Goal: Task Accomplishment & Management: Use online tool/utility

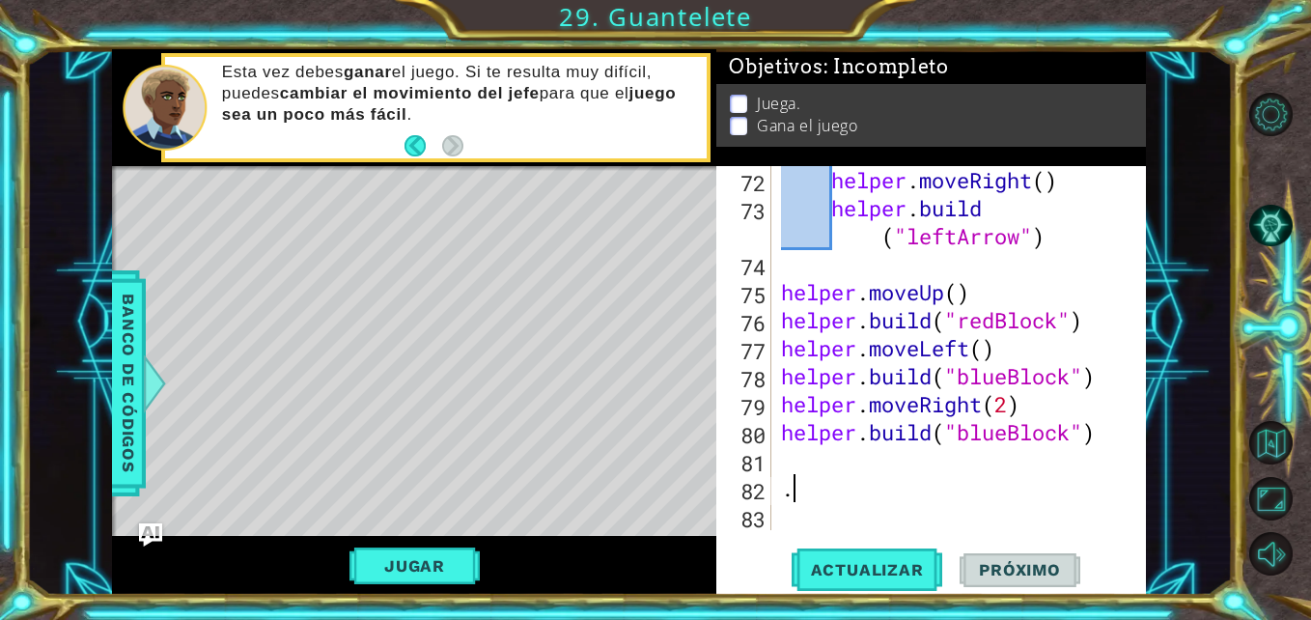
click at [805, 497] on div "helper . moveRight ( ) helper . build ( "leftArrow" ) helper . moveUp ( ) helpe…" at bounding box center [956, 376] width 359 height 420
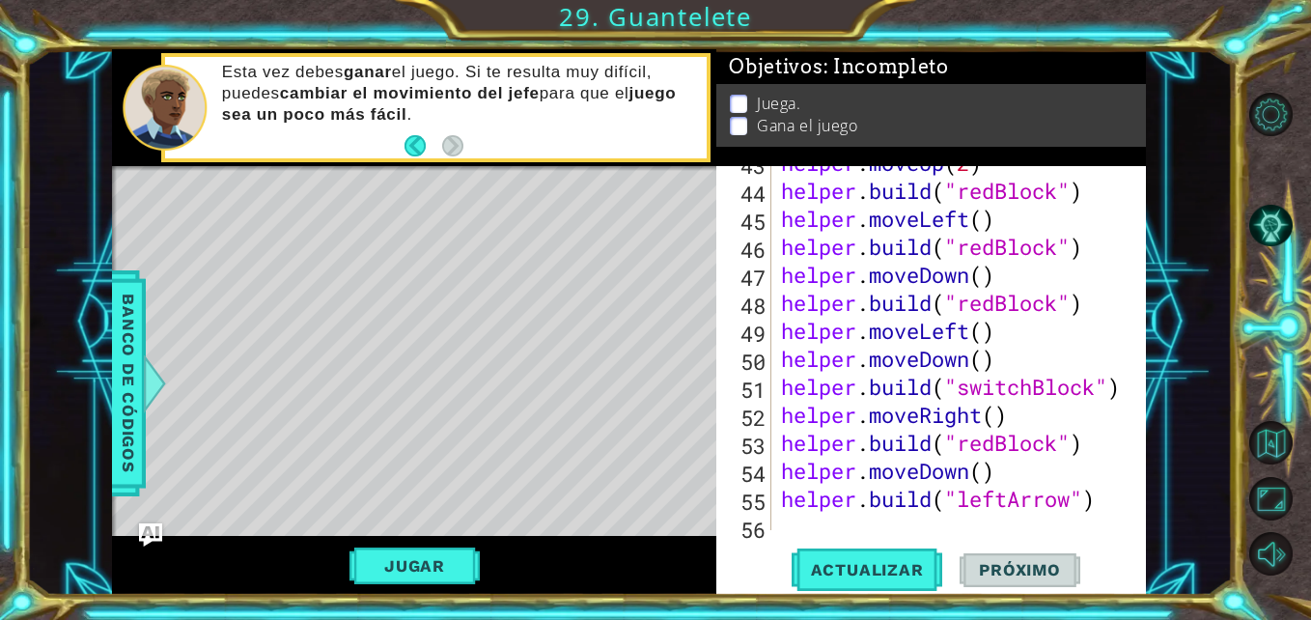
scroll to position [1430, 0]
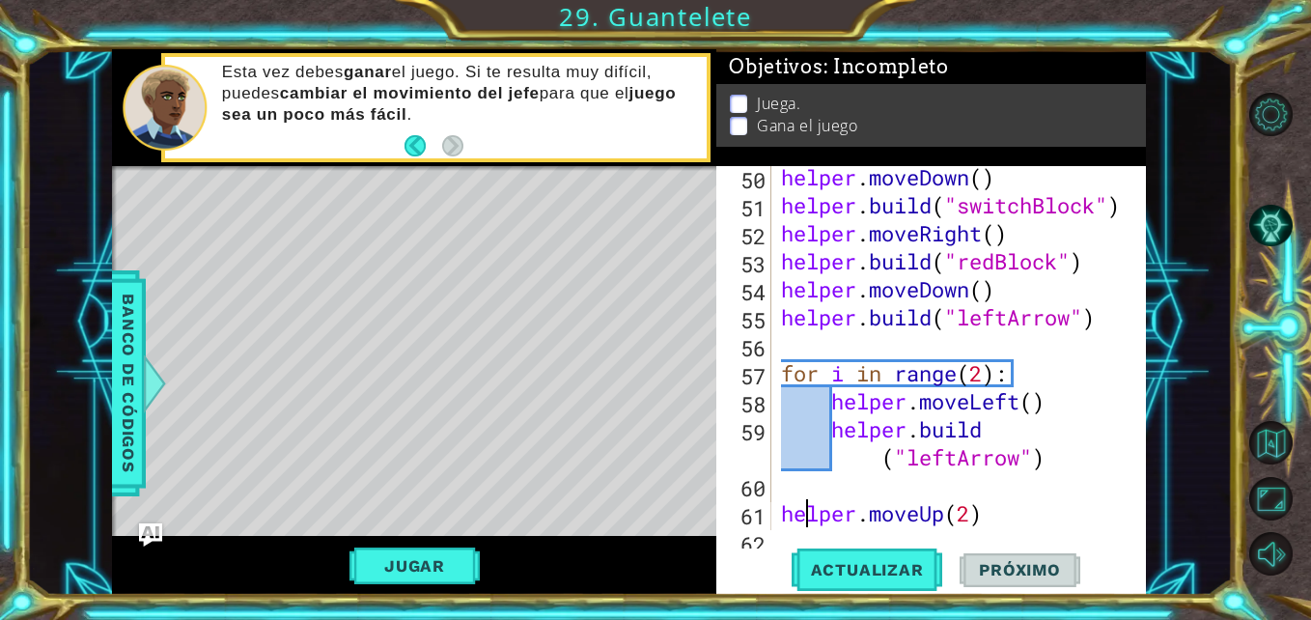
click at [802, 517] on div "helper . moveDown ( ) helper . build ( "switchBlock" ) helper . moveRight ( ) h…" at bounding box center [956, 373] width 359 height 420
type textarea "helper.moveRight() [DOMAIN_NAME]("leftArrow")"
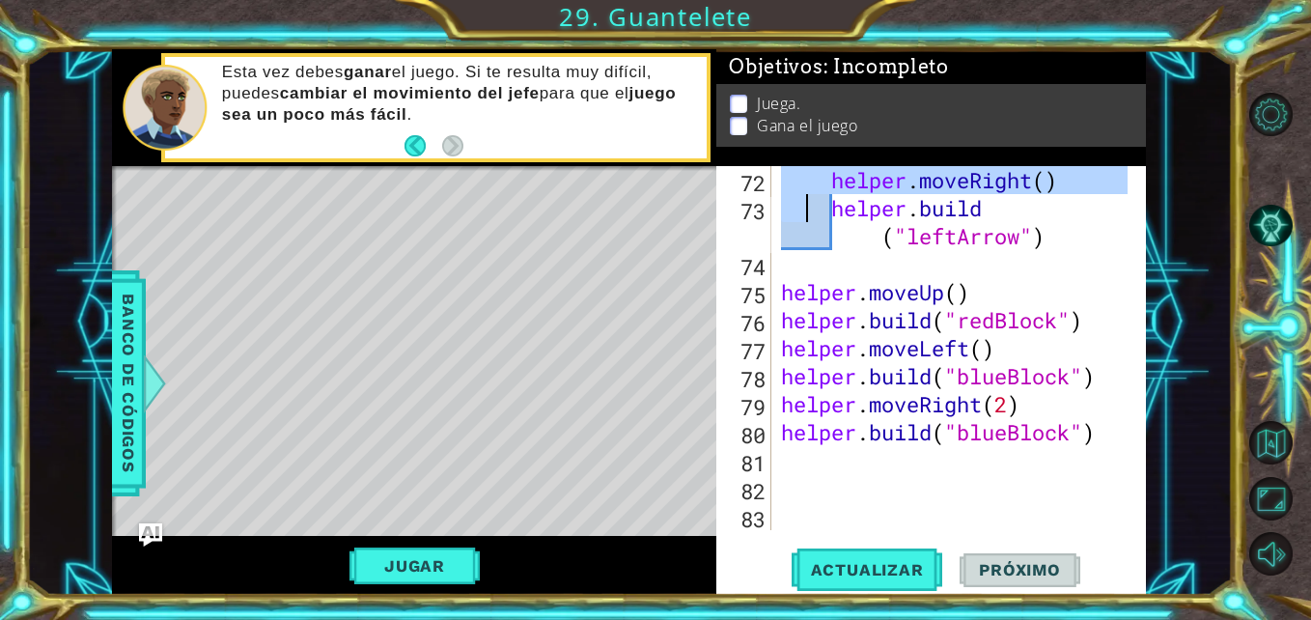
scroll to position [2128, 0]
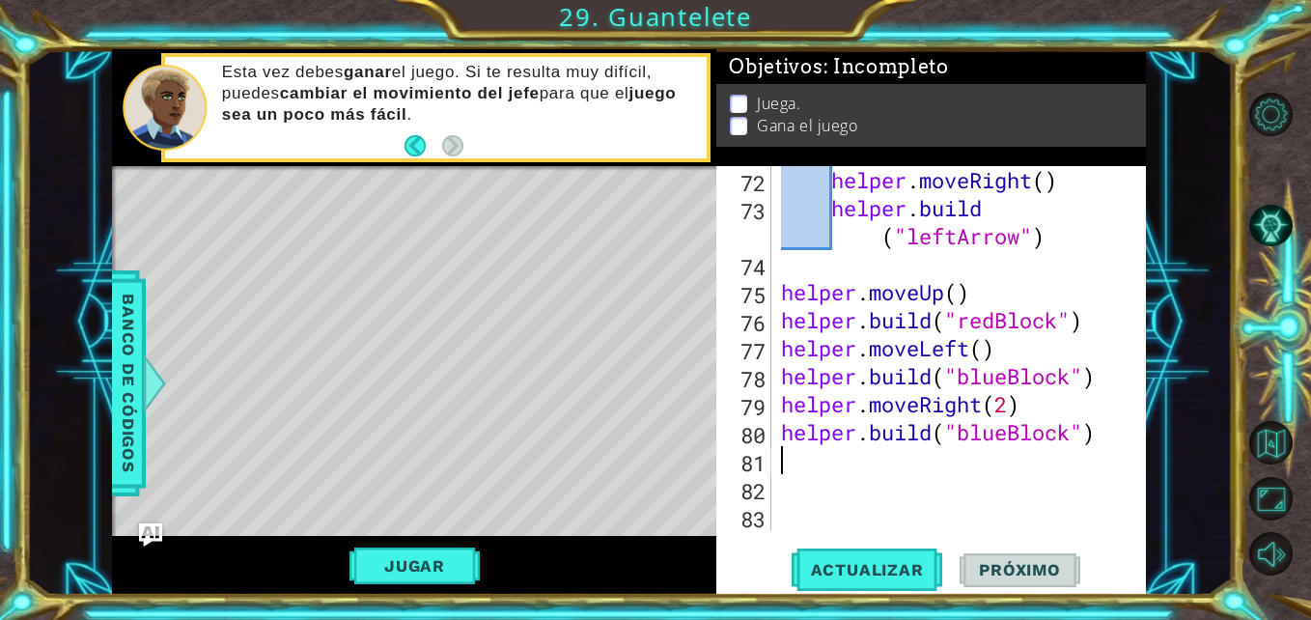
click at [888, 473] on div "helper . moveRight ( ) helper . build ( "leftArrow" ) helper . moveUp ( ) helpe…" at bounding box center [956, 376] width 359 height 420
click at [801, 503] on div "helper . moveRight ( ) helper . build ( "leftArrow" ) helper . moveUp ( ) helpe…" at bounding box center [956, 376] width 359 height 420
click at [800, 486] on div "helper . moveRight ( ) helper . build ( "leftArrow" ) helper . moveUp ( ) helpe…" at bounding box center [956, 376] width 359 height 420
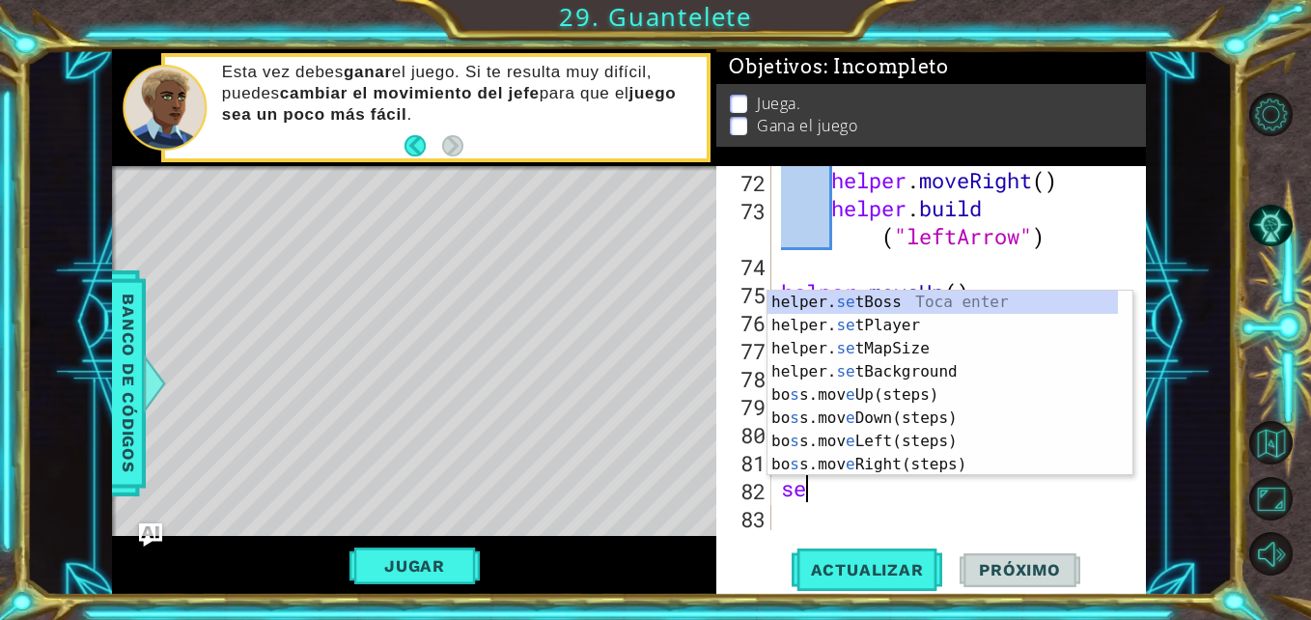
type textarea "s"
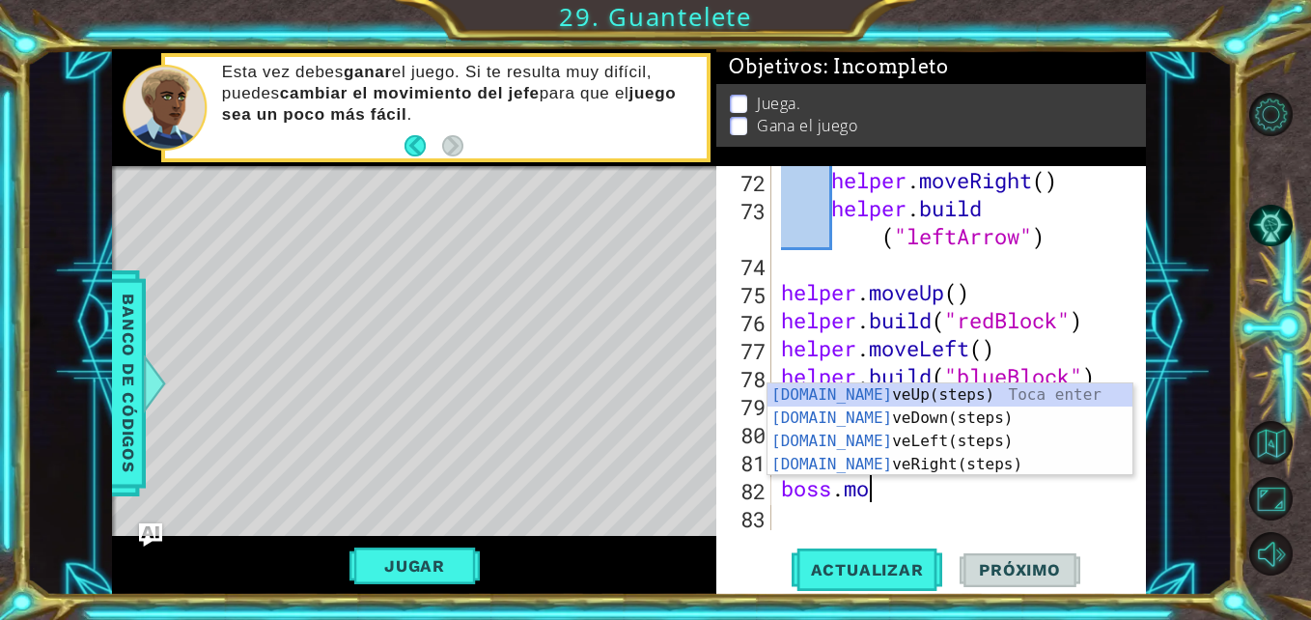
scroll to position [0, 4]
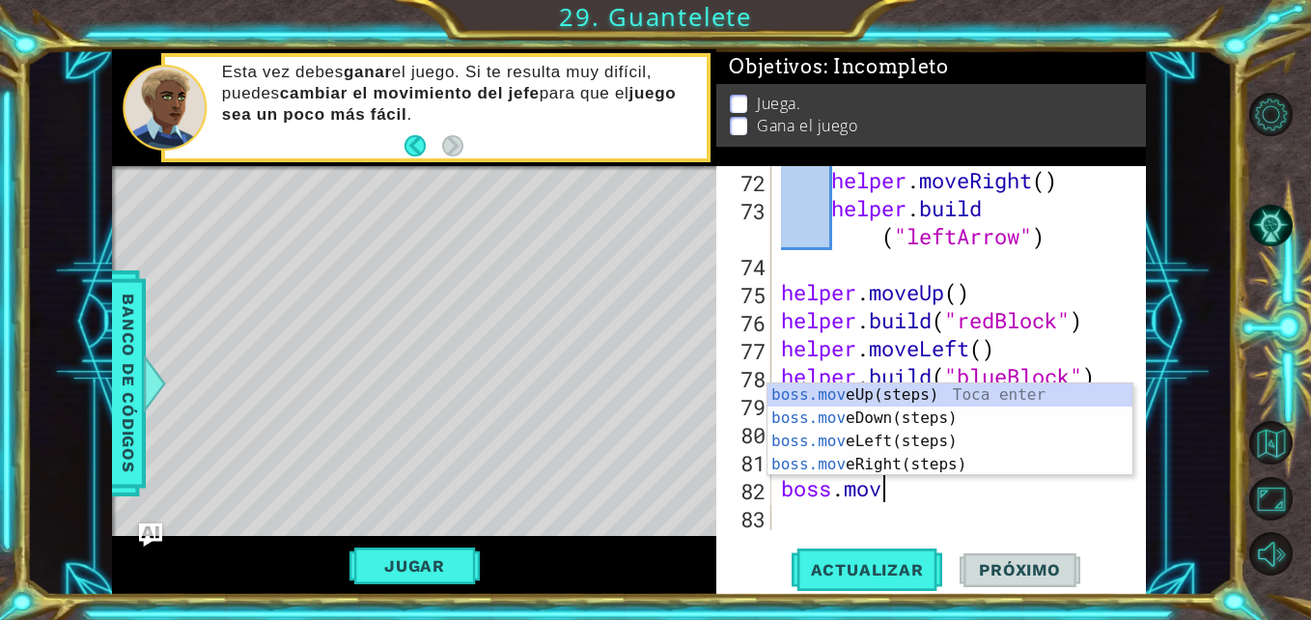
type textarea "boss.move"
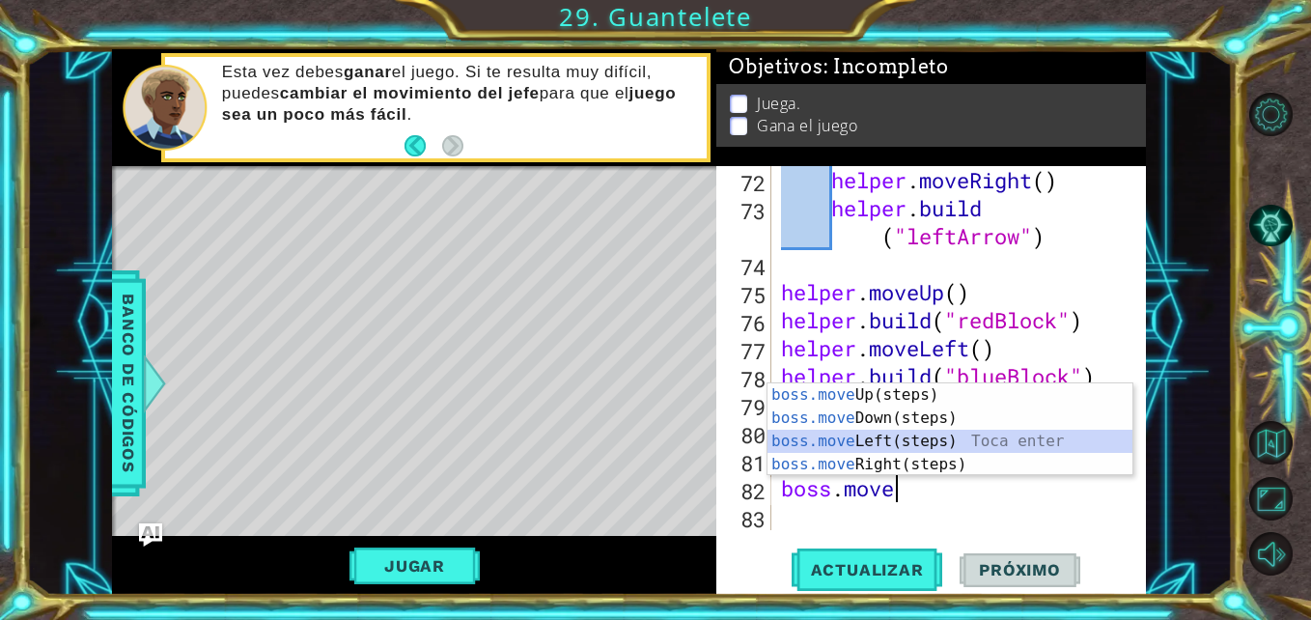
click at [851, 445] on div "boss.move Up(steps) Toca enter boss.move Down(steps) Toca enter boss.move Left(…" at bounding box center [950, 452] width 365 height 139
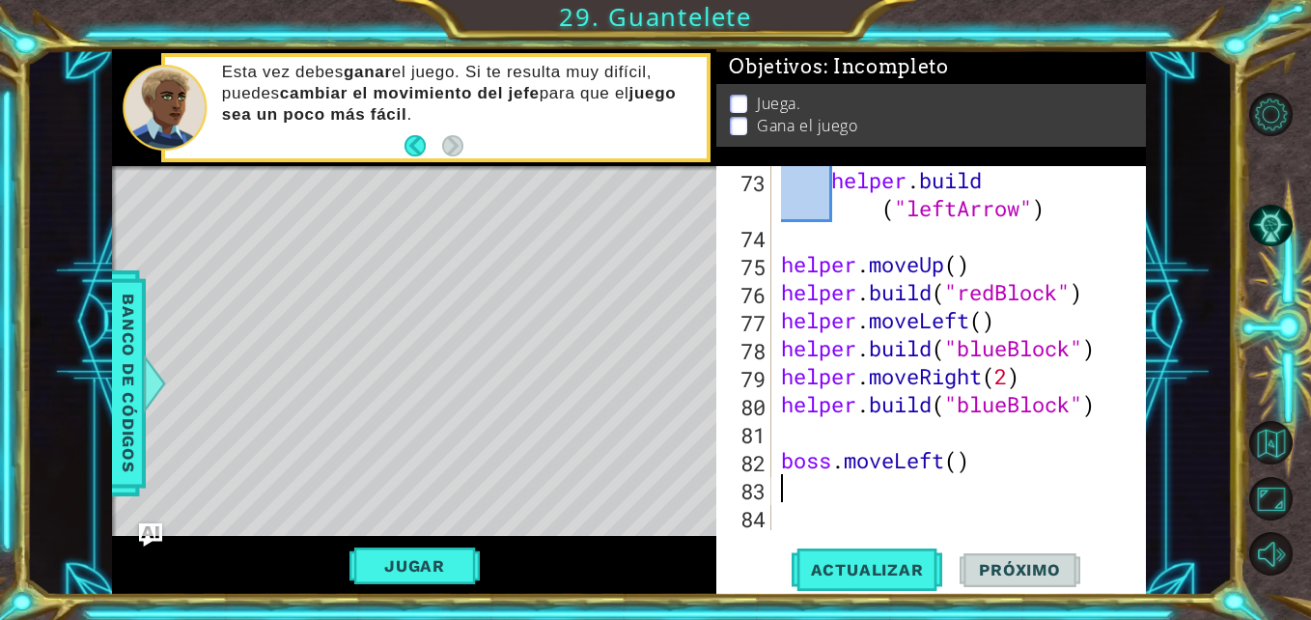
scroll to position [2156, 0]
click at [958, 463] on div "helper . build ( "leftArrow" ) helper . moveUp ( ) helper . build ( "redBlock" …" at bounding box center [956, 390] width 359 height 448
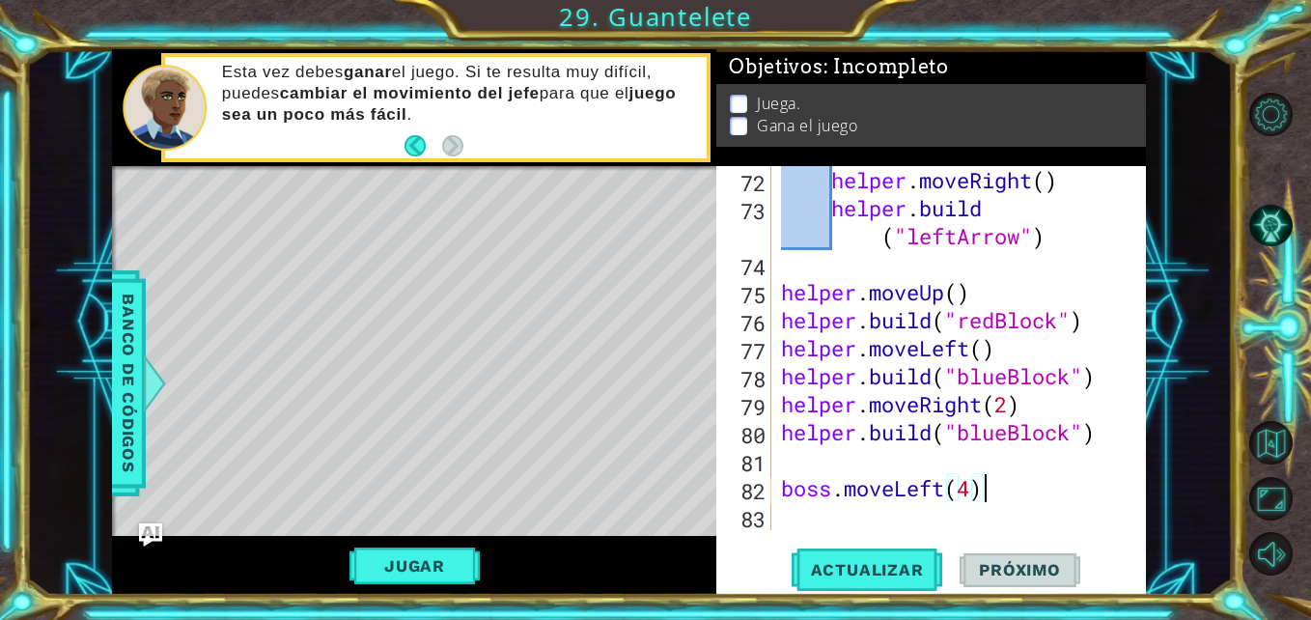
scroll to position [0, 9]
type textarea "boss.moveLeft(4)"
click at [879, 560] on span "Actualizar" at bounding box center [868, 569] width 152 height 19
click at [862, 568] on span "Actualizar" at bounding box center [868, 569] width 152 height 19
click at [448, 559] on button "Jugar" at bounding box center [414, 565] width 130 height 37
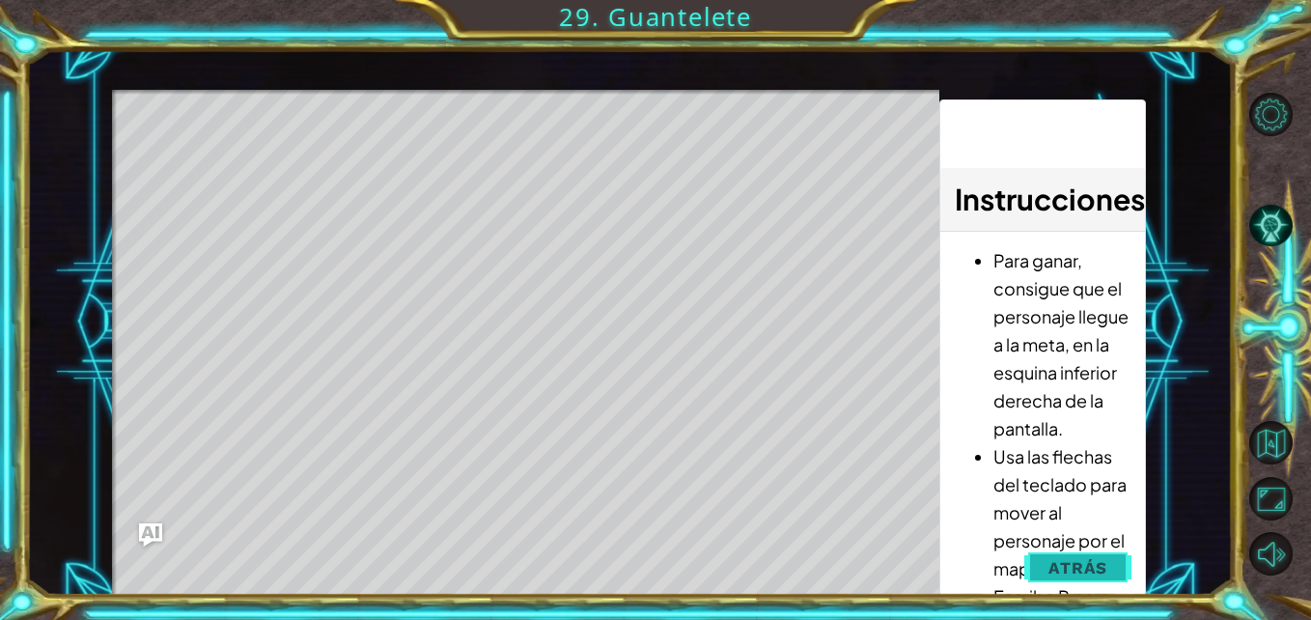
click at [1082, 559] on span "Atrás" at bounding box center [1077, 567] width 59 height 19
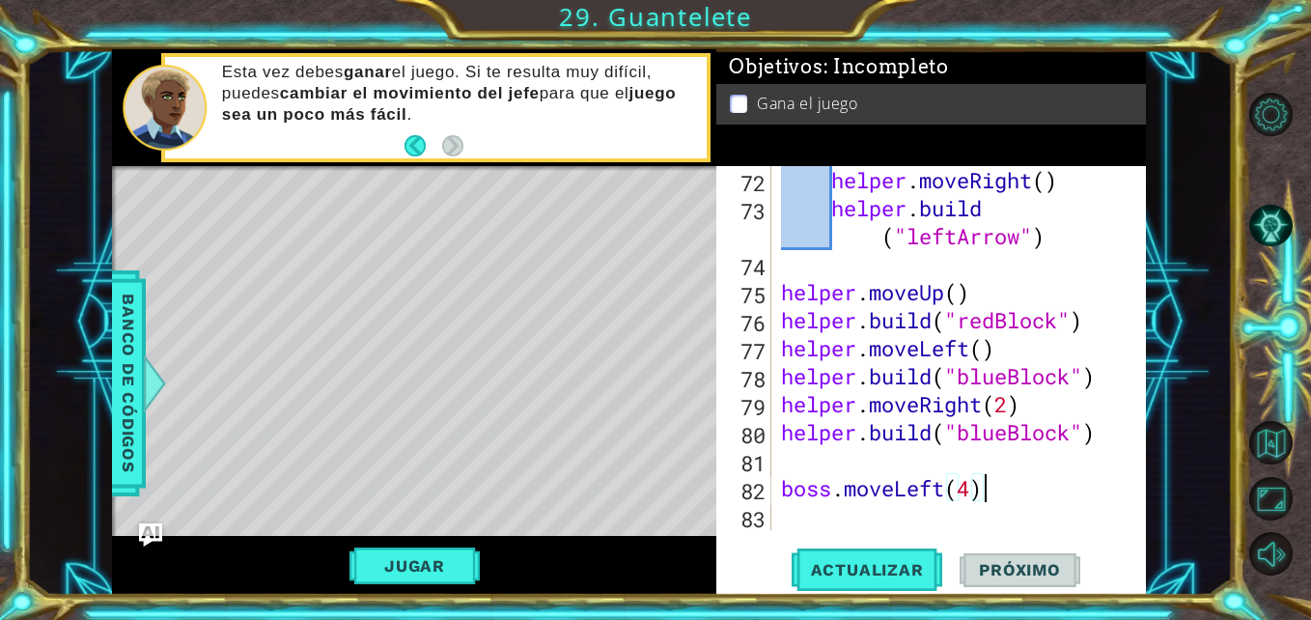
click at [1001, 498] on div "helper . moveRight ( ) helper . build ( "leftArrow" ) helper . moveUp ( ) helpe…" at bounding box center [956, 376] width 359 height 420
click at [840, 514] on div "helper . moveRight ( ) helper . build ( "leftArrow" ) helper . moveUp ( ) helpe…" at bounding box center [956, 376] width 359 height 420
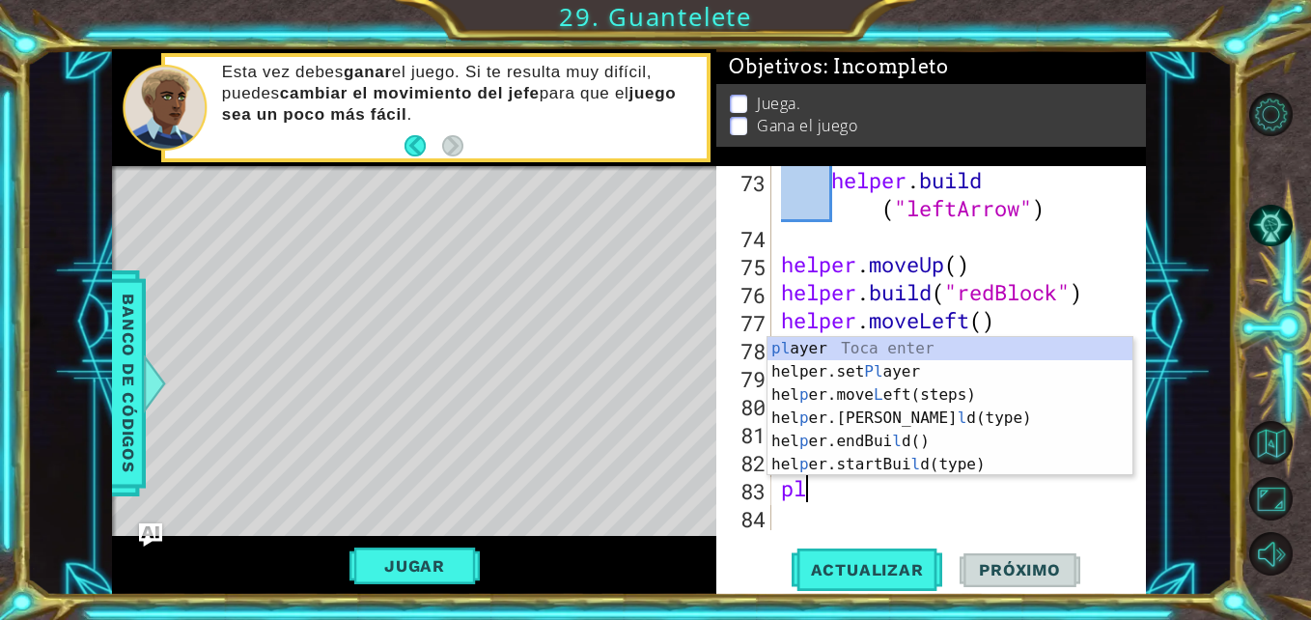
scroll to position [0, 0]
type textarea "p"
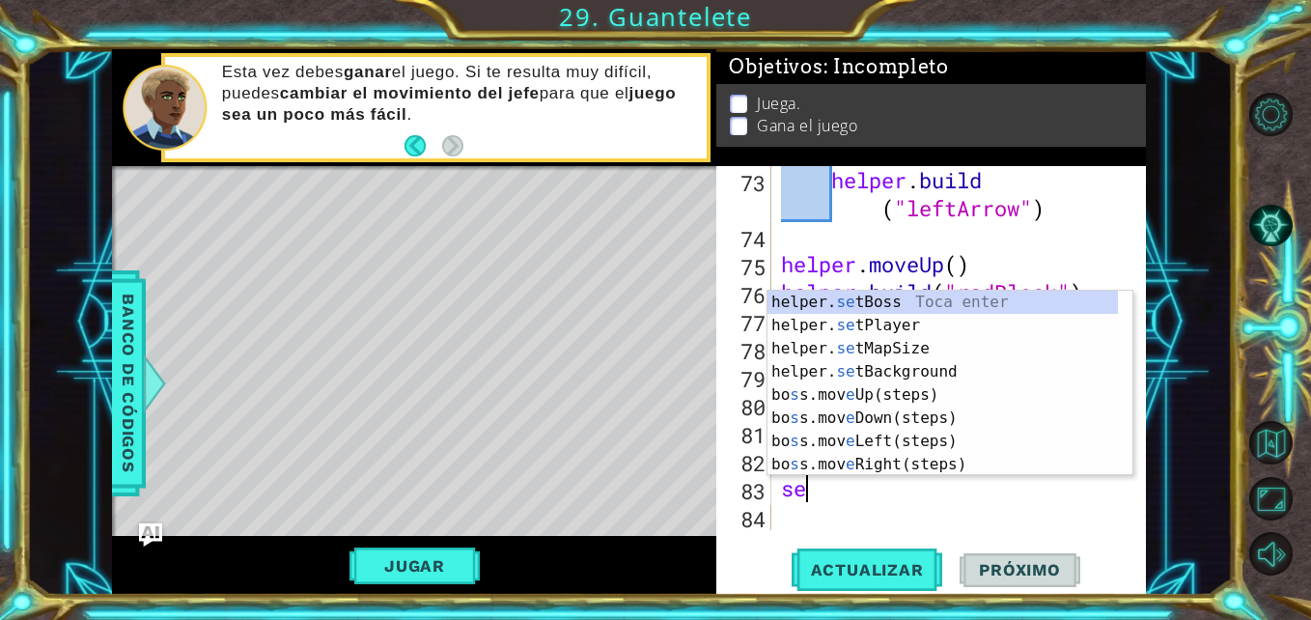
type textarea "s"
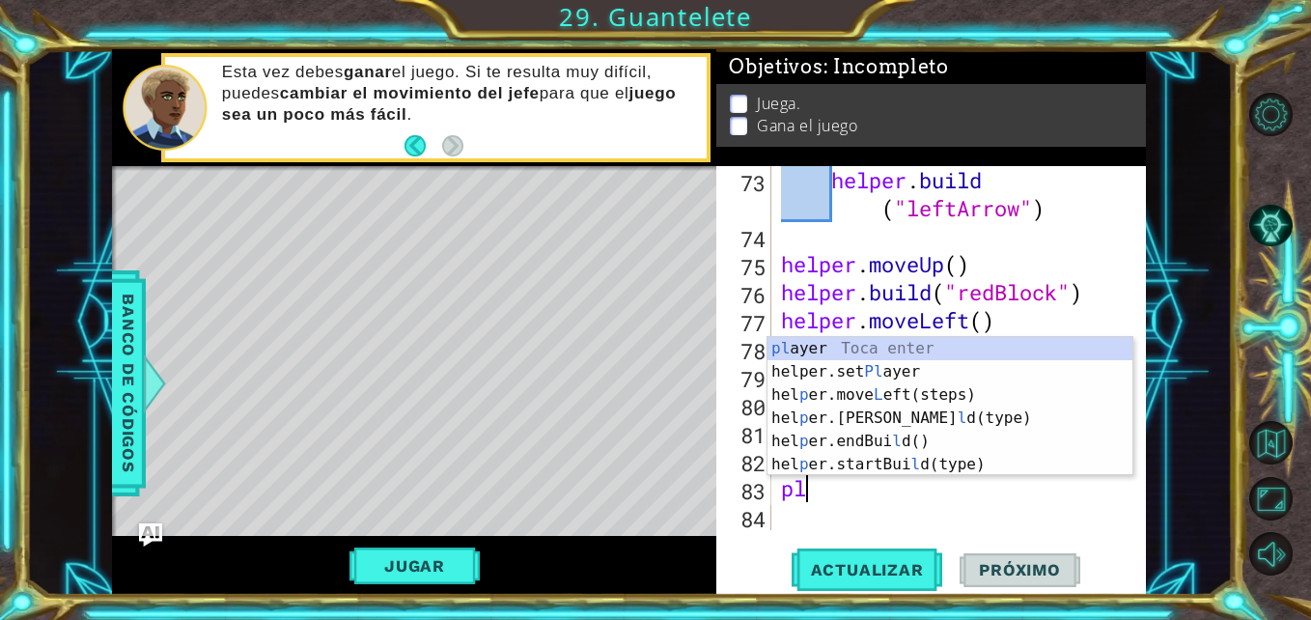
type textarea "p"
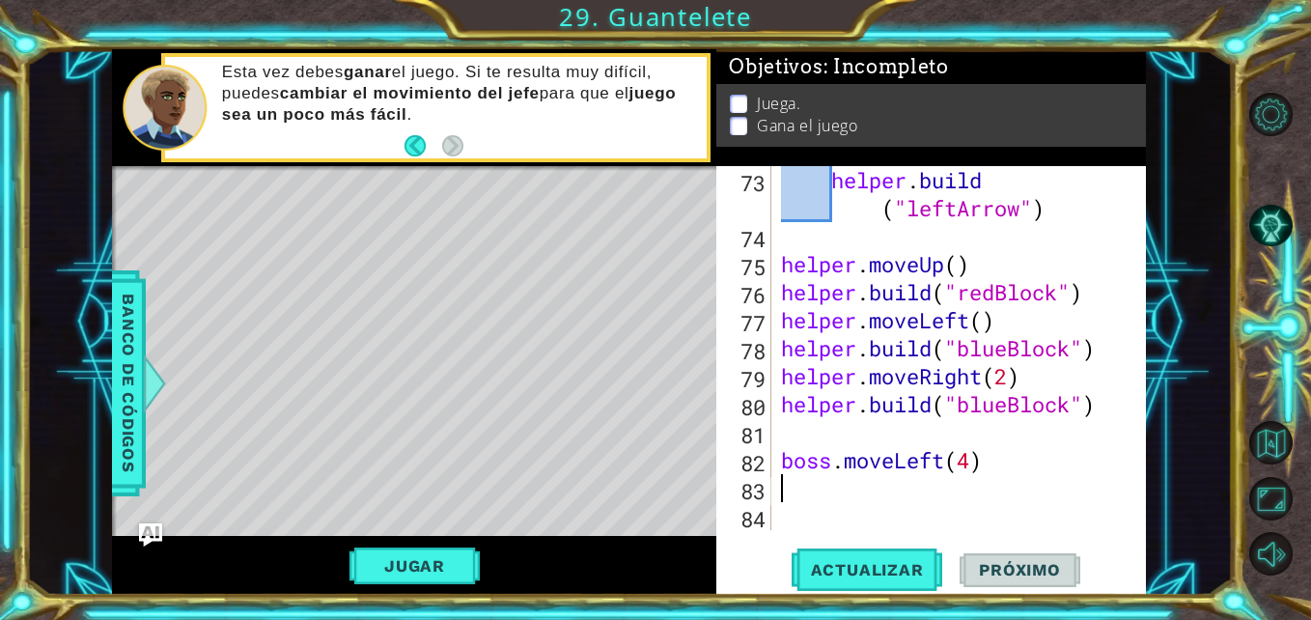
type textarea "boss.moveLeft(4)"
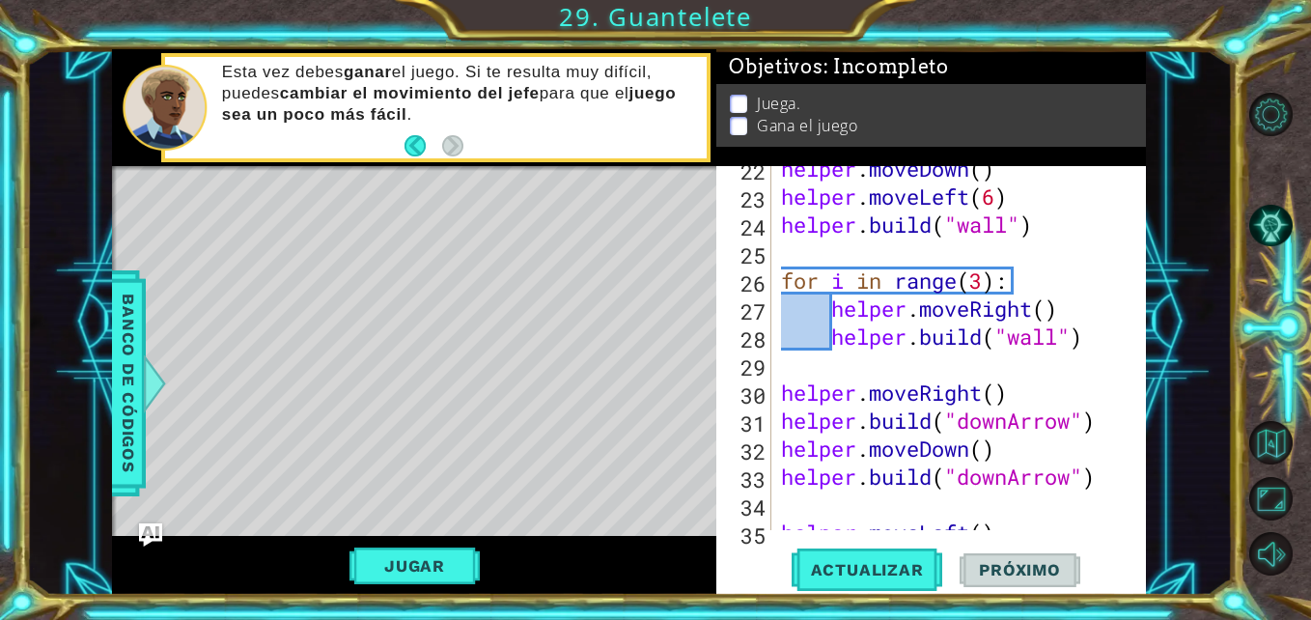
scroll to position [2128, 0]
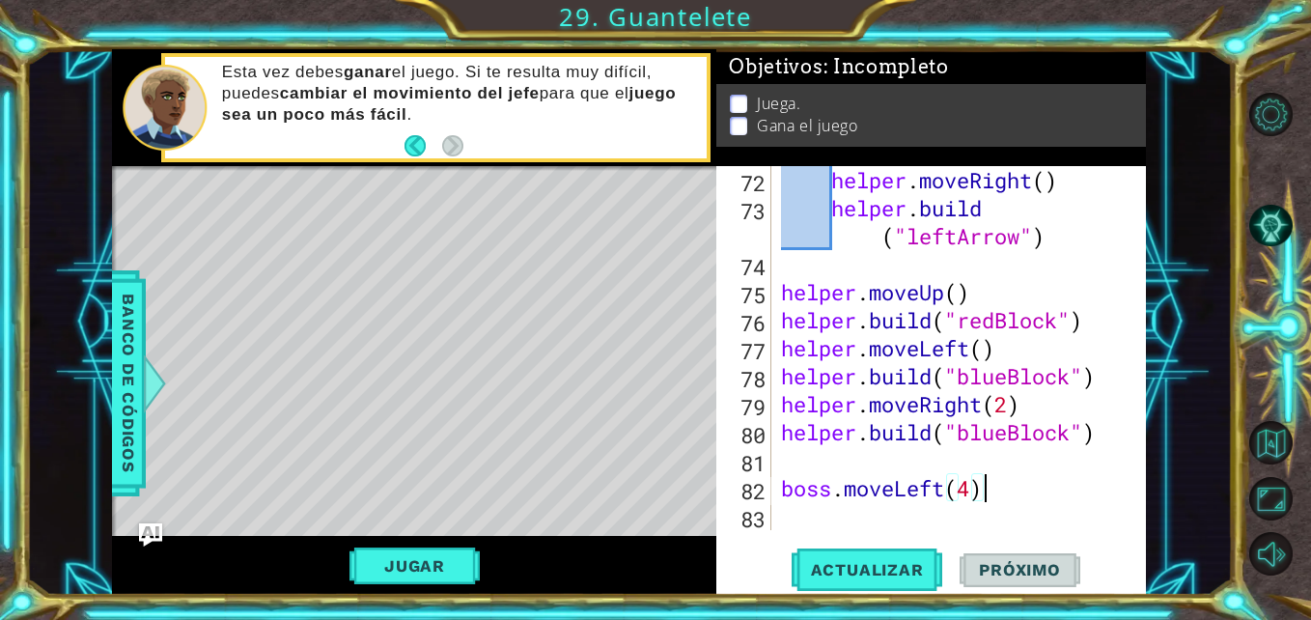
click at [892, 523] on div "helper . moveRight ( ) helper . build ( "leftArrow" ) helper . moveUp ( ) helpe…" at bounding box center [956, 376] width 359 height 420
click at [843, 517] on div "helper . moveRight ( ) helper . build ( "leftArrow" ) helper . moveUp ( ) helpe…" at bounding box center [956, 376] width 359 height 420
click at [813, 514] on div "helper . moveRight ( ) helper . build ( "leftArrow" ) helper . moveUp ( ) helpe…" at bounding box center [956, 376] width 359 height 420
click at [781, 530] on div "72 73 74 75 76 77 78 79 80 81 82 83 helper . moveRight ( ) helper . build ( "le…" at bounding box center [931, 381] width 430 height 430
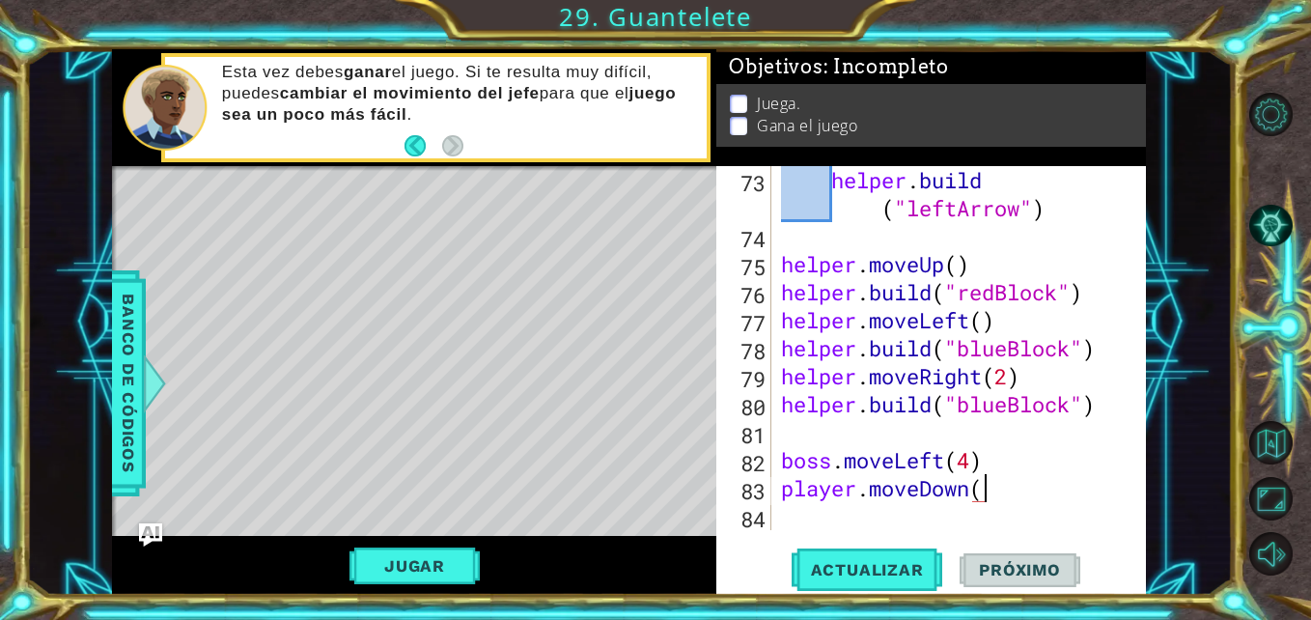
scroll to position [0, 9]
click at [865, 554] on button "Actualizar" at bounding box center [868, 569] width 152 height 42
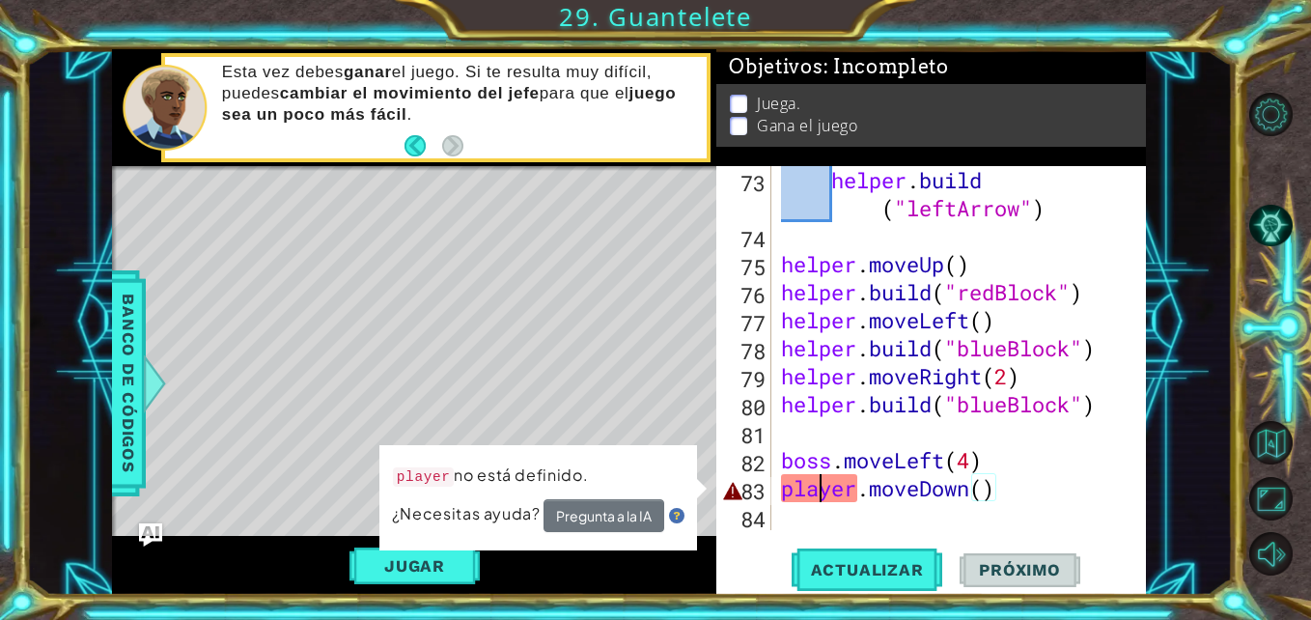
click at [817, 478] on div "helper . build ( "leftArrow" ) helper . moveUp ( ) helper . build ( "redBlock" …" at bounding box center [956, 390] width 359 height 448
click at [421, 565] on button "Jugar" at bounding box center [414, 565] width 130 height 37
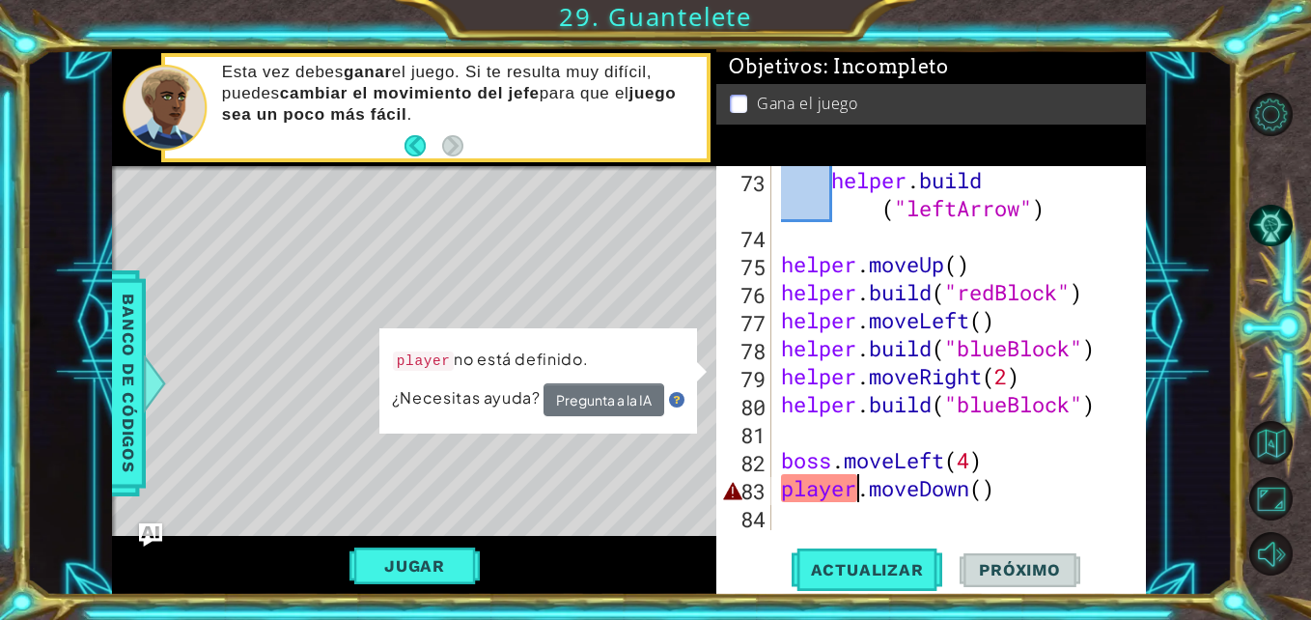
click at [857, 495] on div "helper . build ( "leftArrow" ) helper . moveUp ( ) helper . build ( "redBlock" …" at bounding box center [956, 390] width 359 height 448
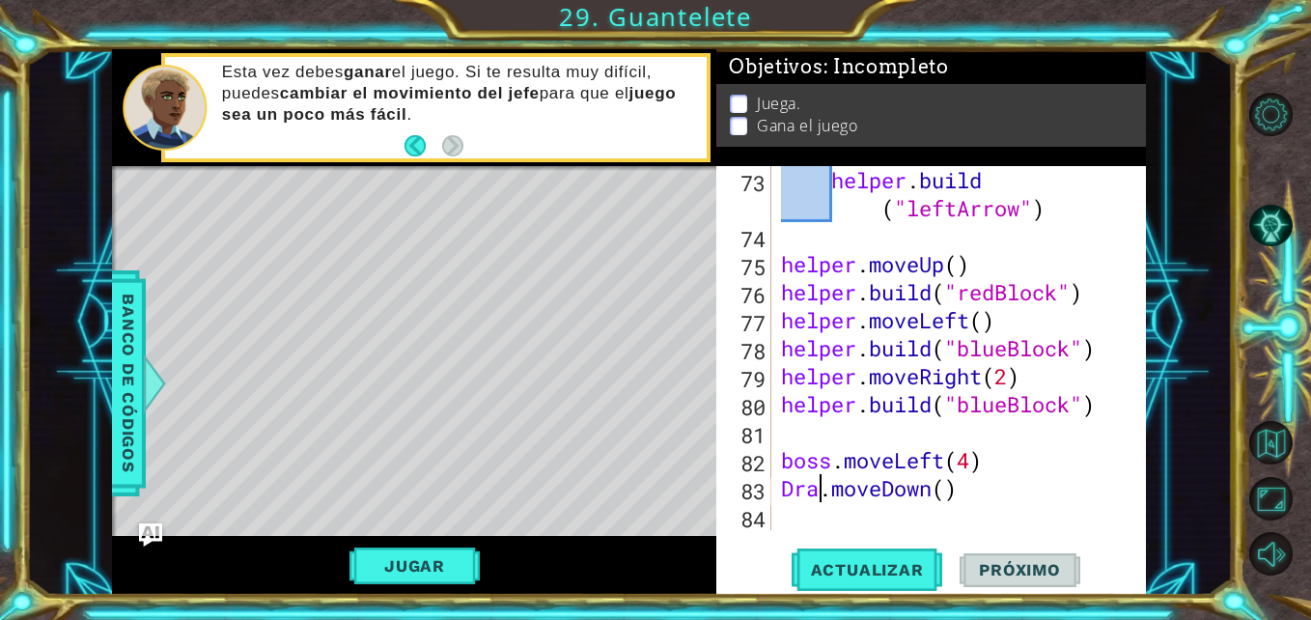
scroll to position [0, 4]
click at [458, 563] on button "Jugar" at bounding box center [414, 565] width 130 height 37
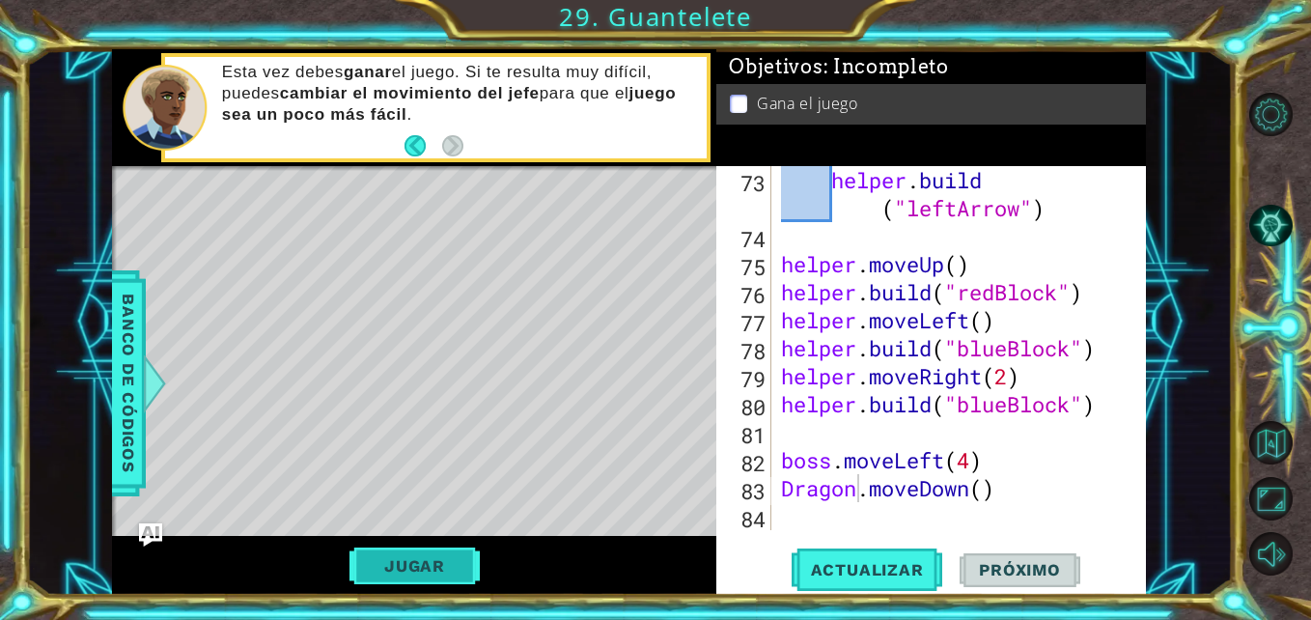
click at [434, 555] on button "Jugar" at bounding box center [414, 565] width 130 height 37
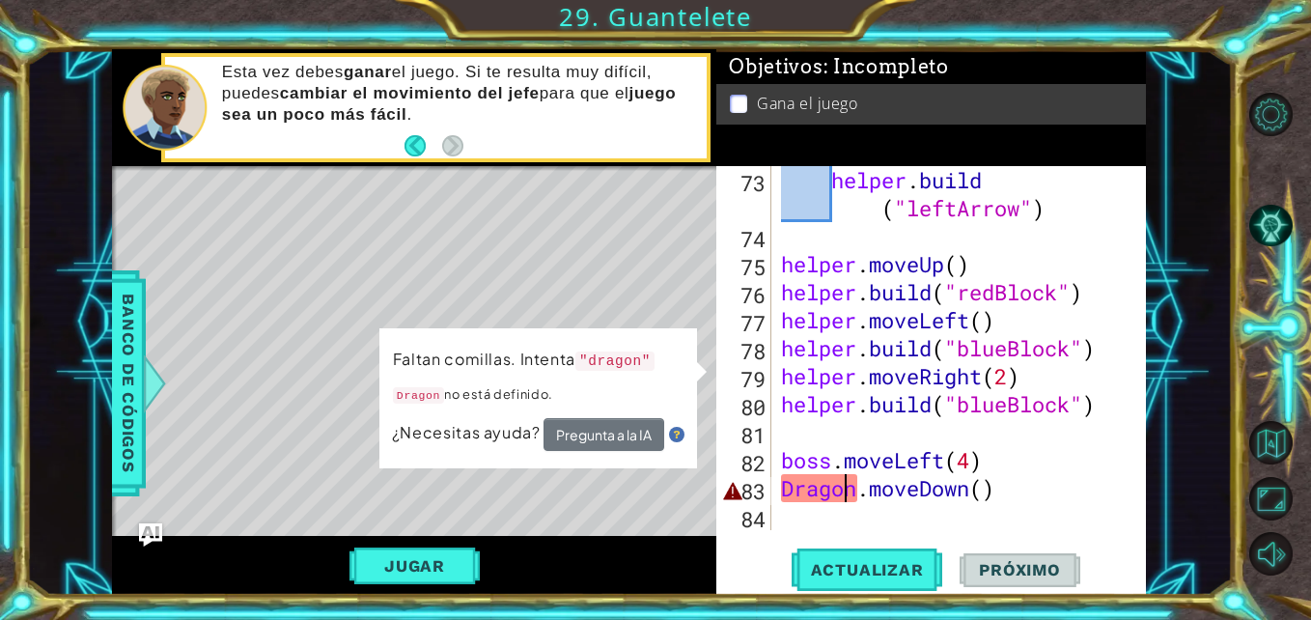
click at [846, 490] on div "helper . build ( "leftArrow" ) helper . moveUp ( ) helper . build ( "redBlock" …" at bounding box center [956, 390] width 359 height 448
click at [122, 353] on span "Banco de códigos" at bounding box center [128, 384] width 31 height 200
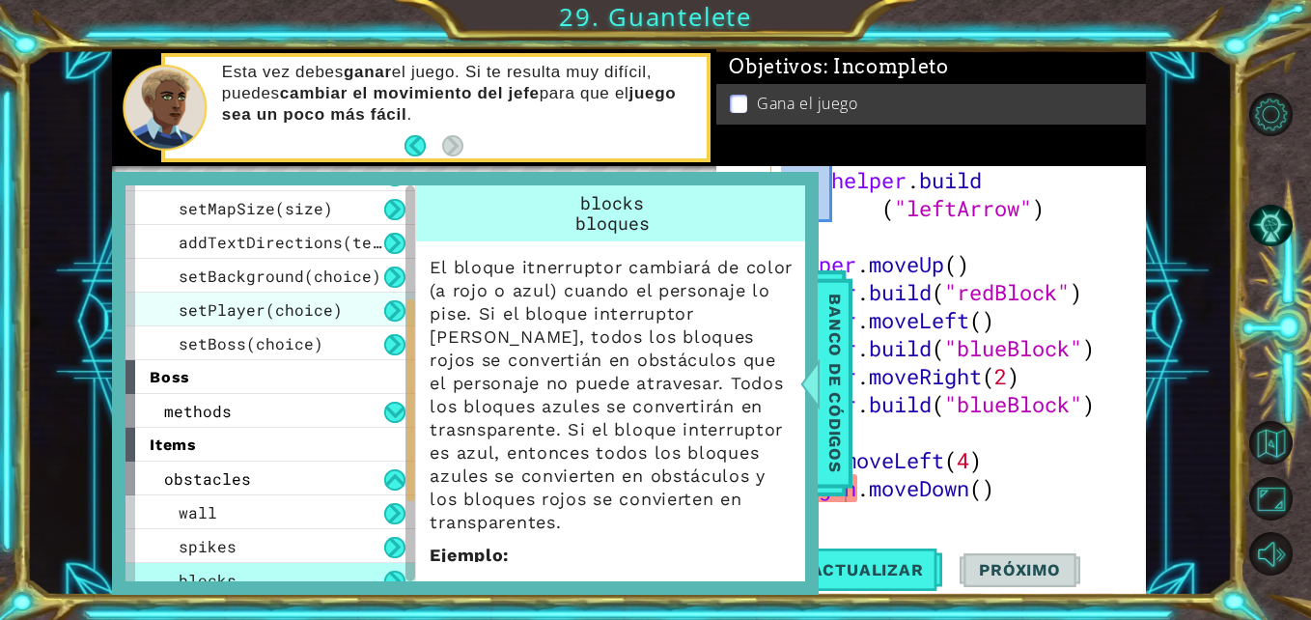
scroll to position [222, 0]
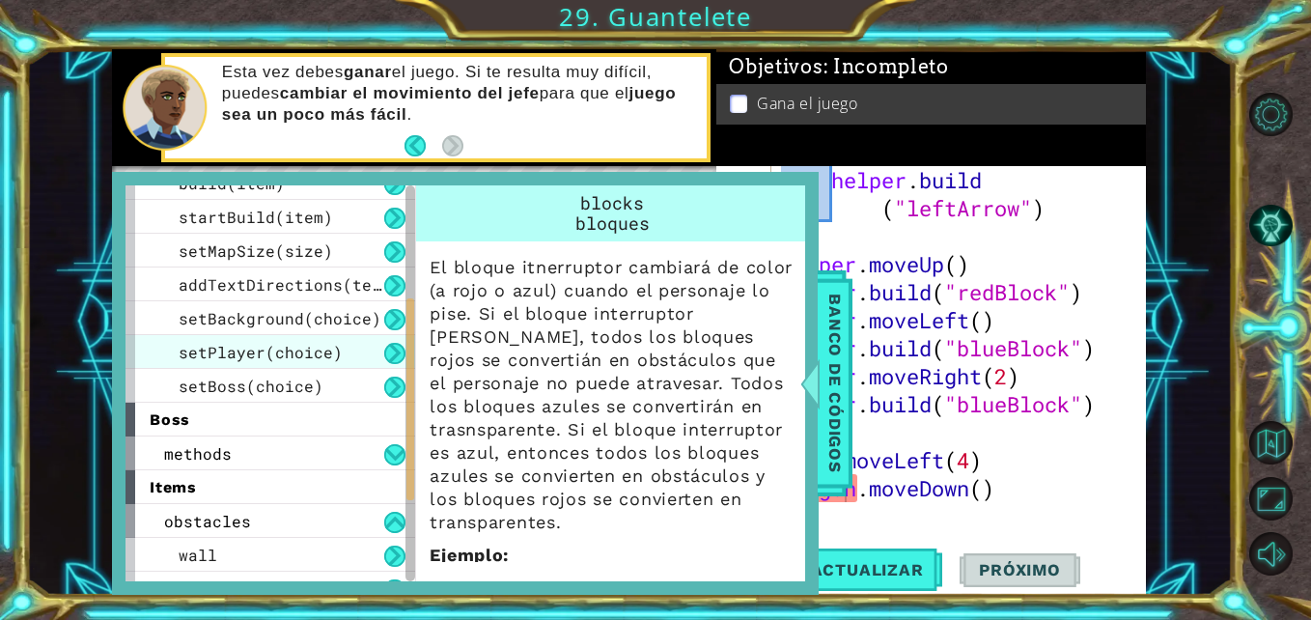
click at [252, 345] on span "setPlayer(choice)" at bounding box center [261, 352] width 164 height 20
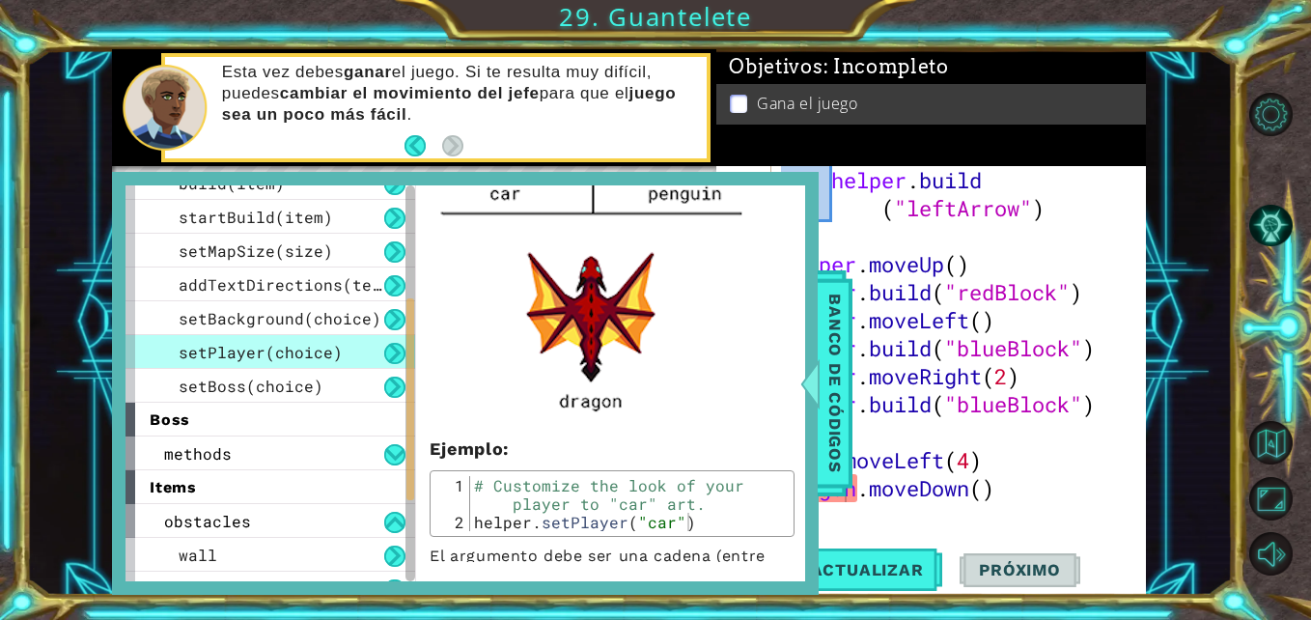
scroll to position [810, 0]
click at [812, 392] on div at bounding box center [810, 383] width 24 height 58
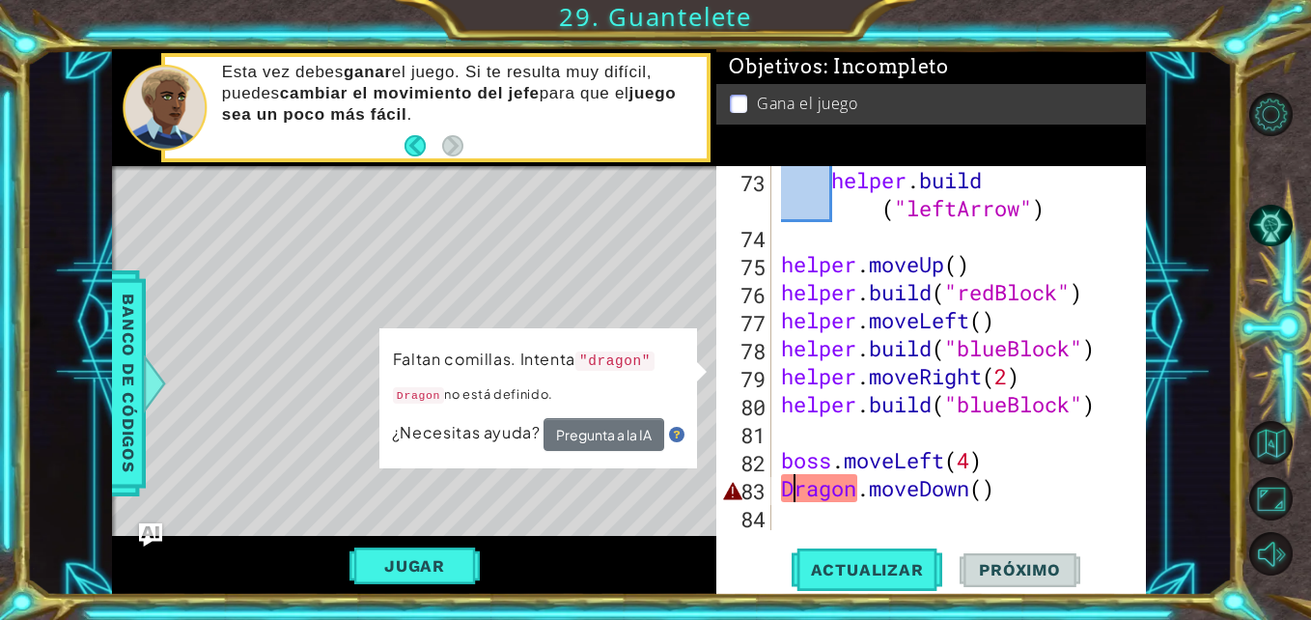
click at [796, 494] on div "helper . build ( "leftArrow" ) helper . moveUp ( ) helper . build ( "redBlock" …" at bounding box center [956, 390] width 359 height 448
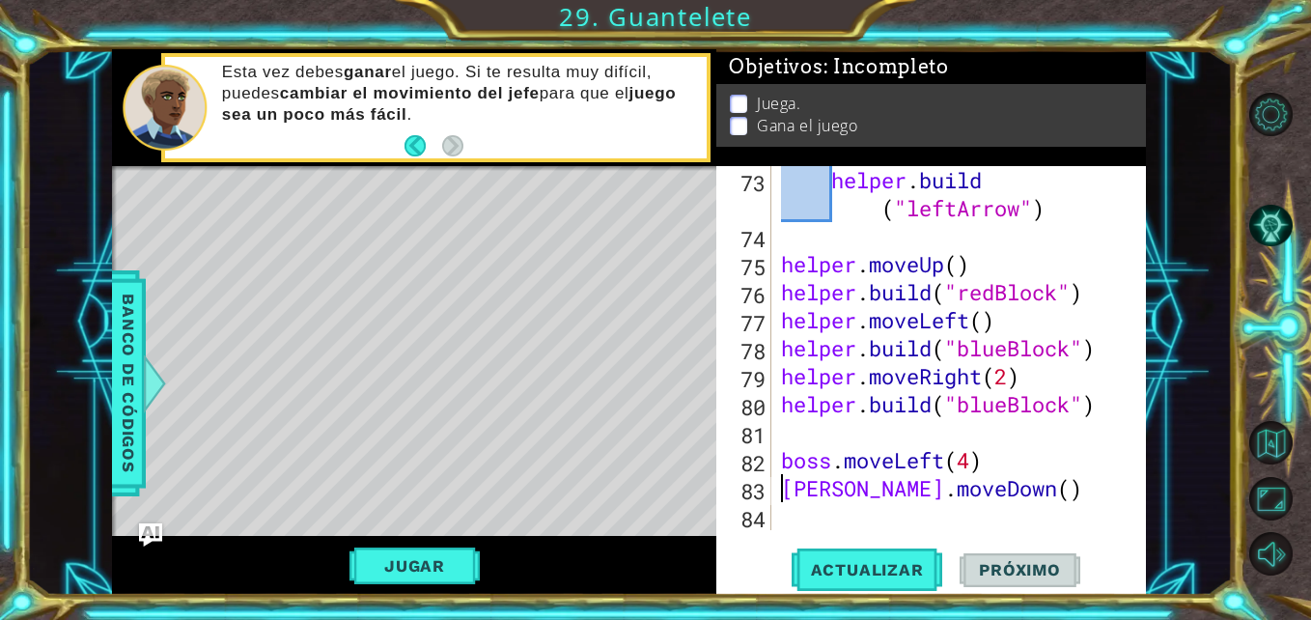
type textarea "dragon.moveDown()"
click at [877, 507] on div "helper . build ( "leftArrow" ) helper . moveUp ( ) helper . build ( "redBlock" …" at bounding box center [956, 390] width 359 height 448
click at [416, 566] on button "Jugar" at bounding box center [414, 565] width 130 height 37
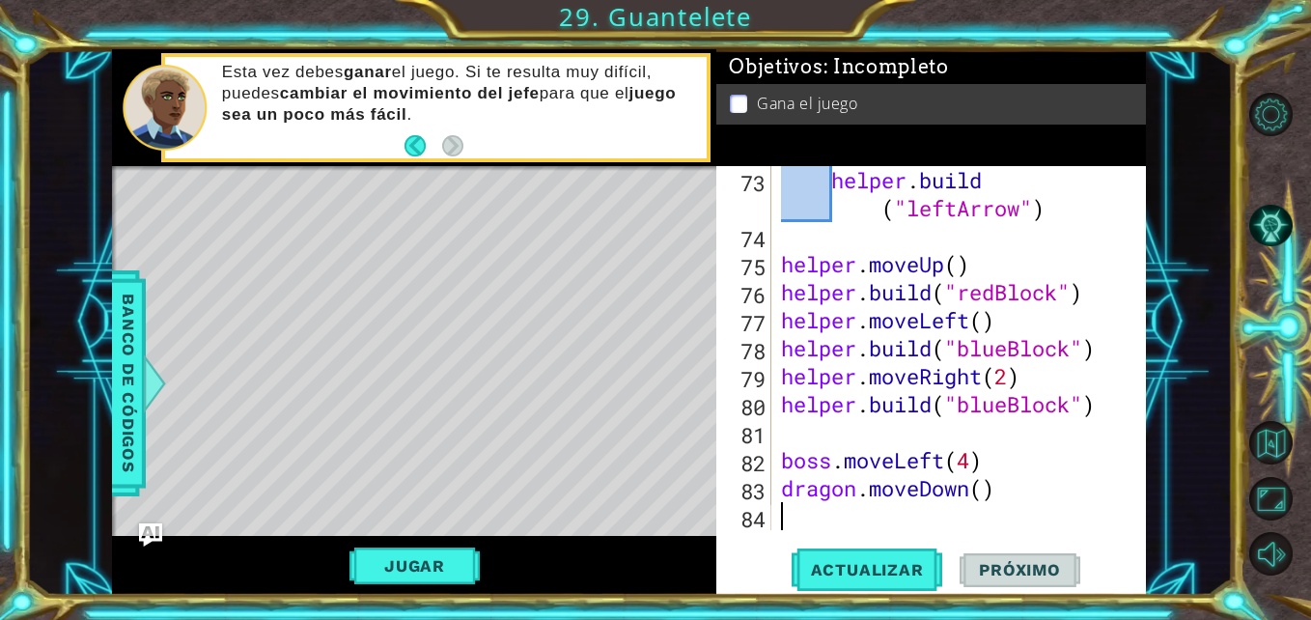
click at [814, 507] on div "helper . build ( "leftArrow" ) helper . moveUp ( ) helper . build ( "redBlock" …" at bounding box center [956, 390] width 359 height 448
click at [809, 478] on div "helper . build ( "leftArrow" ) helper . moveUp ( ) helper . build ( "redBlock" …" at bounding box center [956, 390] width 359 height 448
click at [849, 569] on span "Actualizar" at bounding box center [868, 569] width 152 height 19
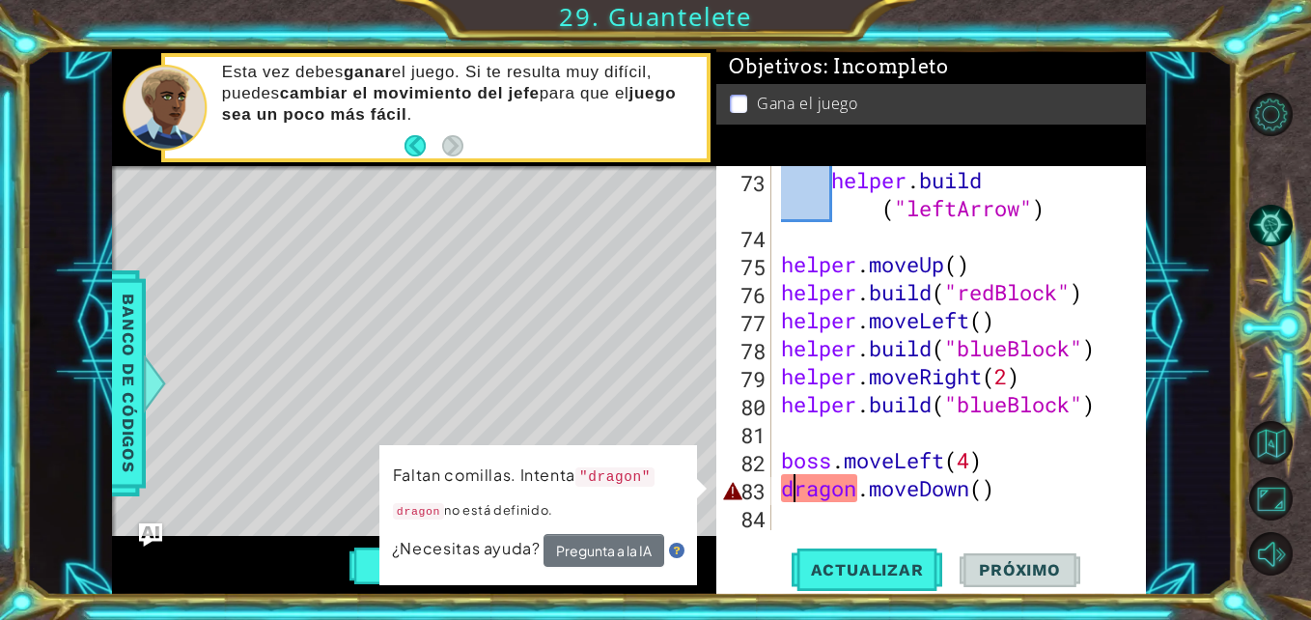
click at [788, 481] on div "helper . build ( "leftArrow" ) helper . moveUp ( ) helper . build ( "redBlock" …" at bounding box center [956, 390] width 359 height 448
click at [784, 488] on div "helper . build ( "leftArrow" ) helper . moveUp ( ) helper . build ( "redBlock" …" at bounding box center [956, 390] width 359 height 448
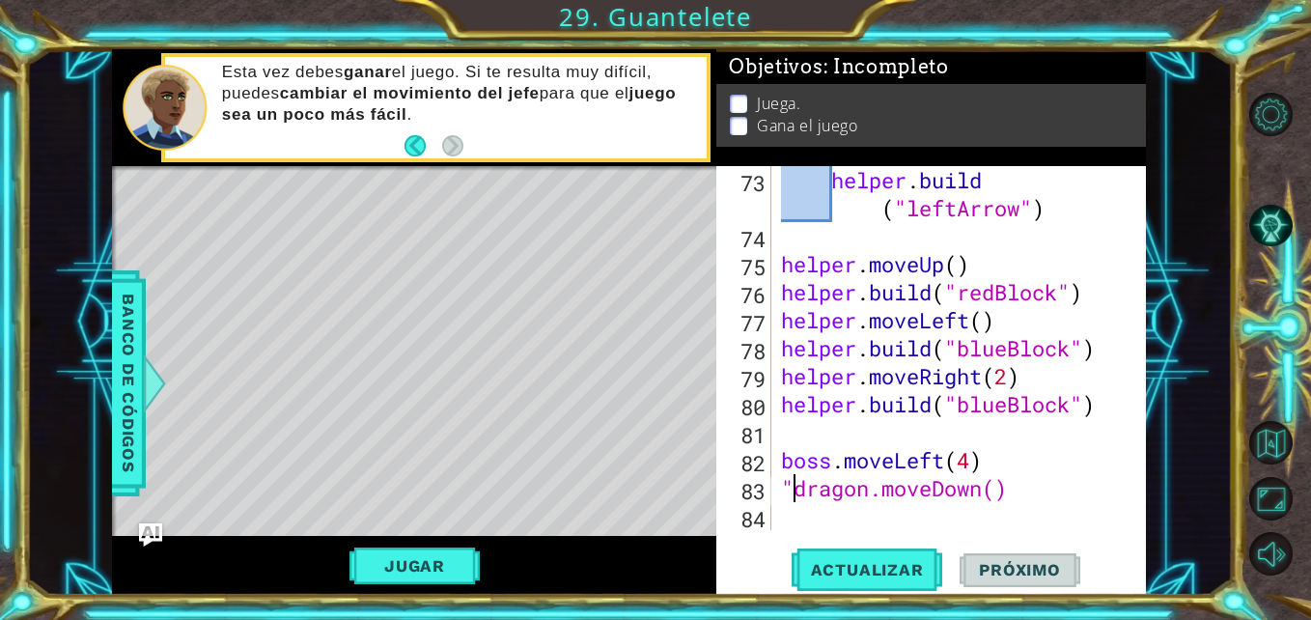
scroll to position [0, 1]
click at [868, 499] on div "helper . build ( "leftArrow" ) helper . moveUp ( ) helper . build ( "redBlock" …" at bounding box center [956, 390] width 359 height 448
click at [429, 557] on button "Jugar" at bounding box center [414, 565] width 130 height 37
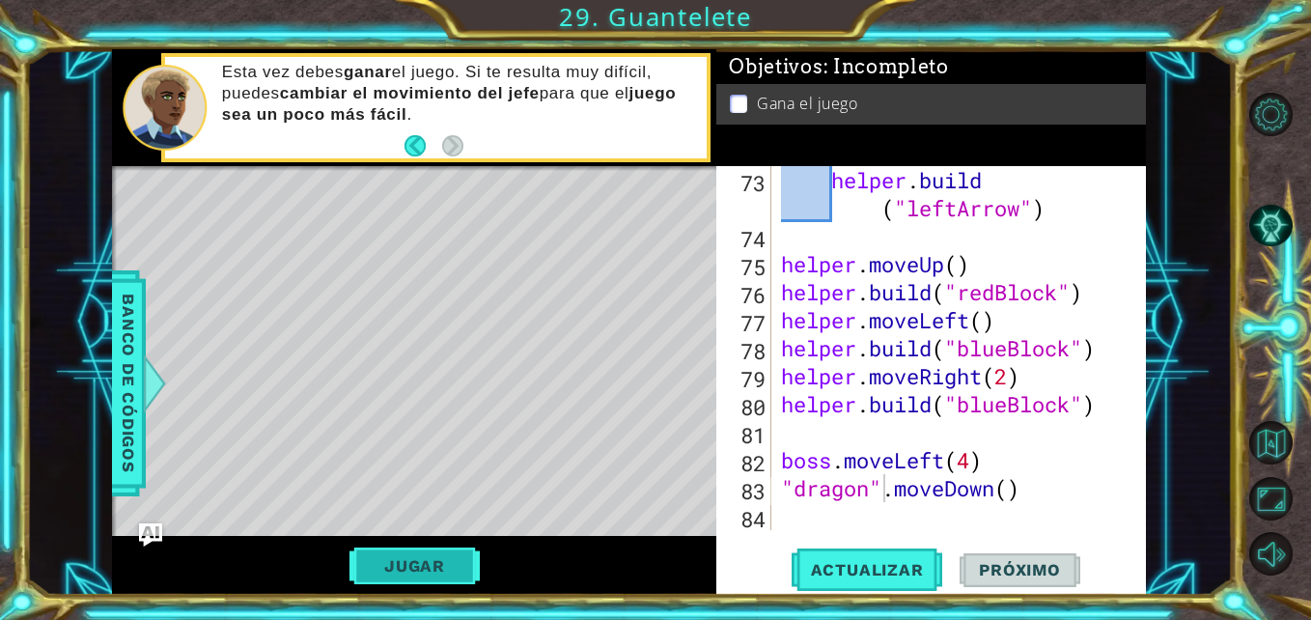
click at [385, 560] on button "Jugar" at bounding box center [414, 565] width 130 height 37
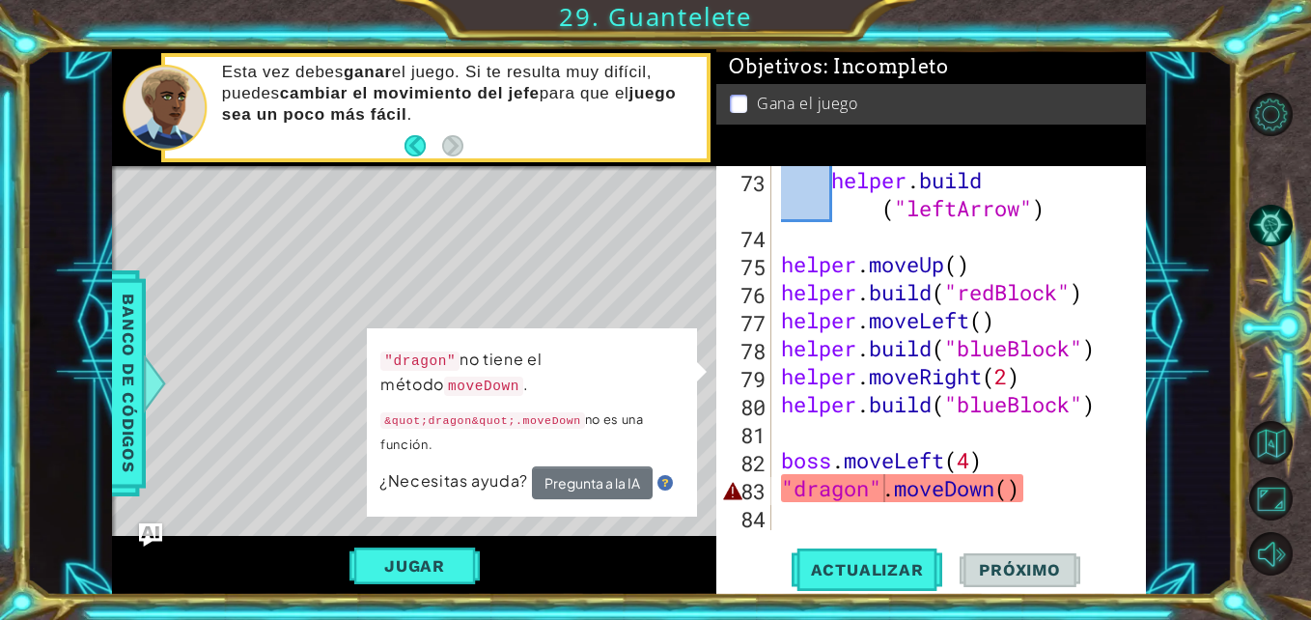
click at [868, 489] on div "helper . build ( "leftArrow" ) helper . moveUp ( ) helper . build ( "redBlock" …" at bounding box center [956, 390] width 359 height 448
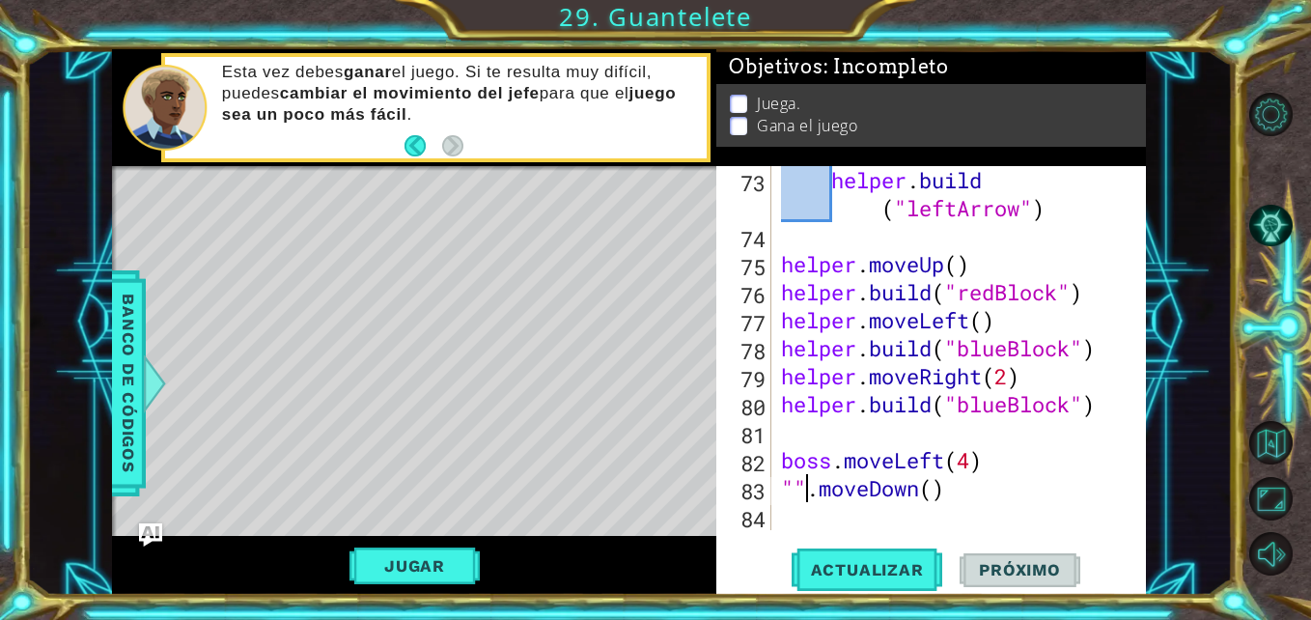
click at [805, 489] on div "helper . build ( "leftArrow" ) helper . moveUp ( ) helper . build ( "redBlock" …" at bounding box center [956, 390] width 359 height 448
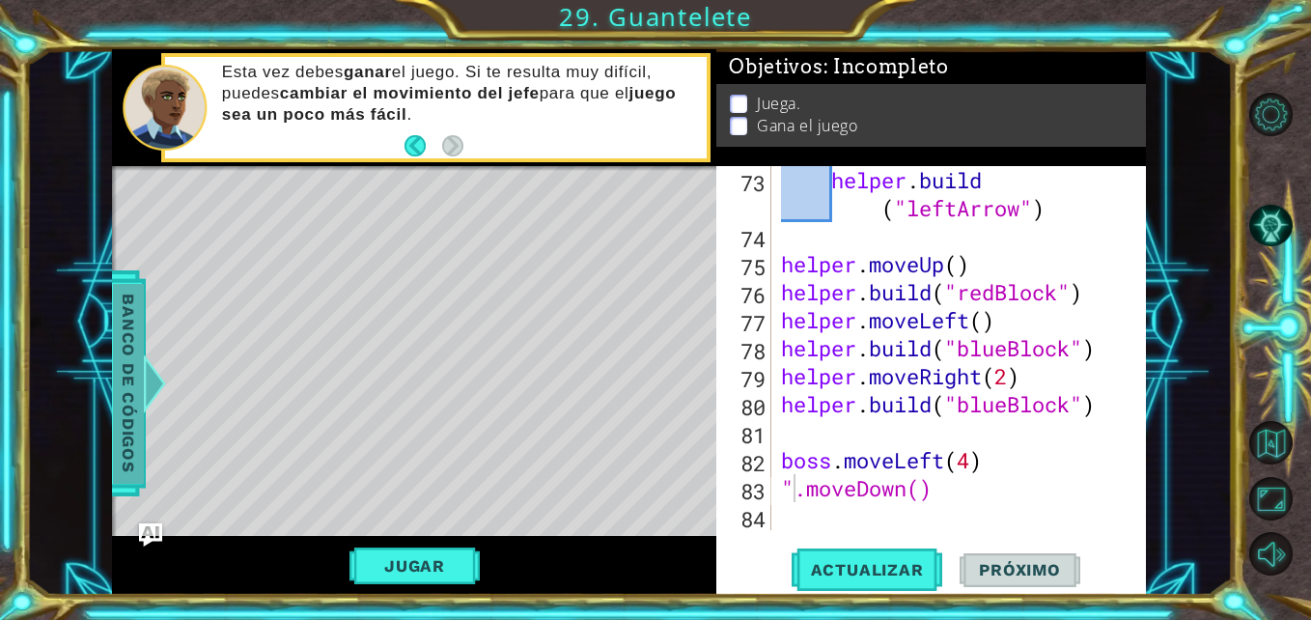
click at [118, 394] on span "Banco de códigos" at bounding box center [128, 384] width 31 height 200
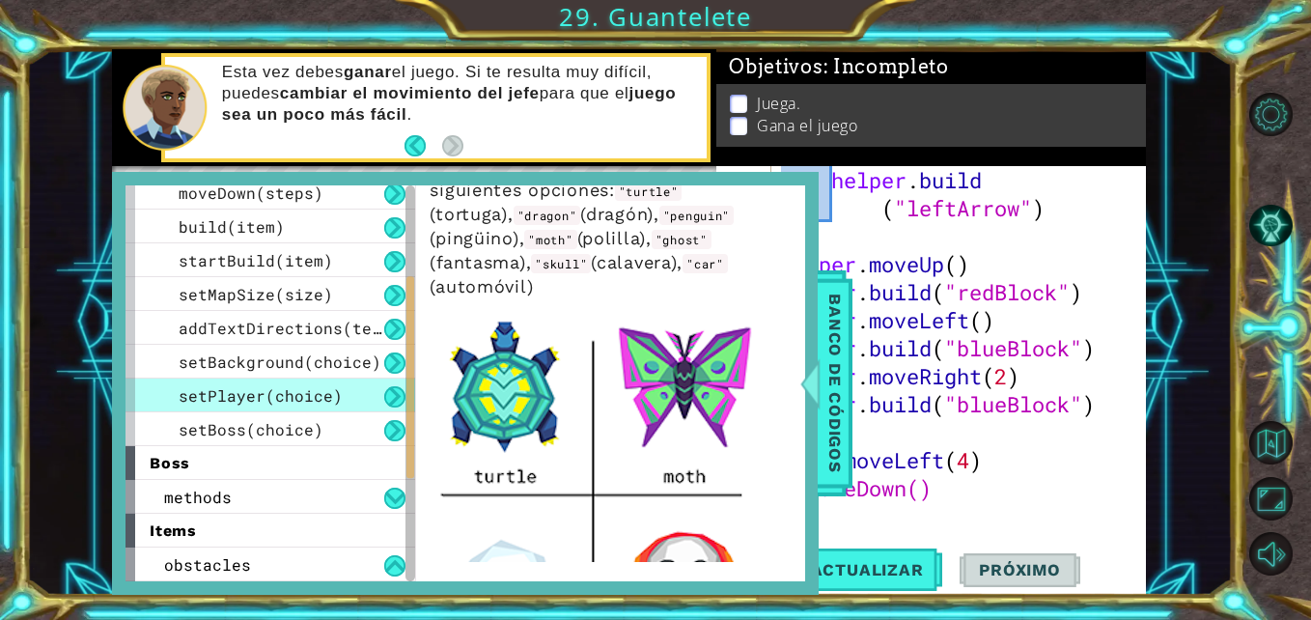
scroll to position [110, 0]
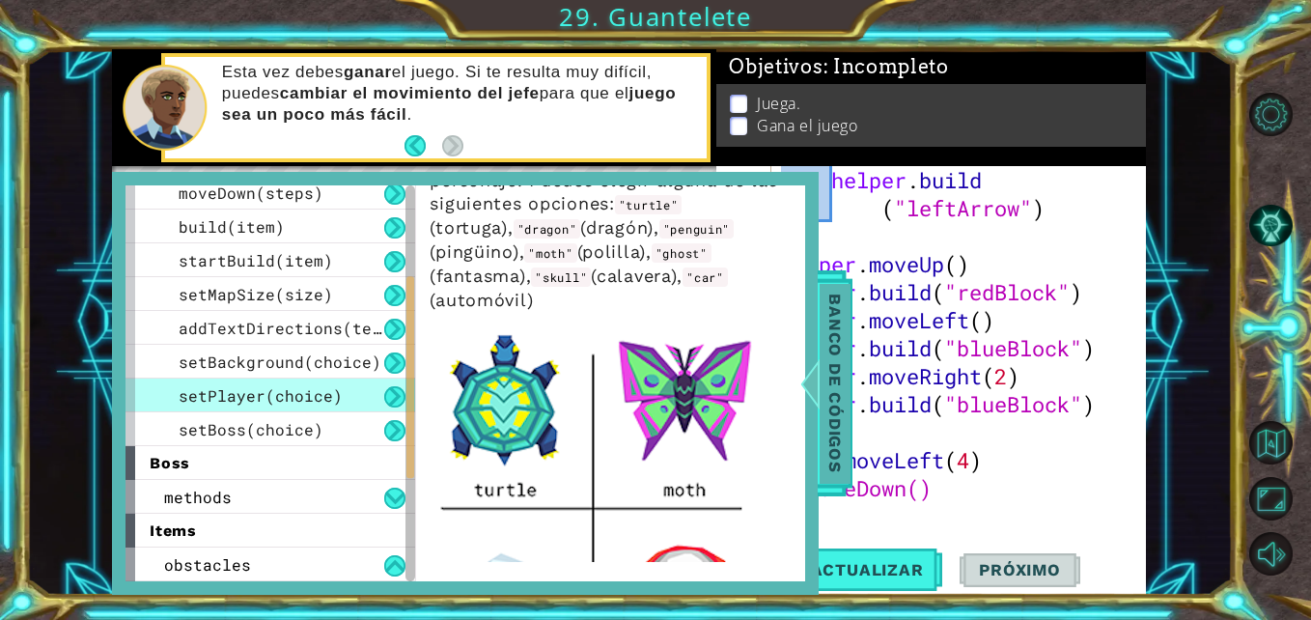
click at [812, 384] on div at bounding box center [810, 383] width 24 height 58
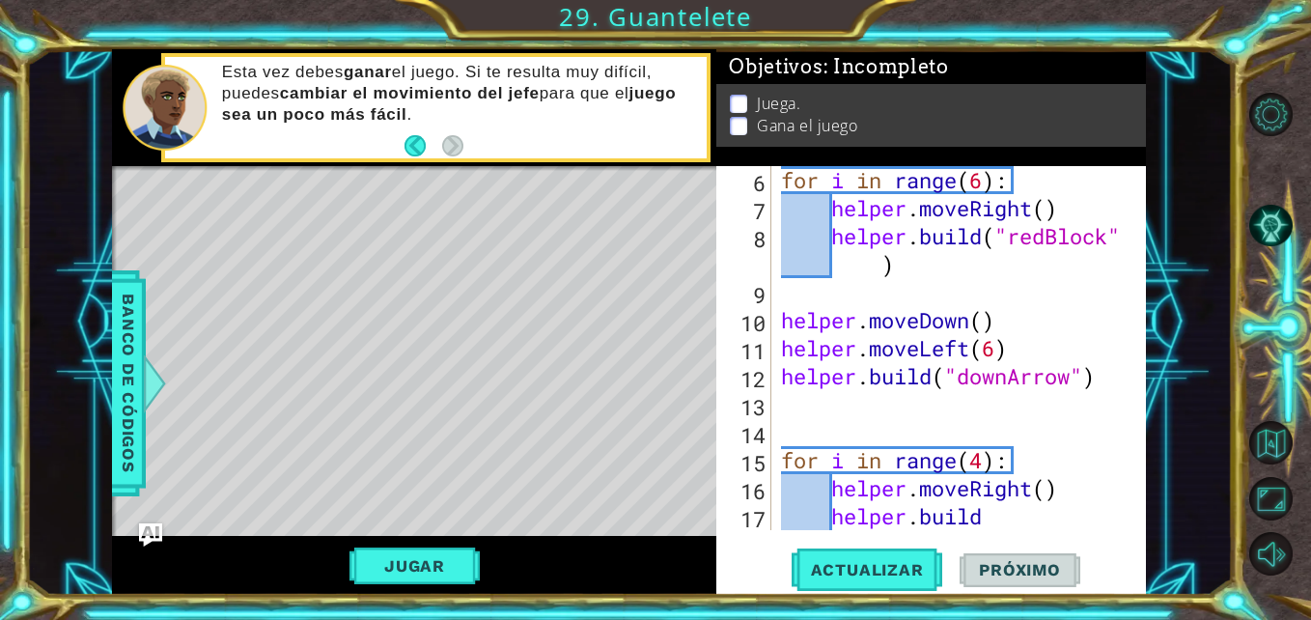
scroll to position [0, 0]
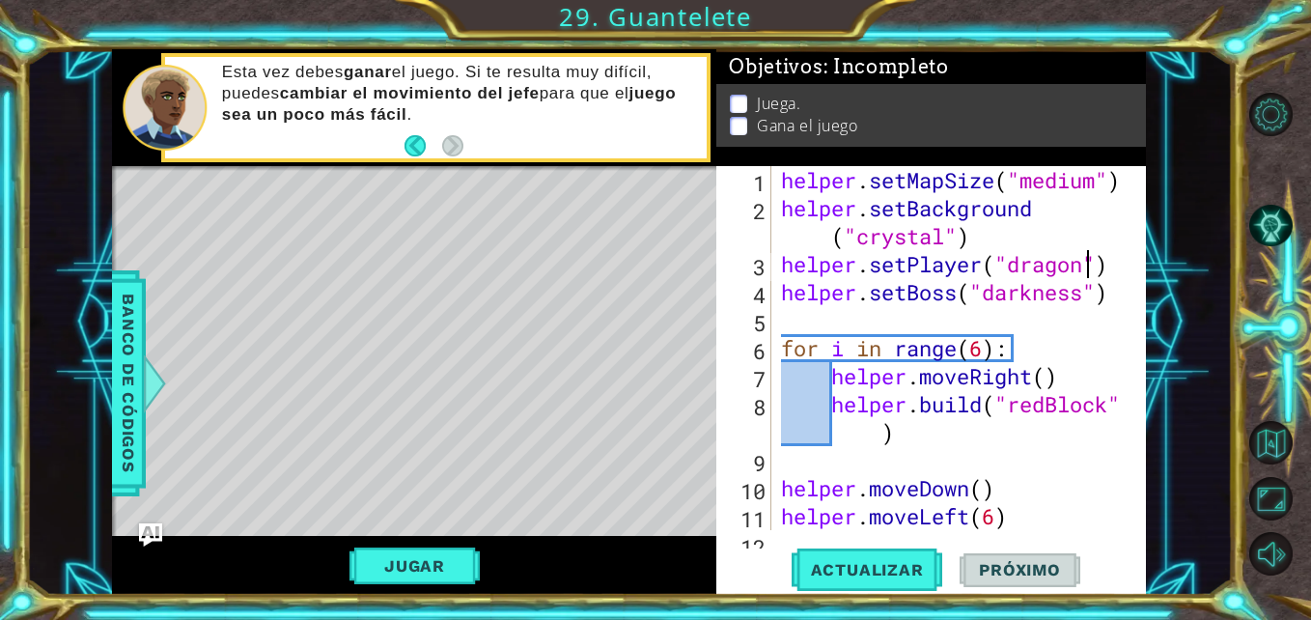
click at [1083, 261] on div "helper . setMapSize ( "medium" ) helper . setBackground ( "crystal" ) helper . …" at bounding box center [956, 376] width 359 height 420
type textarea "helper.setPlayer("turtle")"
click at [898, 569] on span "Actualizar" at bounding box center [868, 569] width 152 height 19
click at [964, 452] on div "helper . setMapSize ( "medium" ) helper . setBackground ( "crystal" ) helper . …" at bounding box center [956, 376] width 359 height 420
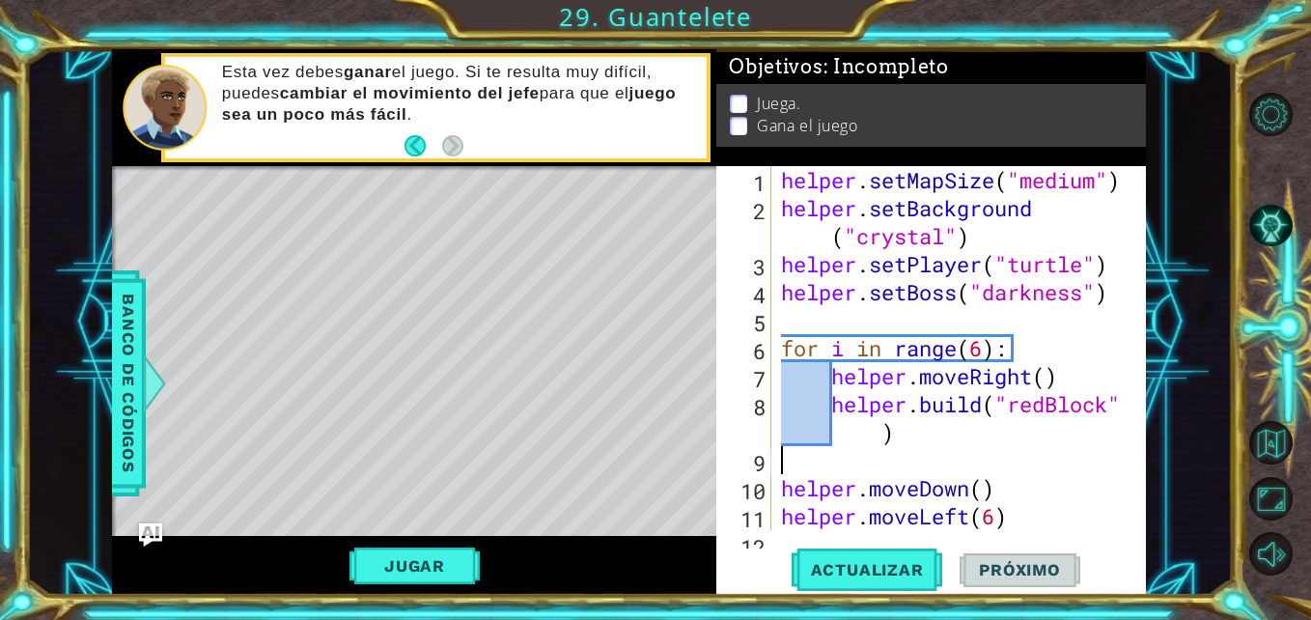
scroll to position [0, 0]
click at [874, 569] on span "Actualizar" at bounding box center [868, 569] width 152 height 19
click at [137, 379] on span "Banco de códigos" at bounding box center [128, 384] width 31 height 200
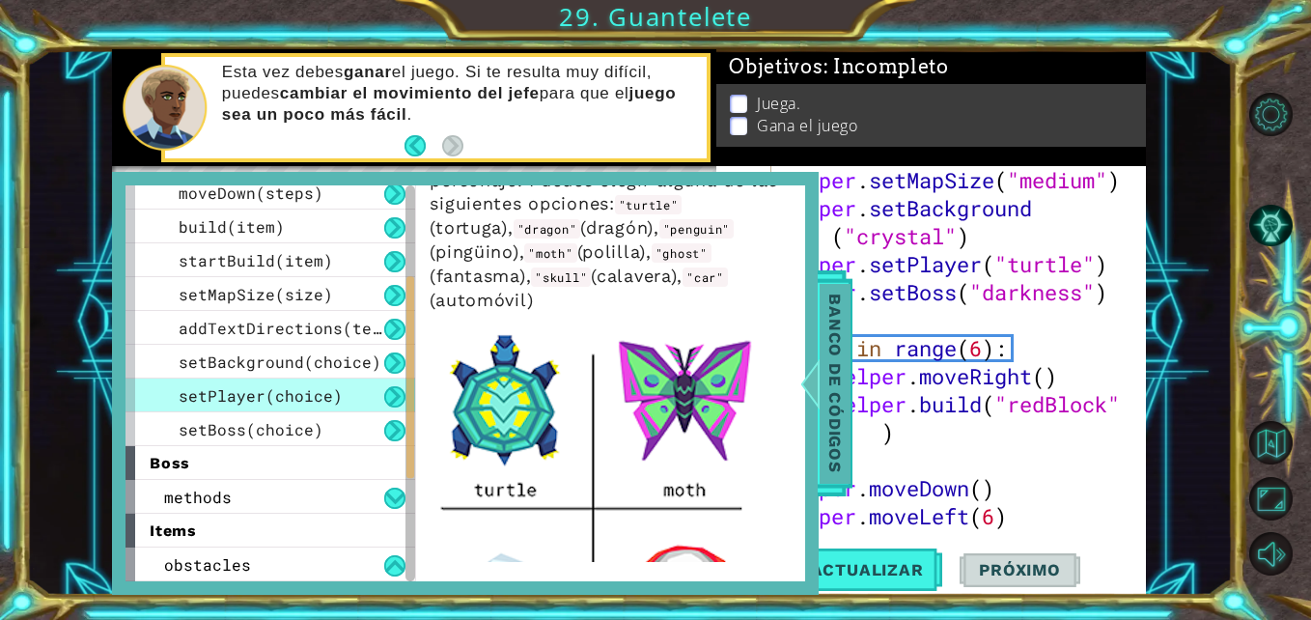
click at [836, 366] on span "Banco de códigos" at bounding box center [835, 384] width 31 height 200
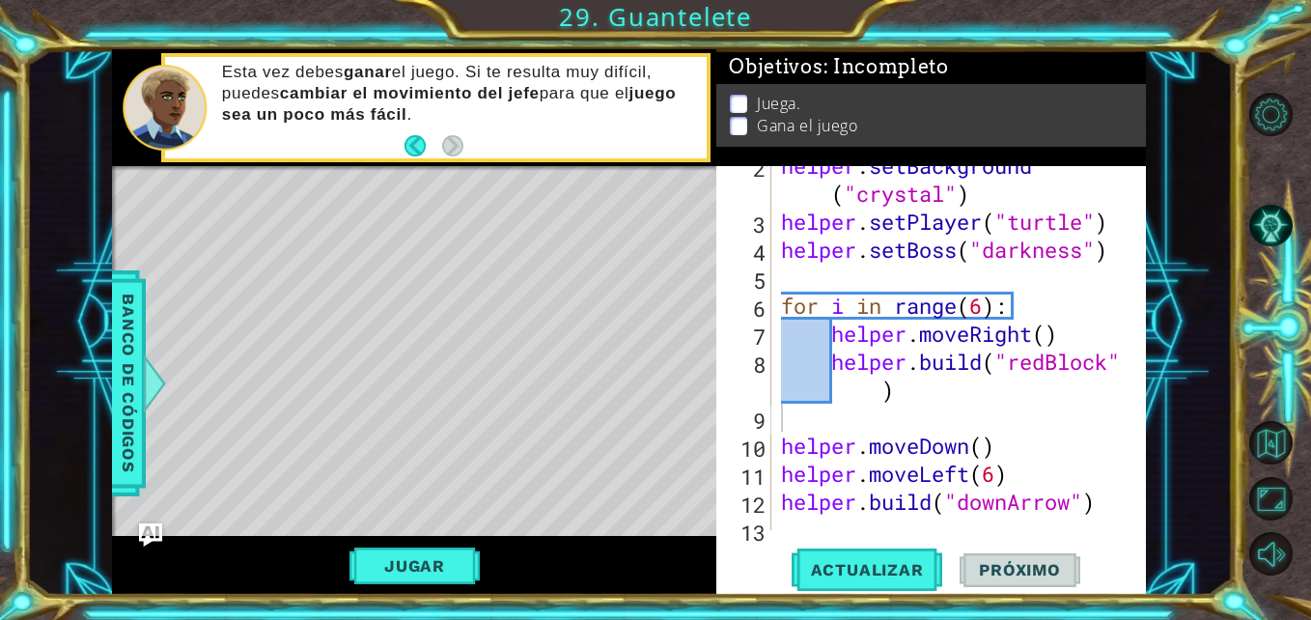
scroll to position [47, 0]
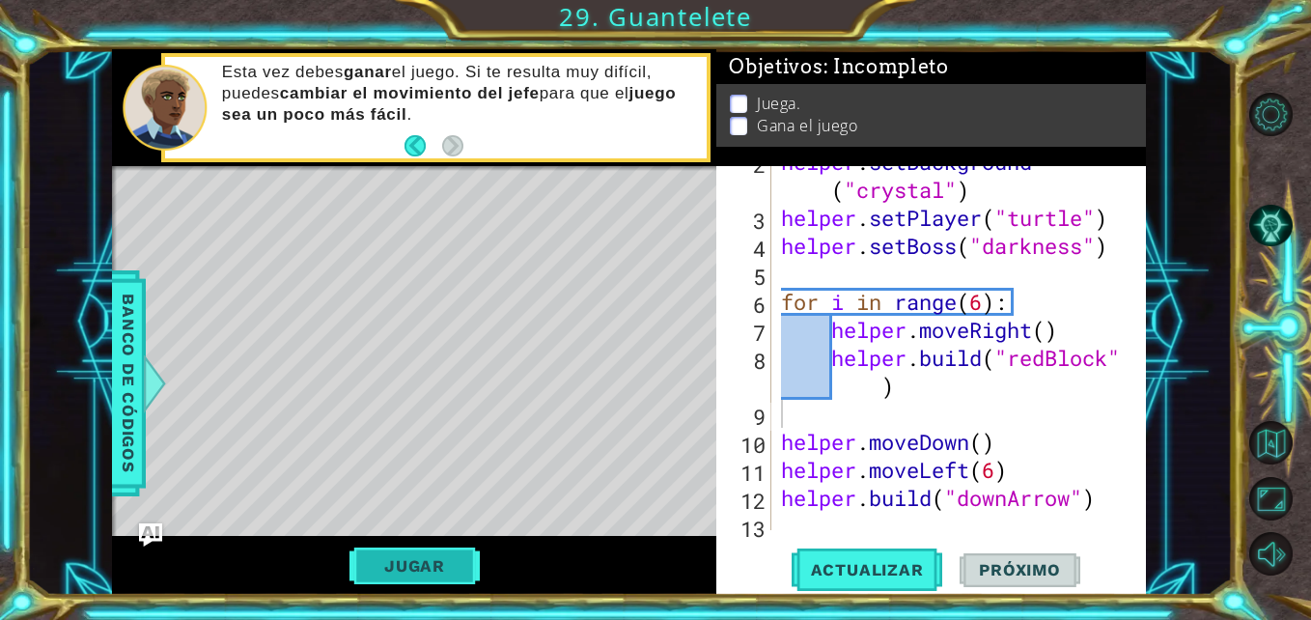
click at [428, 555] on button "Jugar" at bounding box center [414, 565] width 130 height 37
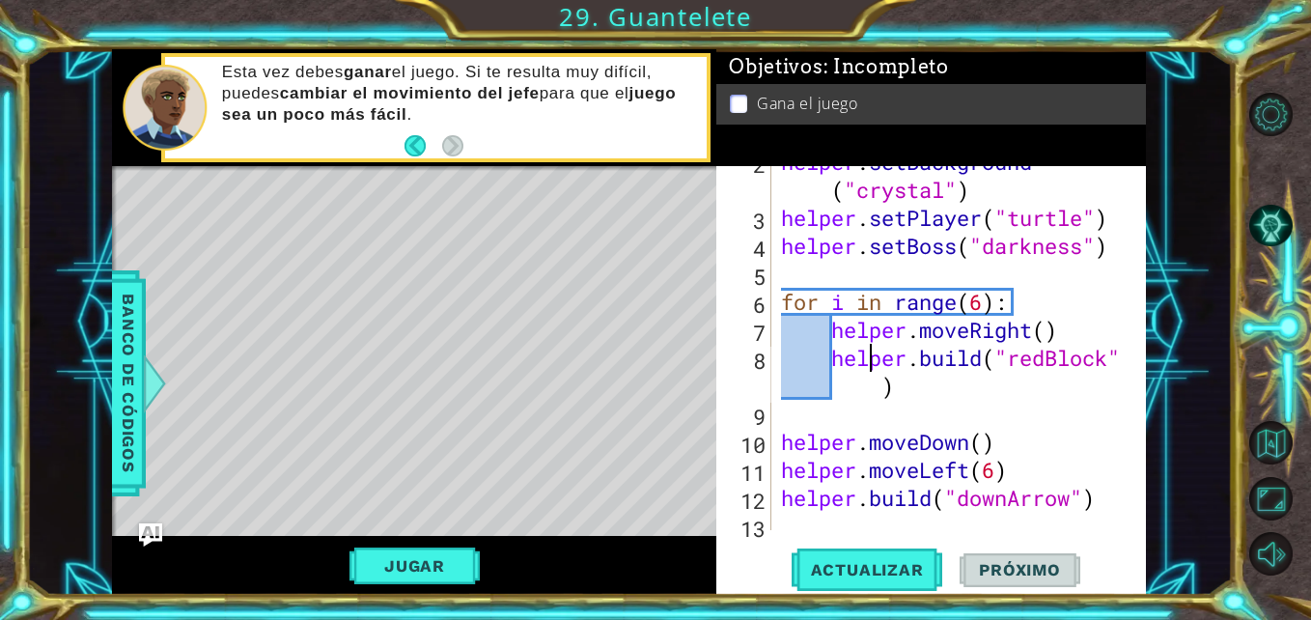
click at [869, 356] on div "helper . setBackground ( "crystal" ) helper . setPlayer ( "turtle" ) helper . s…" at bounding box center [956, 372] width 359 height 448
click at [405, 570] on button "Jugar" at bounding box center [414, 565] width 130 height 37
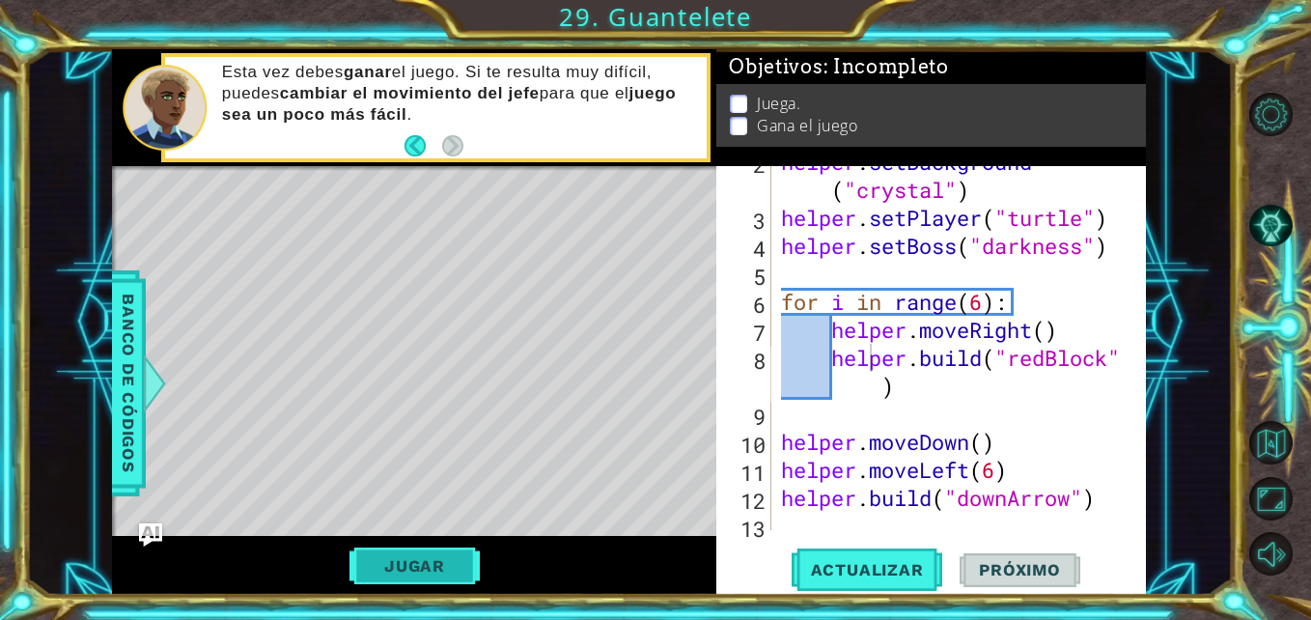
click at [405, 570] on button "Jugar" at bounding box center [414, 565] width 130 height 37
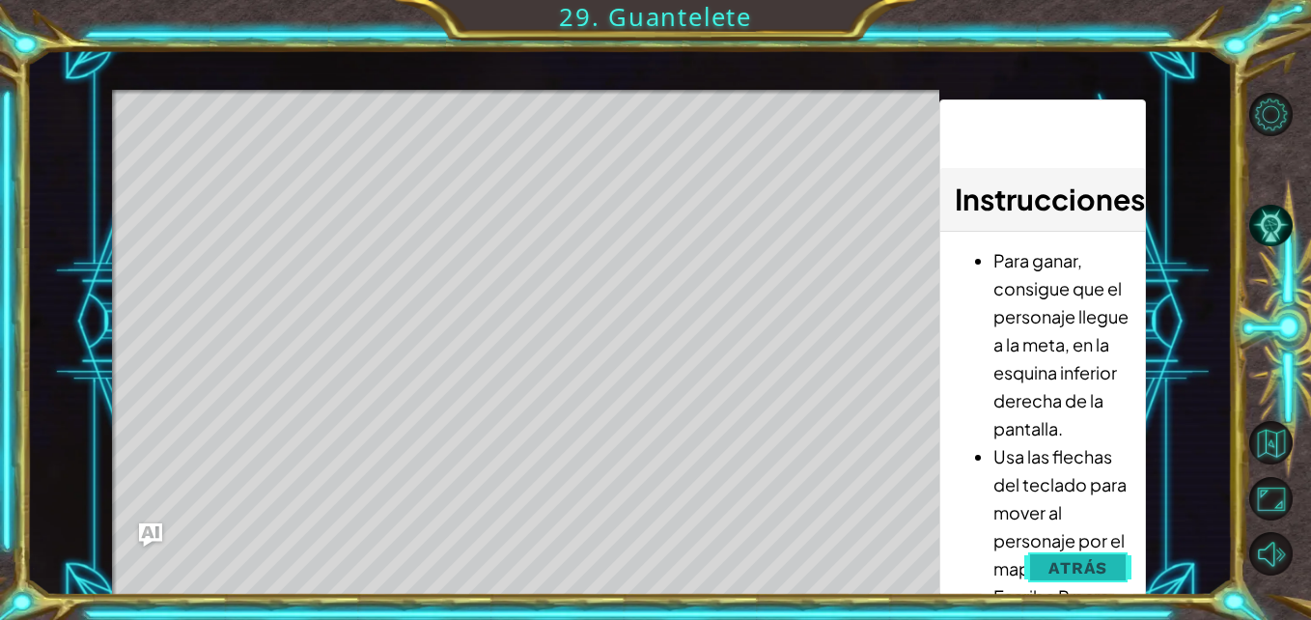
click at [1070, 563] on span "Atrás" at bounding box center [1077, 567] width 59 height 19
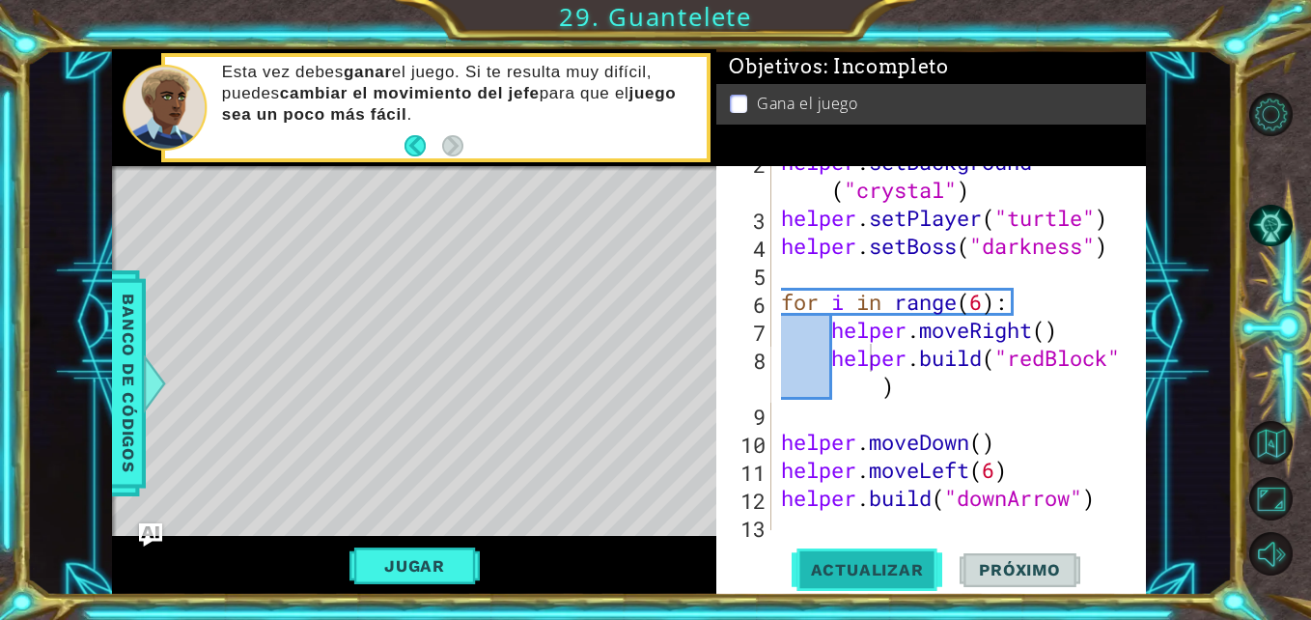
click at [869, 565] on span "Actualizar" at bounding box center [868, 569] width 152 height 19
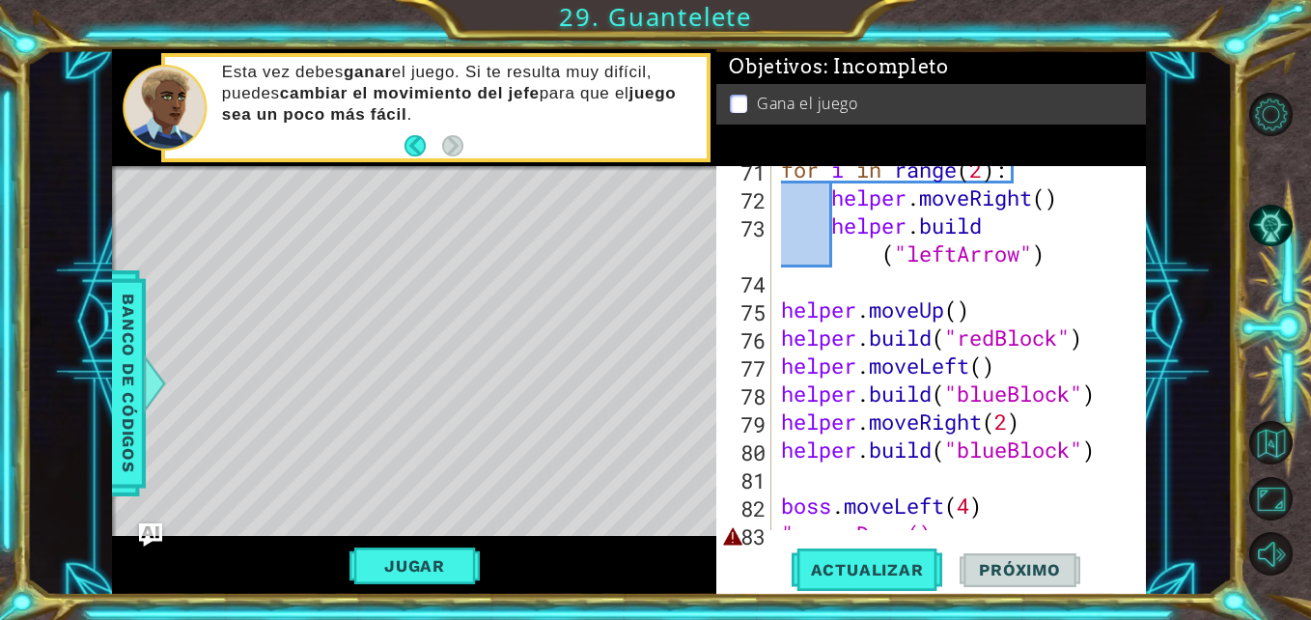
scroll to position [2156, 0]
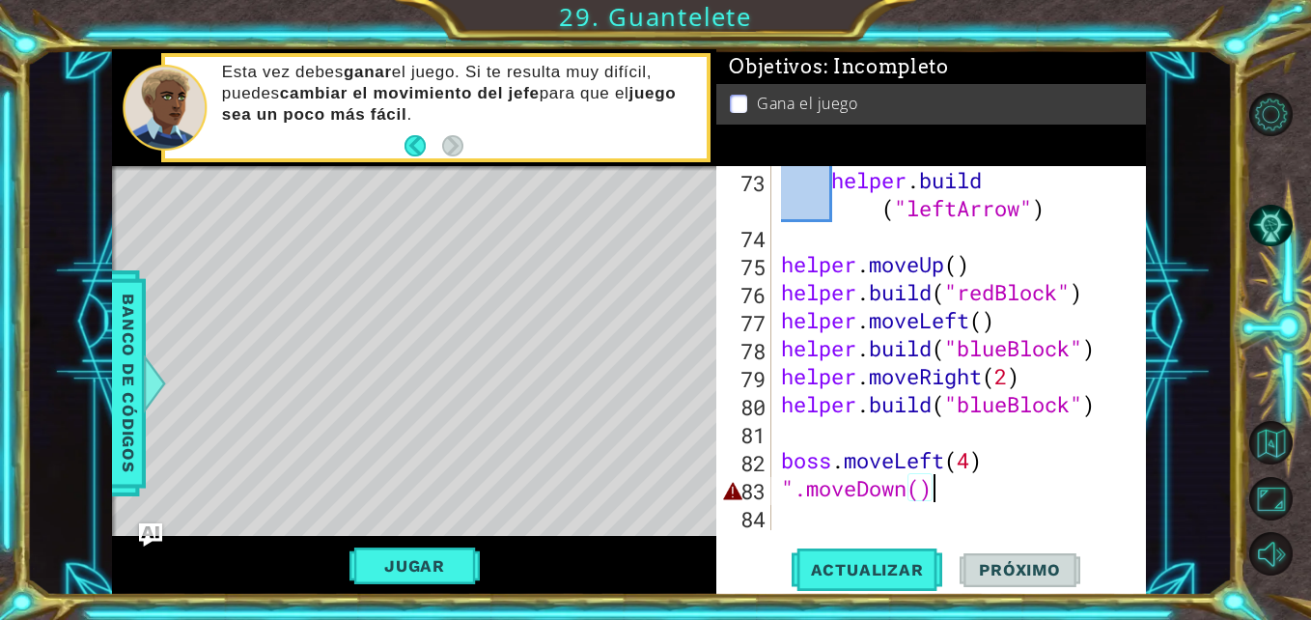
click at [965, 499] on div "helper . build ( "leftArrow" ) helper . moveUp ( ) helper . build ( "redBlock" …" at bounding box center [956, 390] width 359 height 448
drag, startPoint x: 954, startPoint y: 496, endPoint x: 799, endPoint y: 495, distance: 154.5
click at [799, 495] on div "helper . build ( "leftArrow" ) helper . moveUp ( ) helper . build ( "redBlock" …" at bounding box center [956, 390] width 359 height 448
click at [798, 495] on div "helper . build ( "leftArrow" ) helper . moveUp ( ) helper . build ( "redBlock" …" at bounding box center [951, 348] width 349 height 364
click at [798, 495] on div "helper . build ( "leftArrow" ) helper . moveUp ( ) helper . build ( "redBlock" …" at bounding box center [956, 390] width 359 height 448
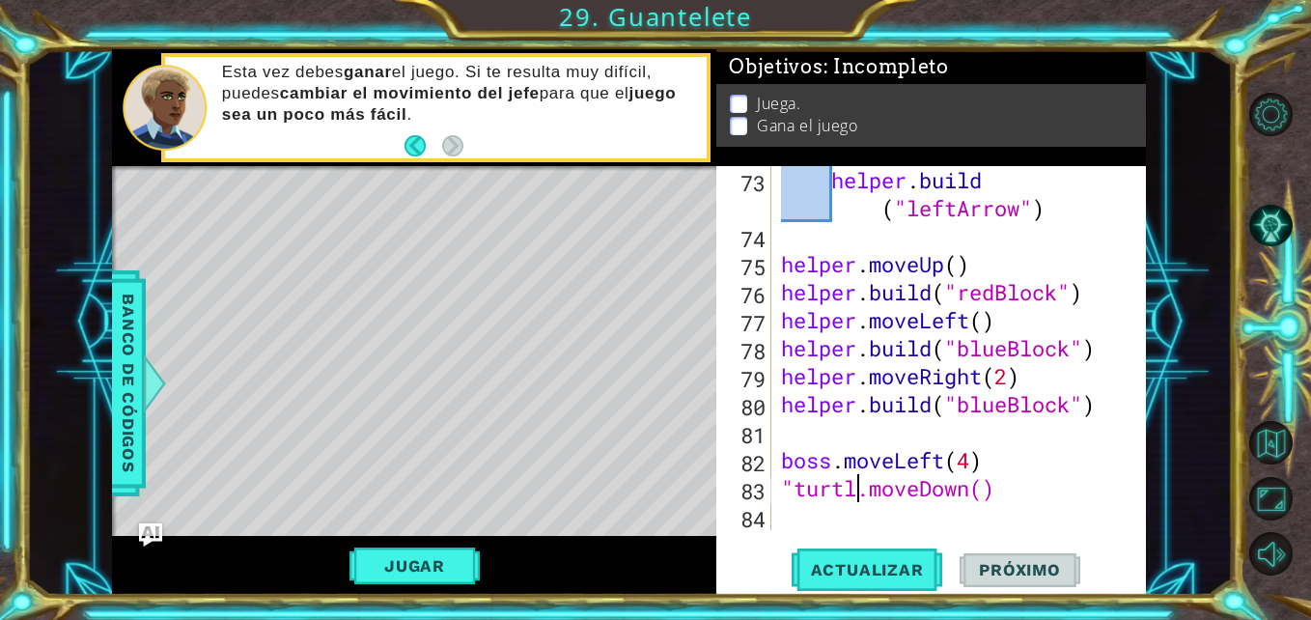
scroll to position [0, 5]
click at [865, 496] on div "helper . build ( "leftArrow" ) helper . moveUp ( ) helper . build ( "redBlock" …" at bounding box center [956, 390] width 359 height 448
click at [883, 496] on div "helper . build ( "leftArrow" ) helper . moveUp ( ) helper . build ( "redBlock" …" at bounding box center [956, 390] width 359 height 448
click at [810, 494] on div "helper . build ( "leftArrow" ) helper . moveUp ( ) helper . build ( "redBlock" …" at bounding box center [956, 390] width 359 height 448
click at [797, 489] on div "helper . build ( "leftArrow" ) helper . moveUp ( ) helper . build ( "redBlock" …" at bounding box center [956, 390] width 359 height 448
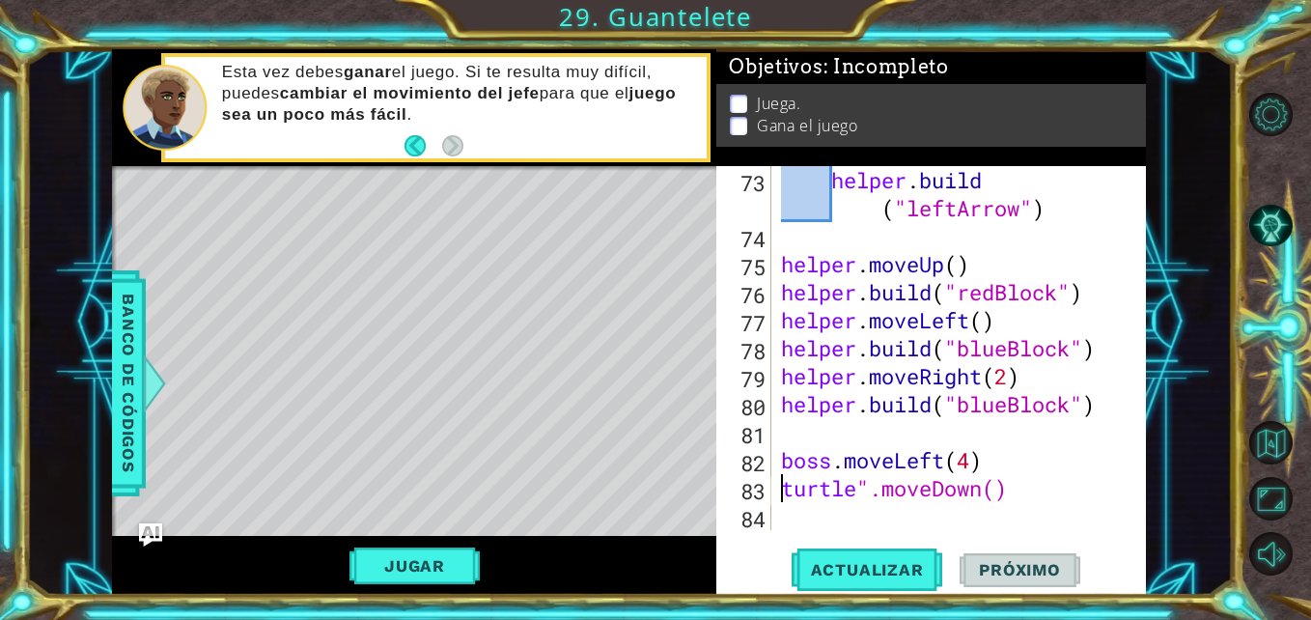
click at [864, 495] on div "helper . build ( "leftArrow" ) helper . moveUp ( ) helper . build ( "redBlock" …" at bounding box center [956, 390] width 359 height 448
click at [873, 494] on div "helper . build ( "leftArrow" ) helper . moveUp ( ) helper . build ( "redBlock" …" at bounding box center [956, 390] width 359 height 448
click at [845, 560] on span "Actualizar" at bounding box center [868, 569] width 152 height 19
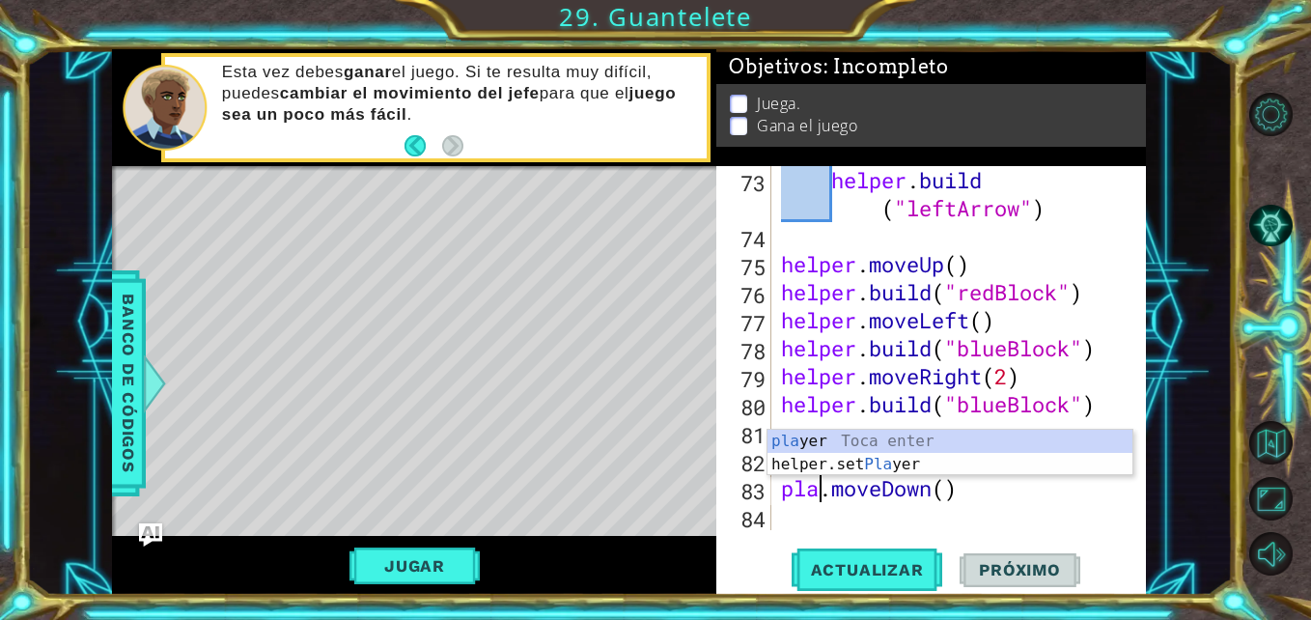
scroll to position [0, 3]
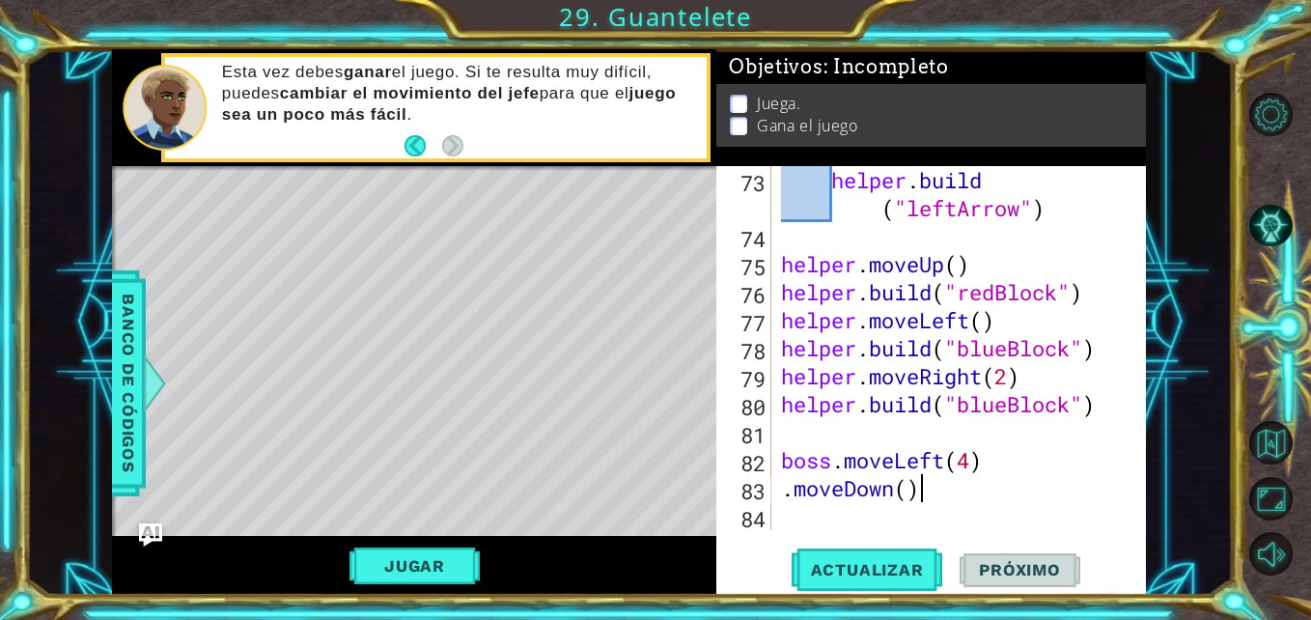
click at [939, 499] on div "helper . build ( "leftArrow" ) helper . moveUp ( ) helper . build ( "redBlock" …" at bounding box center [956, 390] width 359 height 448
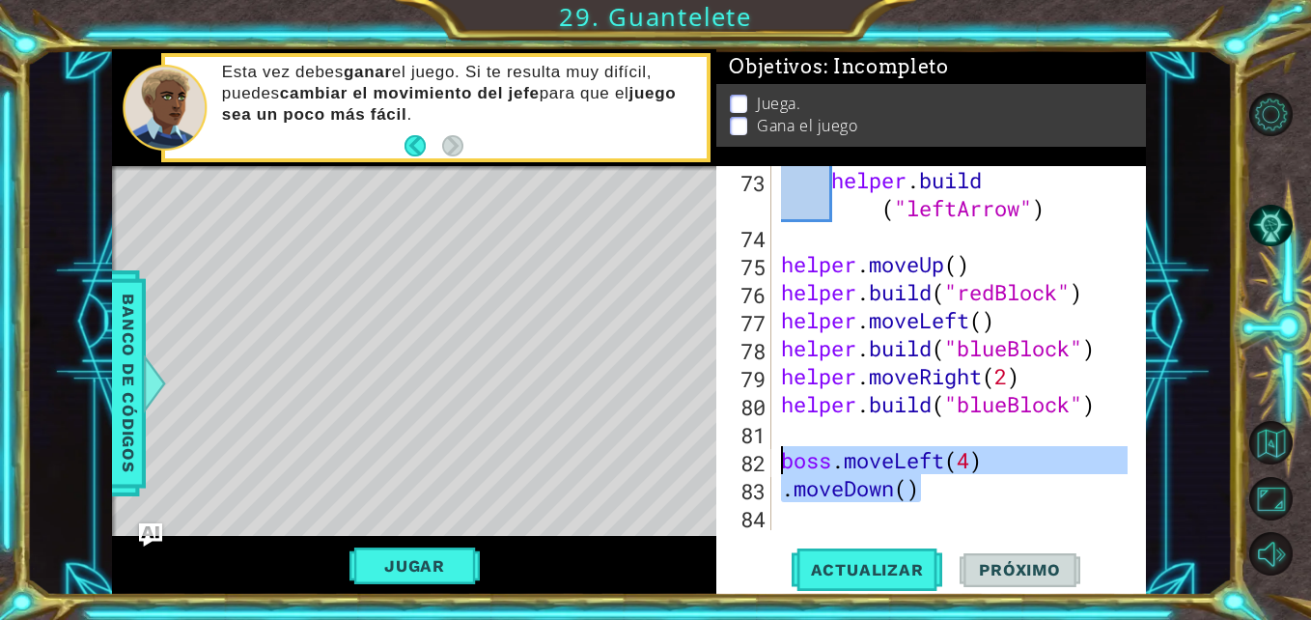
drag, startPoint x: 936, startPoint y: 496, endPoint x: 771, endPoint y: 461, distance: 168.0
click at [771, 461] on div ".moveDown() 73 74 75 76 77 78 79 80 81 82 83 84 helper . build ( "leftArrow" ) …" at bounding box center [928, 348] width 425 height 364
click at [938, 494] on div "helper . build ( "leftArrow" ) helper . moveUp ( ) helper . build ( "redBlock" …" at bounding box center [951, 348] width 349 height 364
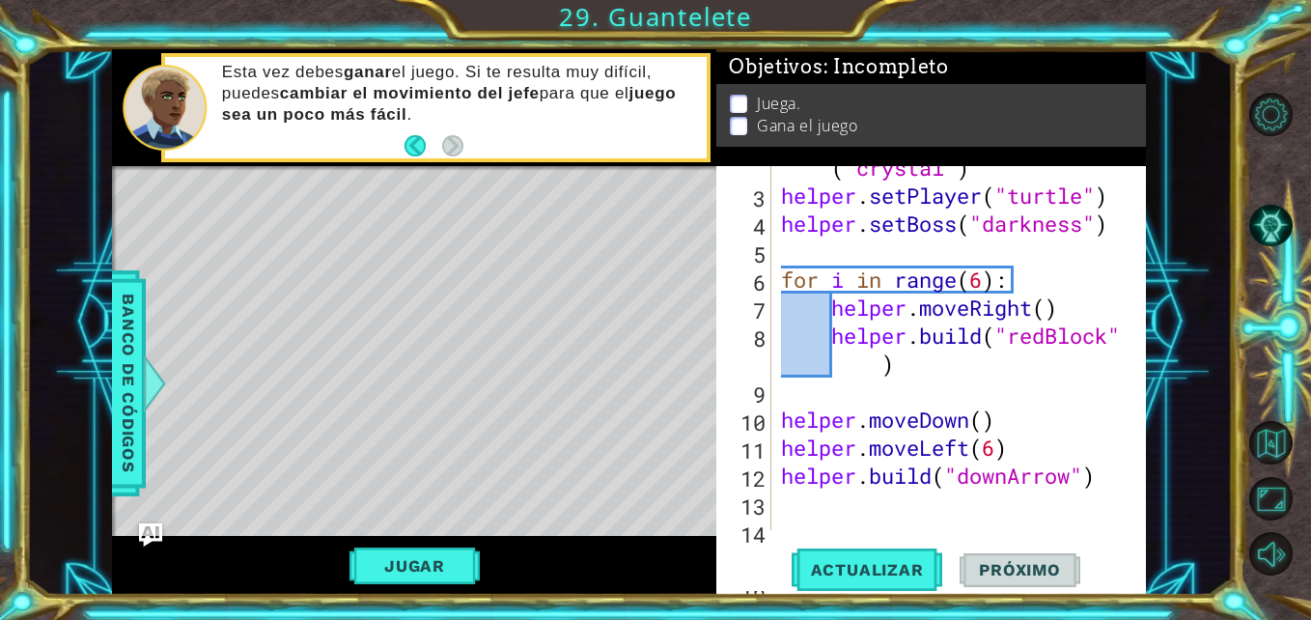
scroll to position [0, 0]
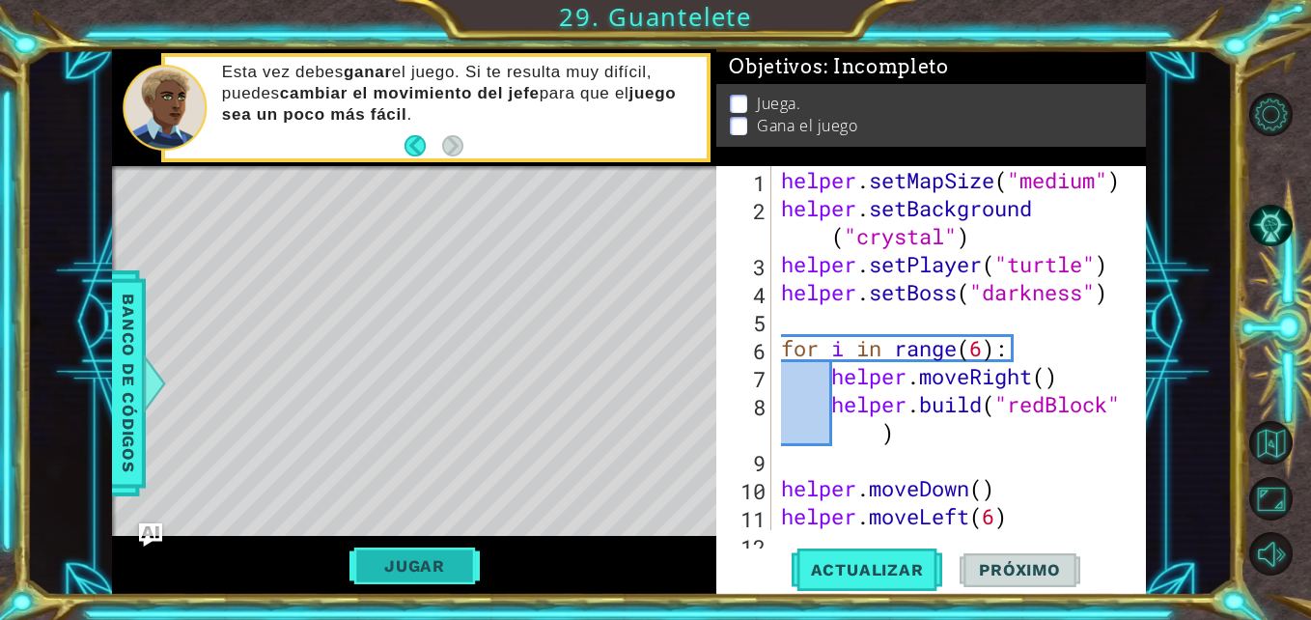
click at [454, 551] on button "Jugar" at bounding box center [414, 565] width 130 height 37
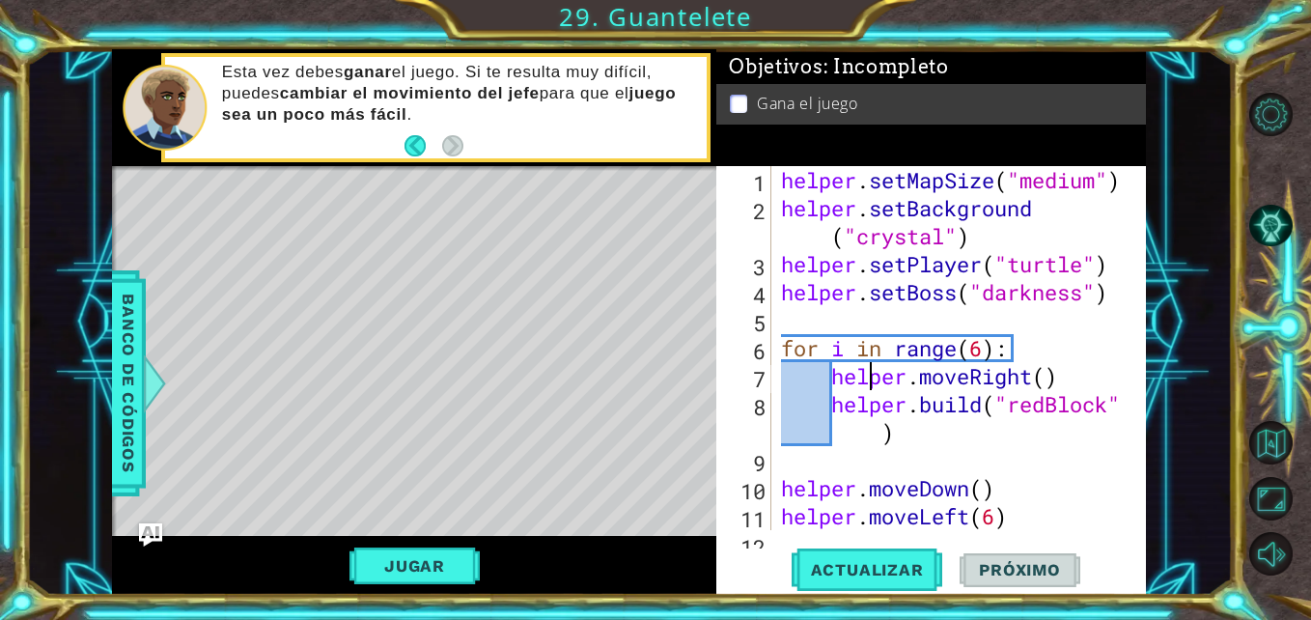
click at [873, 367] on div "helper . setMapSize ( "medium" ) helper . setBackground ( "crystal" ) helper . …" at bounding box center [956, 376] width 359 height 420
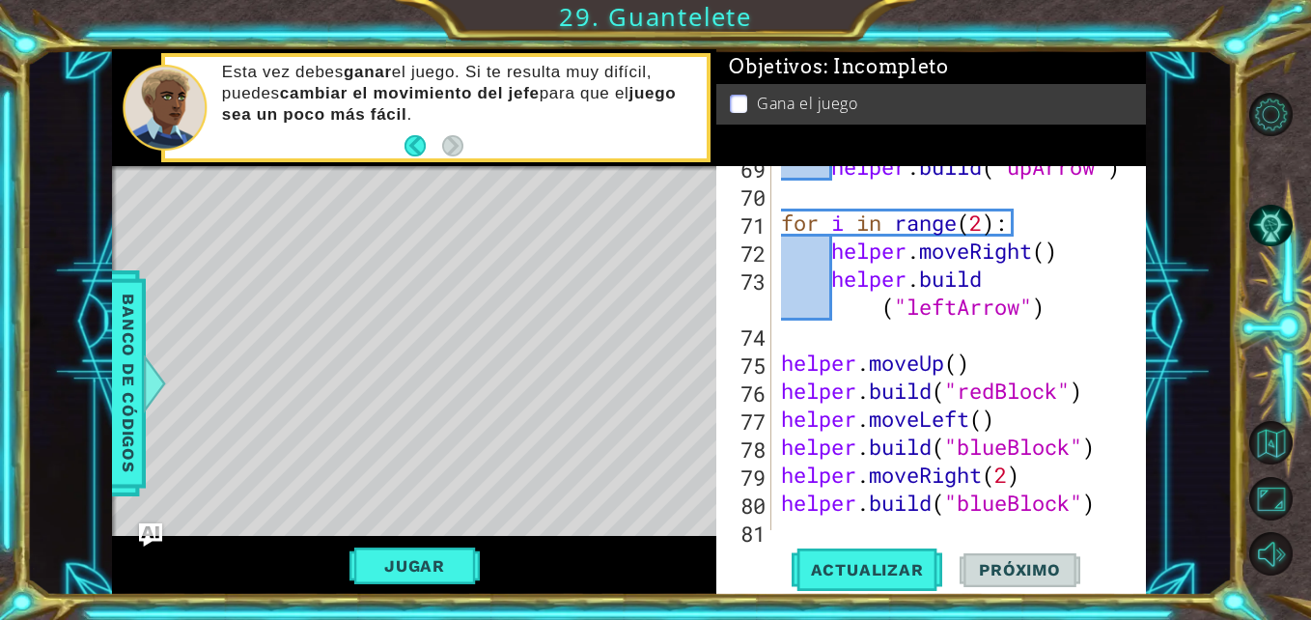
scroll to position [2156, 0]
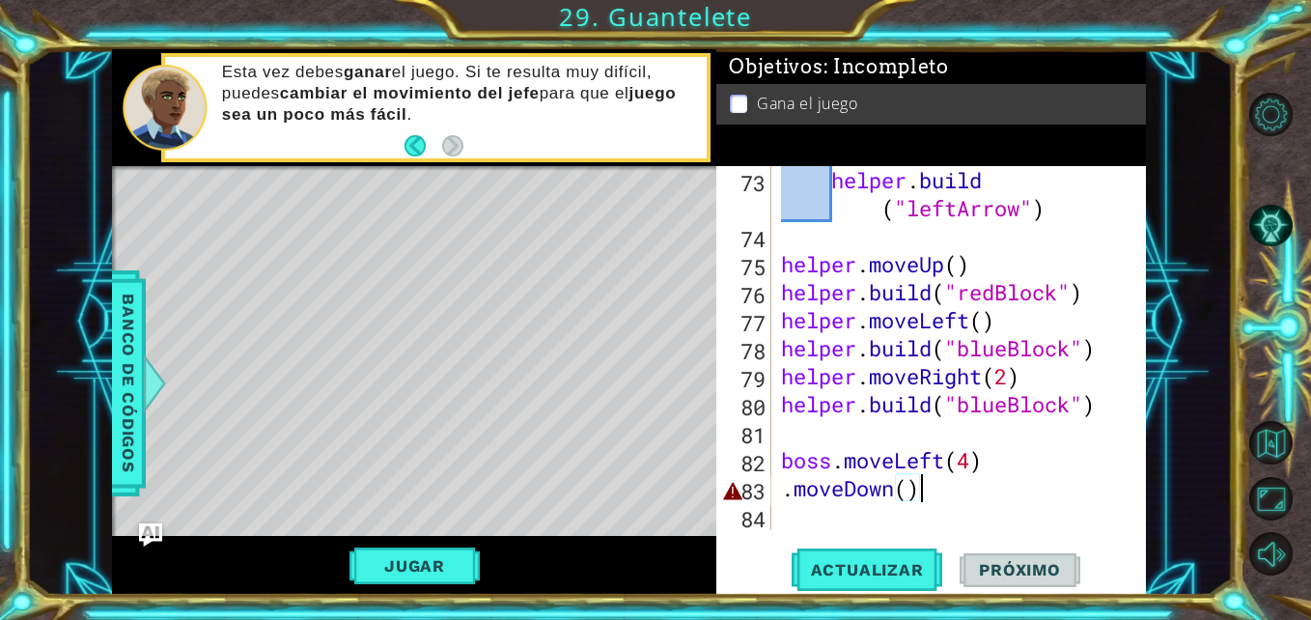
click at [918, 500] on div "helper . build ( "leftArrow" ) helper . moveUp ( ) helper . build ( "redBlock" …" at bounding box center [956, 390] width 359 height 448
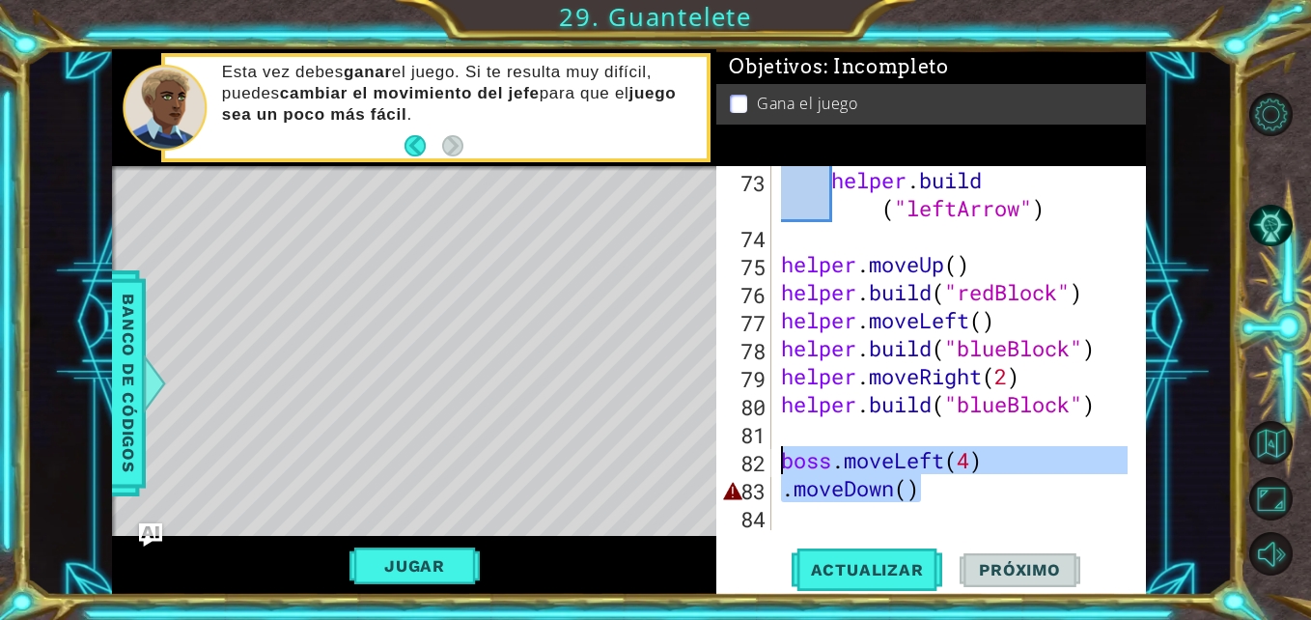
drag, startPoint x: 918, startPoint y: 498, endPoint x: 770, endPoint y: 464, distance: 151.5
click at [770, 464] on div ".moveDown() 73 74 75 76 77 78 79 80 81 82 83 84 helper . build ( "leftArrow" ) …" at bounding box center [928, 348] width 425 height 364
type textarea "boss.moveLeft(4) .moveDown()"
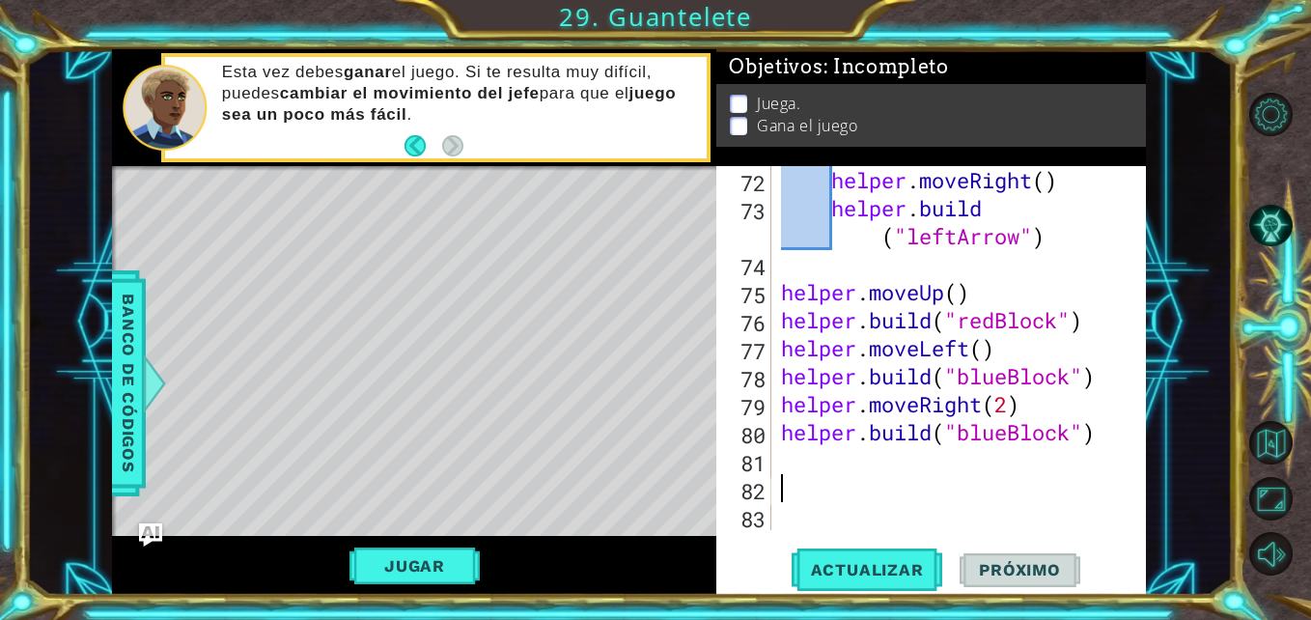
scroll to position [2128, 0]
click at [858, 559] on button "Actualizar" at bounding box center [868, 569] width 152 height 42
click at [444, 559] on button "Jugar" at bounding box center [414, 565] width 130 height 37
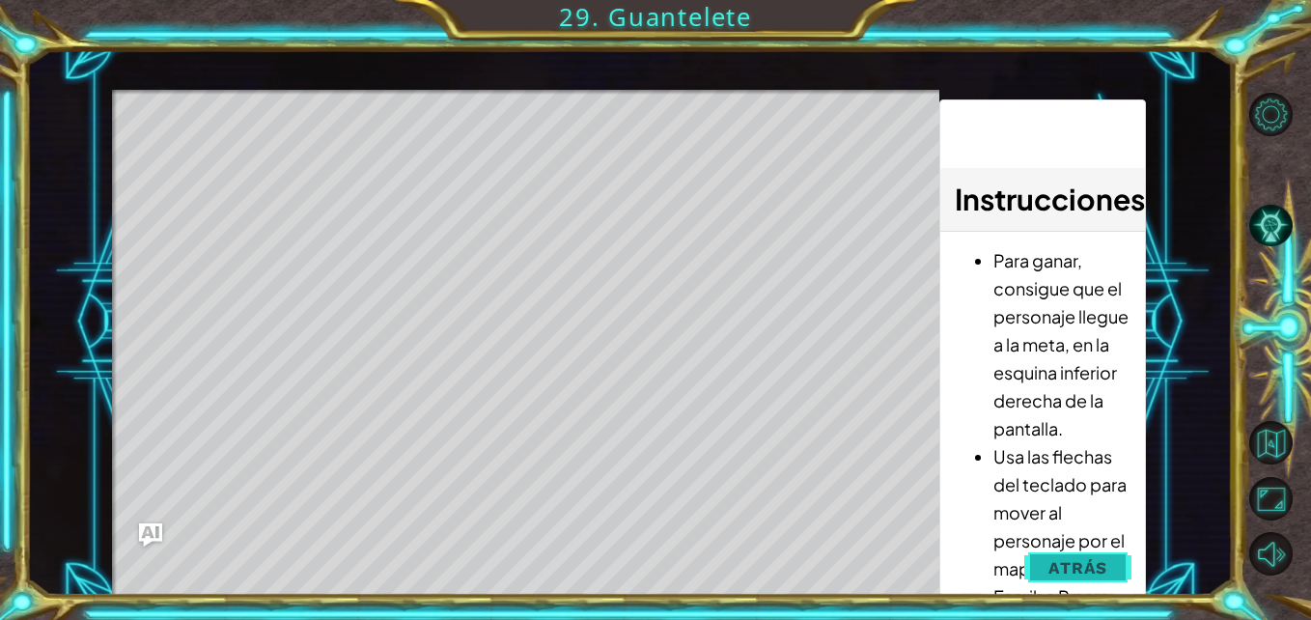
click at [1054, 575] on span "Atrás" at bounding box center [1077, 567] width 59 height 19
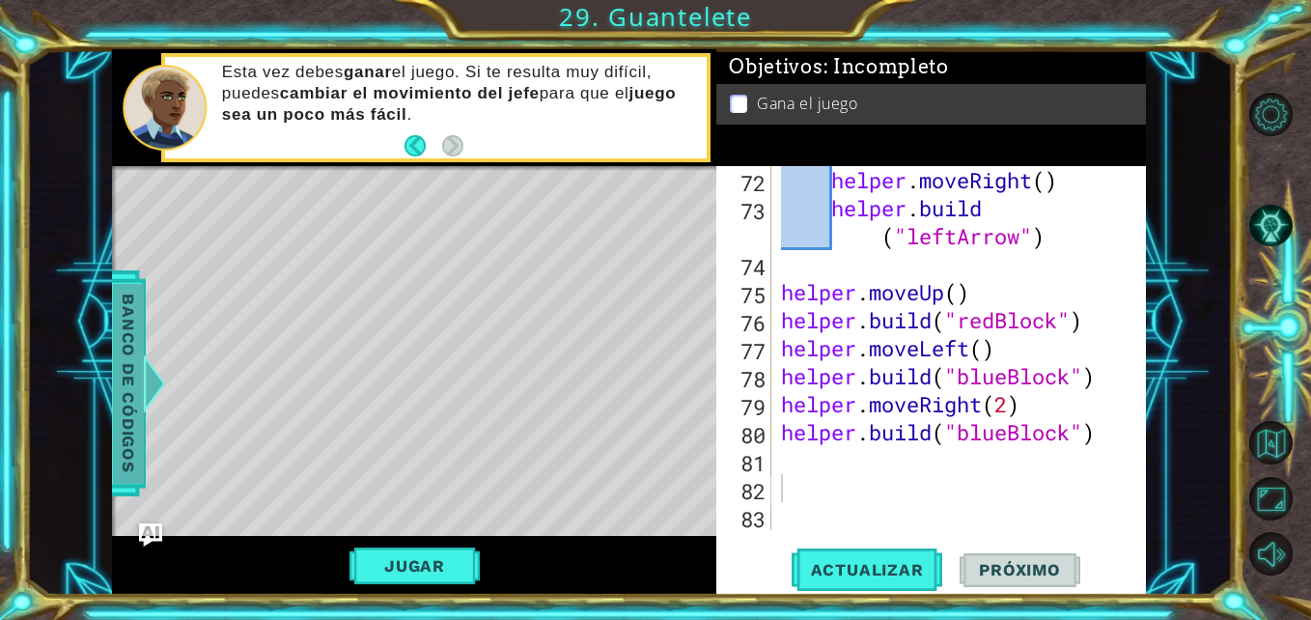
click at [129, 303] on span "Banco de códigos" at bounding box center [128, 384] width 31 height 200
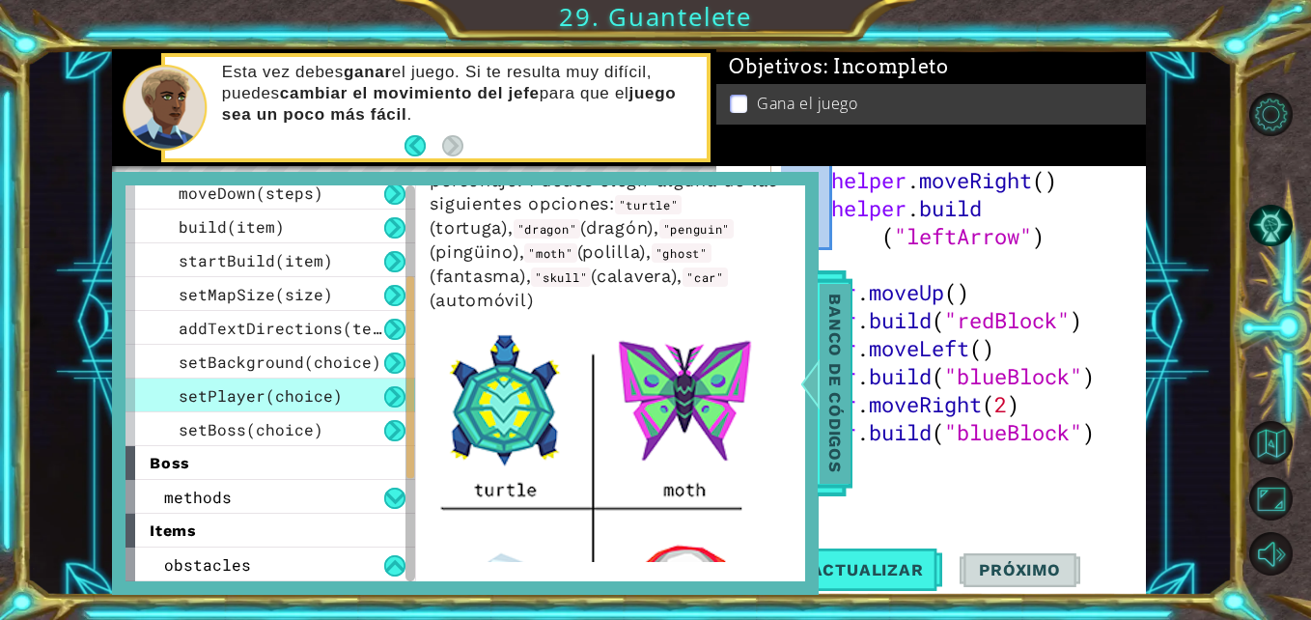
click at [839, 376] on span "Banco de códigos" at bounding box center [835, 384] width 31 height 200
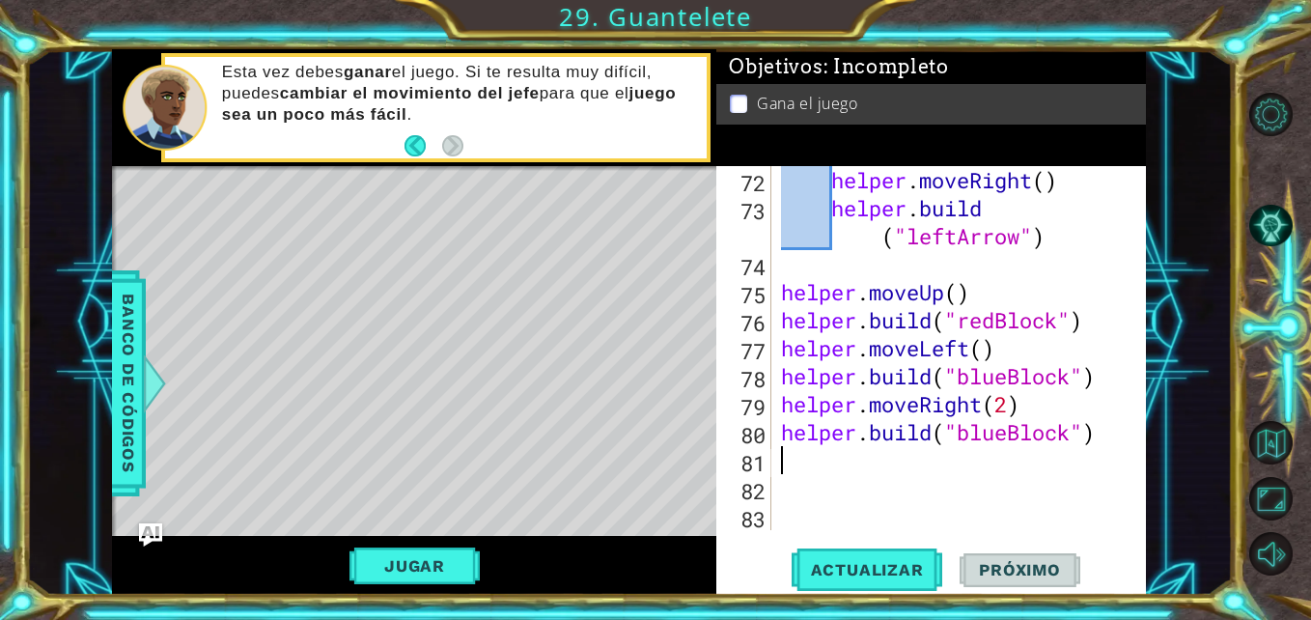
click at [811, 469] on div "helper . moveRight ( ) helper . build ( "leftArrow" ) helper . moveUp ( ) helpe…" at bounding box center [956, 376] width 359 height 420
click at [797, 489] on div "helper . moveRight ( ) helper . build ( "leftArrow" ) helper . moveUp ( ) helpe…" at bounding box center [956, 376] width 359 height 420
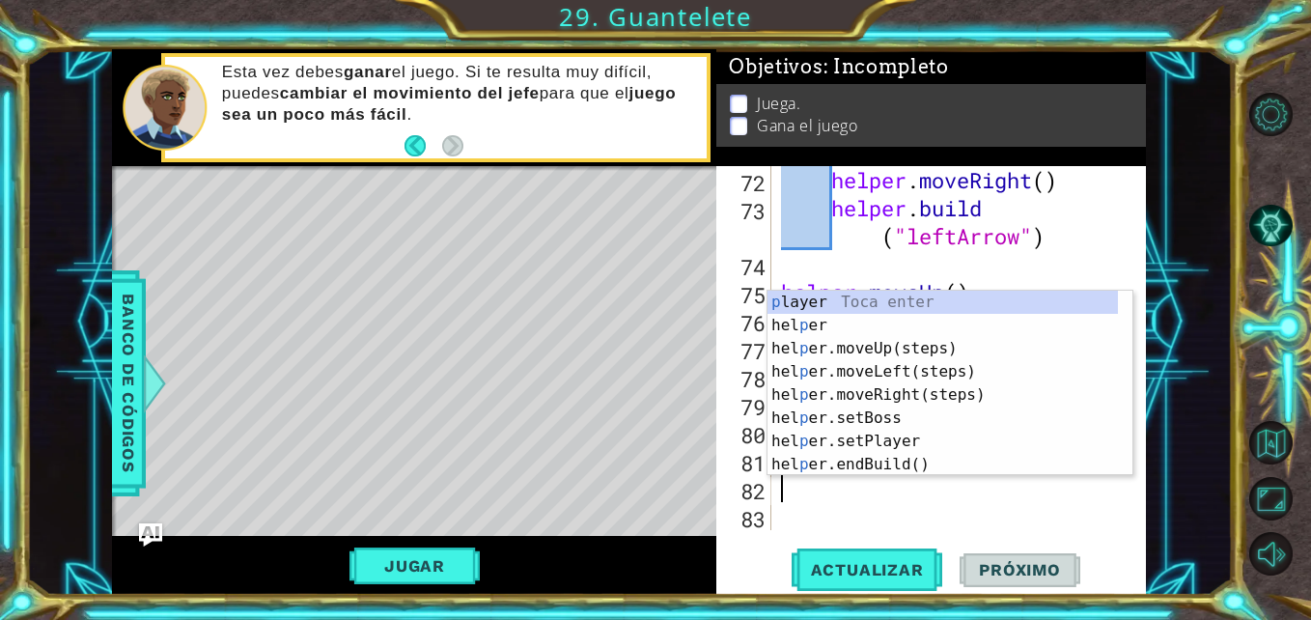
type textarea "boss"
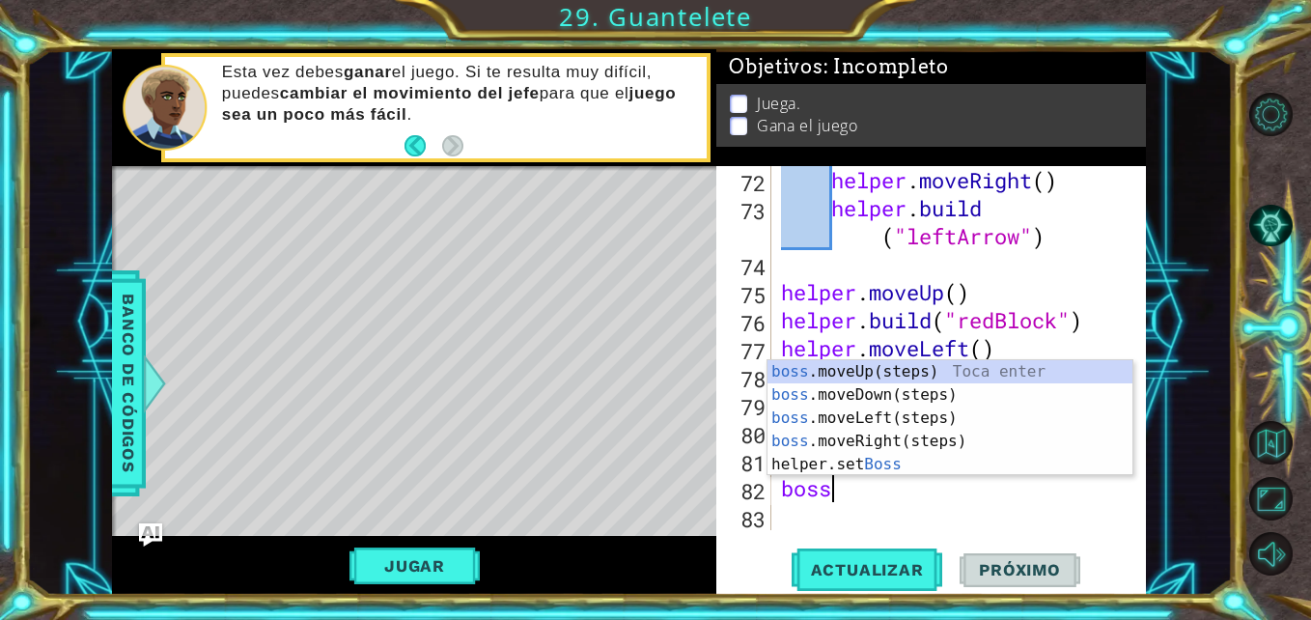
scroll to position [0, 1]
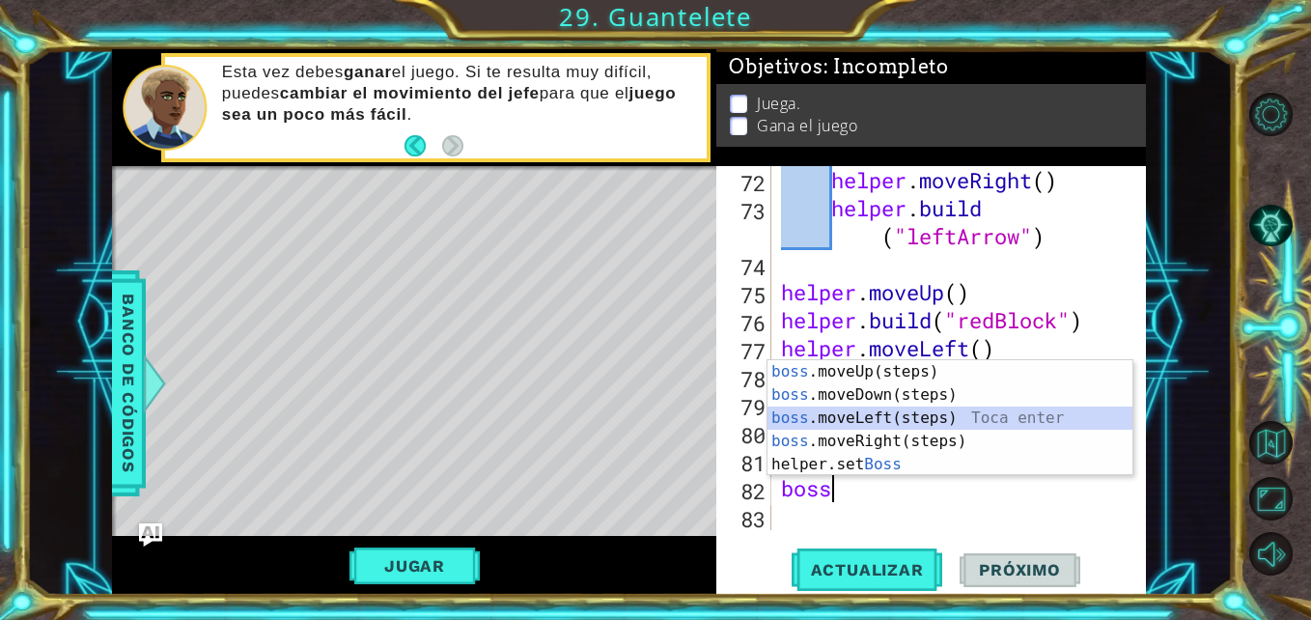
click at [853, 413] on div "boss .moveUp(steps) Toca enter boss .moveDown(steps) Toca enter boss .moveLeft(…" at bounding box center [950, 441] width 365 height 162
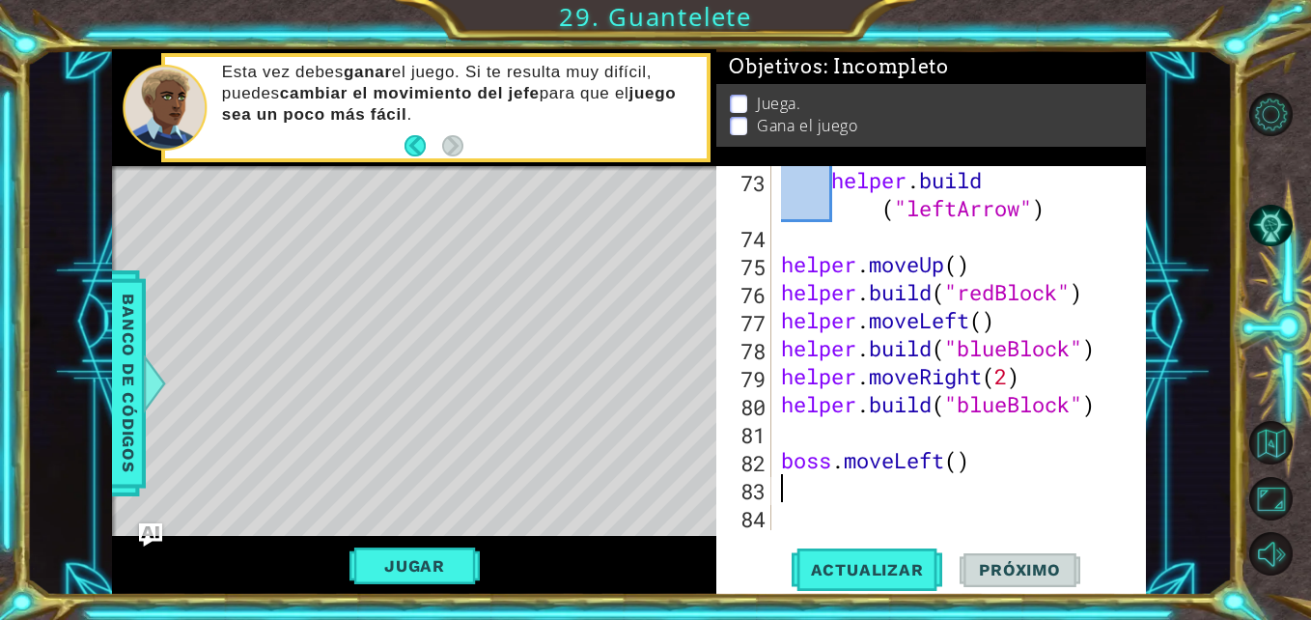
scroll to position [0, 0]
click at [958, 457] on div "helper . build ( "leftArrow" ) helper . moveUp ( ) helper . build ( "redBlock" …" at bounding box center [956, 390] width 359 height 448
type textarea "boss.moveLeft(6)"
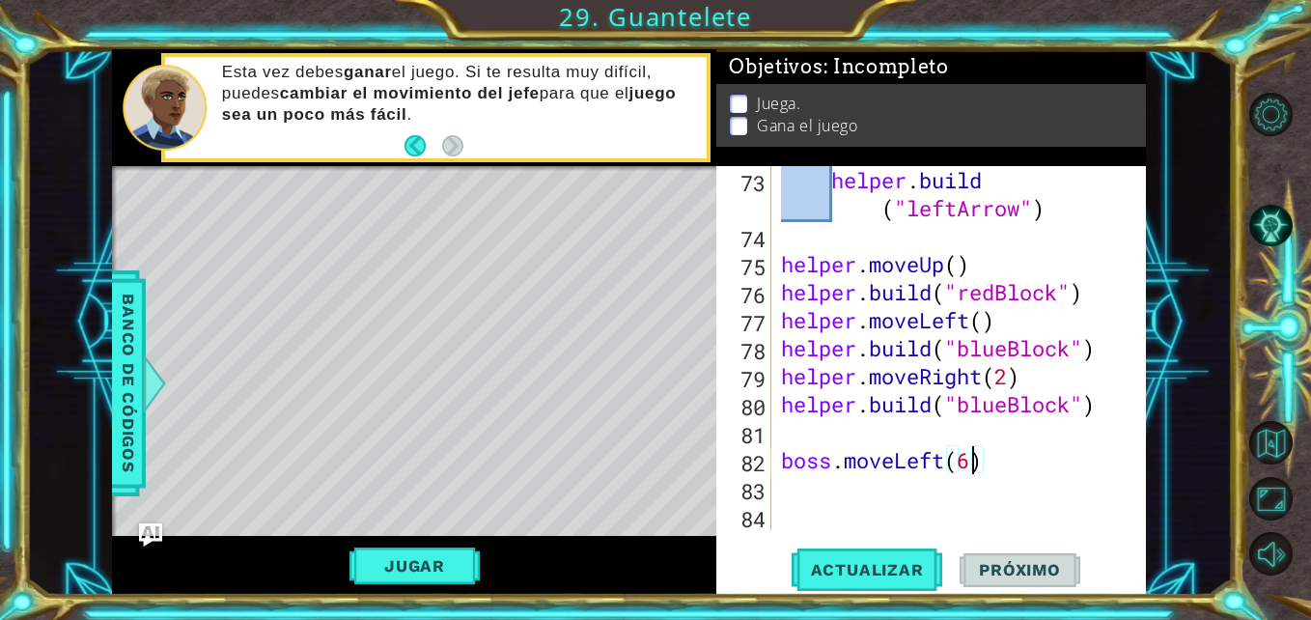
click at [868, 480] on div "helper . build ( "leftArrow" ) helper . moveUp ( ) helper . build ( "redBlock" …" at bounding box center [956, 390] width 359 height 448
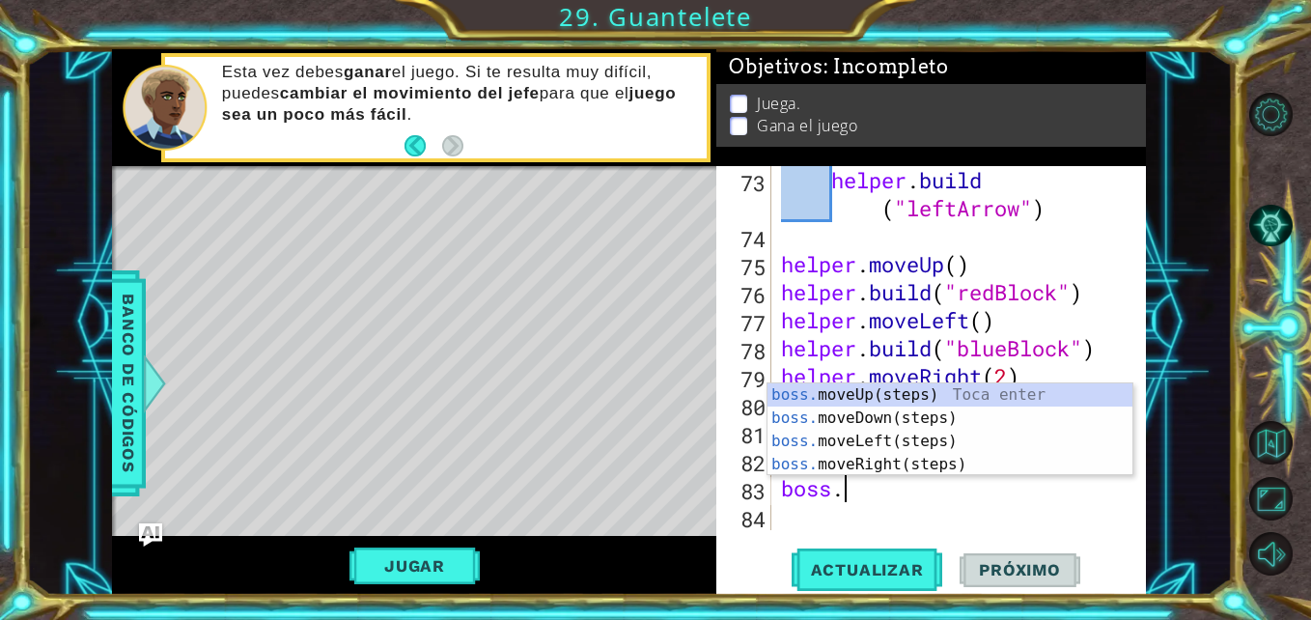
scroll to position [0, 2]
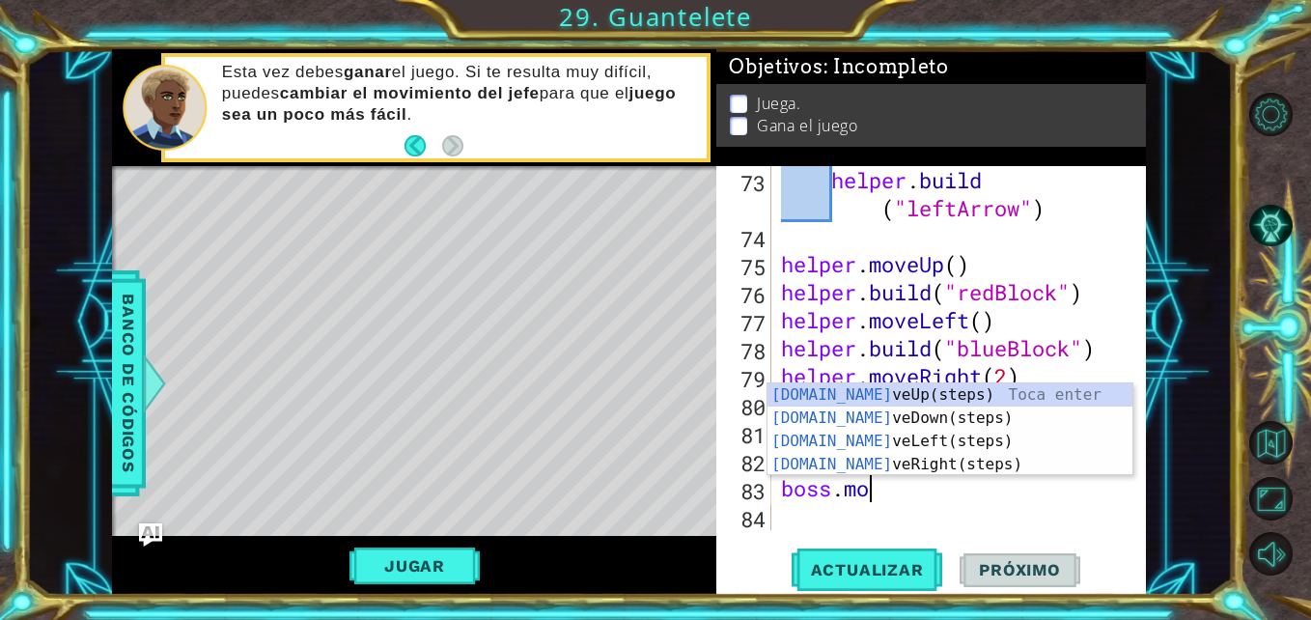
type textarea "boss.move"
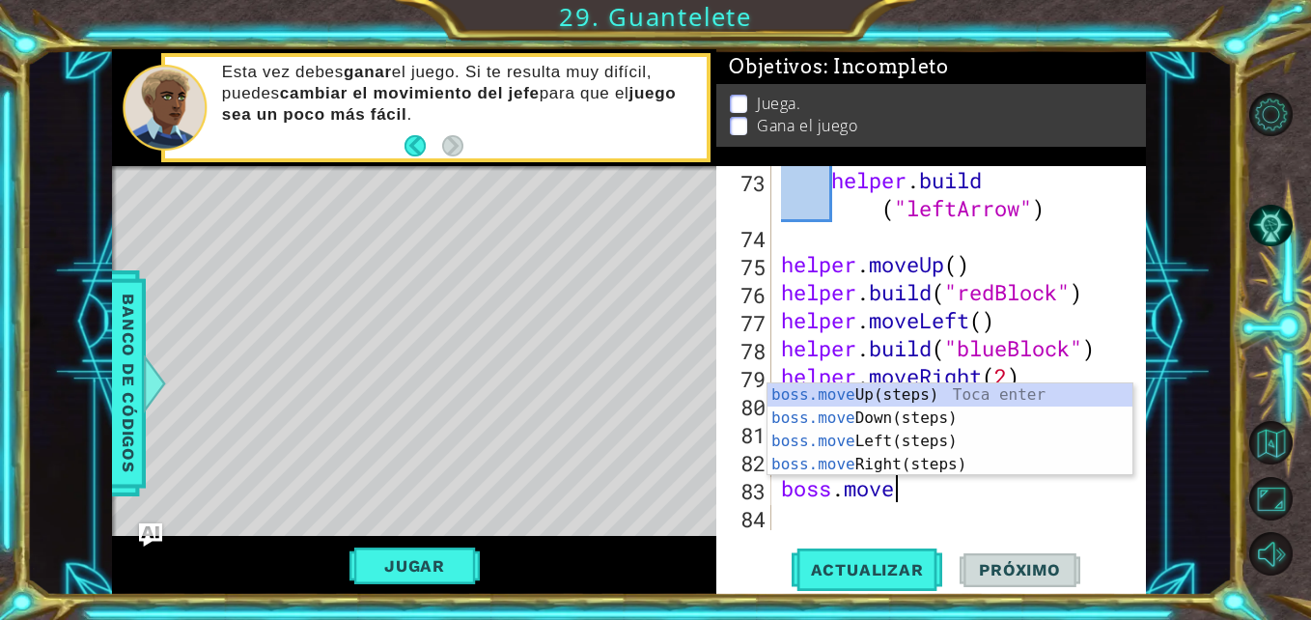
scroll to position [0, 4]
click at [848, 396] on div "boss.move Up(steps) Toca enter boss.move Down(steps) Toca enter boss.move Left(…" at bounding box center [950, 452] width 365 height 139
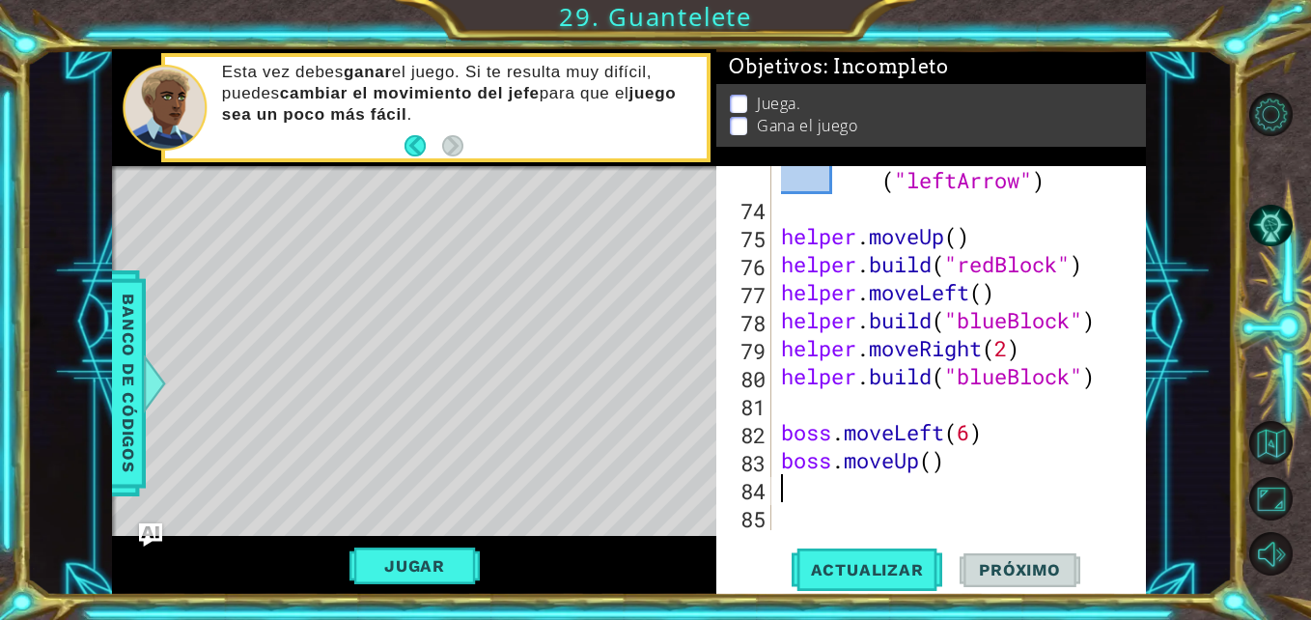
scroll to position [0, 0]
click at [971, 456] on div "helper . build ( "leftArrow" ) helper . moveUp ( ) helper . build ( "redBlock" …" at bounding box center [956, 362] width 359 height 448
click at [955, 453] on div "helper . build ( "leftArrow" ) helper . moveUp ( ) helper . build ( "redBlock" …" at bounding box center [956, 362] width 359 height 448
click at [967, 460] on div "helper . build ( "leftArrow" ) helper . moveUp ( ) helper . build ( "redBlock" …" at bounding box center [956, 362] width 359 height 448
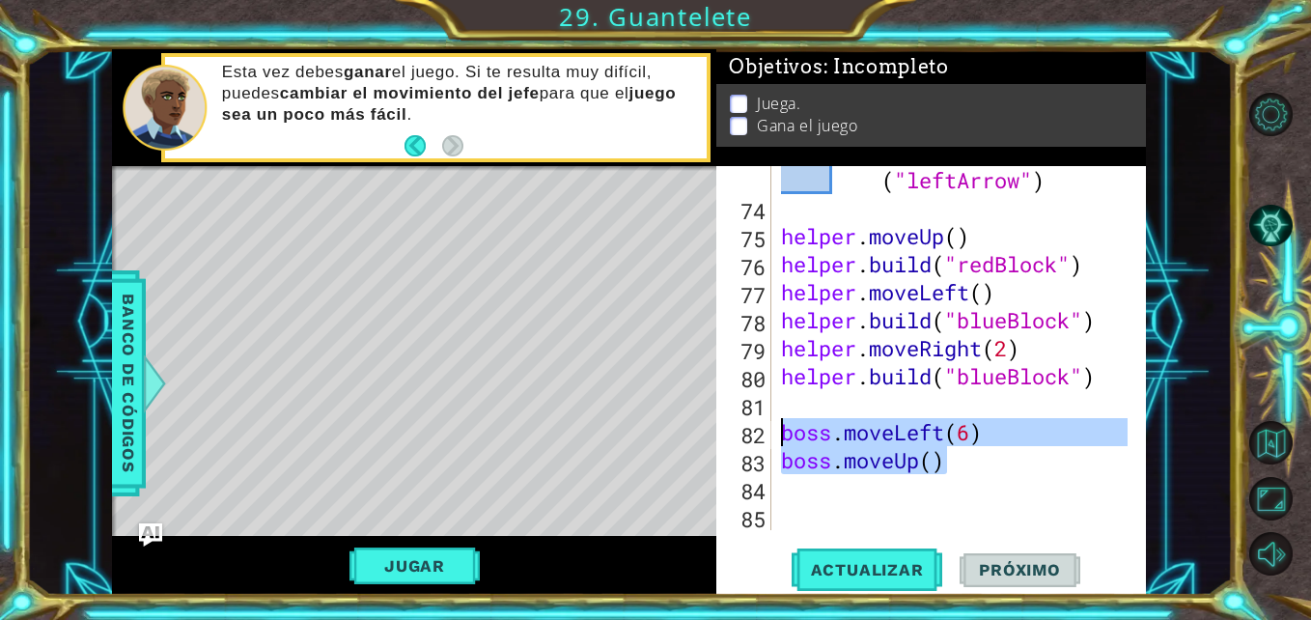
drag, startPoint x: 967, startPoint y: 460, endPoint x: 778, endPoint y: 429, distance: 191.7
click at [778, 429] on div "helper . build ( "leftArrow" ) helper . moveUp ( ) helper . build ( "redBlock" …" at bounding box center [956, 362] width 359 height 448
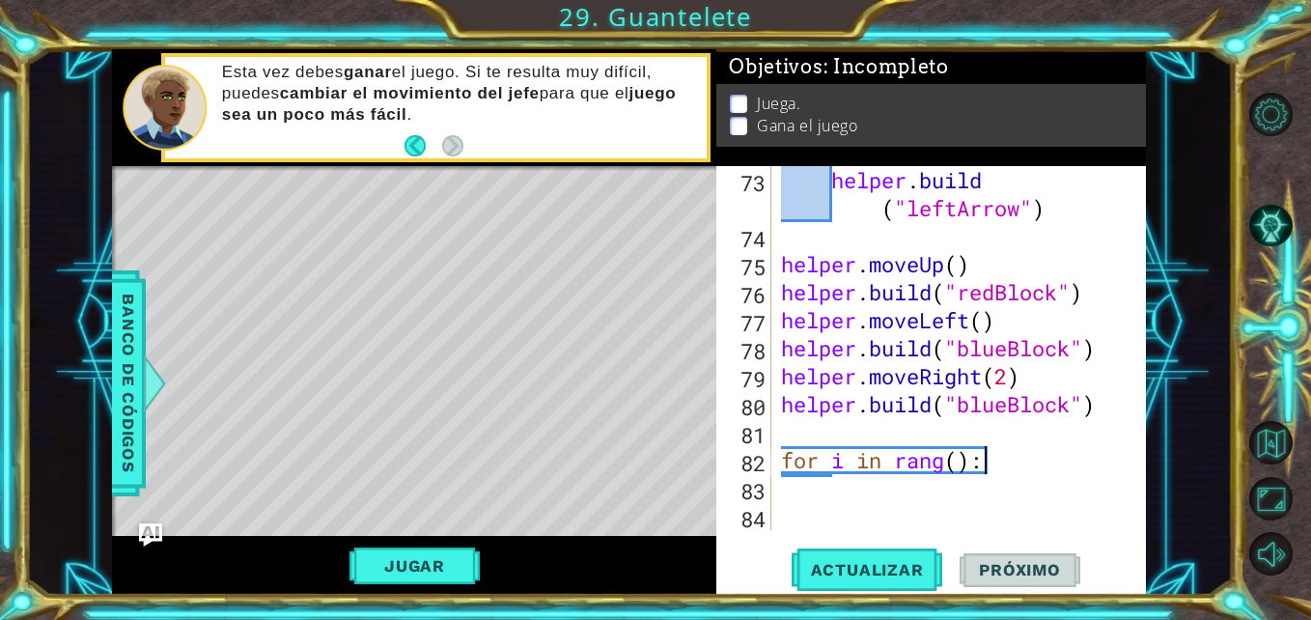
scroll to position [0, 9]
click at [957, 463] on div "helper . build ( "leftArrow" ) helper . moveUp ( ) helper . build ( "redBlock" …" at bounding box center [956, 390] width 359 height 448
click at [1010, 464] on div "helper . build ( "leftArrow" ) helper . moveUp ( ) helper . build ( "redBlock" …" at bounding box center [956, 390] width 359 height 448
click at [977, 467] on div "helper . build ( "leftArrow" ) helper . moveUp ( ) helper . build ( "redBlock" …" at bounding box center [956, 390] width 359 height 448
type textarea "for i in rang(8):"
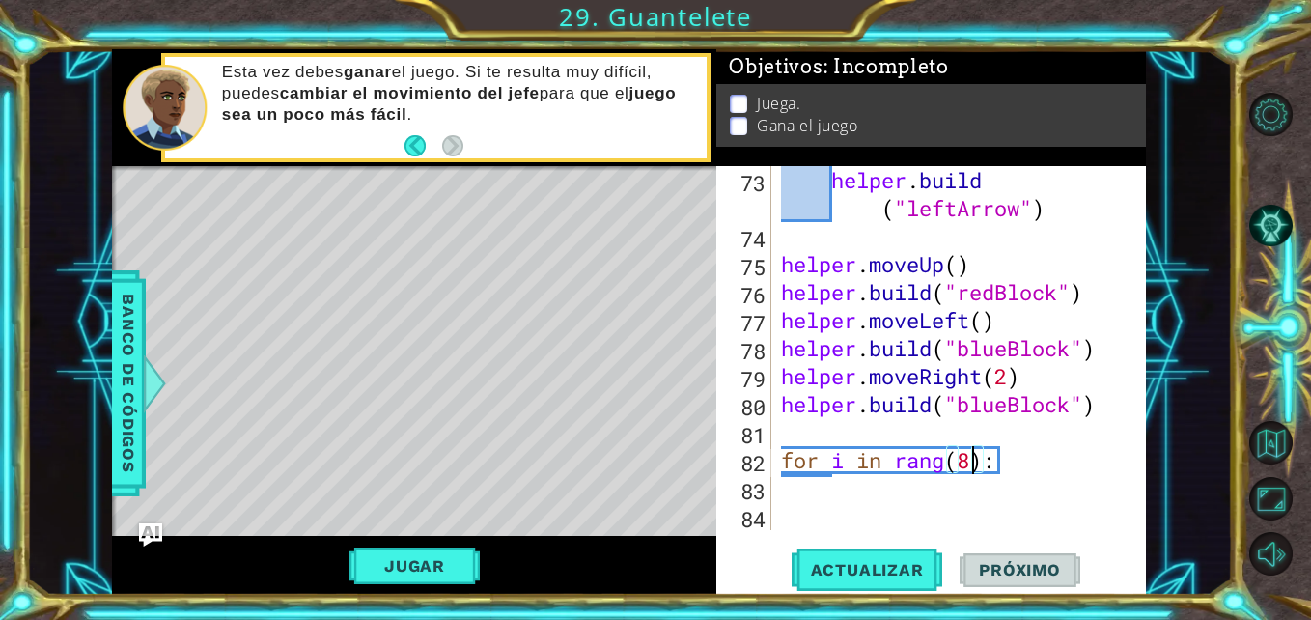
click at [1031, 463] on div "helper . build ( "leftArrow" ) helper . moveUp ( ) helper . build ( "redBlock" …" at bounding box center [956, 390] width 359 height 448
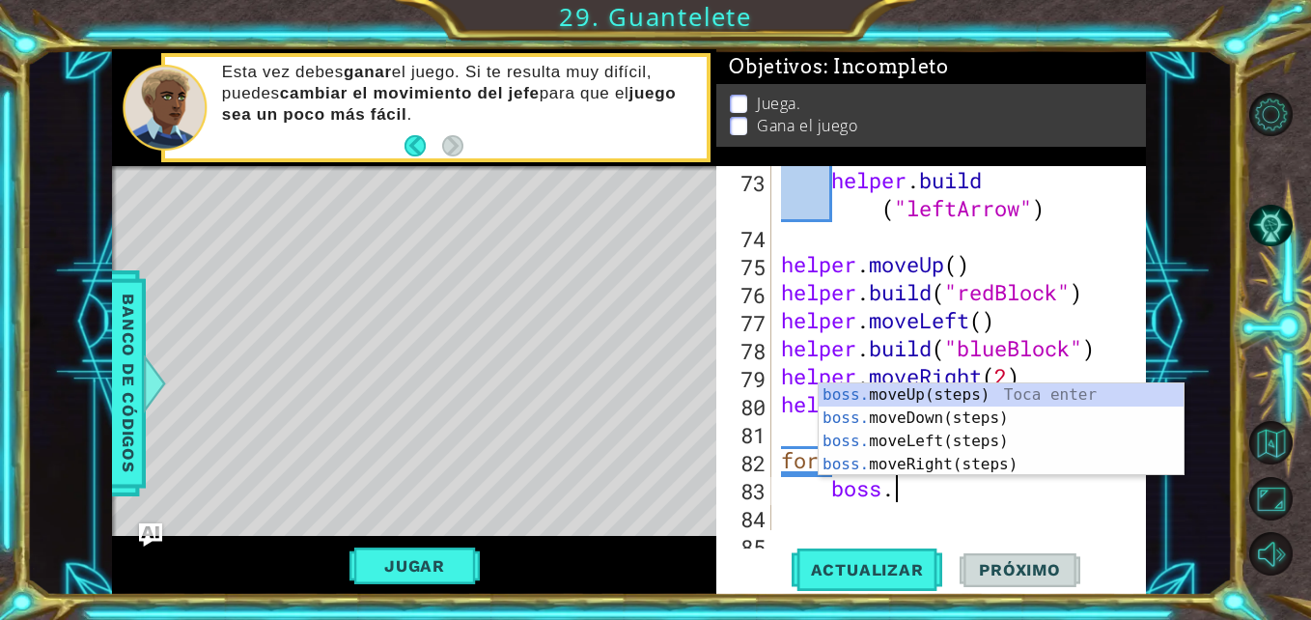
type textarea "boss.move"
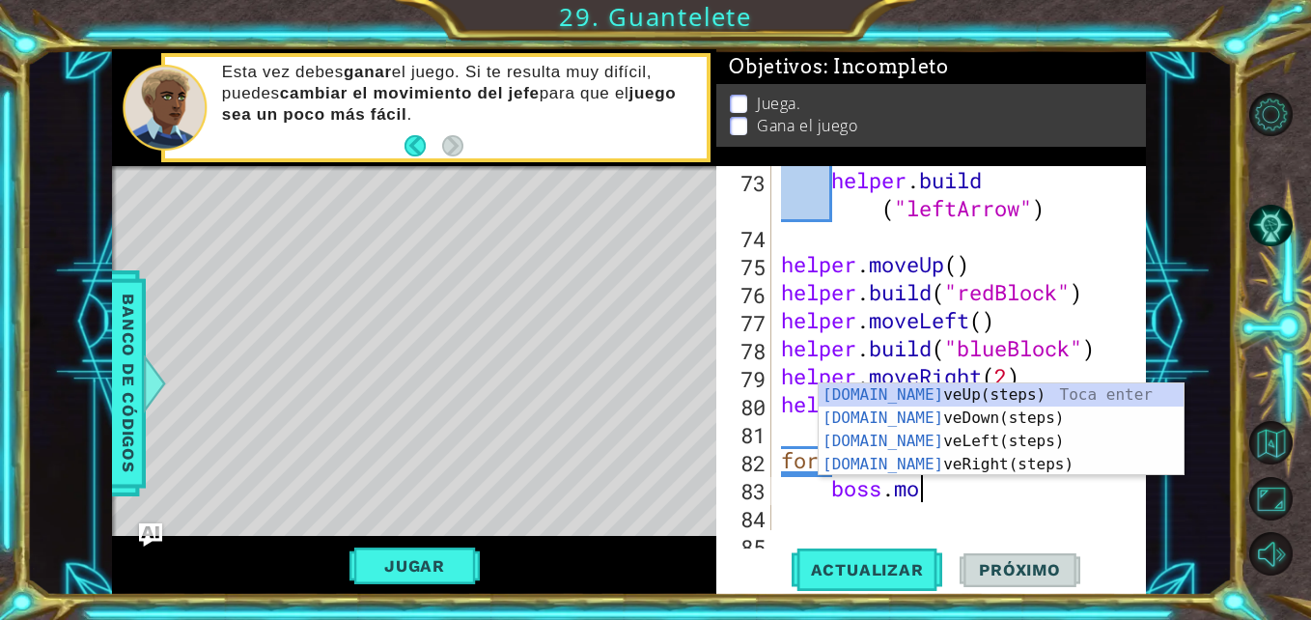
scroll to position [0, 7]
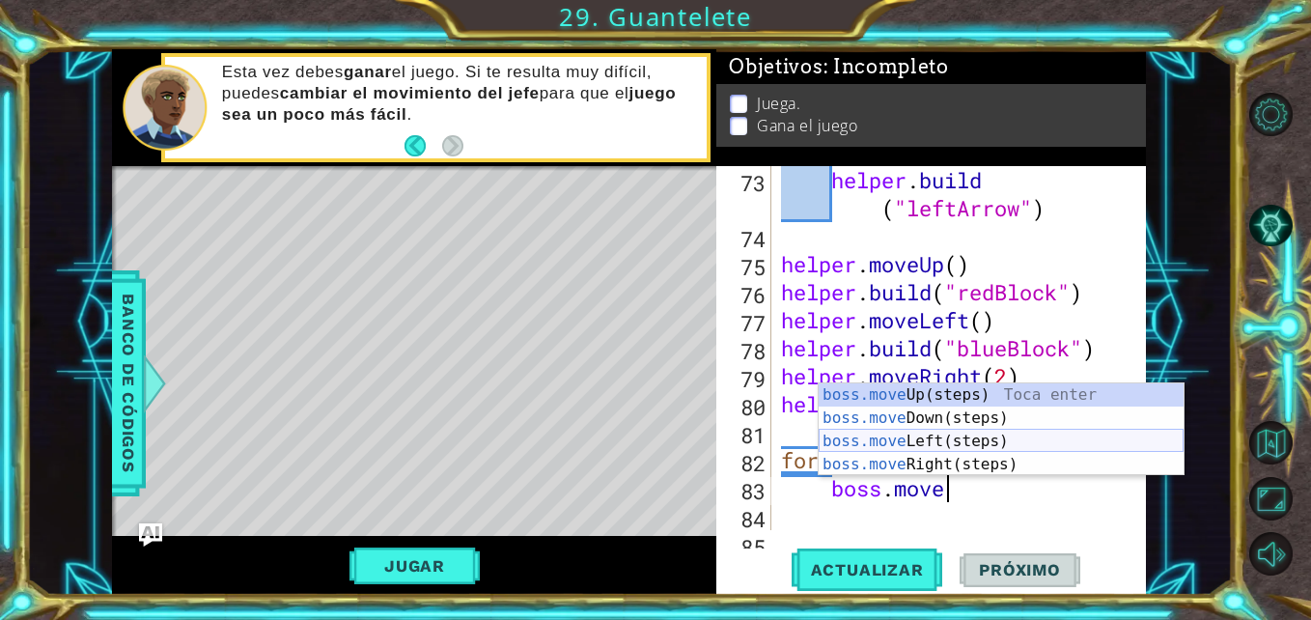
click at [965, 441] on div "boss.move Up(steps) Toca enter boss.move Down(steps) Toca enter boss.move Left(…" at bounding box center [1001, 452] width 365 height 139
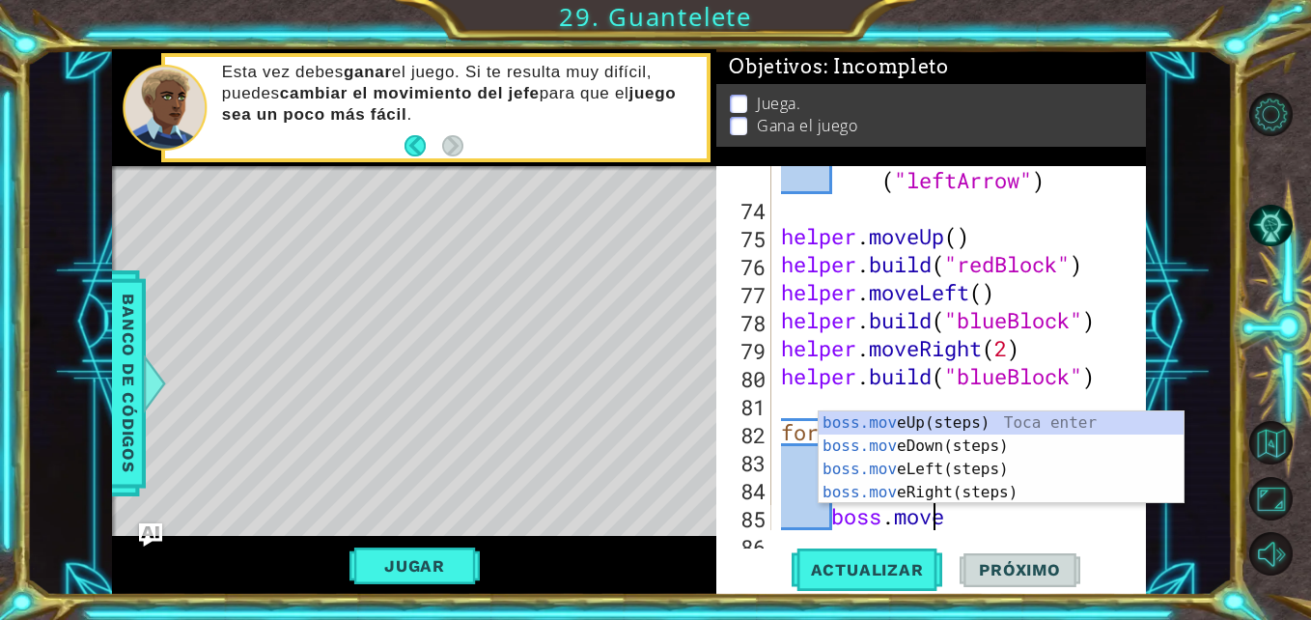
scroll to position [2184, 0]
click at [965, 520] on div "helper . build ( "leftArrow" ) helper . moveUp ( ) helper . build ( "redBlock" …" at bounding box center [956, 362] width 359 height 448
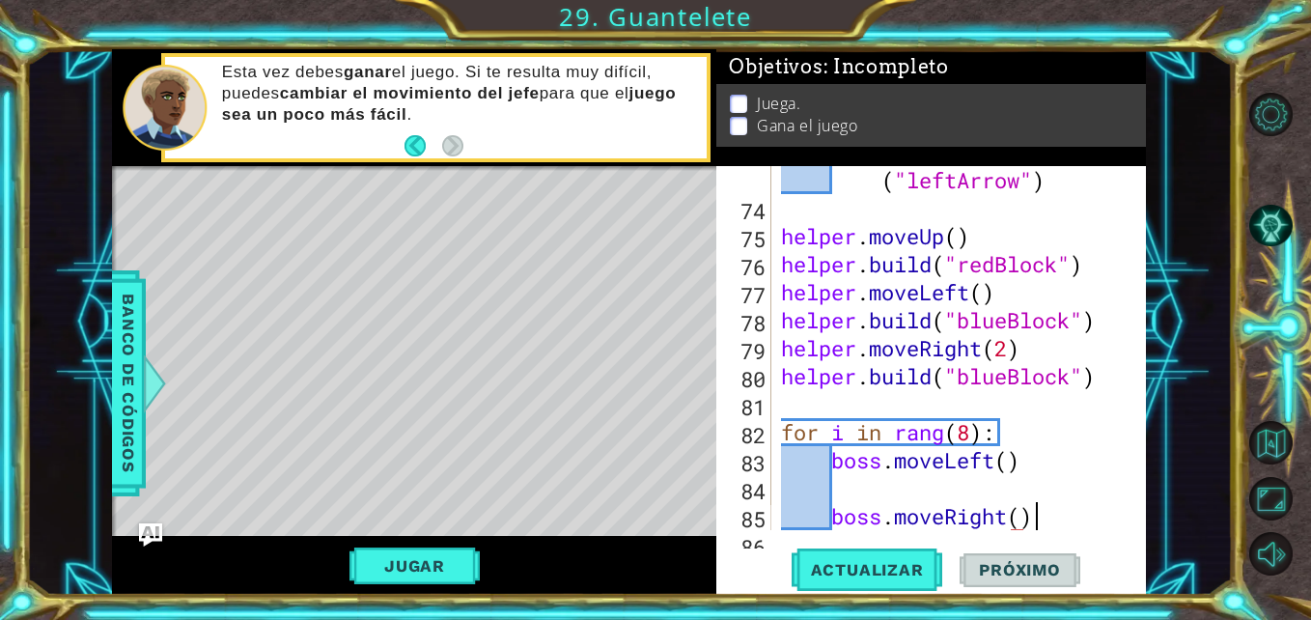
scroll to position [0, 11]
click at [1010, 459] on div "helper . build ( "leftArrow" ) helper . moveUp ( ) helper . build ( "redBlock" …" at bounding box center [956, 362] width 359 height 448
click at [1020, 515] on div "helper . build ( "leftArrow" ) helper . moveUp ( ) helper . build ( "redBlock" …" at bounding box center [956, 362] width 359 height 448
click at [872, 571] on span "Actualizar" at bounding box center [868, 569] width 152 height 19
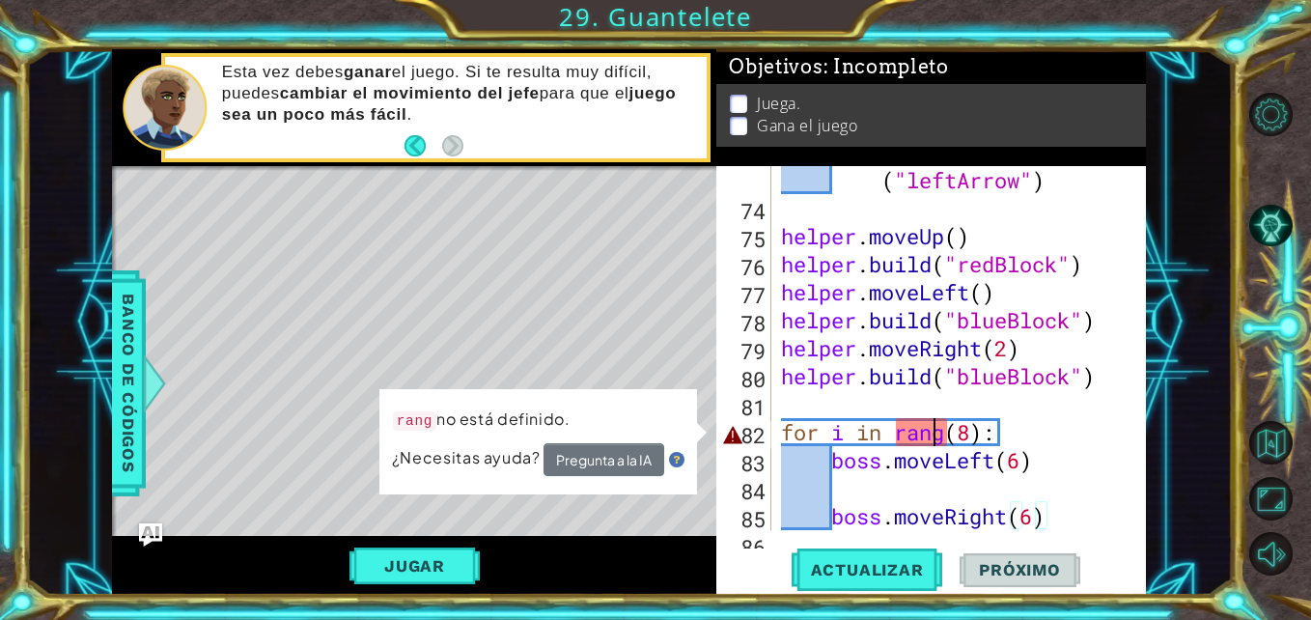
click at [933, 438] on div "helper . build ( "leftArrow" ) helper . moveUp ( ) helper . build ( "redBlock" …" at bounding box center [956, 362] width 359 height 448
click at [942, 435] on div "helper . build ( "leftArrow" ) helper . moveUp ( ) helper . build ( "redBlock" …" at bounding box center [956, 362] width 359 height 448
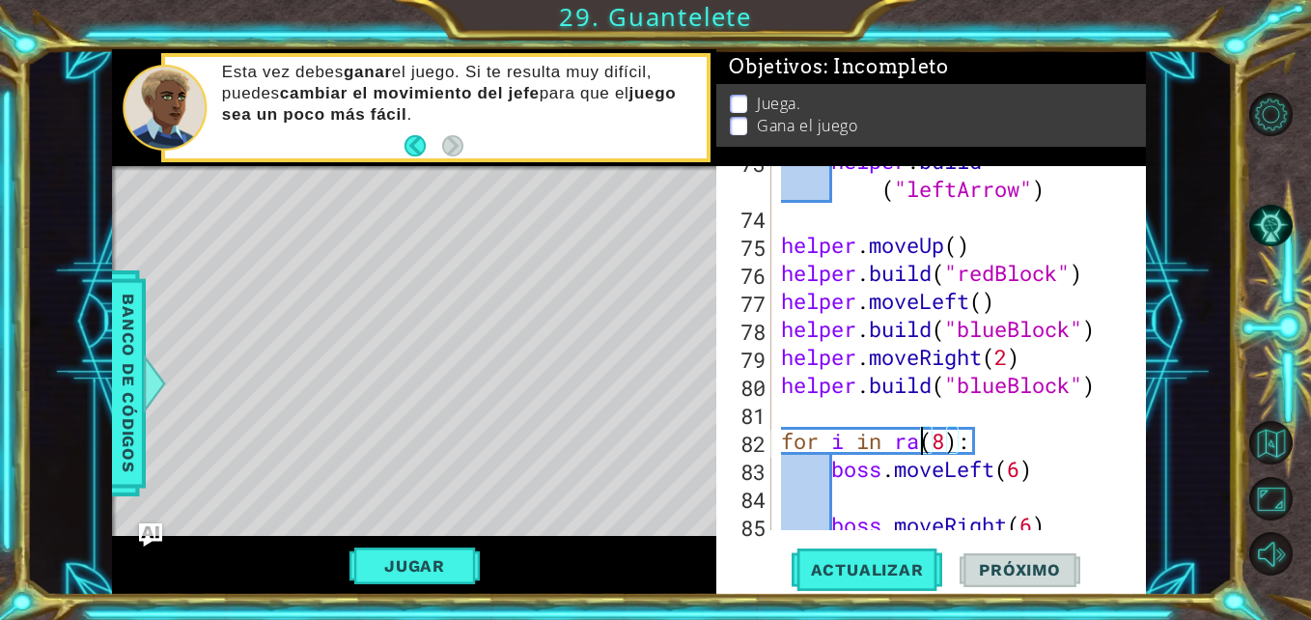
scroll to position [2175, 0]
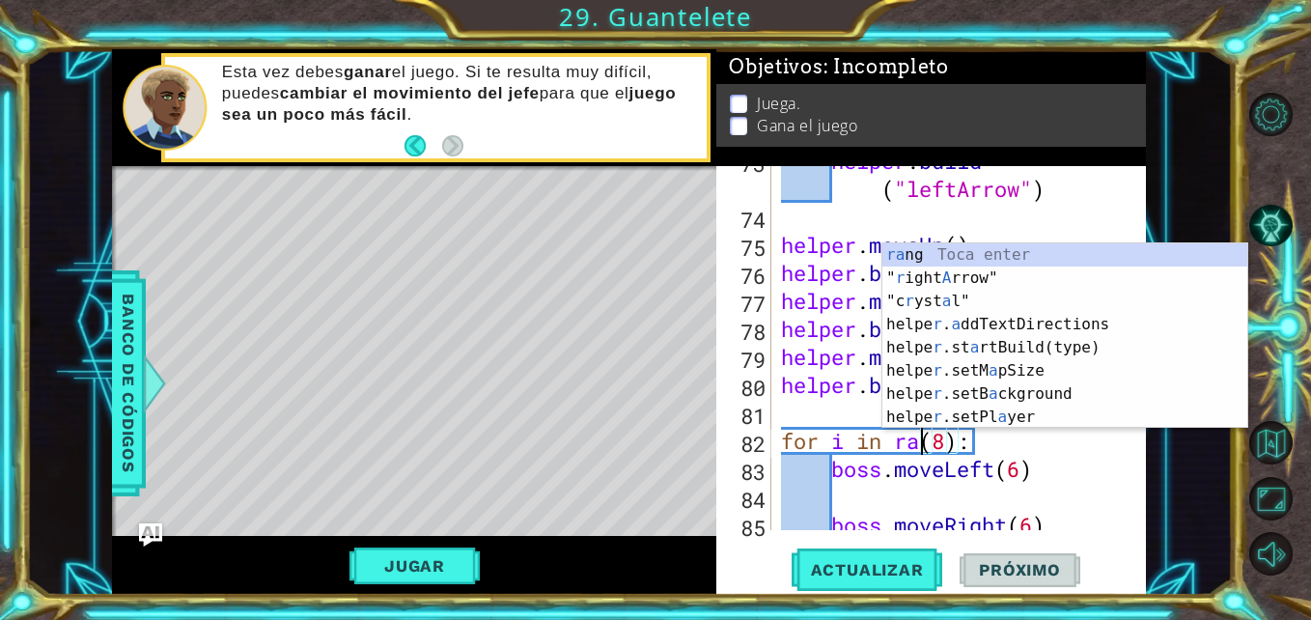
type textarea "for i in range(8):"
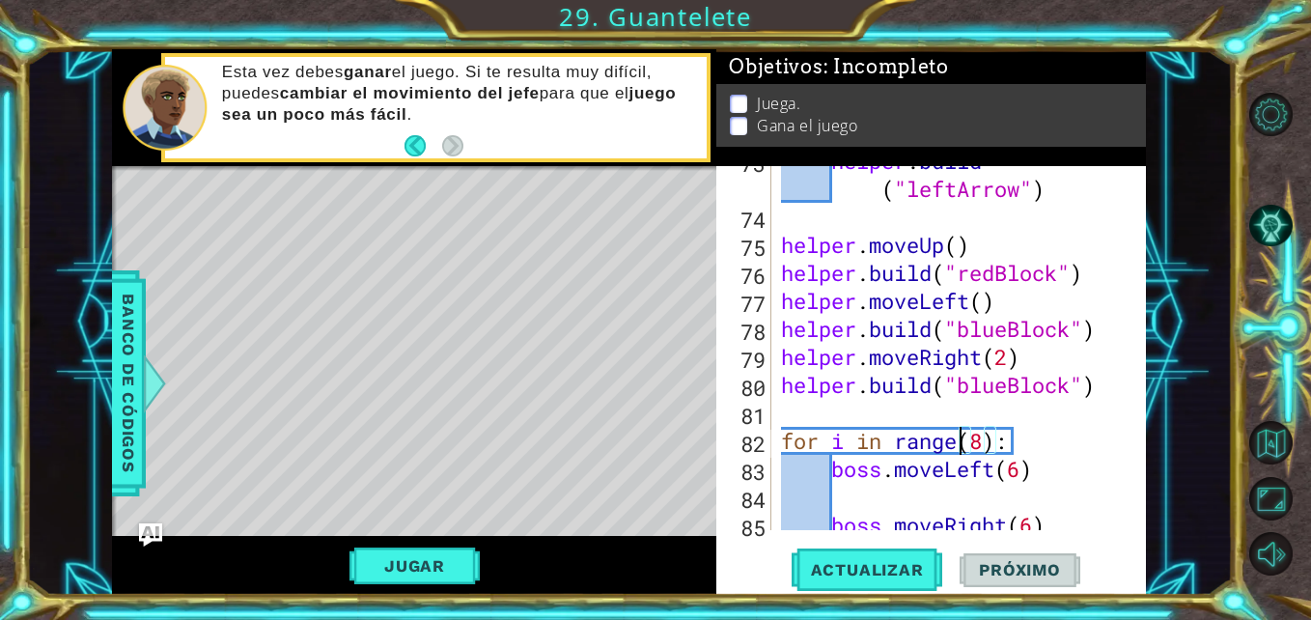
scroll to position [0, 9]
click at [942, 497] on div "helper . build ( "leftArrow" ) helper . moveUp ( ) helper . build ( "redBlock" …" at bounding box center [956, 371] width 359 height 448
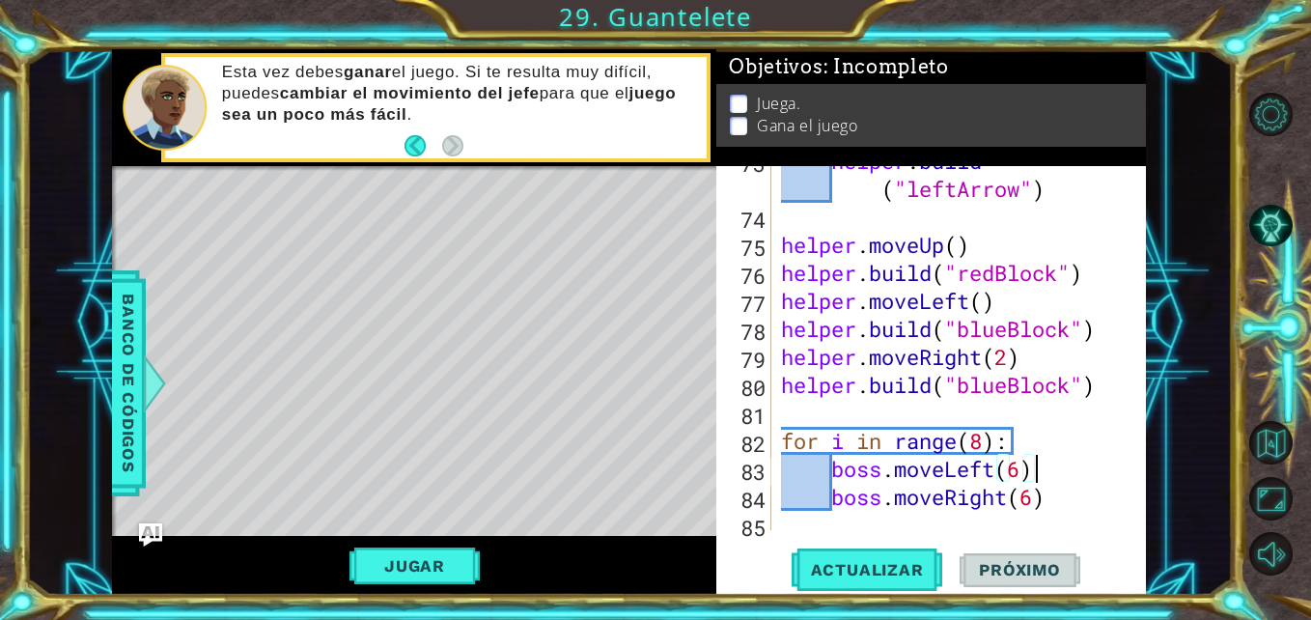
scroll to position [2212, 0]
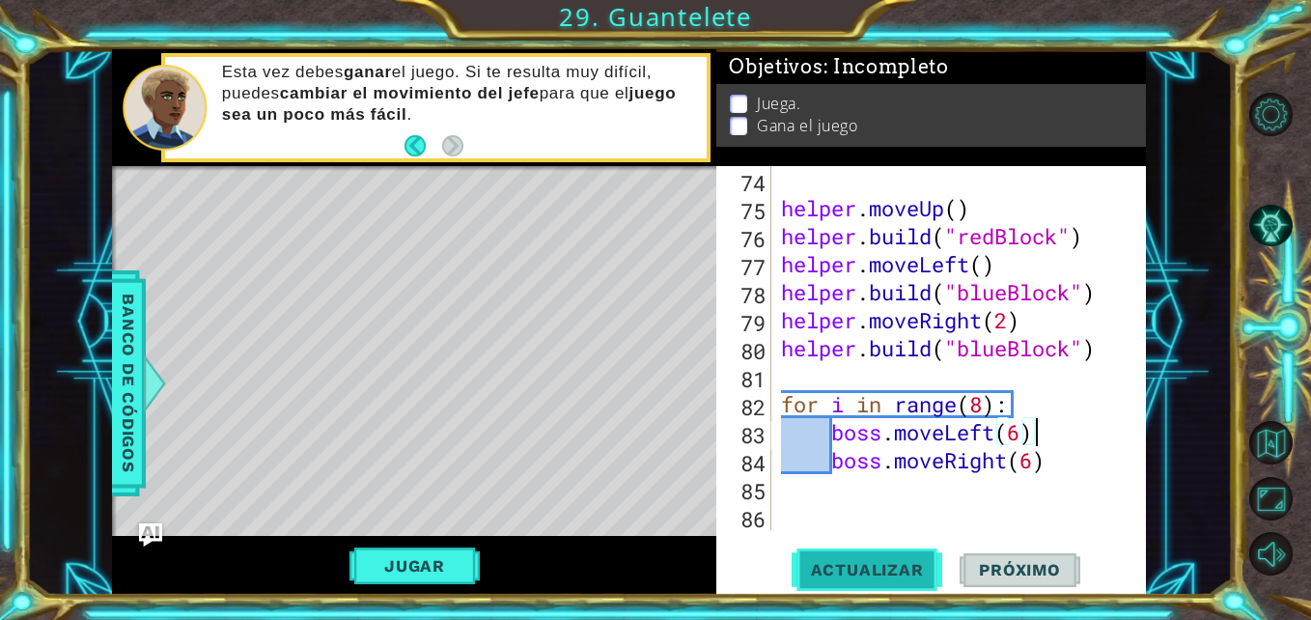
type textarea "boss.moveLeft(6)"
click at [835, 561] on span "Actualizar" at bounding box center [868, 569] width 152 height 19
click at [867, 558] on button "Actualizar" at bounding box center [868, 569] width 152 height 42
click at [433, 561] on button "Jugar" at bounding box center [414, 565] width 130 height 37
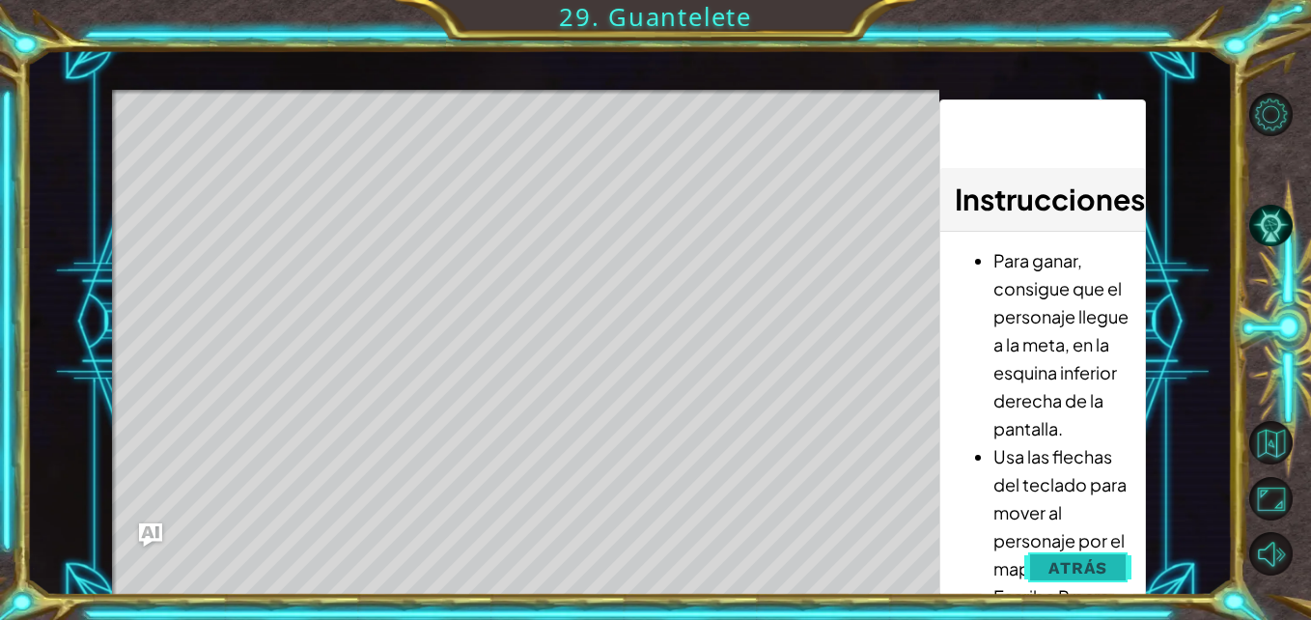
click at [1074, 554] on button "Atrás" at bounding box center [1077, 567] width 107 height 39
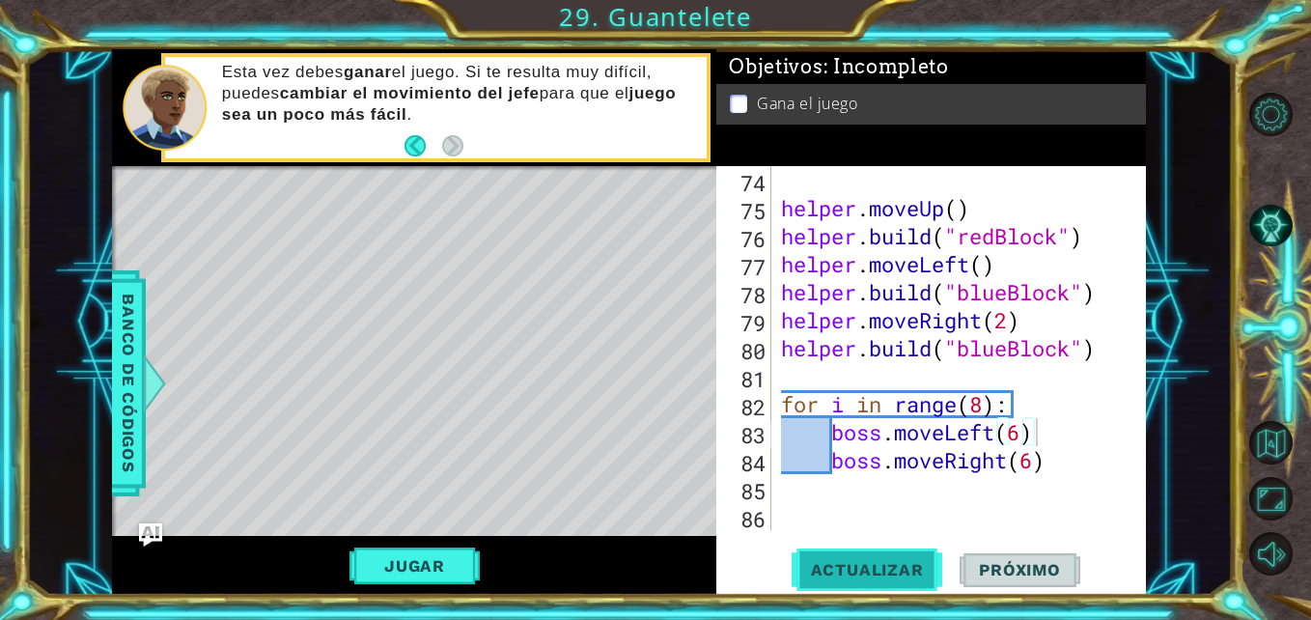
click at [837, 564] on span "Actualizar" at bounding box center [868, 569] width 152 height 19
click at [876, 568] on span "Actualizar" at bounding box center [868, 569] width 152 height 19
click at [429, 564] on button "Jugar" at bounding box center [414, 565] width 130 height 37
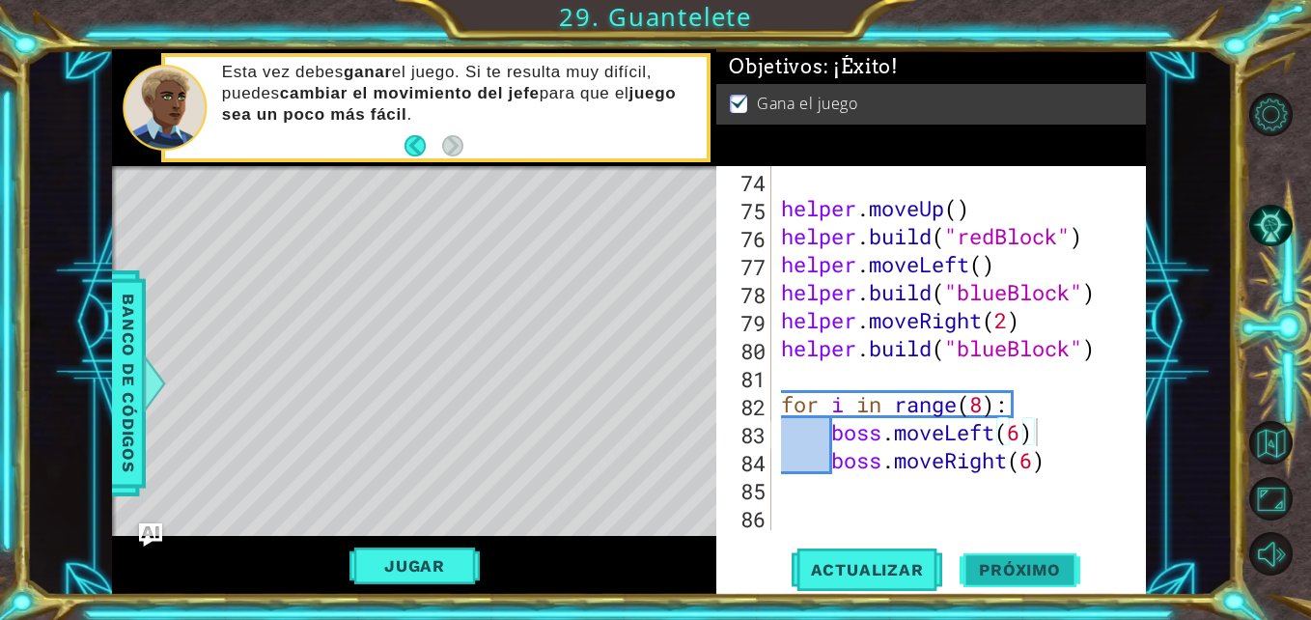
click at [985, 570] on span "Próximo" at bounding box center [1020, 572] width 120 height 19
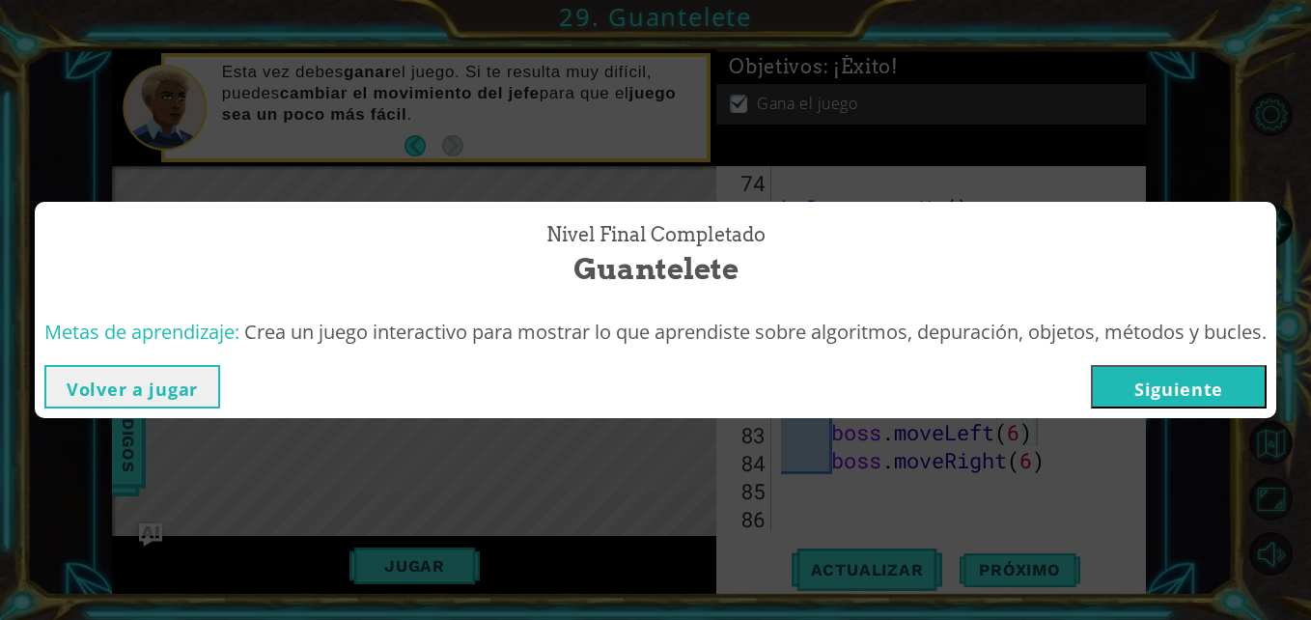
click at [1140, 383] on button "Siguiente" at bounding box center [1179, 386] width 176 height 43
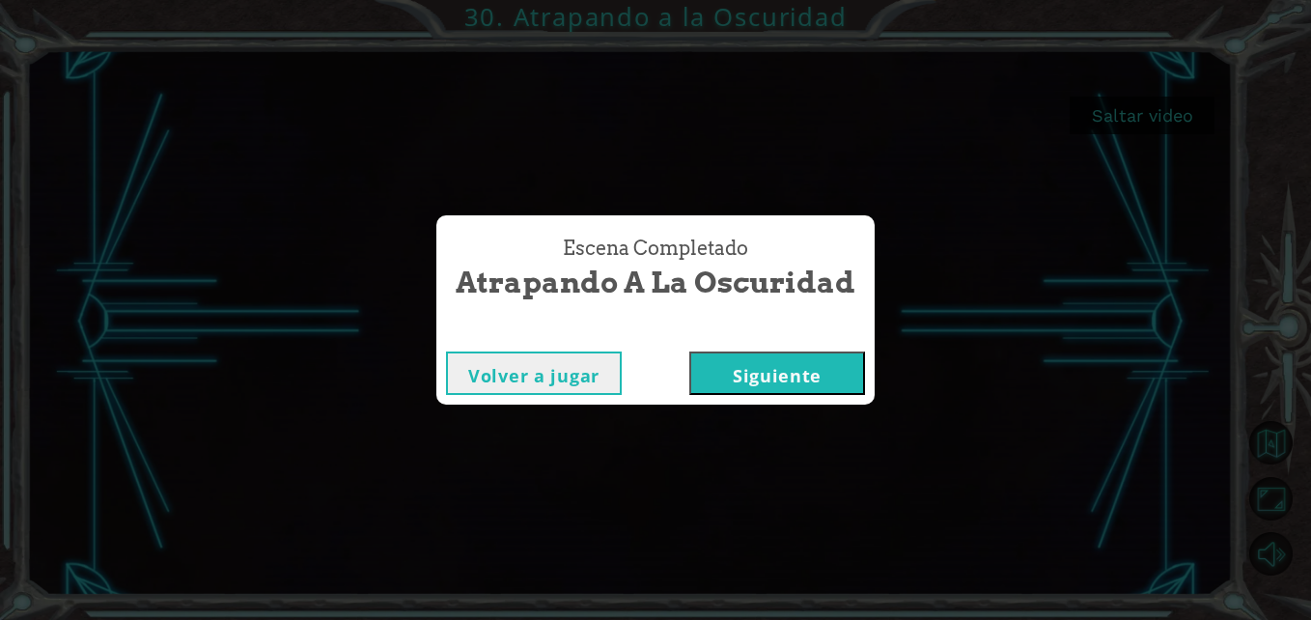
click at [785, 369] on button "Siguiente" at bounding box center [777, 372] width 176 height 43
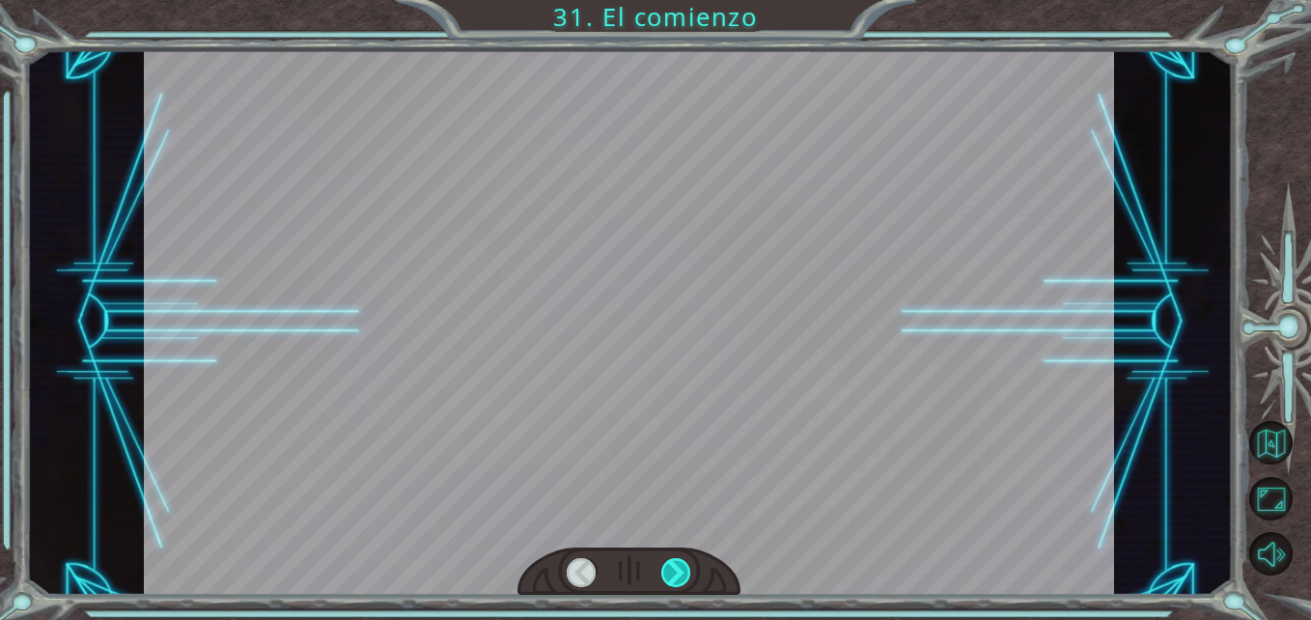
click at [677, 559] on div at bounding box center [676, 573] width 30 height 30
click at [678, 556] on div at bounding box center [628, 571] width 223 height 49
click at [677, 558] on div at bounding box center [676, 573] width 30 height 30
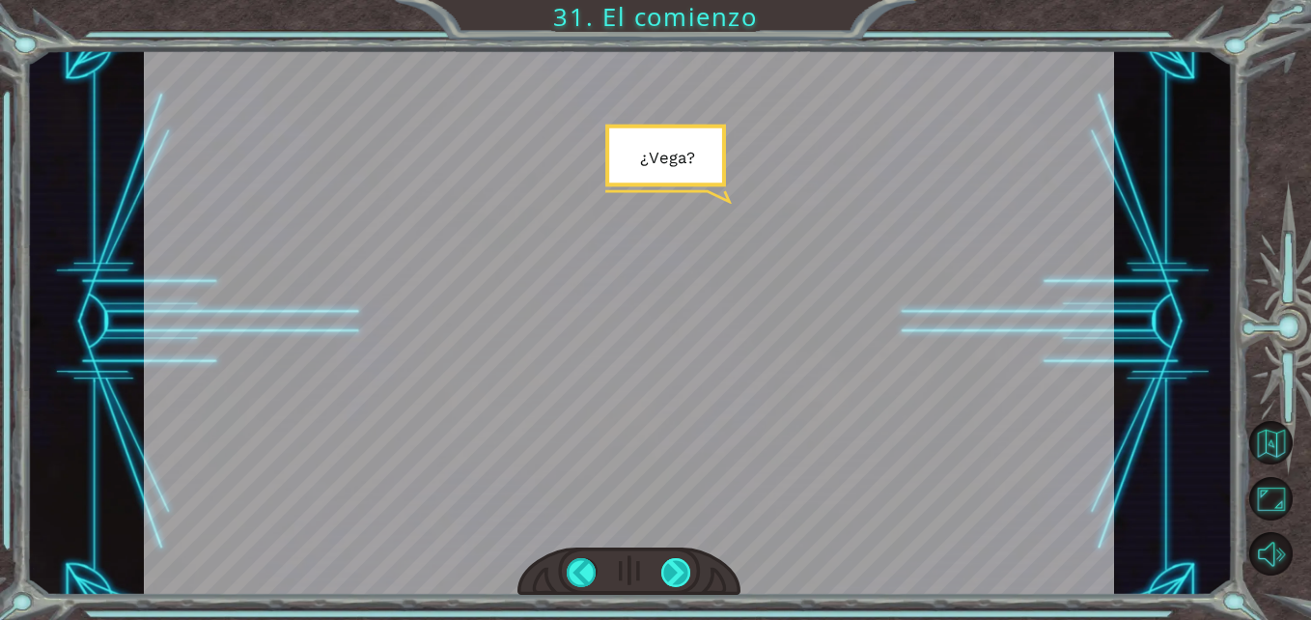
click at [676, 569] on div at bounding box center [676, 573] width 30 height 30
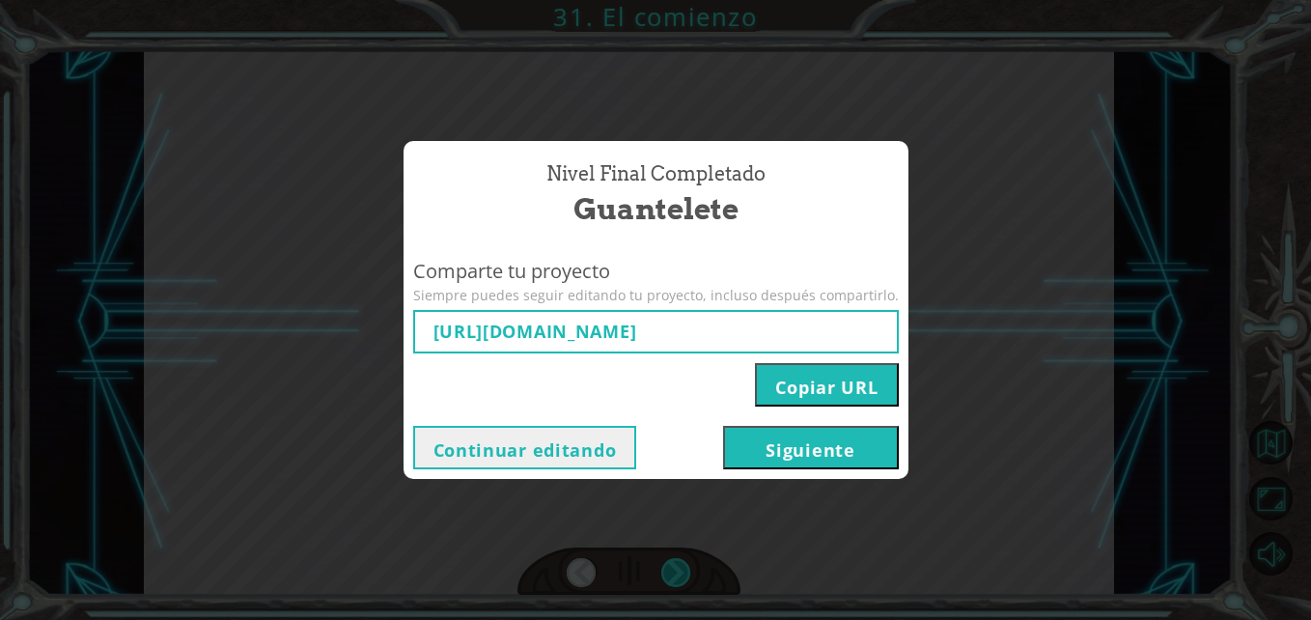
type input "[URL][DOMAIN_NAME]"
click at [809, 391] on button "Copiar URL" at bounding box center [826, 384] width 143 height 43
click at [790, 445] on button "Siguiente" at bounding box center [811, 447] width 176 height 43
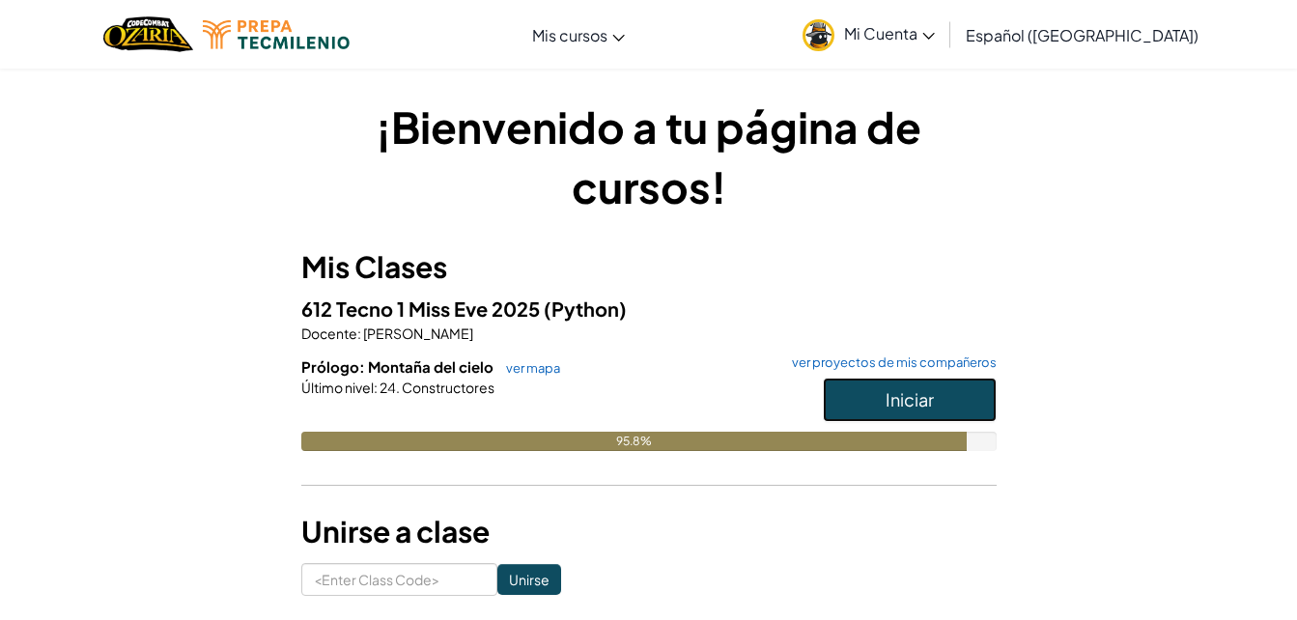
click at [869, 400] on button "Iniciar" at bounding box center [910, 399] width 174 height 44
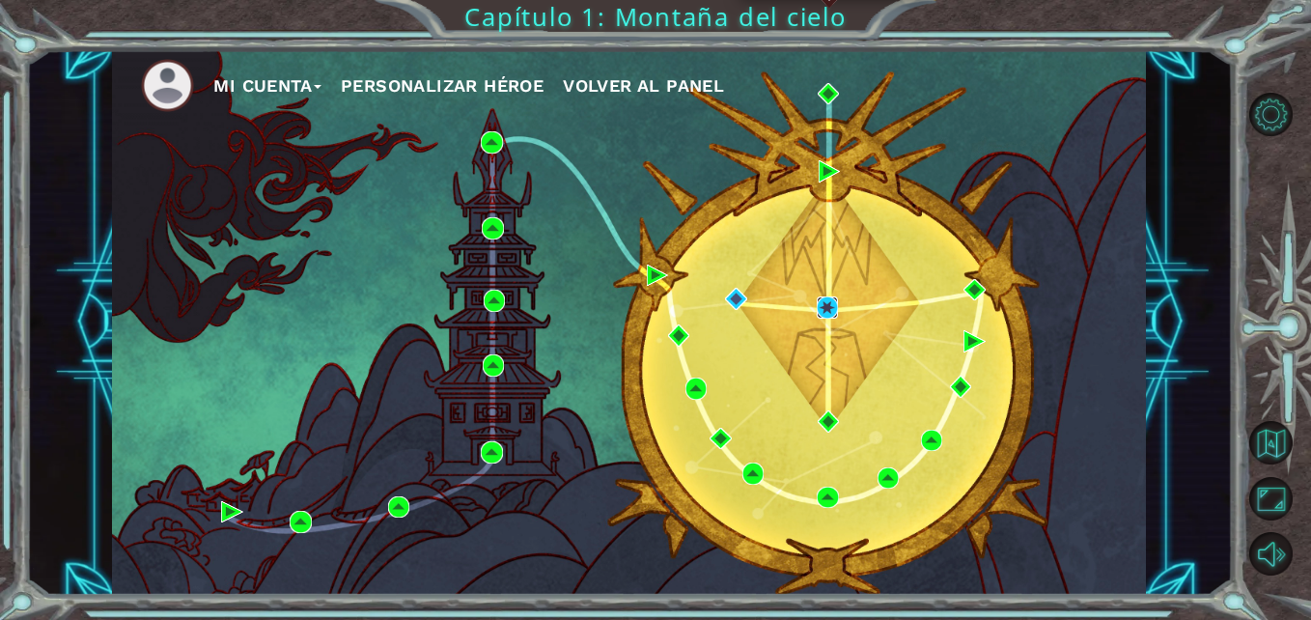
click at [822, 306] on img at bounding box center [827, 306] width 21 height 21
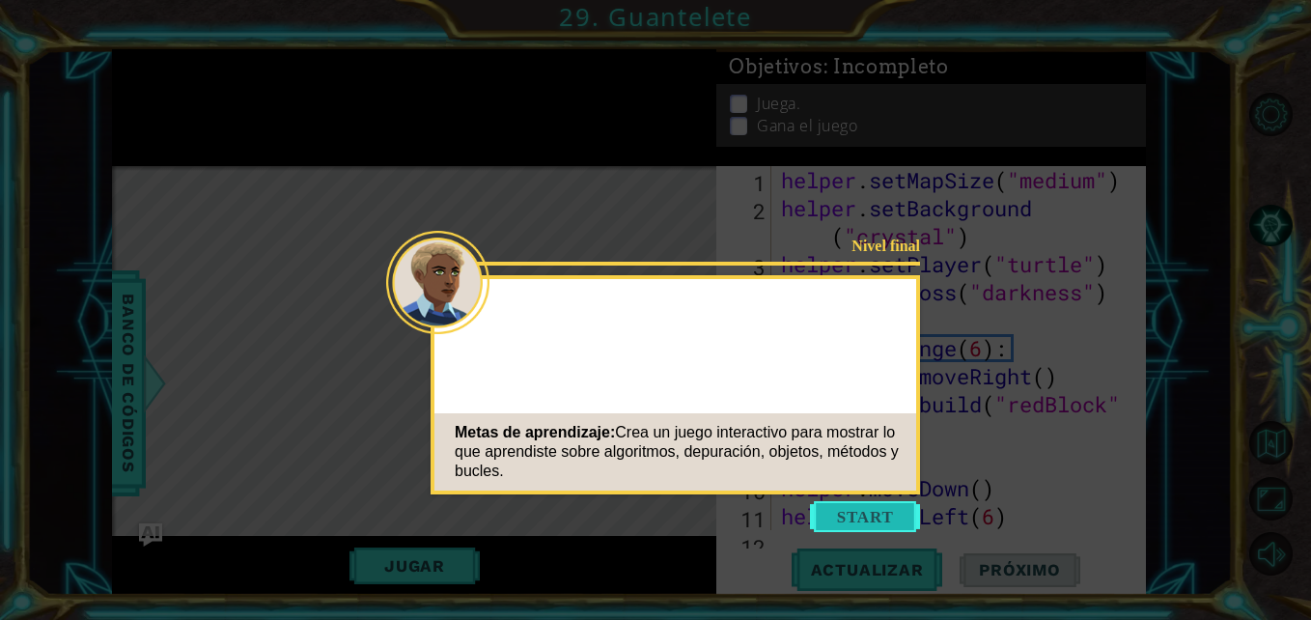
click at [835, 519] on button "Start" at bounding box center [865, 516] width 110 height 31
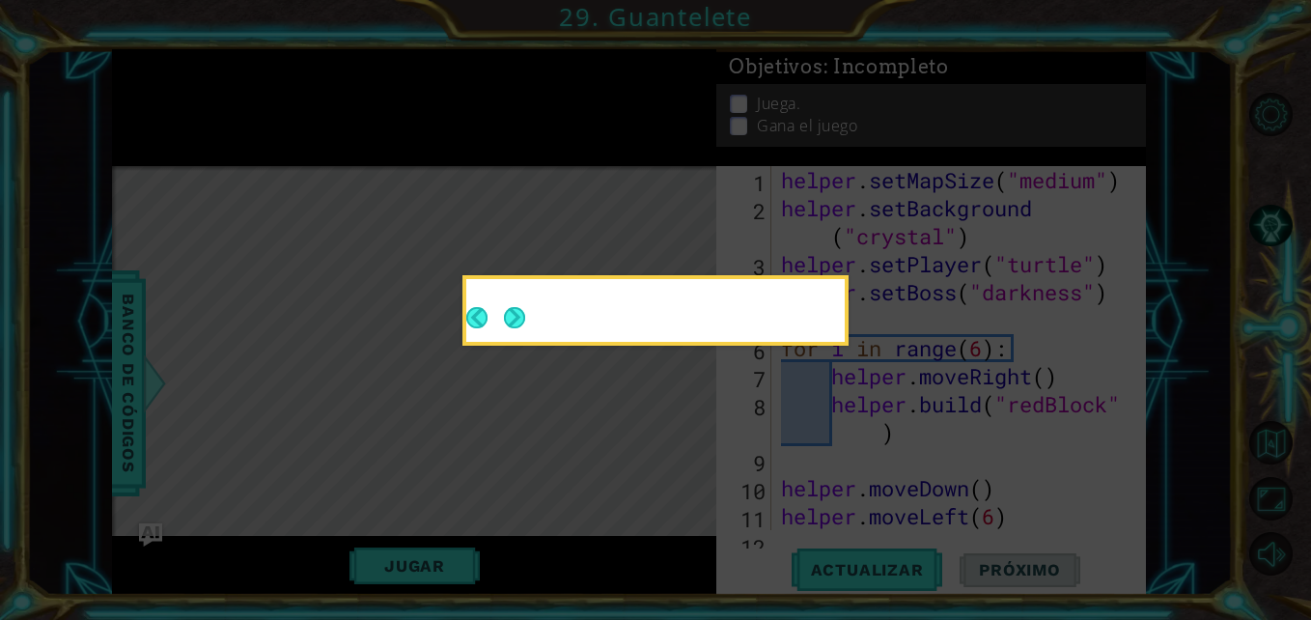
click at [520, 324] on button "Next" at bounding box center [515, 318] width 22 height 22
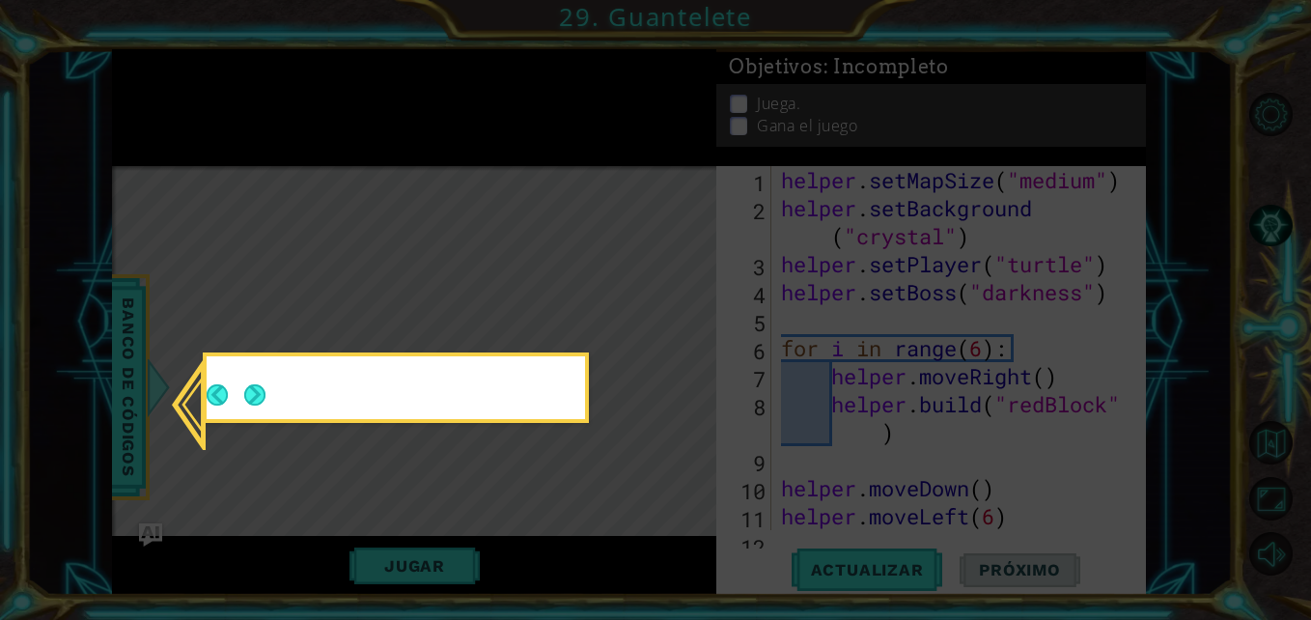
click at [520, 324] on icon at bounding box center [655, 310] width 1311 height 620
click at [268, 396] on div at bounding box center [396, 391] width 378 height 55
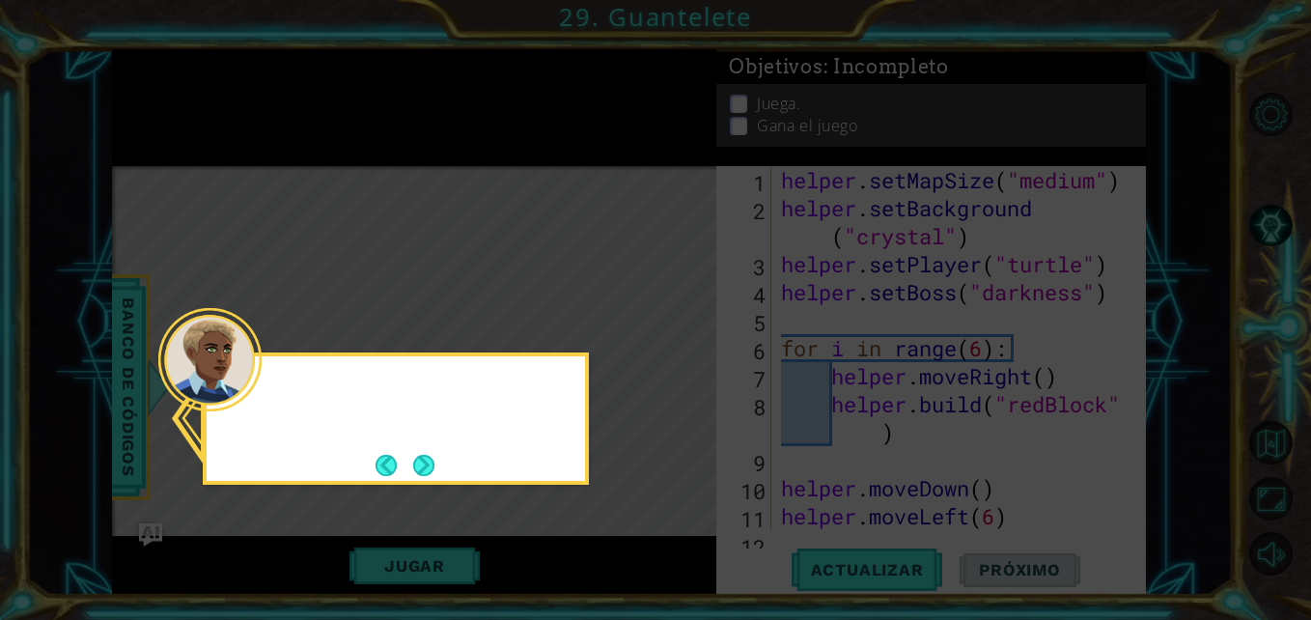
click at [254, 397] on div at bounding box center [209, 359] width 103 height 103
click at [410, 466] on button "Back" at bounding box center [395, 465] width 38 height 21
click at [418, 470] on icon at bounding box center [655, 310] width 1311 height 620
click at [559, 392] on icon at bounding box center [655, 310] width 1311 height 620
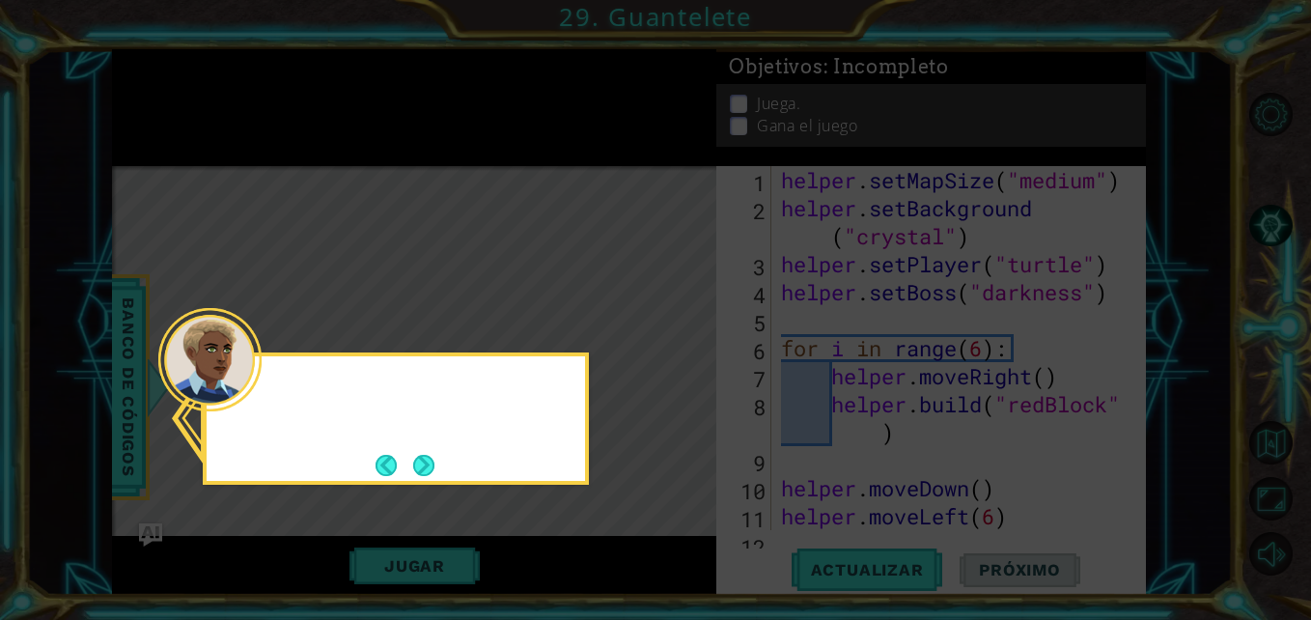
click at [413, 471] on icon at bounding box center [655, 310] width 1311 height 620
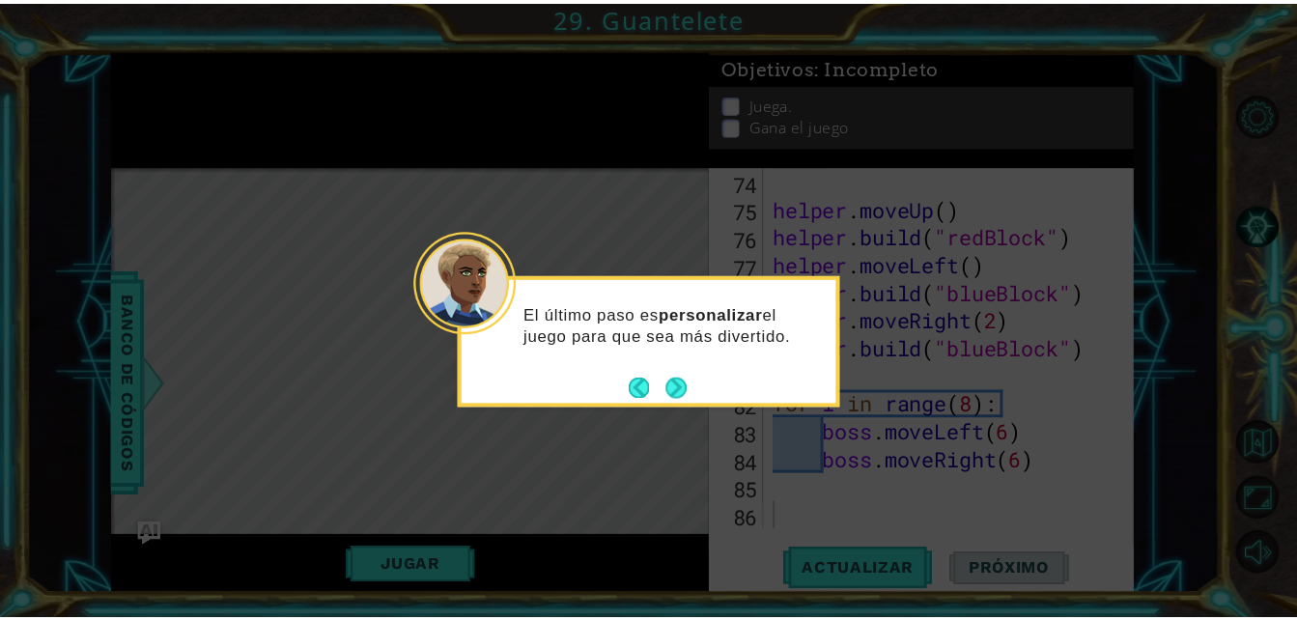
scroll to position [2212, 0]
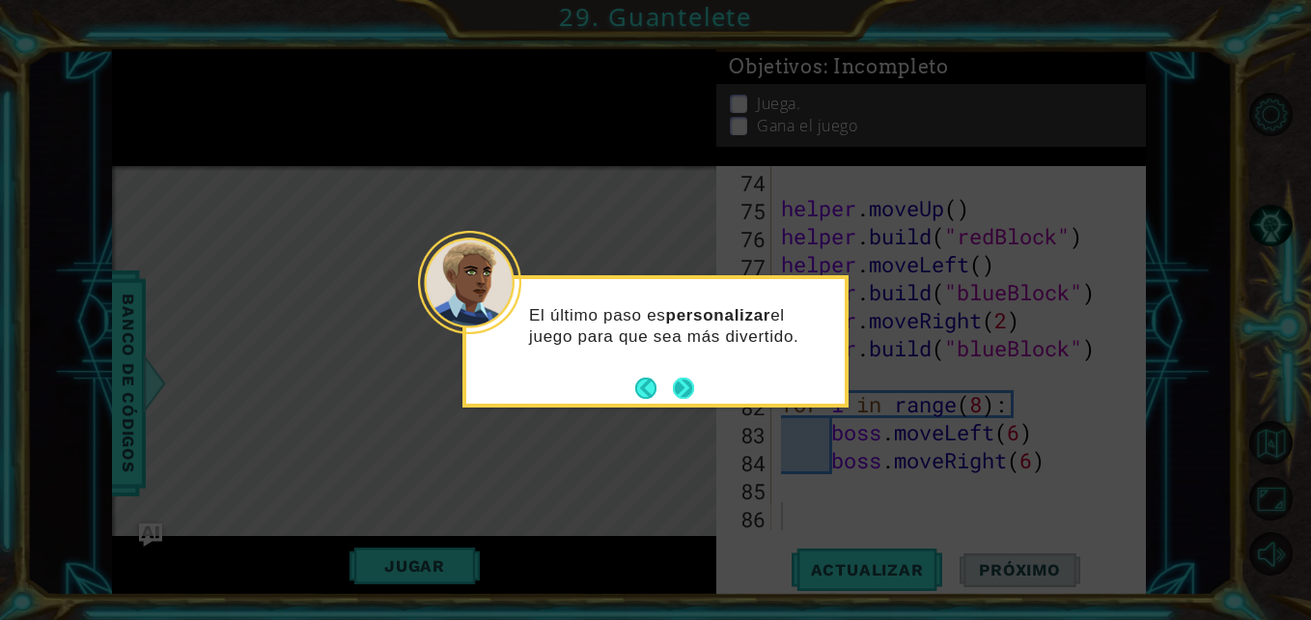
click at [685, 383] on button "Next" at bounding box center [683, 388] width 22 height 22
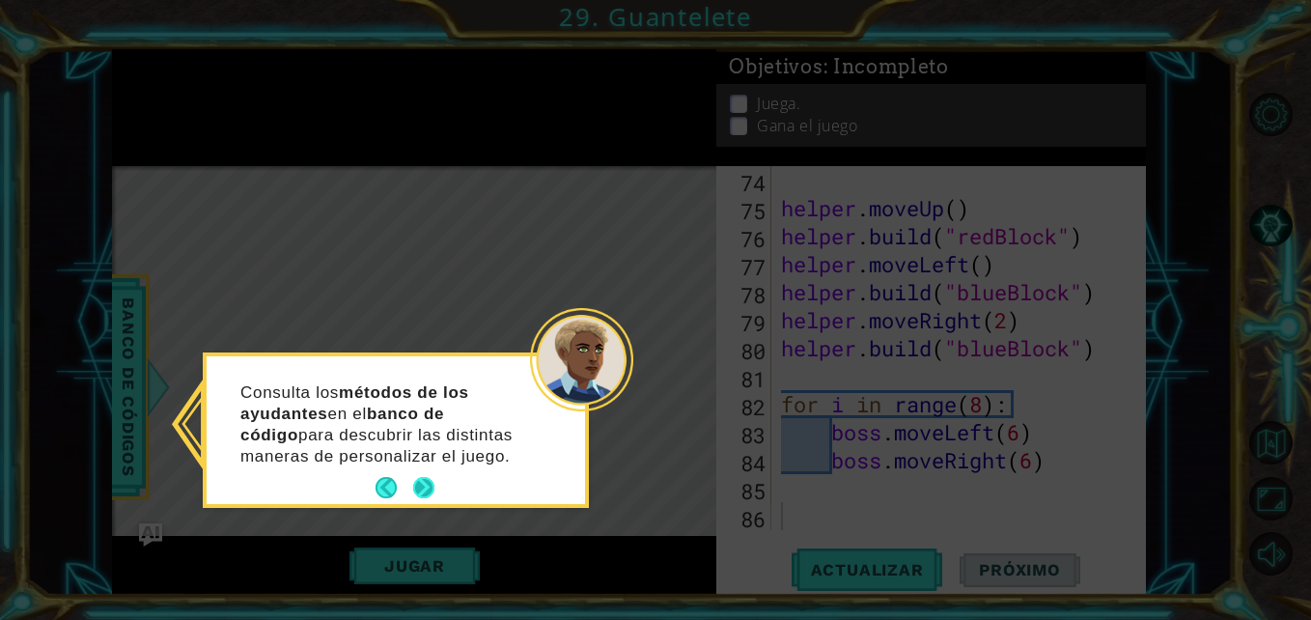
click at [423, 485] on button "Next" at bounding box center [423, 487] width 21 height 21
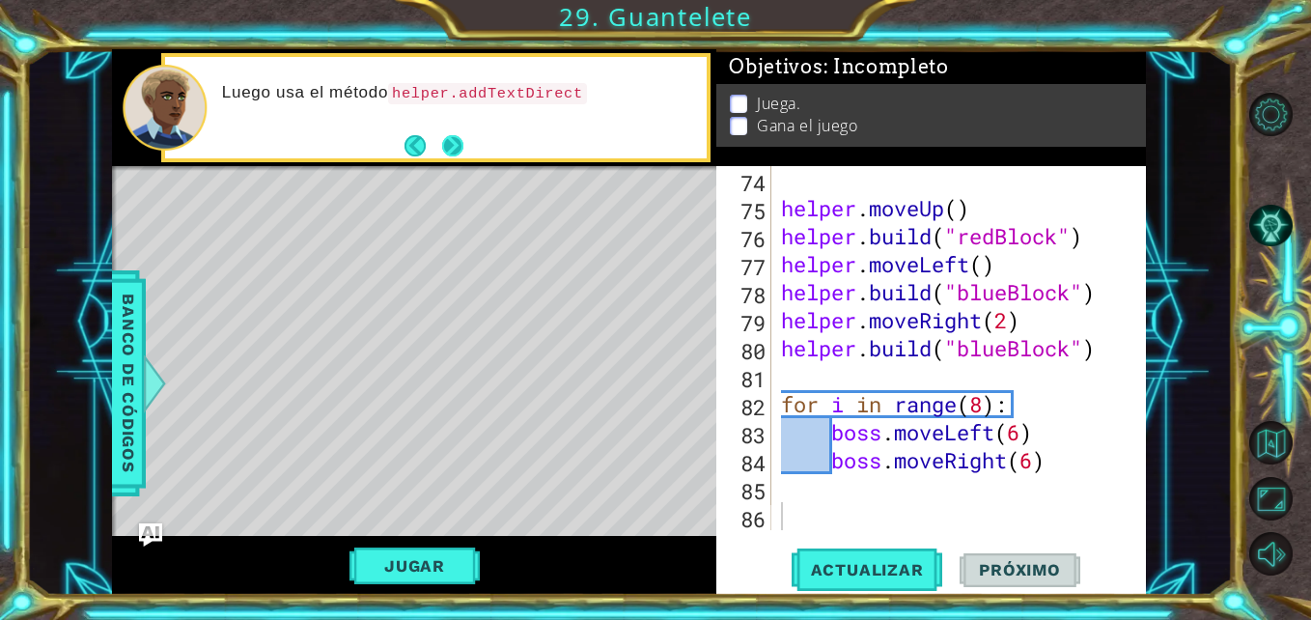
click at [440, 141] on button "Next" at bounding box center [453, 145] width 30 height 30
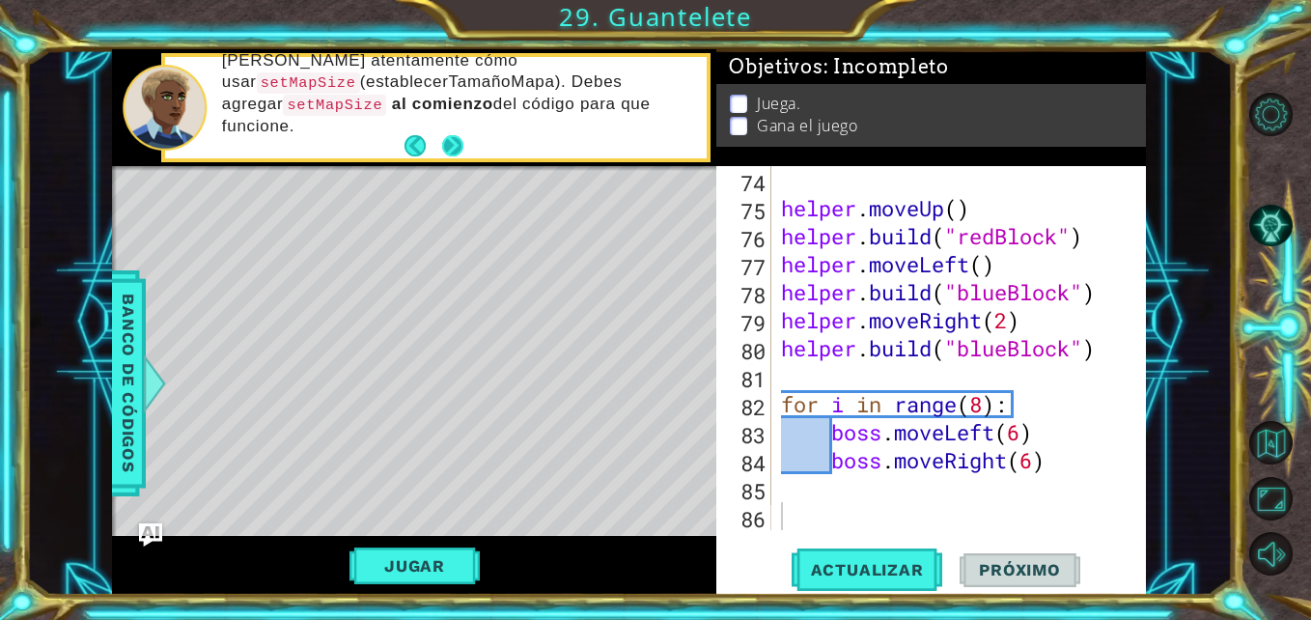
click at [455, 142] on button "Next" at bounding box center [453, 145] width 22 height 22
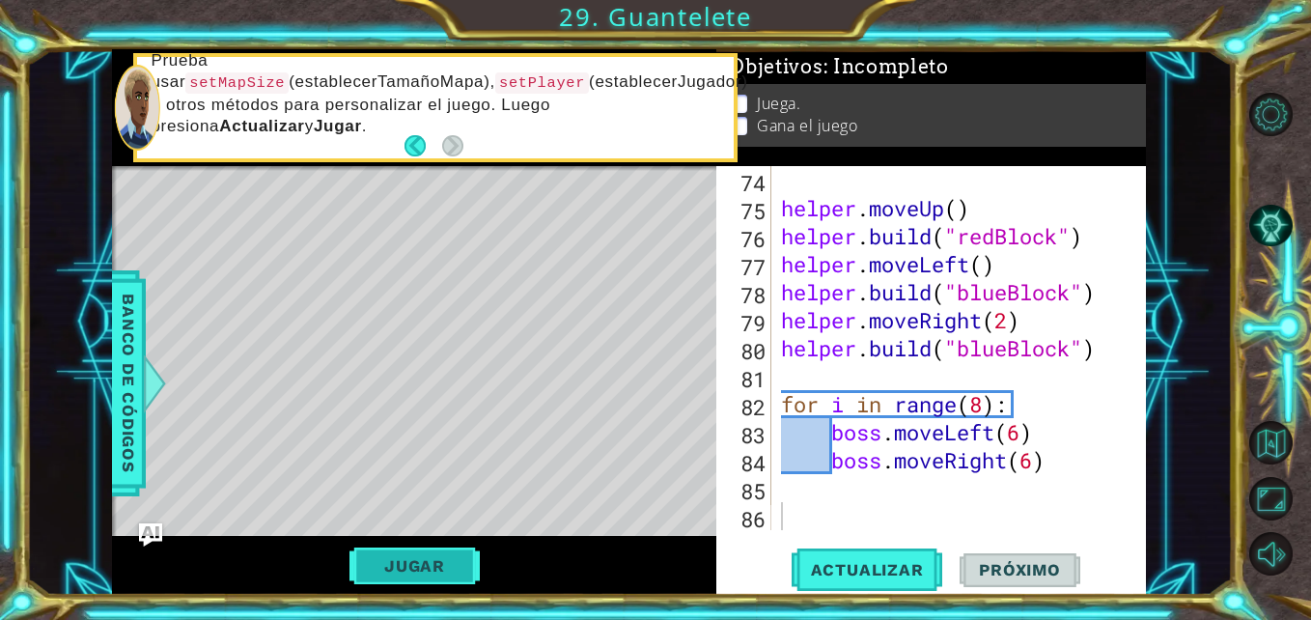
click at [404, 570] on button "Jugar" at bounding box center [414, 565] width 130 height 37
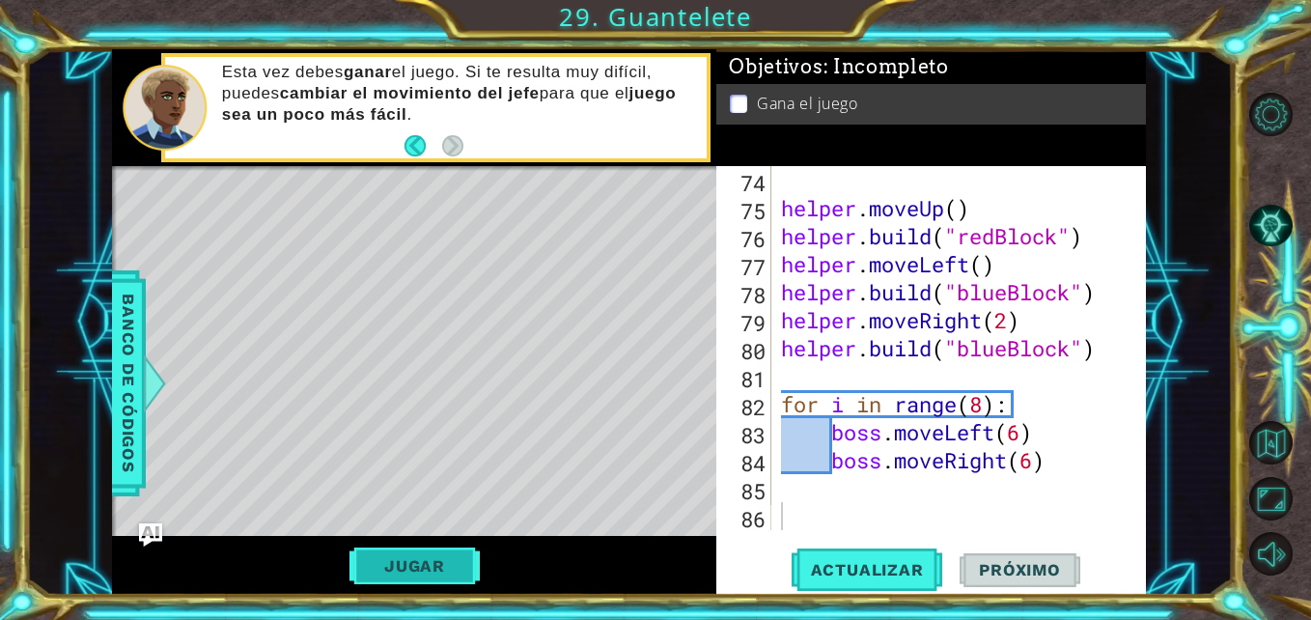
click at [405, 568] on button "Jugar" at bounding box center [414, 565] width 130 height 37
click at [995, 562] on span "Próximo" at bounding box center [1020, 571] width 120 height 19
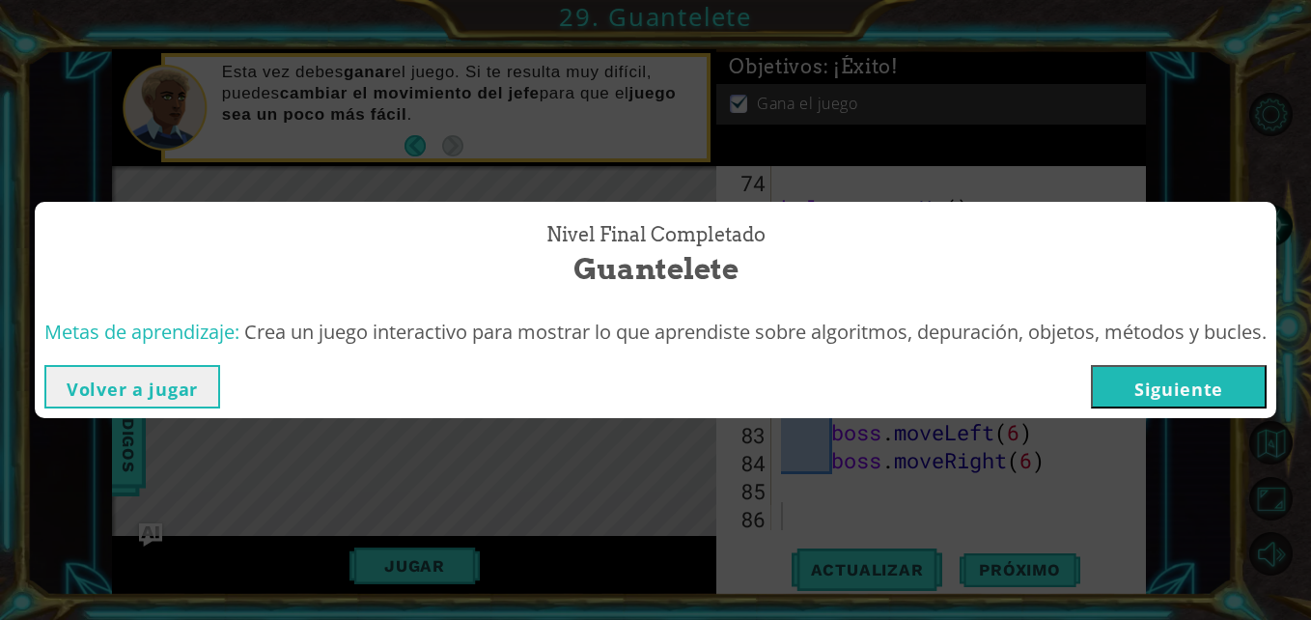
click at [1132, 407] on button "Siguiente" at bounding box center [1179, 386] width 176 height 43
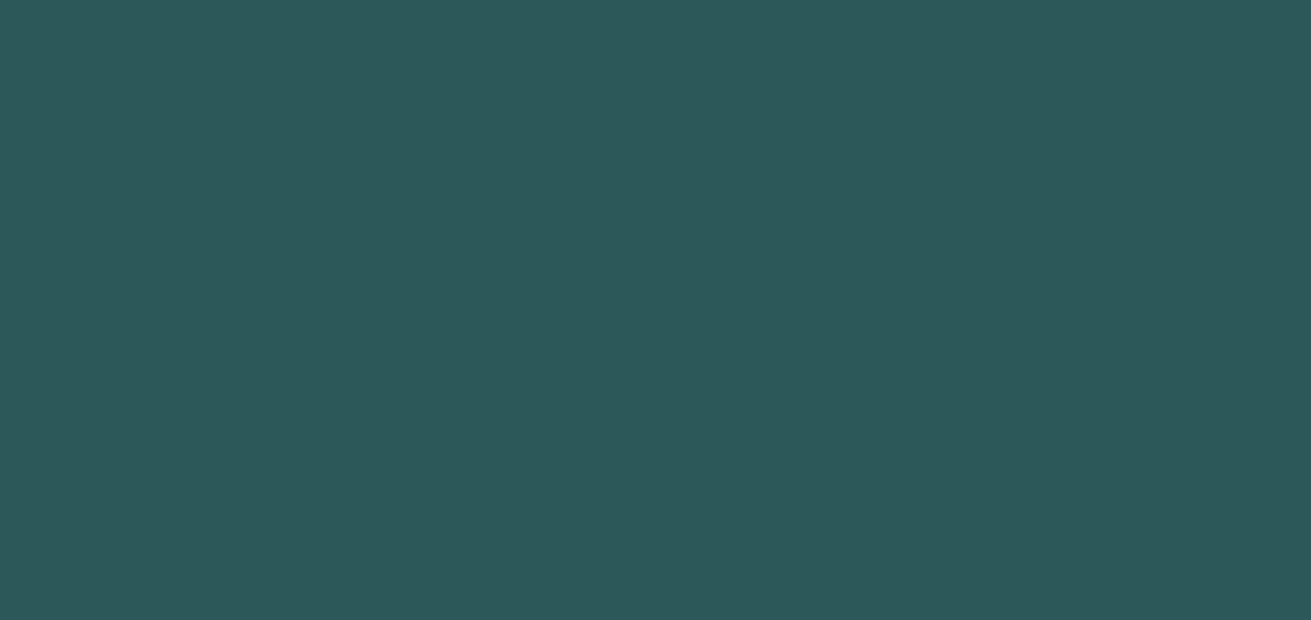
click at [1157, 387] on body "1 2 3 4 5 6 7 8 9 helper Toca enter helper .moveUp(steps) Toca enter helper .mo…" at bounding box center [655, 310] width 1311 height 620
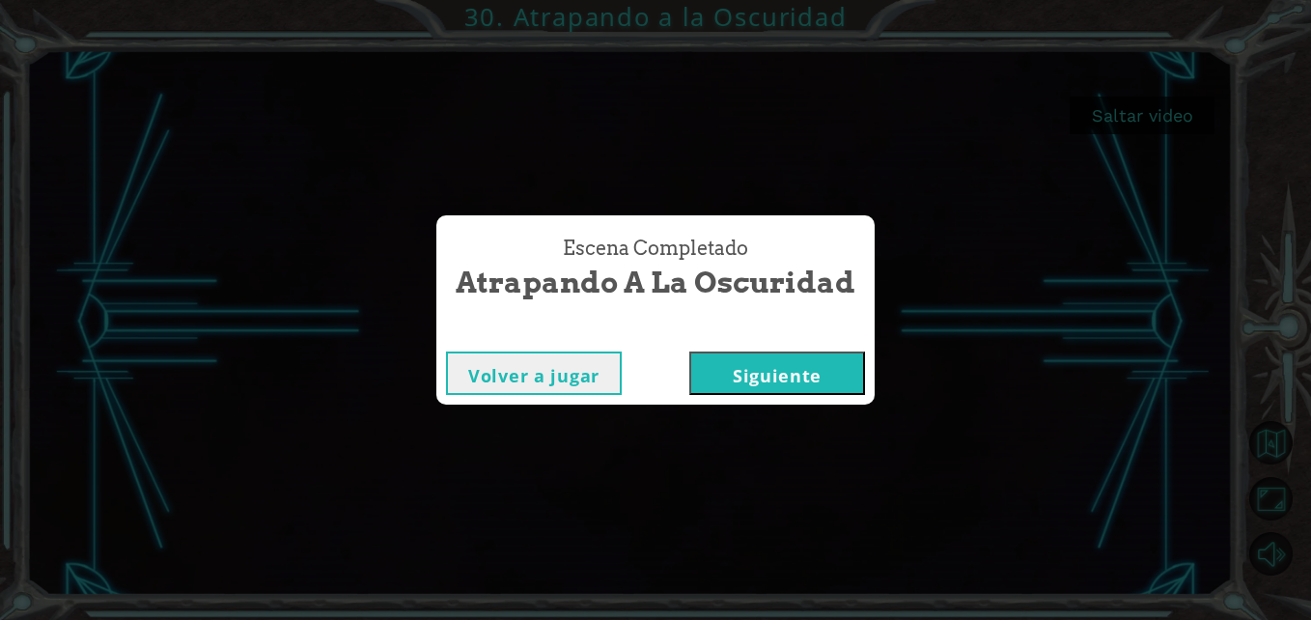
click at [747, 383] on button "Siguiente" at bounding box center [777, 372] width 176 height 43
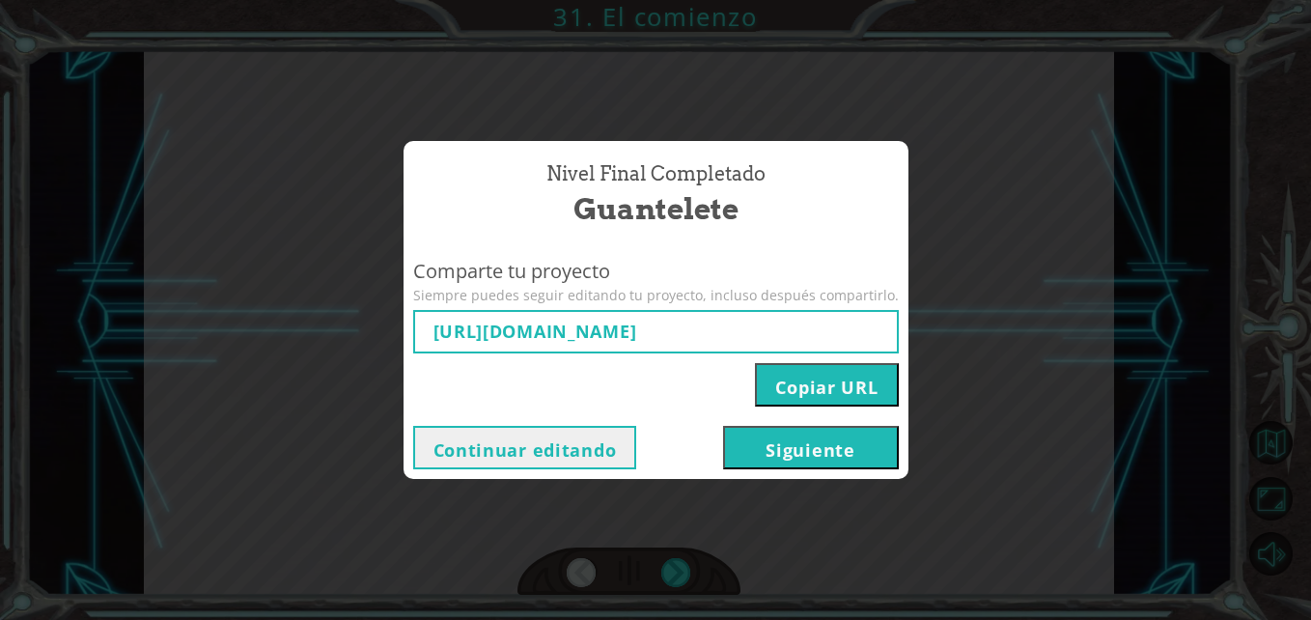
type input "[URL][DOMAIN_NAME]"
click at [778, 456] on button "Siguiente" at bounding box center [811, 447] width 176 height 43
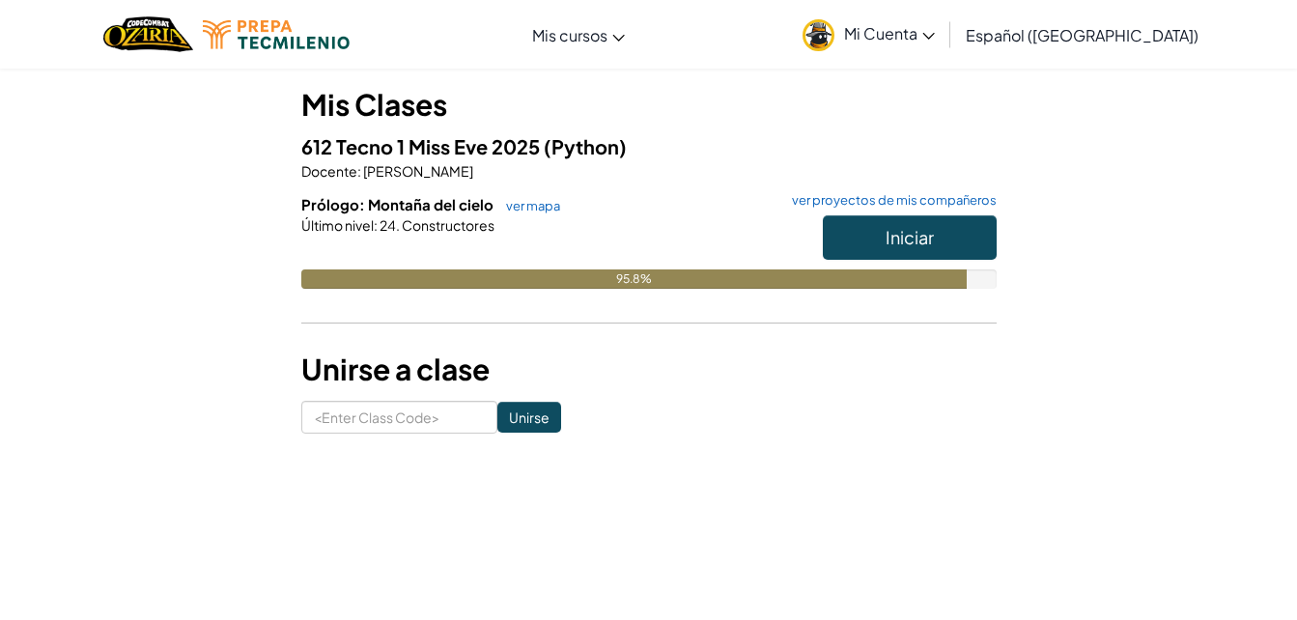
scroll to position [163, 0]
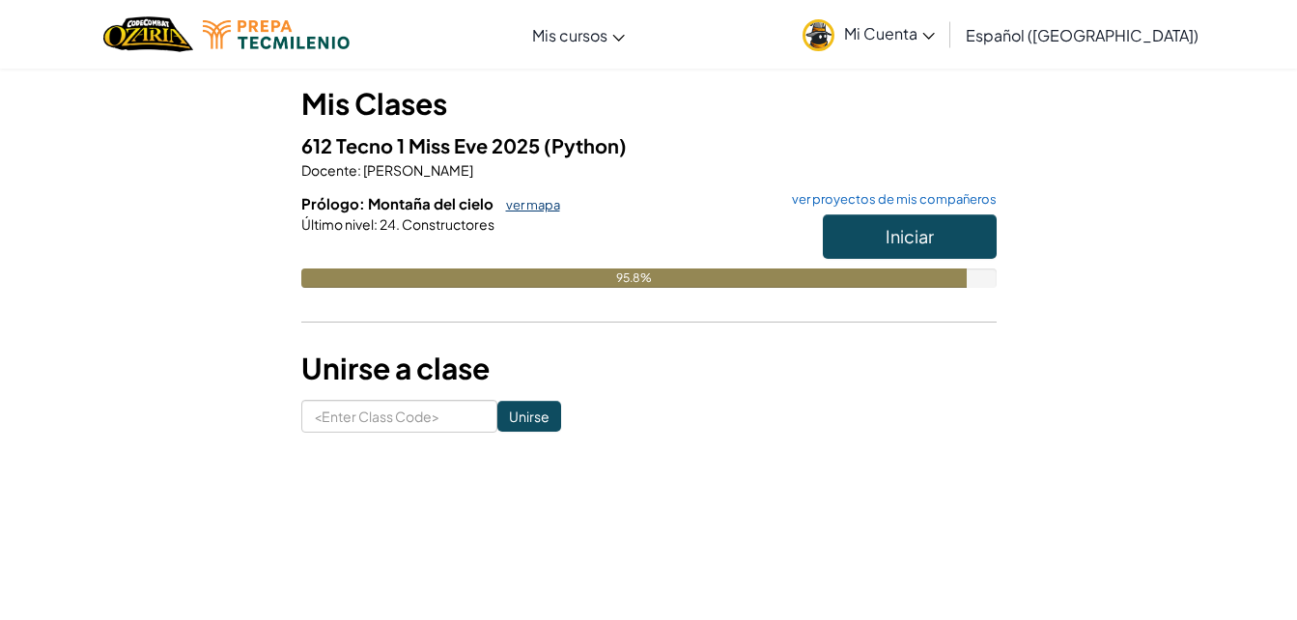
click at [505, 207] on link "ver mapa" at bounding box center [528, 204] width 64 height 15
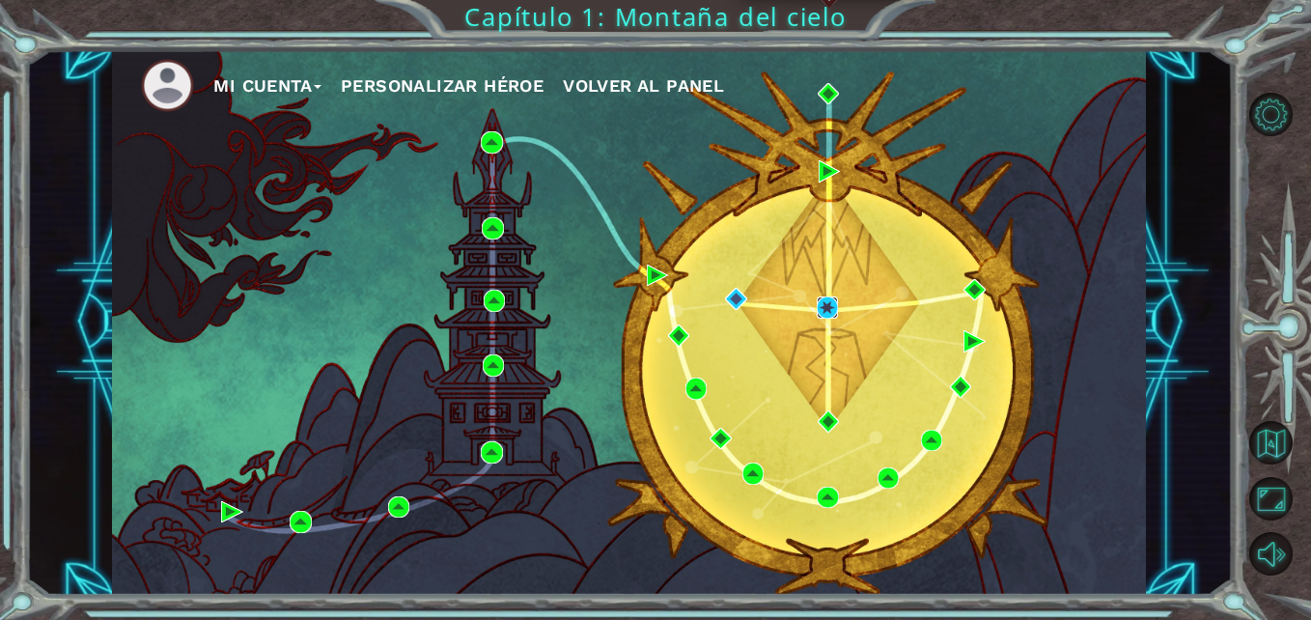
click at [823, 301] on img at bounding box center [827, 306] width 21 height 21
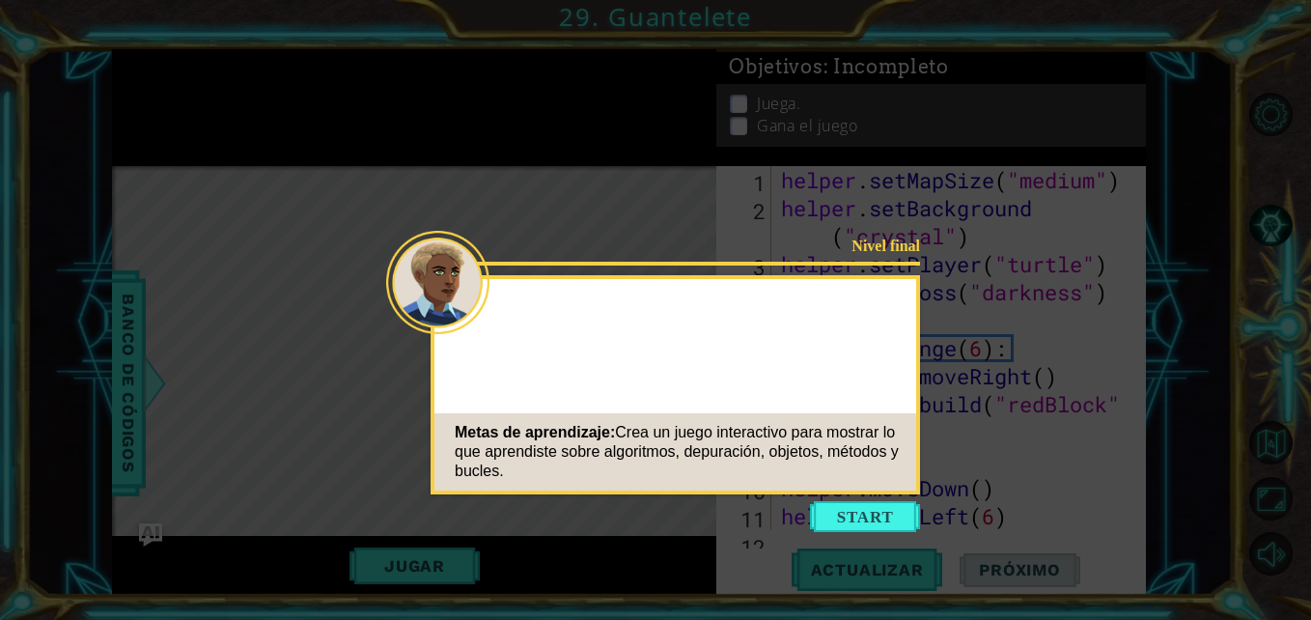
click at [875, 507] on button "Start" at bounding box center [865, 516] width 110 height 31
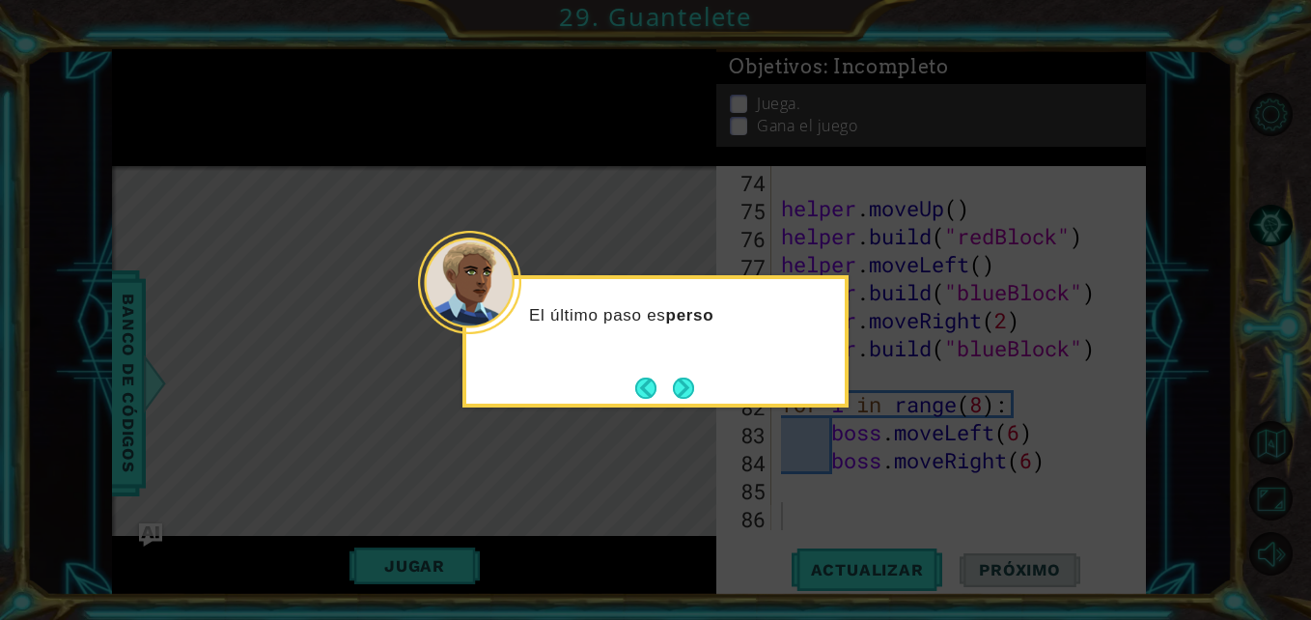
scroll to position [2212, 0]
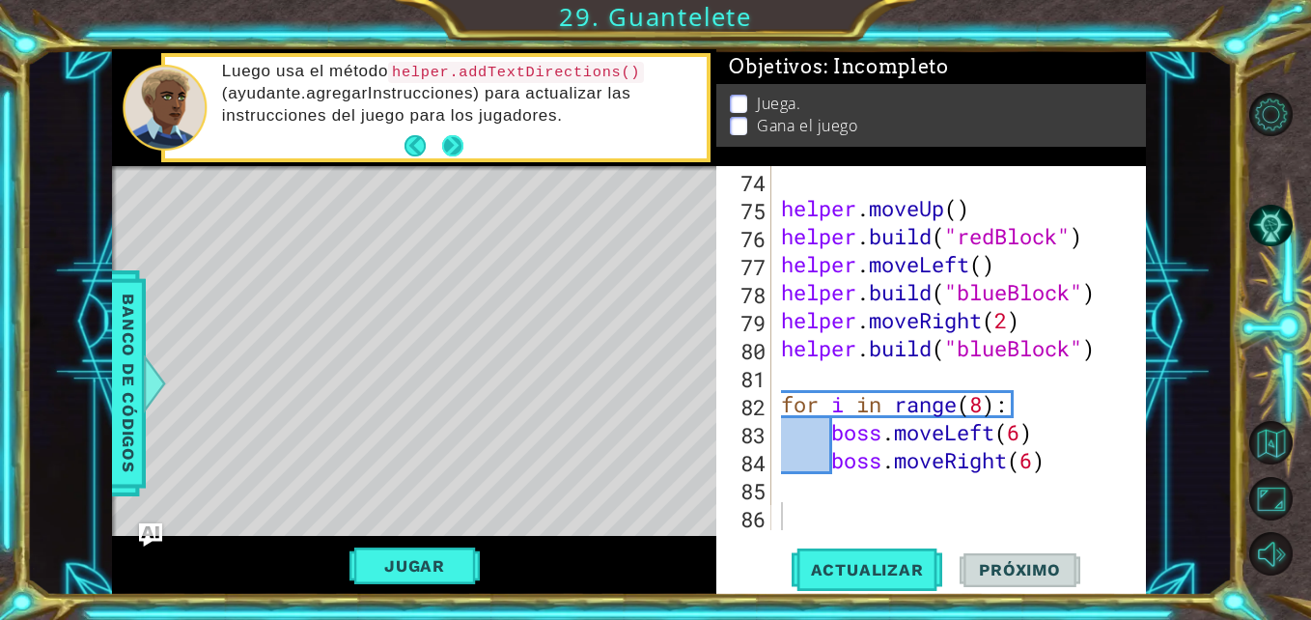
click at [448, 143] on button "Next" at bounding box center [453, 145] width 22 height 22
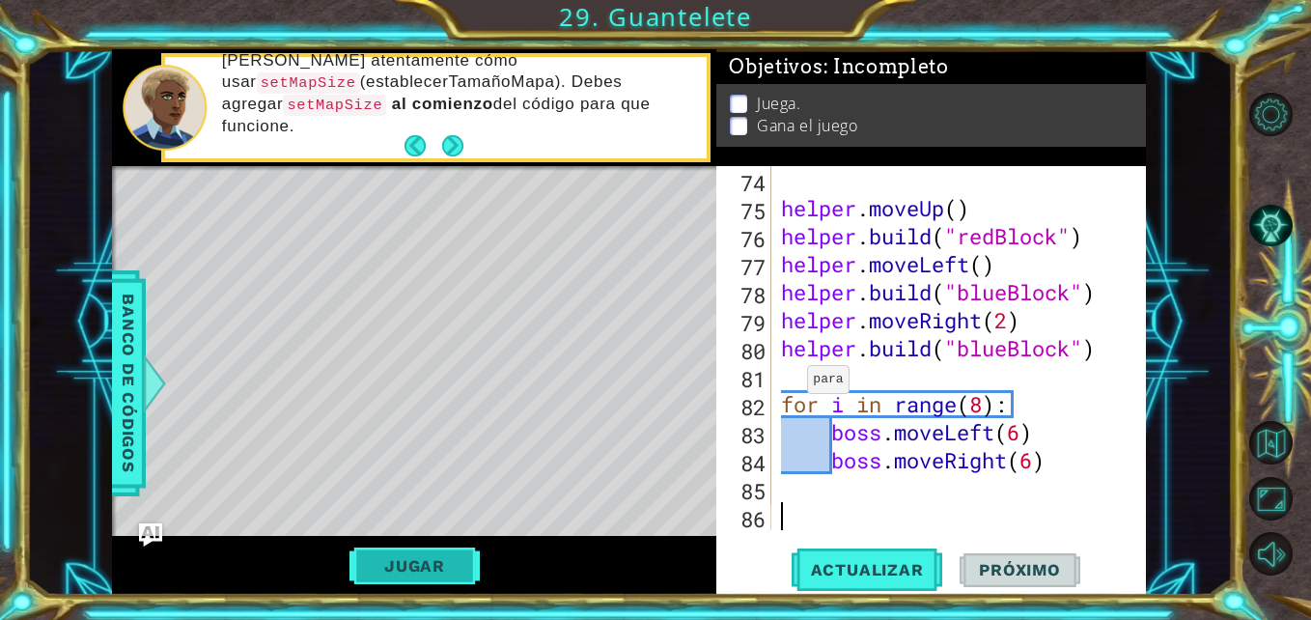
click at [379, 569] on button "Jugar" at bounding box center [414, 565] width 130 height 37
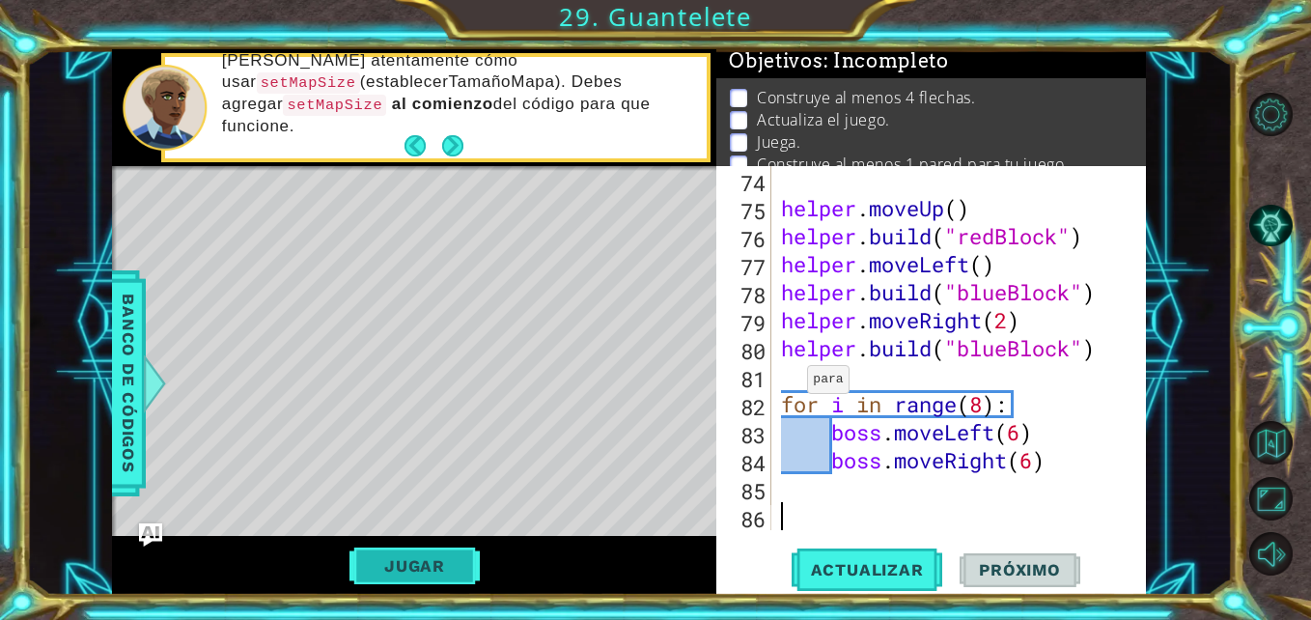
scroll to position [0, 0]
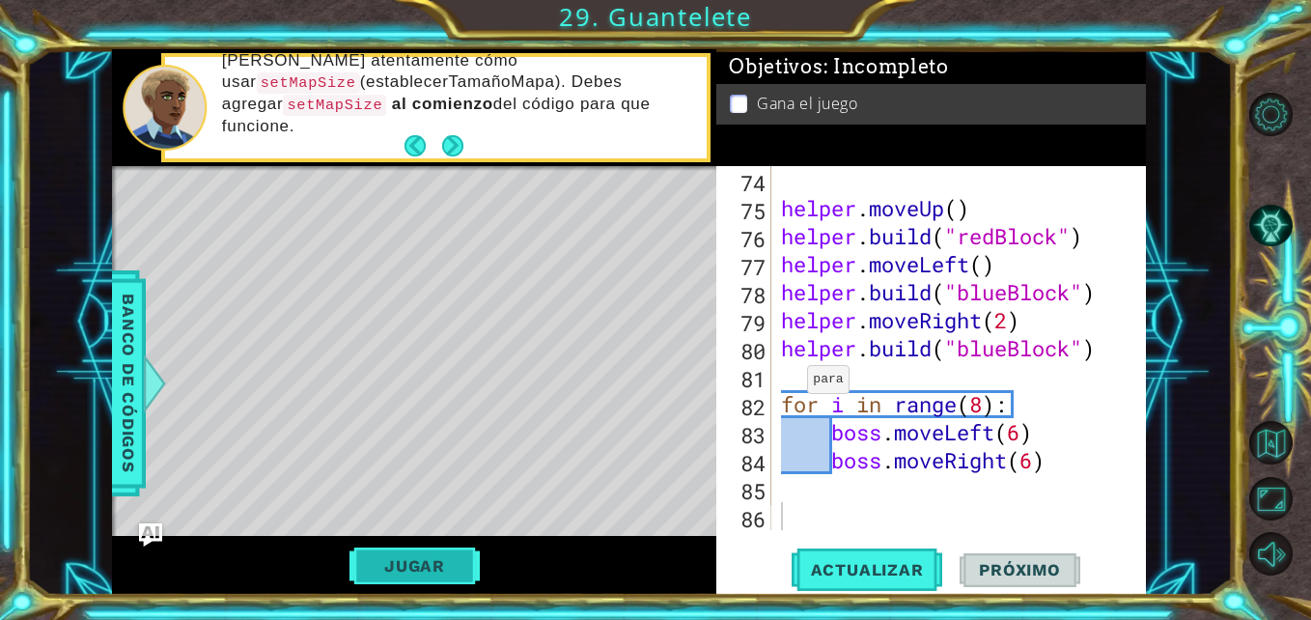
click at [379, 569] on button "Jugar" at bounding box center [414, 565] width 130 height 37
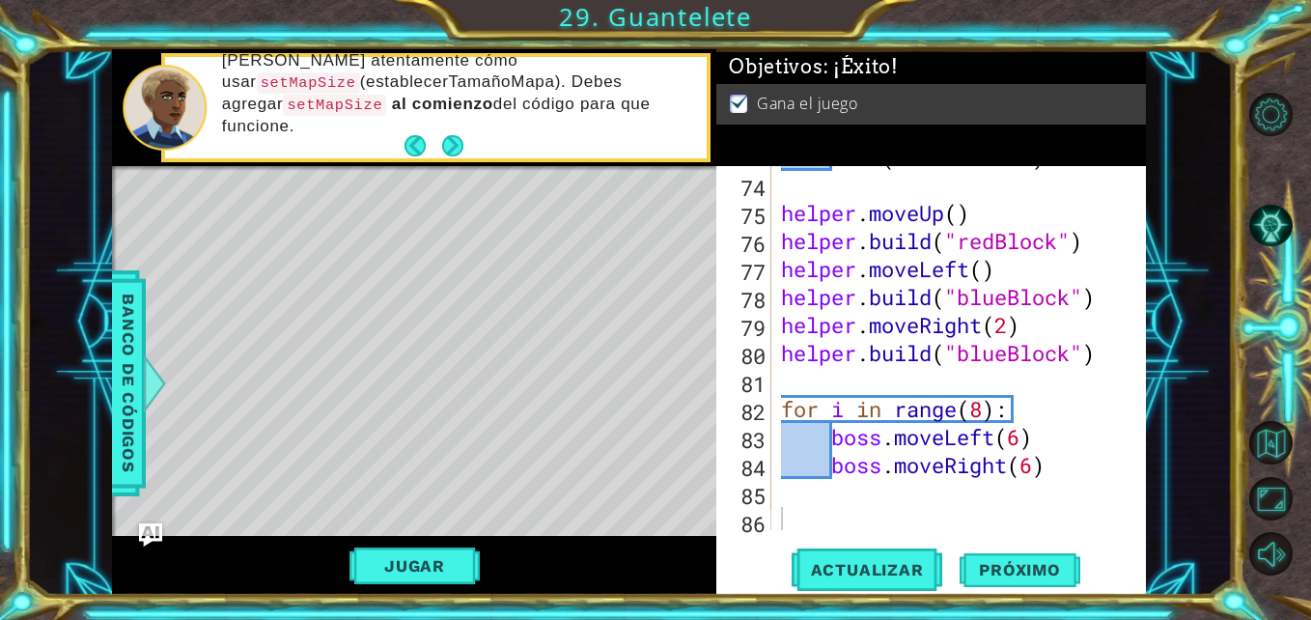
scroll to position [2212, 0]
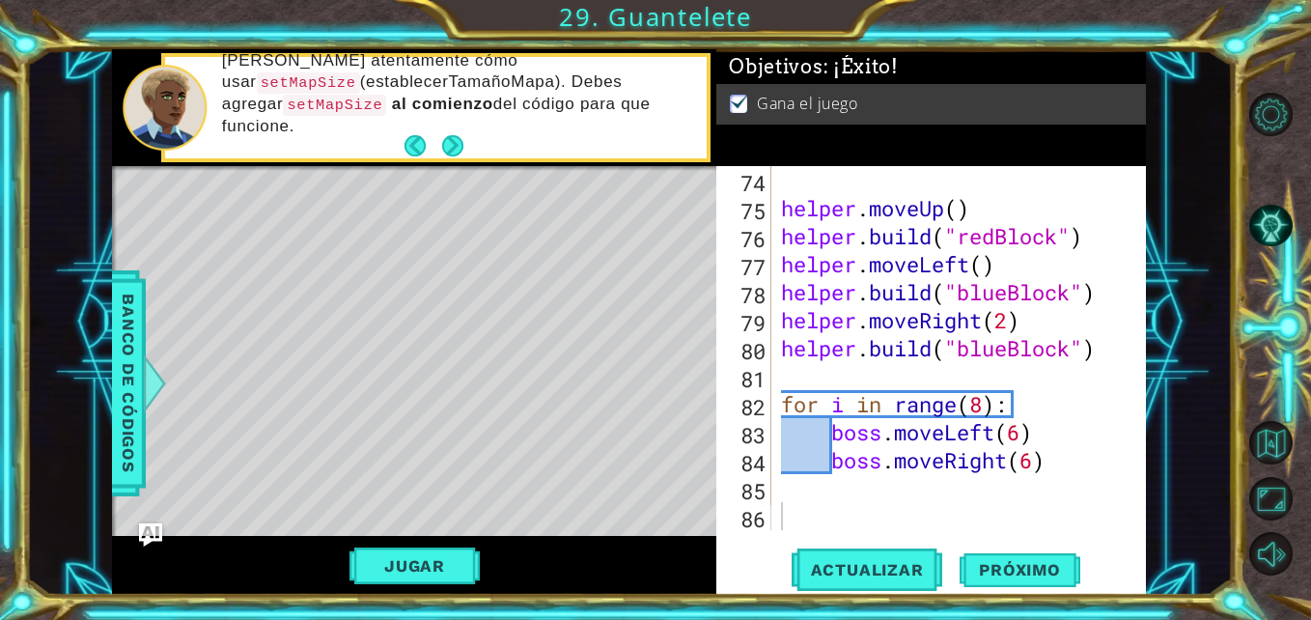
click at [927, 441] on div "helper . moveUp ( ) helper . build ( "redBlock" ) helper . moveLeft ( ) helper …" at bounding box center [956, 376] width 359 height 420
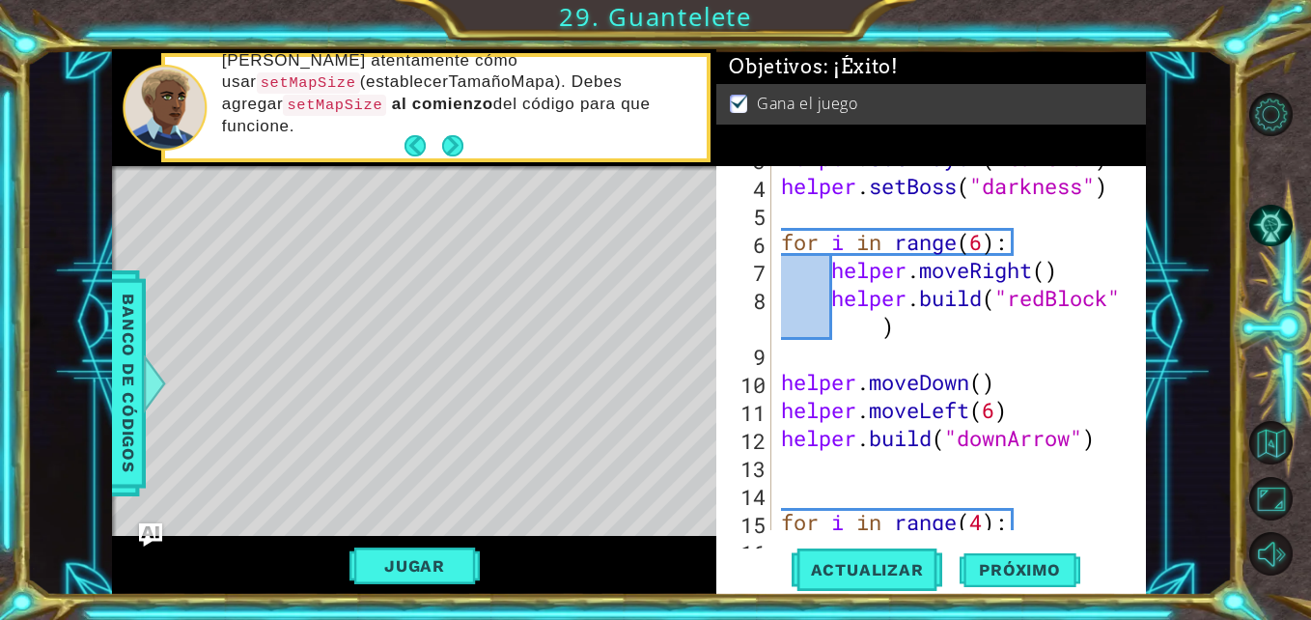
scroll to position [0, 0]
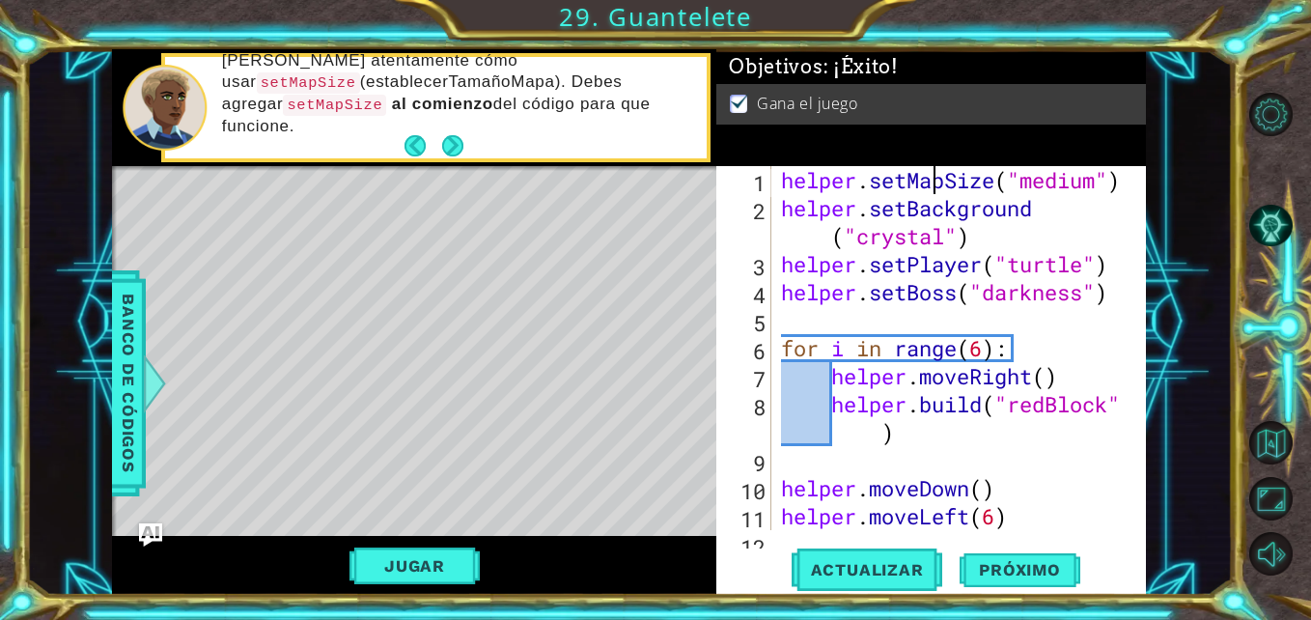
click at [929, 167] on div "helper . setMapSize ( "medium" ) helper . setBackground ( "crystal" ) helper . …" at bounding box center [956, 376] width 359 height 420
click at [957, 183] on div "helper . setMapSize ( "medium" ) helper . setBackground ( "crystal" ) helper . …" at bounding box center [956, 376] width 359 height 420
click at [830, 199] on div "helper . setMapSize ( "medium" ) helper . setBackground ( "crystal" ) helper . …" at bounding box center [956, 376] width 359 height 420
click at [781, 178] on div "helper.setBackground("crystal") 1 2 3 4 5 6 7 8 9 10 11 12 helper . setMapSize …" at bounding box center [928, 348] width 425 height 364
click at [781, 178] on div "helper . setMapSize ( "medium" ) helper . setBackground ( "crystal" ) helper . …" at bounding box center [956, 376] width 359 height 420
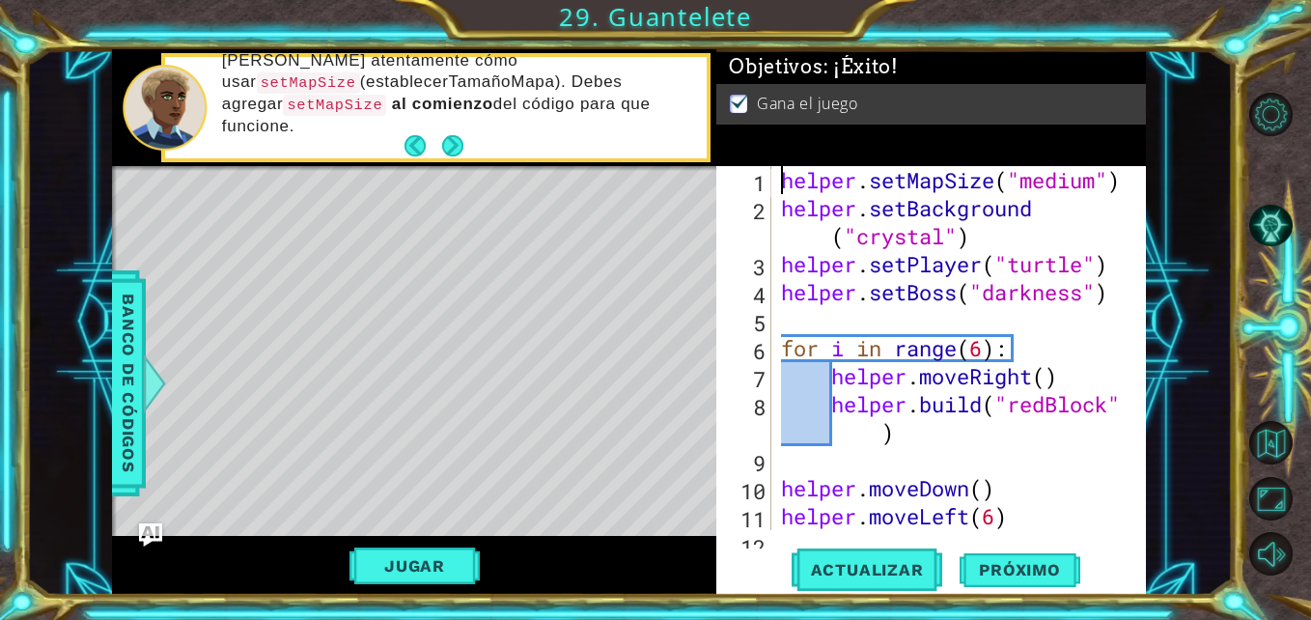
type textarea "helper.setMapSize("medium")"
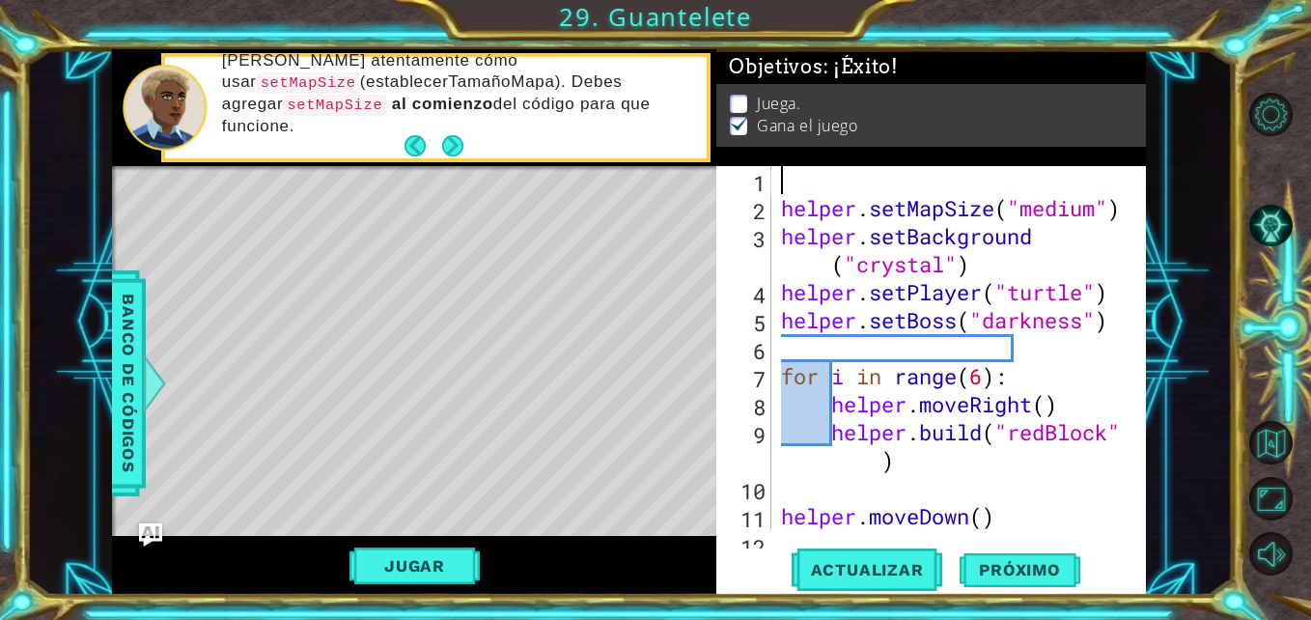
click at [796, 181] on div "helper . setMapSize ( "medium" ) helper . setBackground ( "crystal" ) helper . …" at bounding box center [956, 376] width 359 height 420
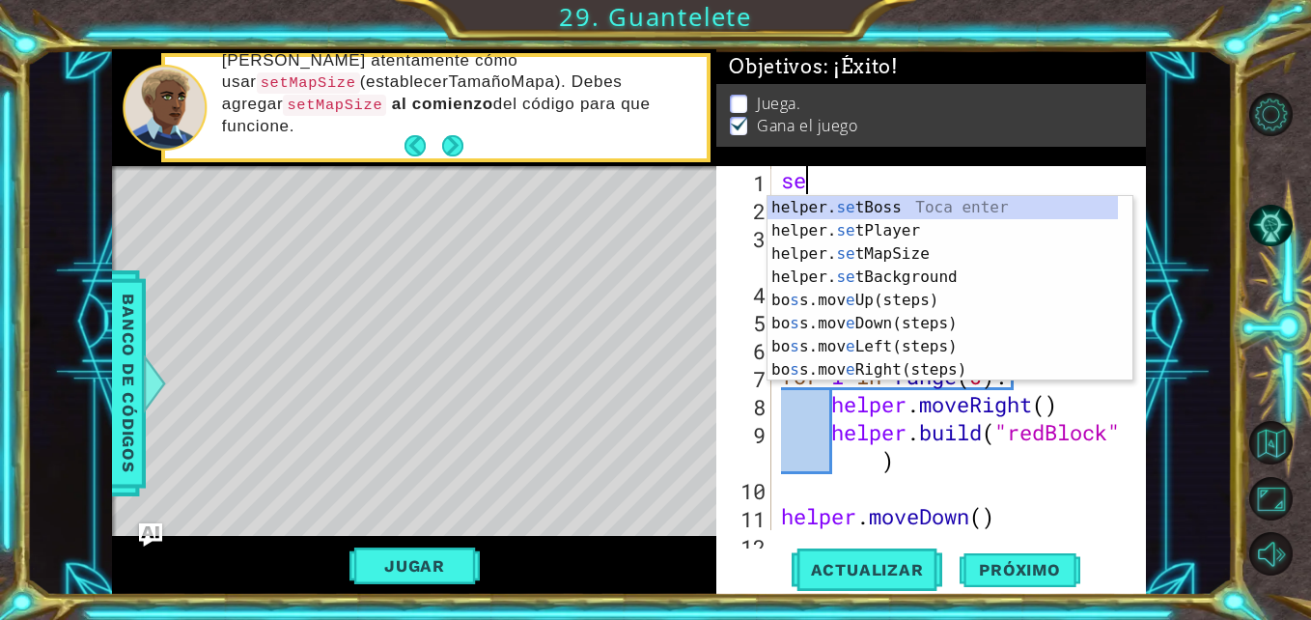
scroll to position [0, 1]
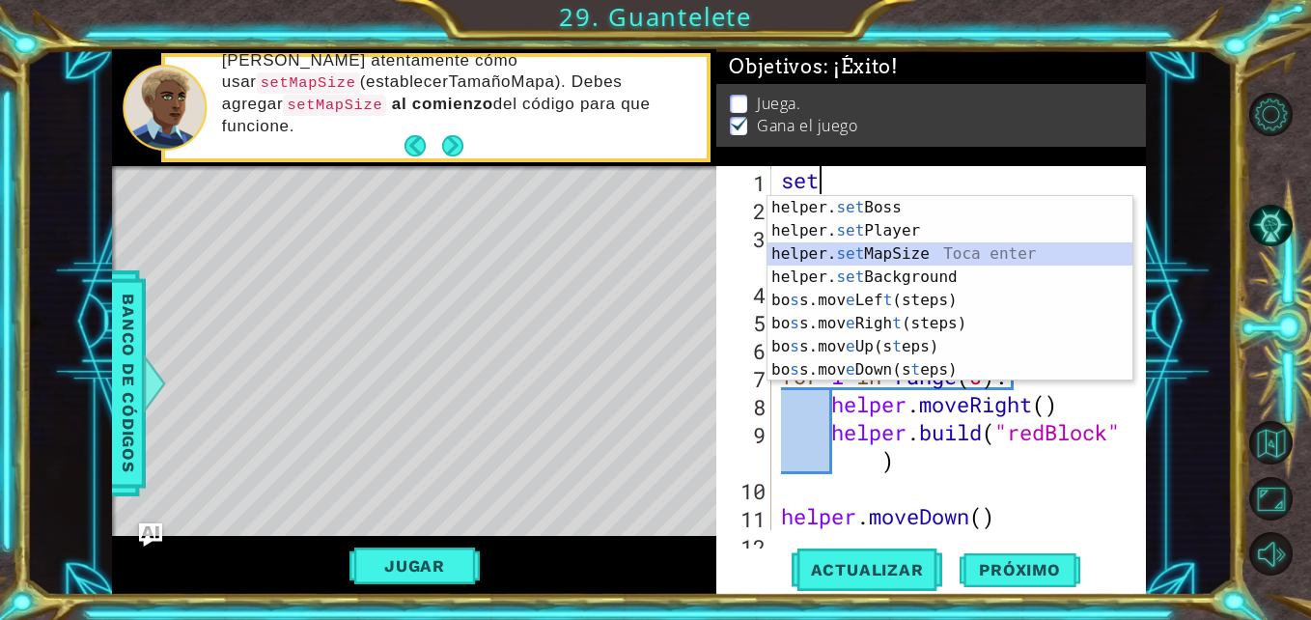
click at [852, 251] on div "helper. set Boss Toca enter helper. set Player Toca enter helper. set MapSize T…" at bounding box center [950, 312] width 365 height 232
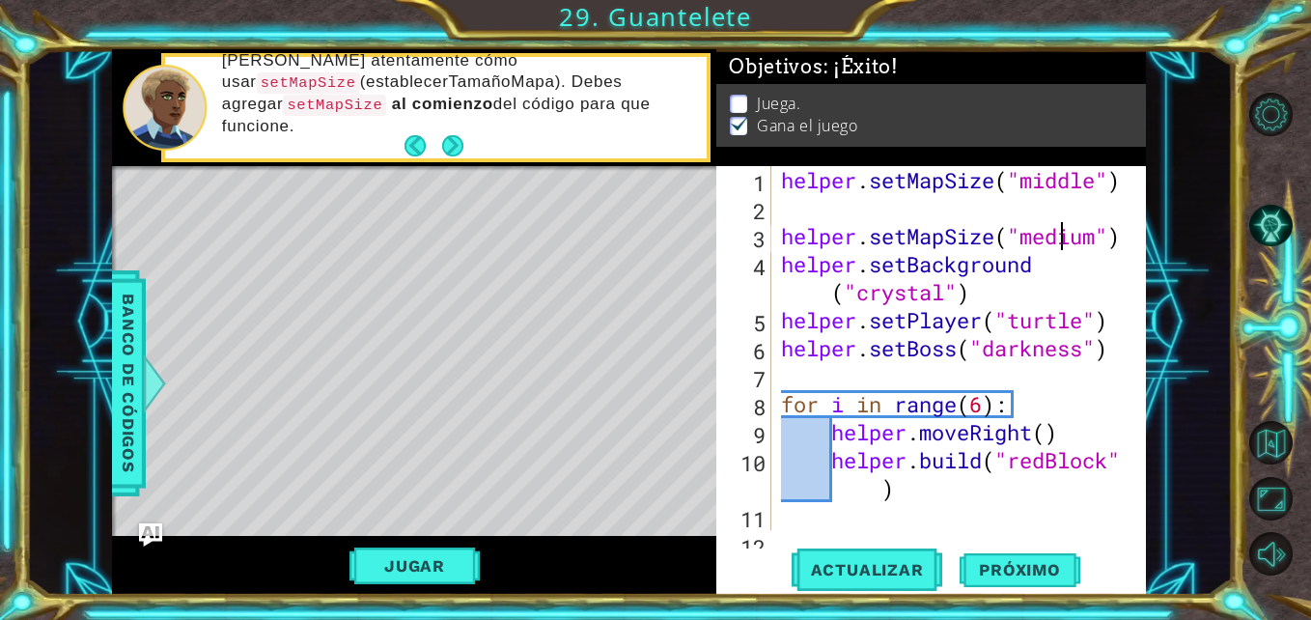
click at [1065, 238] on div "helper . setMapSize ( "middle" ) helper . setMapSize ( "medium" ) helper . setB…" at bounding box center [956, 376] width 359 height 420
type textarea "helper.setMapSize("medium")"
click at [1032, 223] on div "helper . setMapSize ( "middle" ) helper . setMapSize ( "medium" ) helper . setB…" at bounding box center [956, 376] width 359 height 420
click at [864, 209] on div "helper . setMapSize ( "middle" ) helper . setMapSize ( "medium" ) helper . setB…" at bounding box center [956, 376] width 359 height 420
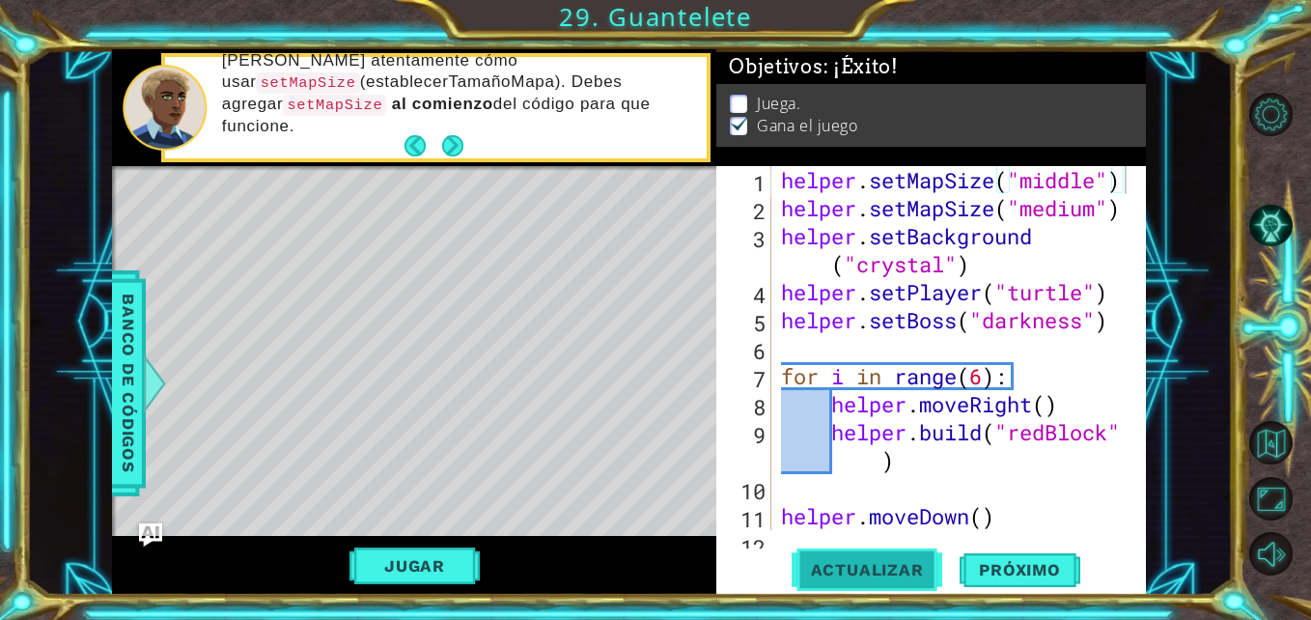
click at [888, 579] on span "Actualizar" at bounding box center [868, 569] width 152 height 19
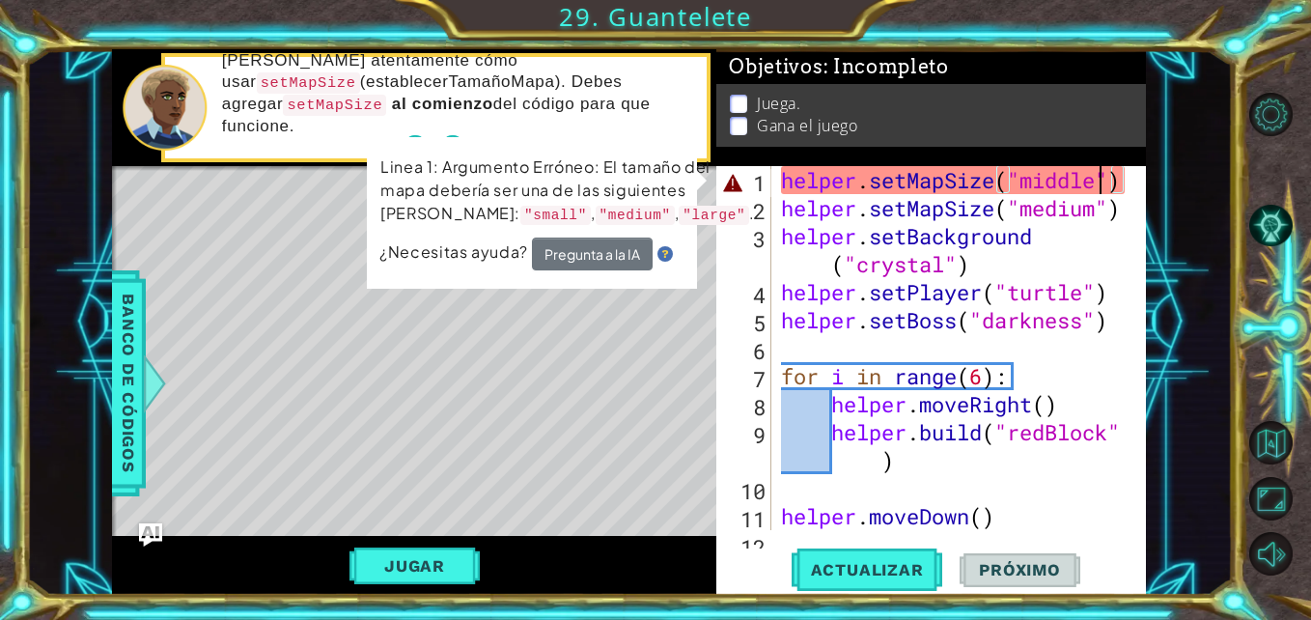
click at [1097, 182] on div "helper . setMapSize ( "middle" ) helper . setMapSize ( "medium" ) helper . setB…" at bounding box center [956, 376] width 359 height 420
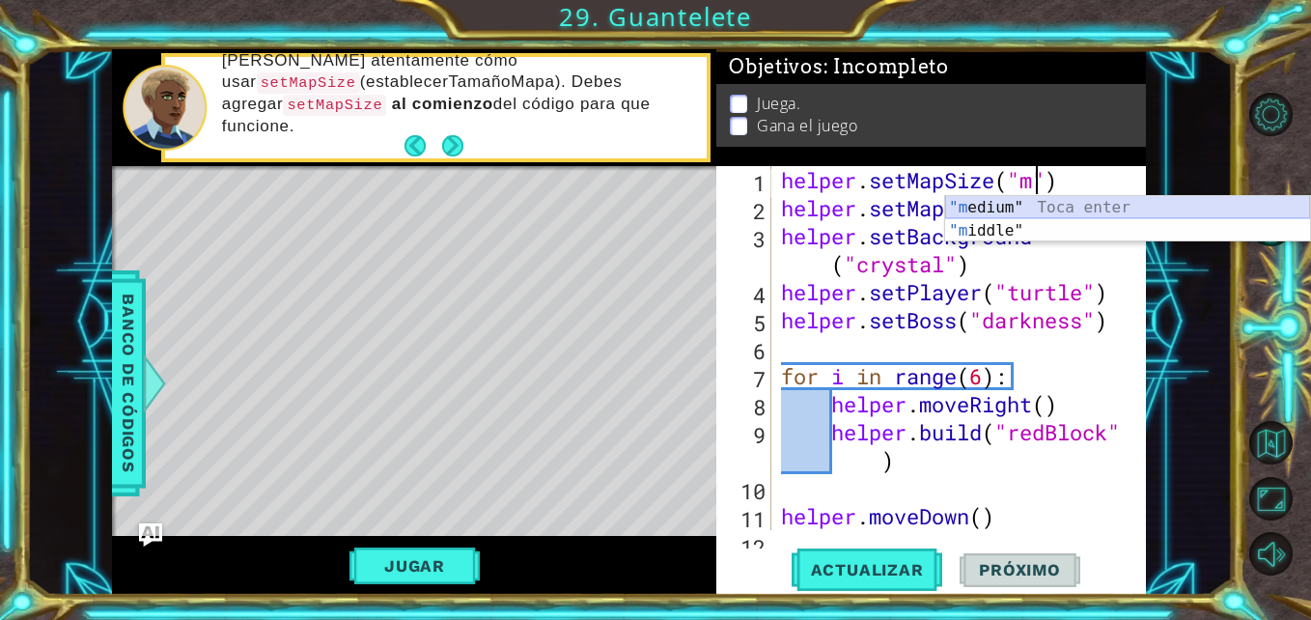
click at [1033, 204] on div ""m edium" Toca enter "m iddle" Toca enter" at bounding box center [1127, 242] width 365 height 93
type textarea "helper.setMapSize("medium")"
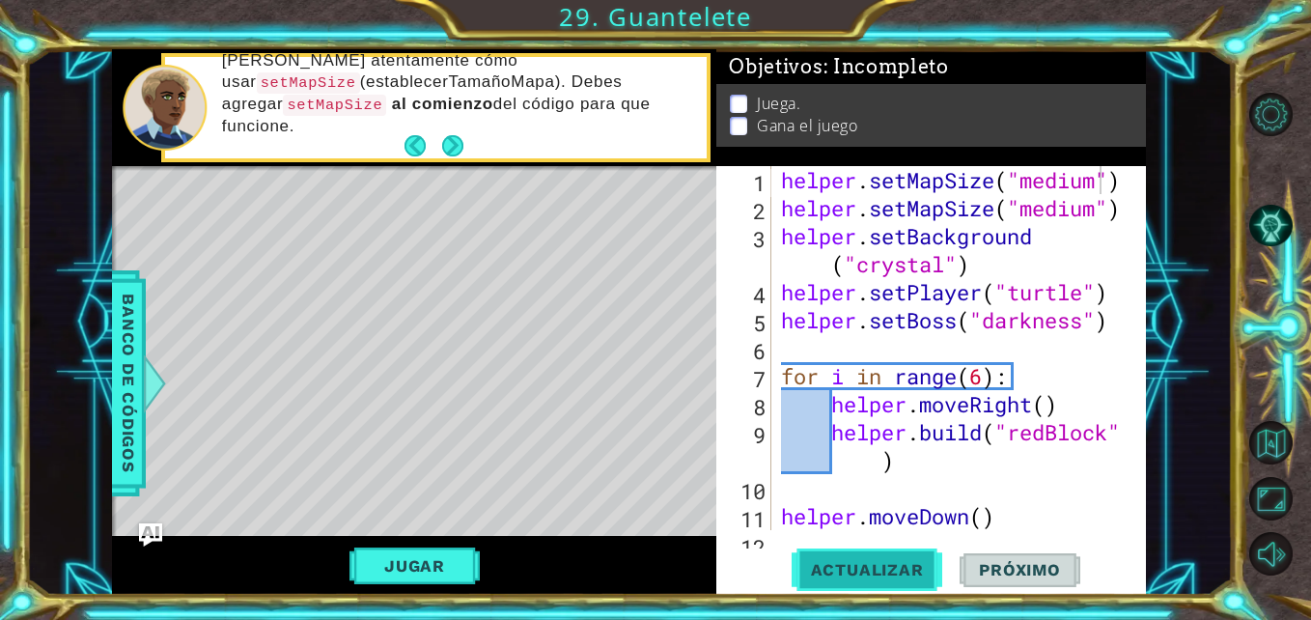
click at [878, 572] on span "Actualizar" at bounding box center [868, 569] width 152 height 19
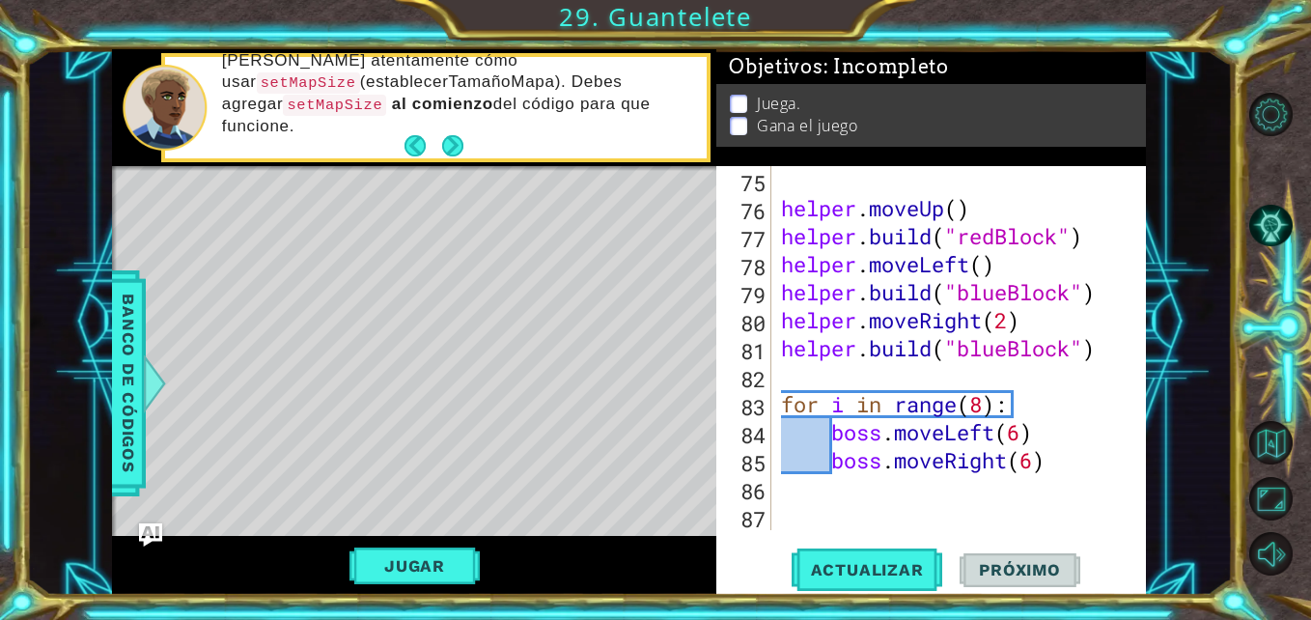
scroll to position [2240, 0]
click at [407, 574] on button "Jugar" at bounding box center [414, 565] width 130 height 37
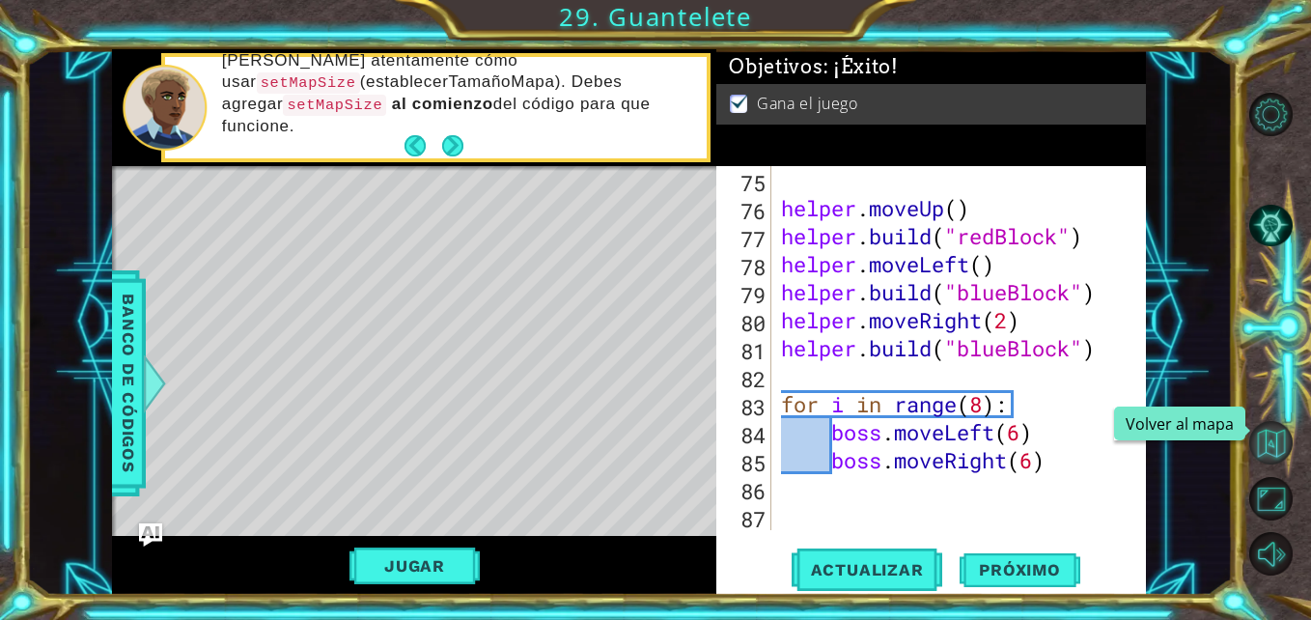
click at [1289, 433] on button "Volver al mapa" at bounding box center [1270, 442] width 43 height 43
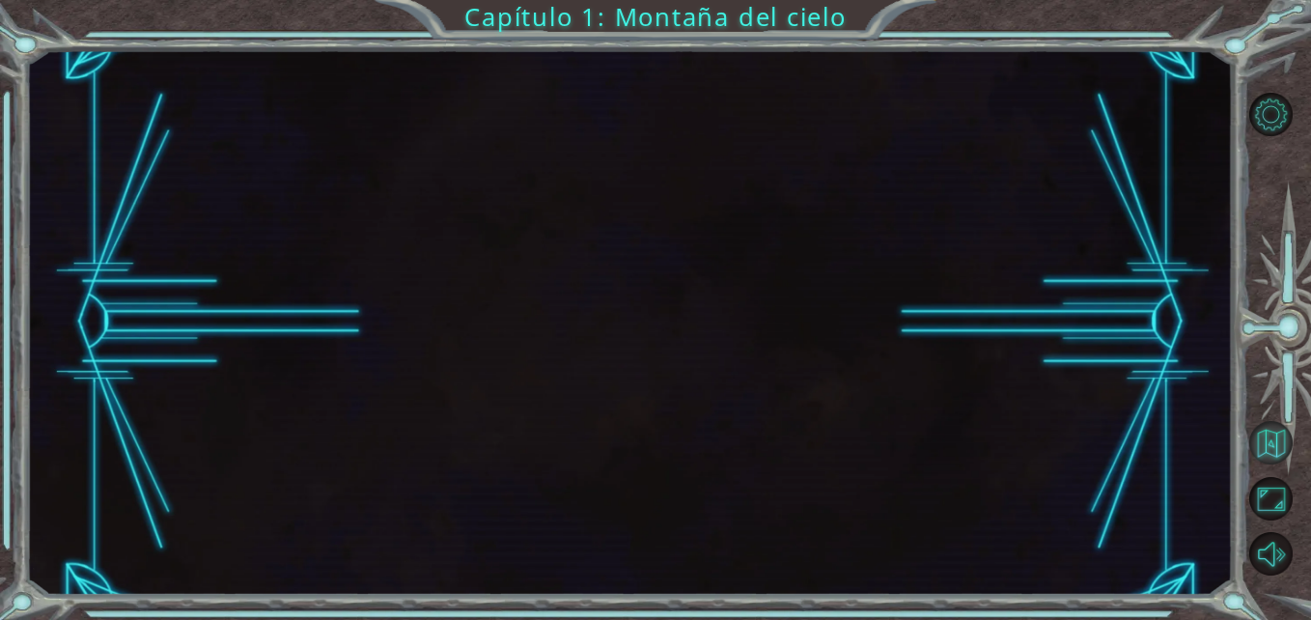
click at [1274, 427] on button "Volver al mapa" at bounding box center [1270, 442] width 43 height 43
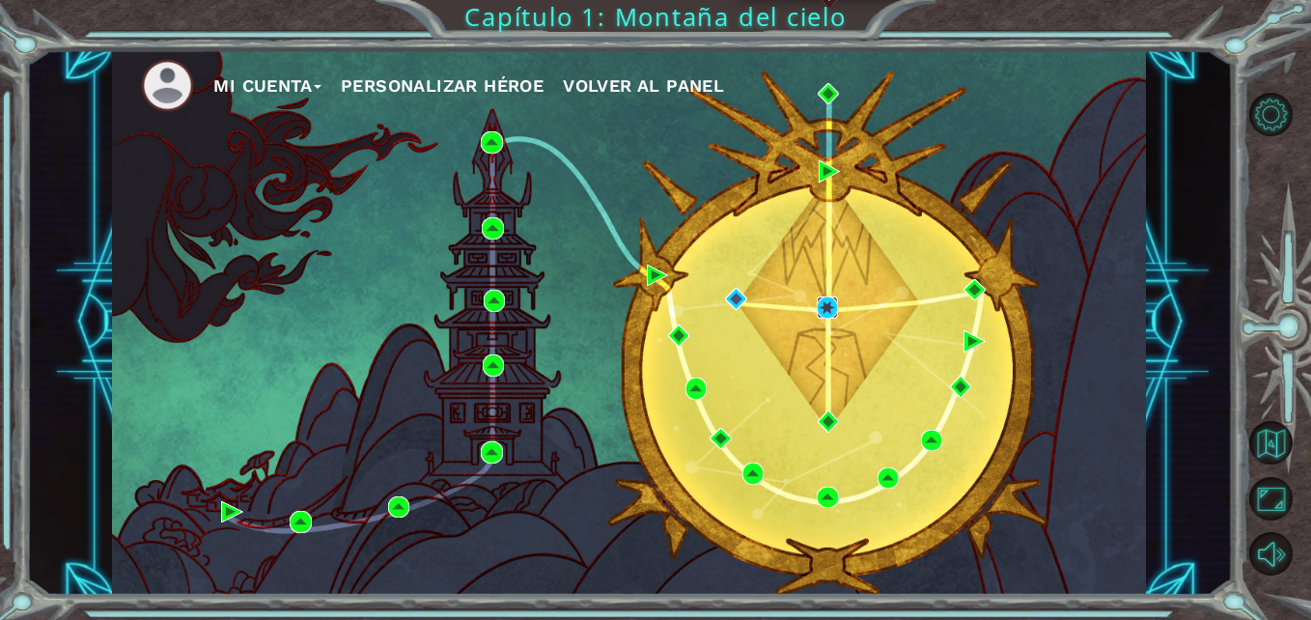
click at [825, 307] on img at bounding box center [827, 306] width 21 height 21
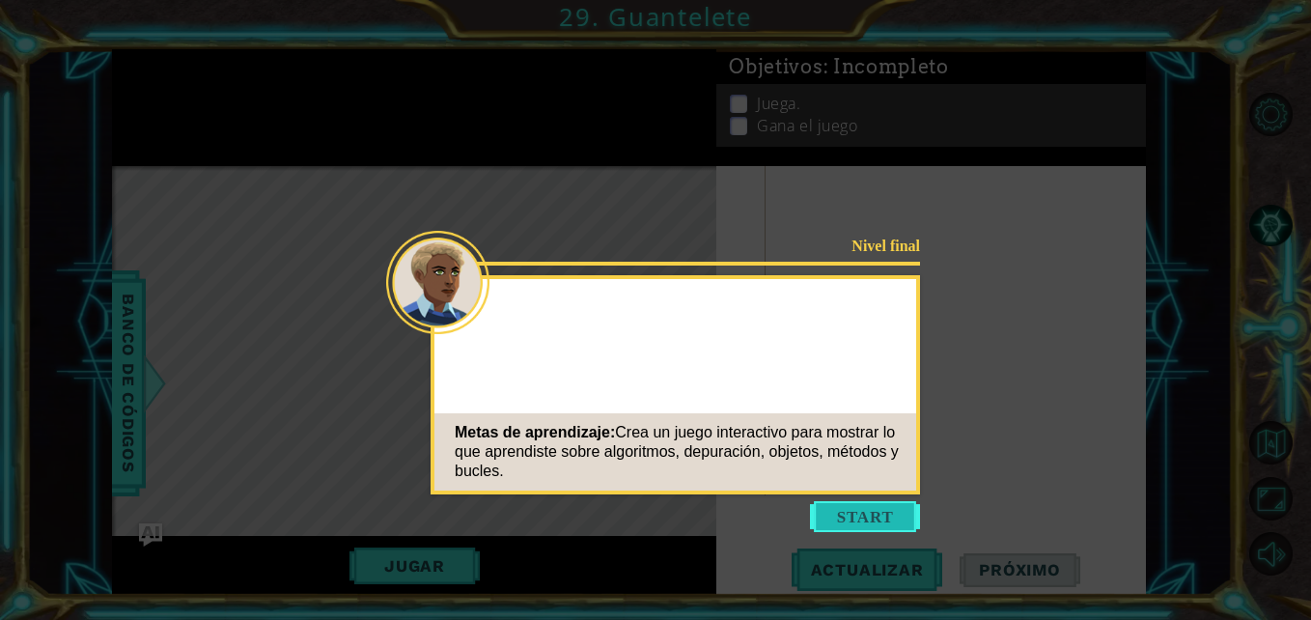
click at [855, 522] on button "Start" at bounding box center [865, 516] width 110 height 31
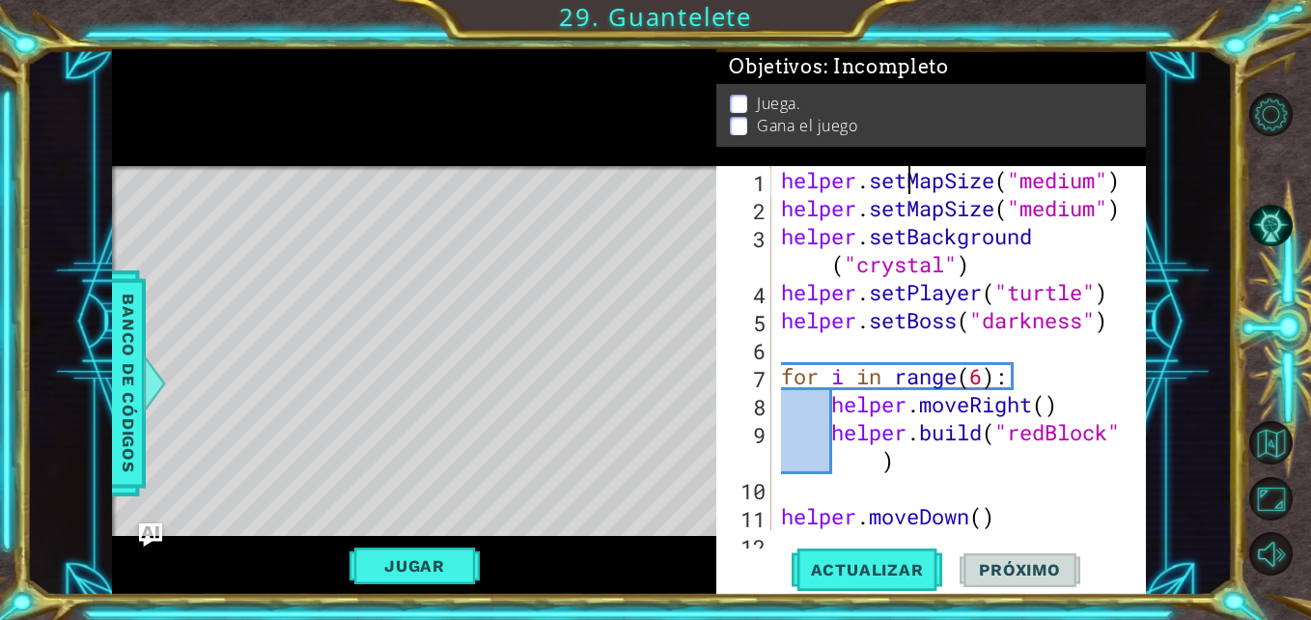
click at [910, 185] on div "helper . setMapSize ( "medium" ) helper . setMapSize ( "medium" ) helper . setB…" at bounding box center [956, 376] width 359 height 420
type textarea "helper.setMapSize("medium")"
click at [785, 213] on div "helper . setMapSize ( "medium" ) helper . setMapSize ( "medium" ) helper . setB…" at bounding box center [956, 376] width 359 height 420
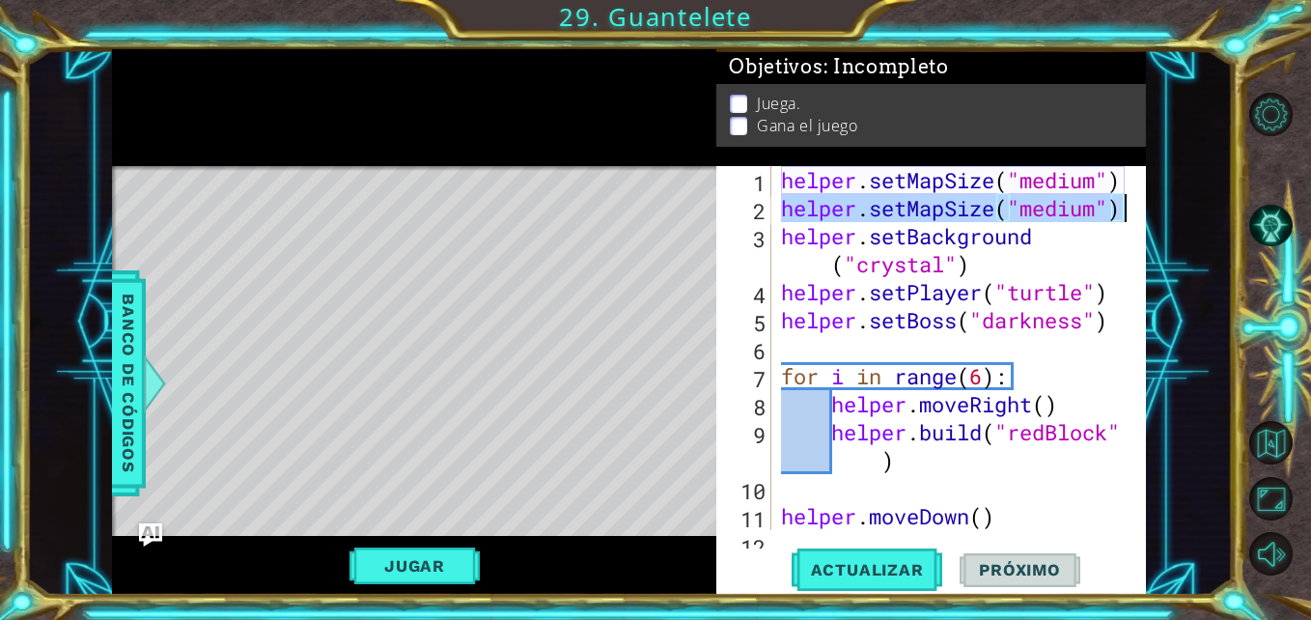
drag, startPoint x: 781, startPoint y: 207, endPoint x: 1122, endPoint y: 213, distance: 340.9
click at [1122, 213] on div "helper . setMapSize ( "medium" ) helper . setMapSize ( "medium" ) helper . setB…" at bounding box center [956, 376] width 359 height 420
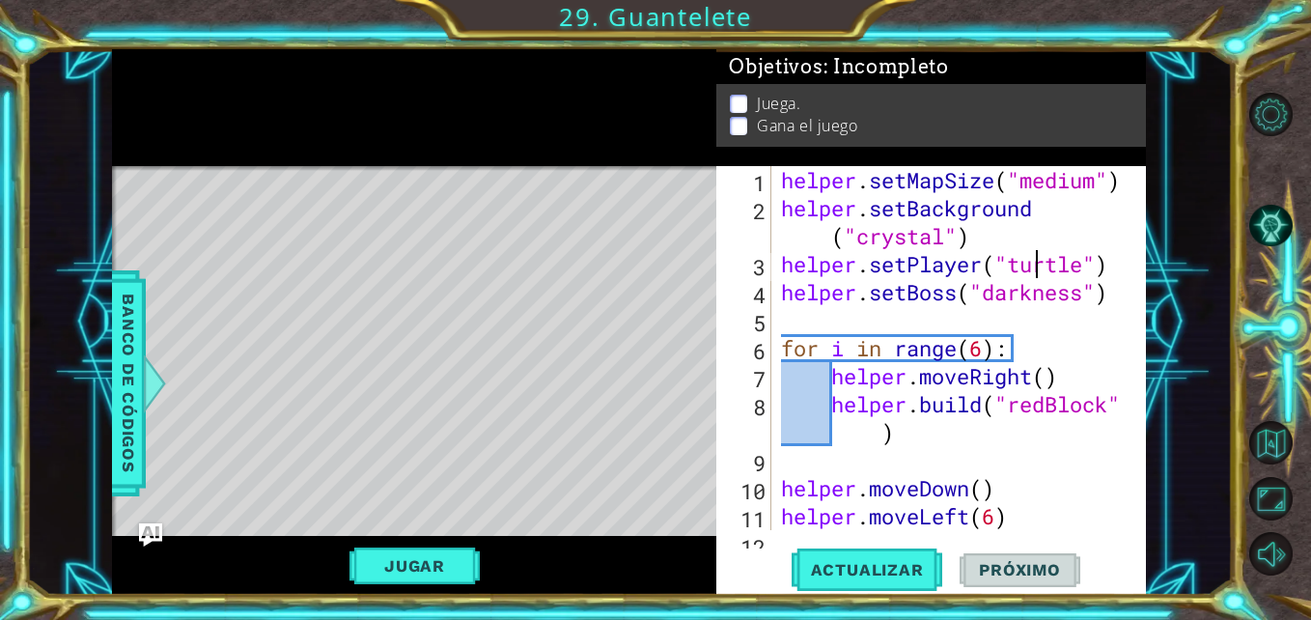
click at [1042, 258] on div "helper . setMapSize ( "medium" ) helper . setBackground ( "crystal" ) helper . …" at bounding box center [956, 376] width 359 height 420
click at [833, 564] on span "Actualizar" at bounding box center [868, 569] width 152 height 19
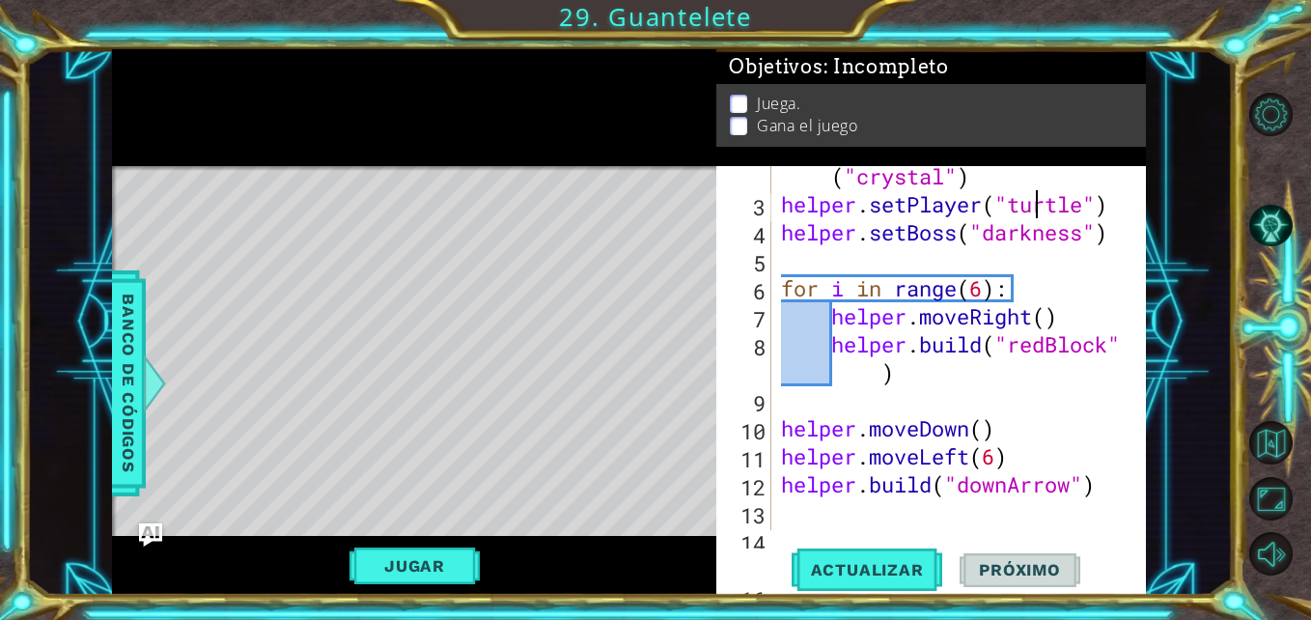
scroll to position [63, 0]
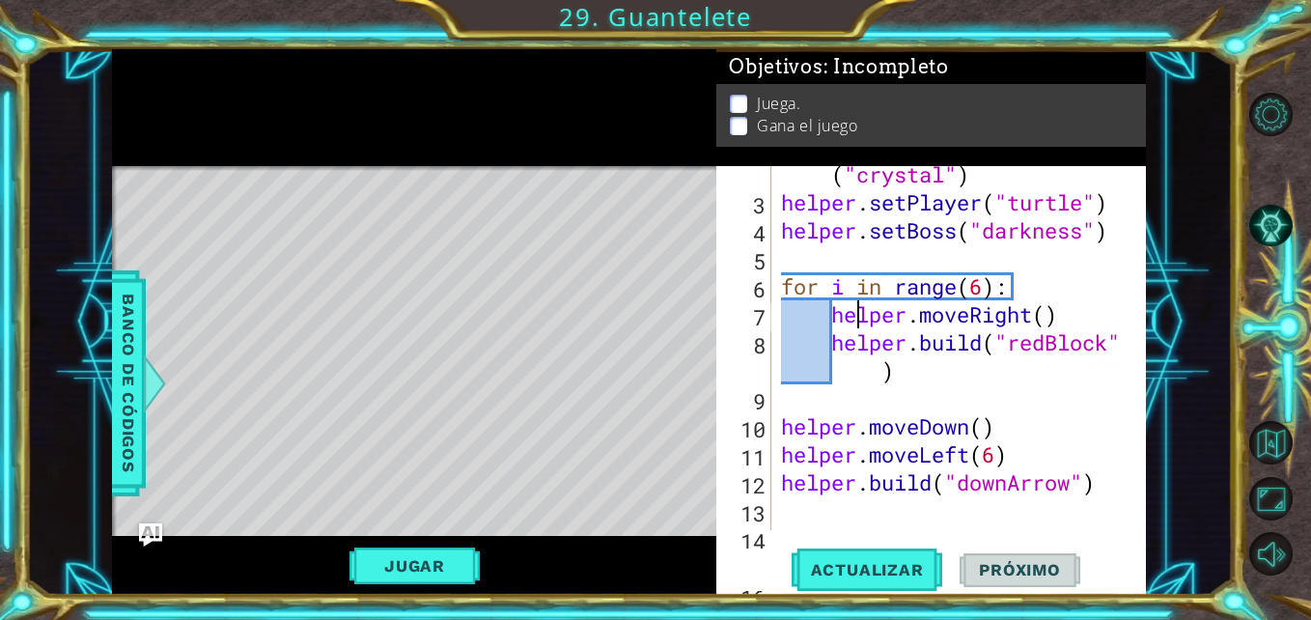
click at [858, 301] on div "helper . setBackground ( "crystal" ) helper . setPlayer ( "turtle" ) helper . s…" at bounding box center [956, 356] width 359 height 448
type textarea "helper.moveRight()"
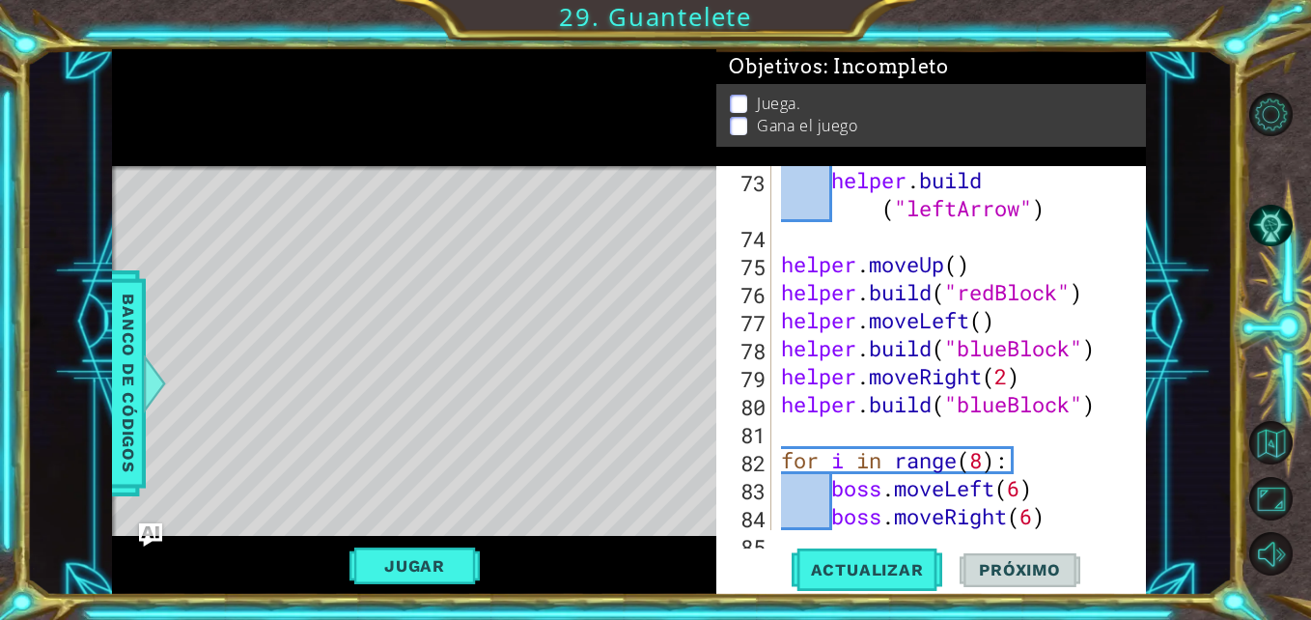
scroll to position [2212, 0]
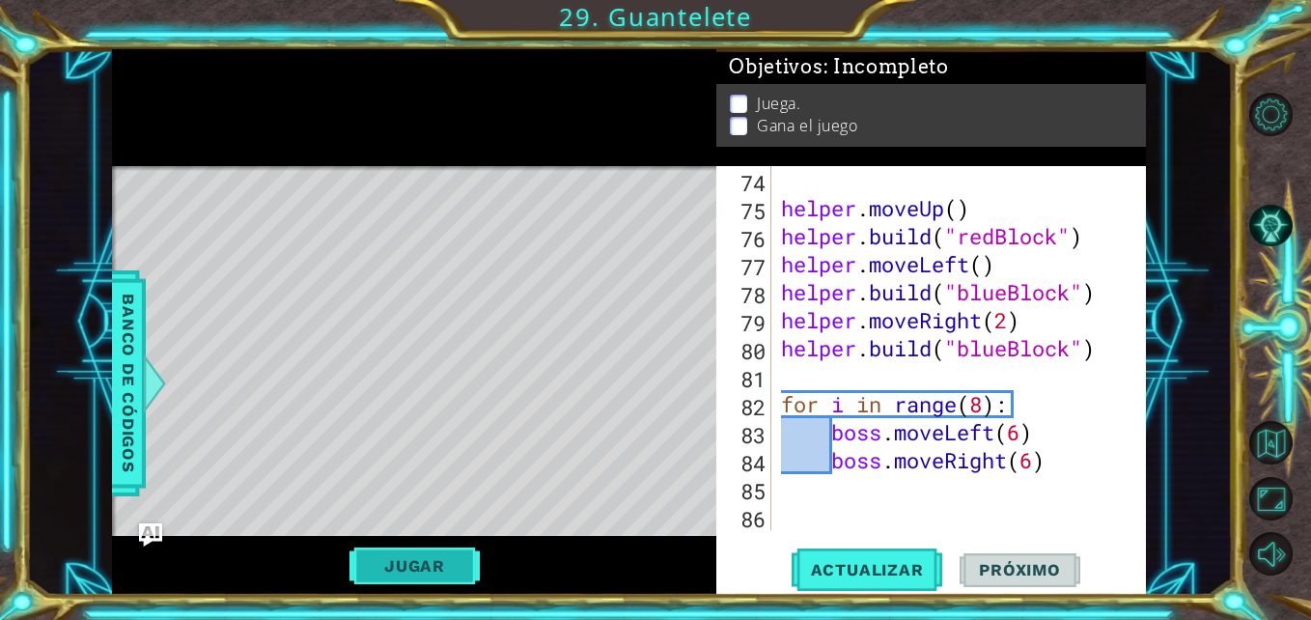
drag, startPoint x: 383, startPoint y: 585, endPoint x: 402, endPoint y: 567, distance: 25.9
click at [402, 567] on div "Jugar" at bounding box center [414, 565] width 604 height 59
click at [402, 567] on button "Jugar" at bounding box center [414, 565] width 130 height 37
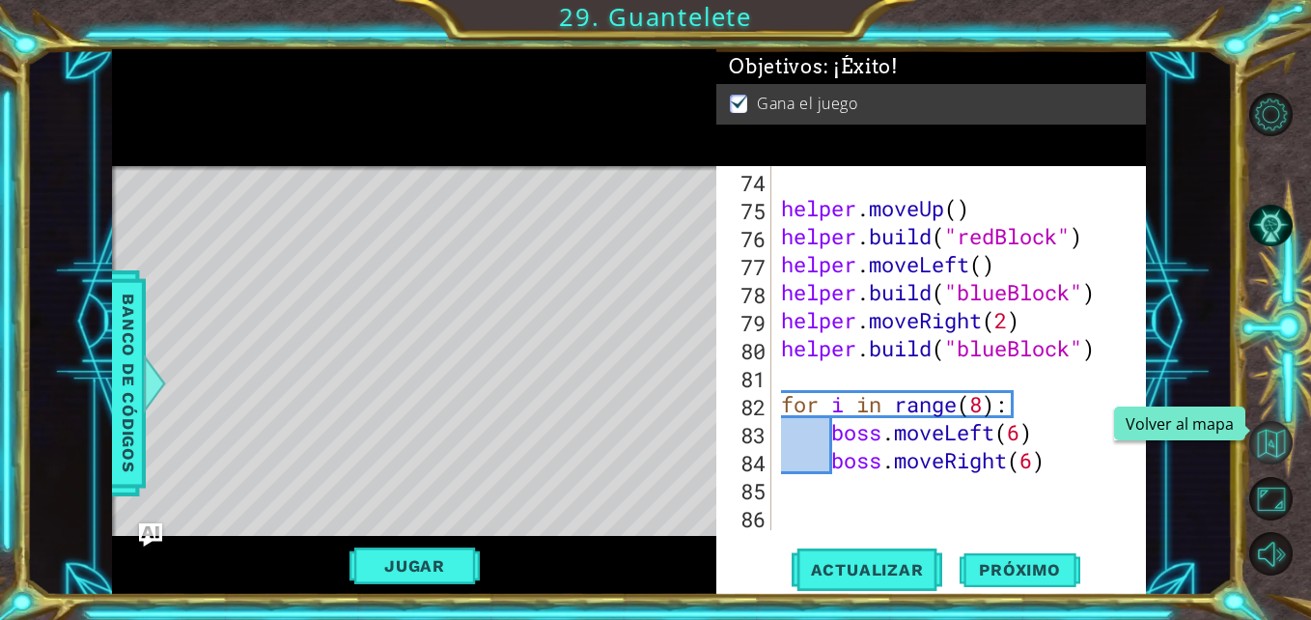
click at [1261, 450] on button "Volver al mapa" at bounding box center [1270, 442] width 43 height 43
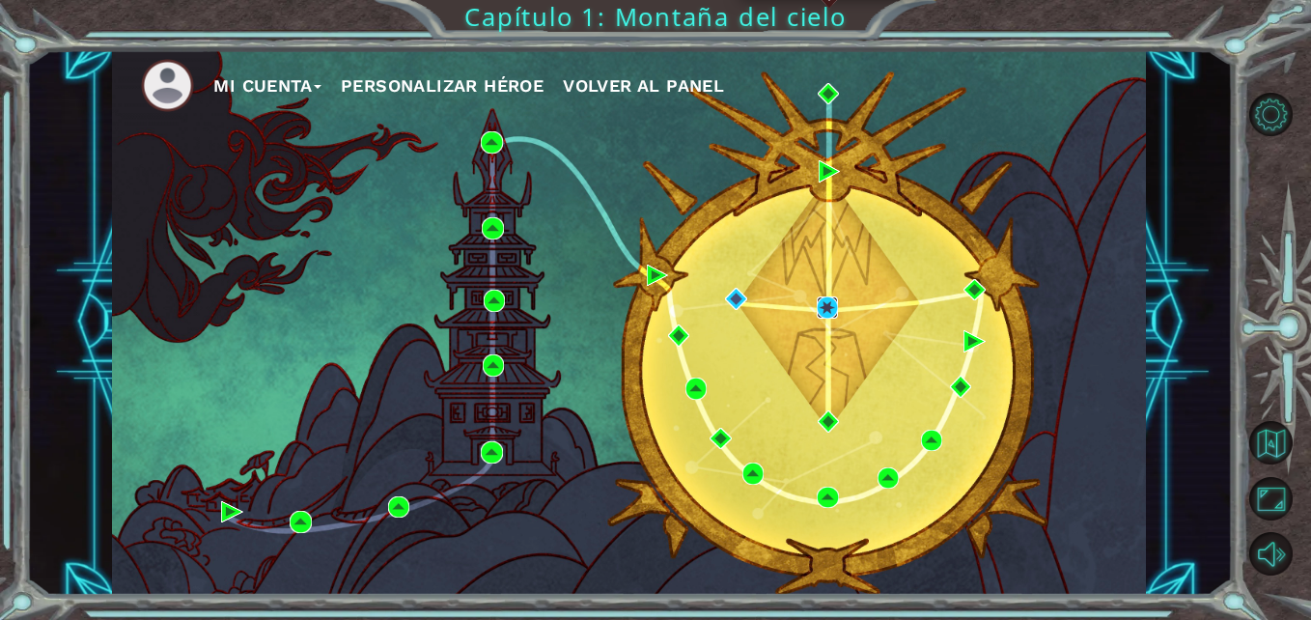
click at [831, 312] on img at bounding box center [827, 306] width 21 height 21
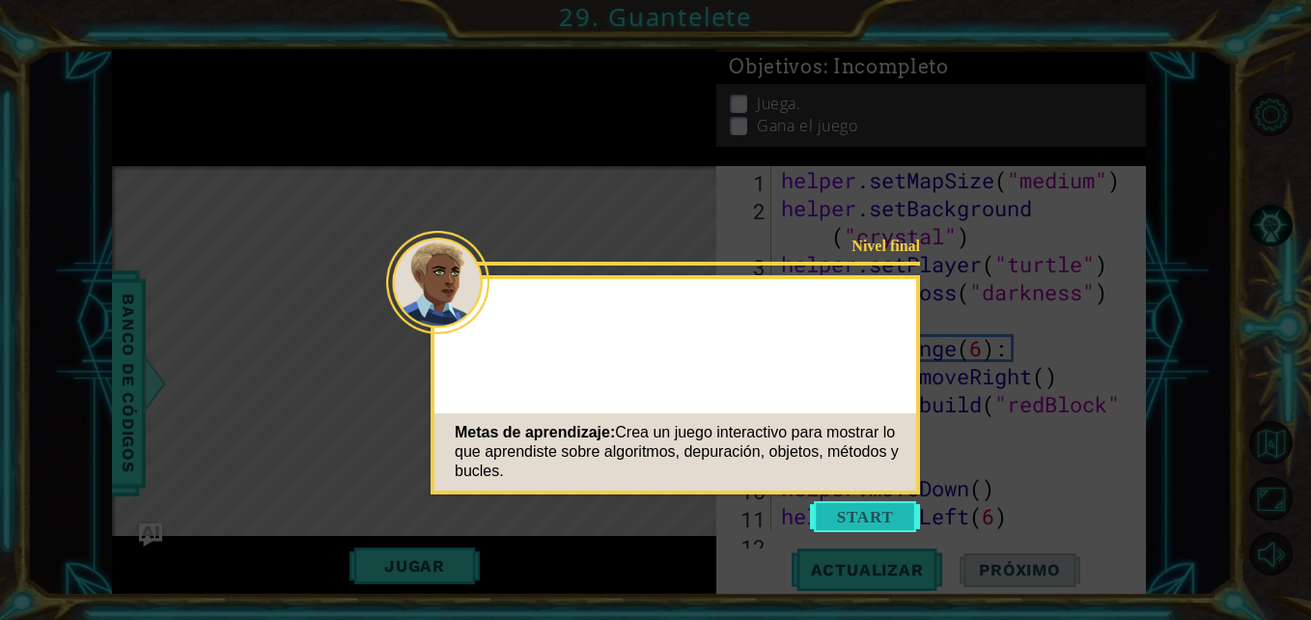
click at [840, 521] on button "Start" at bounding box center [865, 516] width 110 height 31
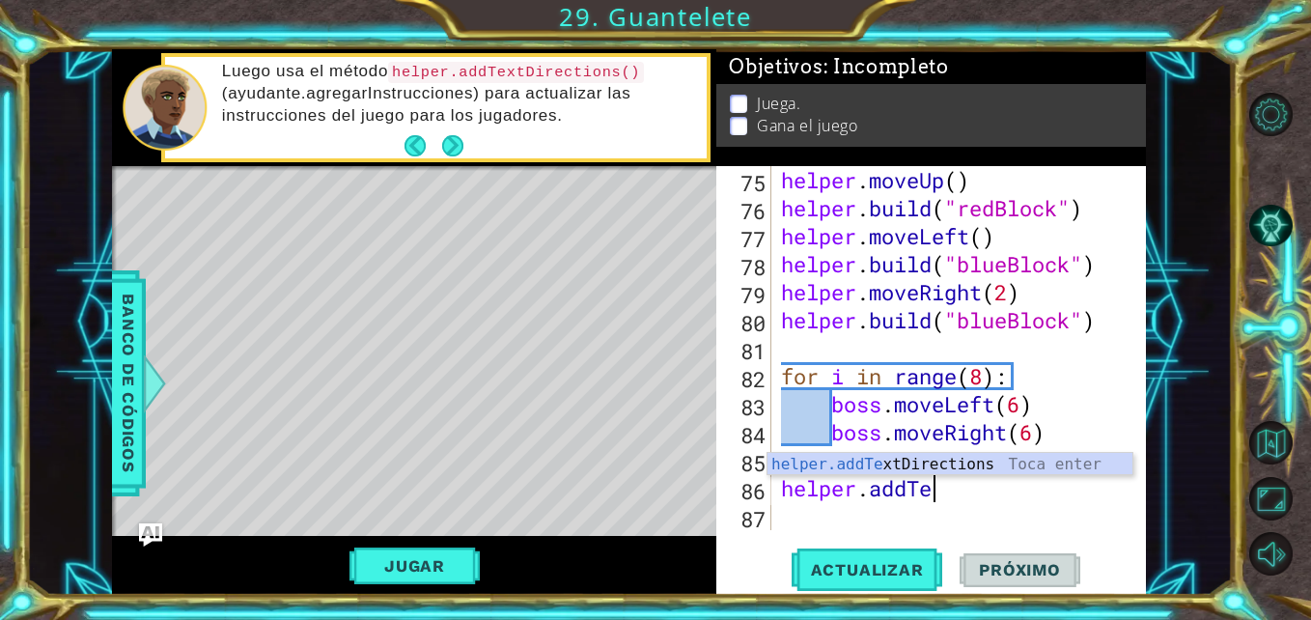
scroll to position [0, 7]
click at [908, 459] on div "helper.addText Directions Toca enter" at bounding box center [950, 488] width 365 height 70
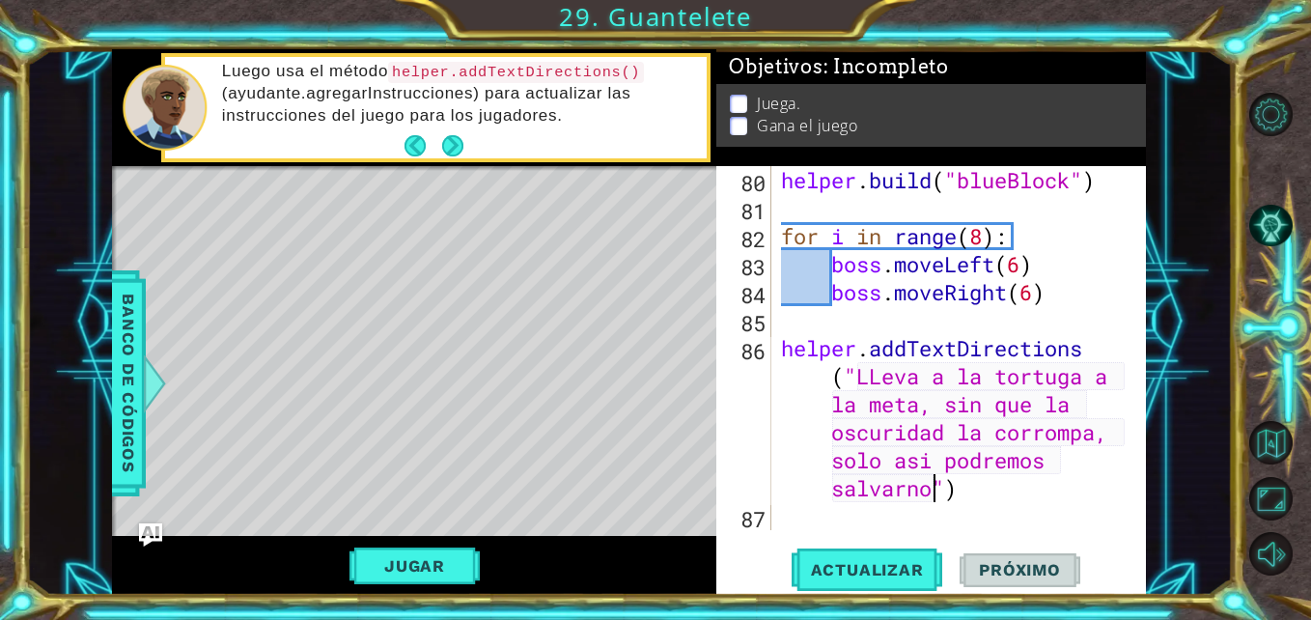
scroll to position [0, 68]
type textarea "helper.addTextDirections("LLeva a la tortuga a la meta, sin que la oscuridad la…"
click at [889, 577] on span "Actualizar" at bounding box center [868, 569] width 152 height 19
click at [841, 565] on span "Actualizar" at bounding box center [868, 569] width 152 height 19
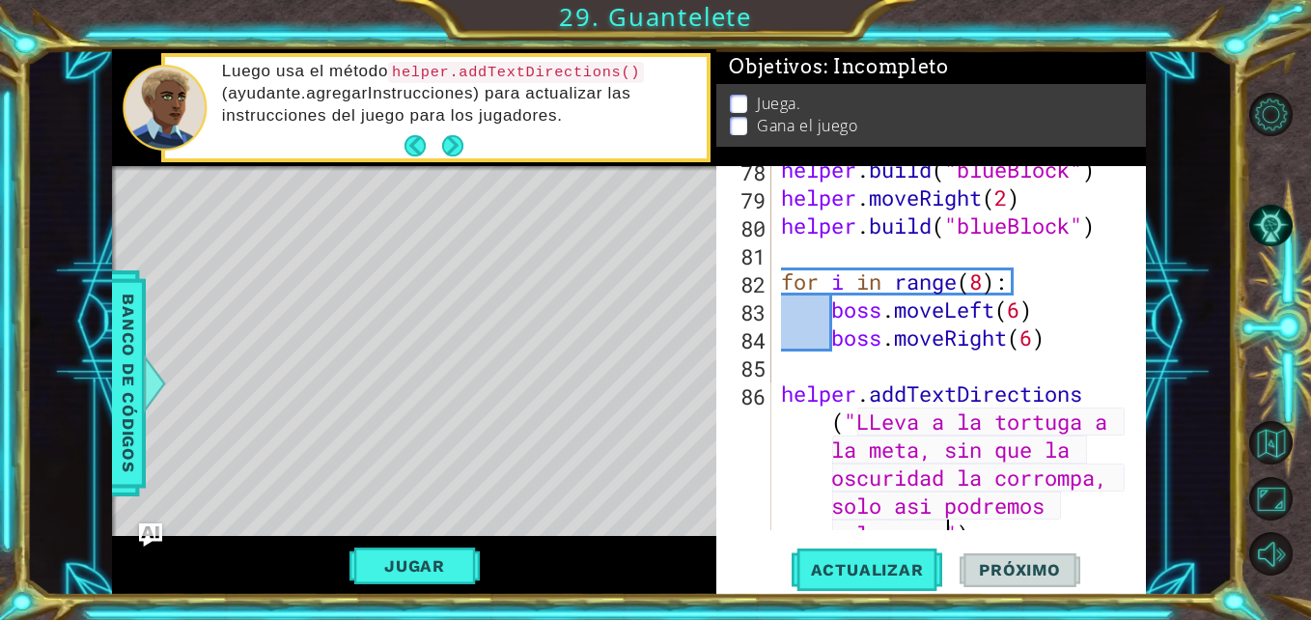
scroll to position [2334, 0]
click at [437, 563] on button "Jugar" at bounding box center [414, 565] width 130 height 37
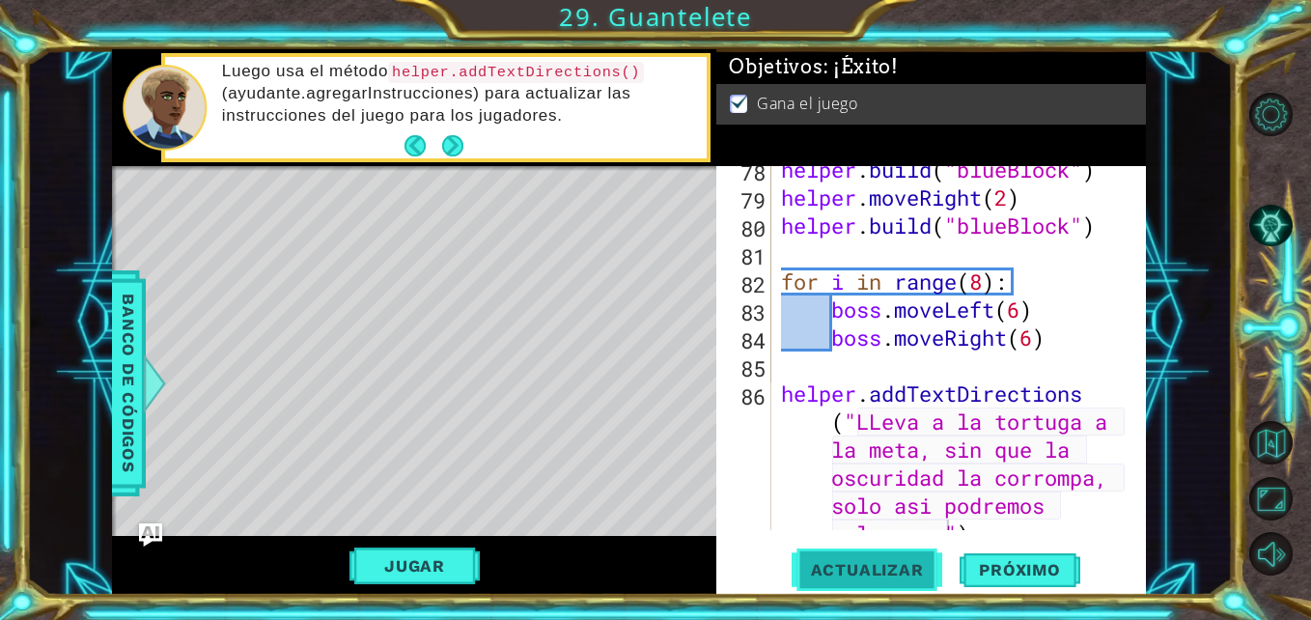
click at [814, 560] on span "Actualizar" at bounding box center [868, 569] width 152 height 19
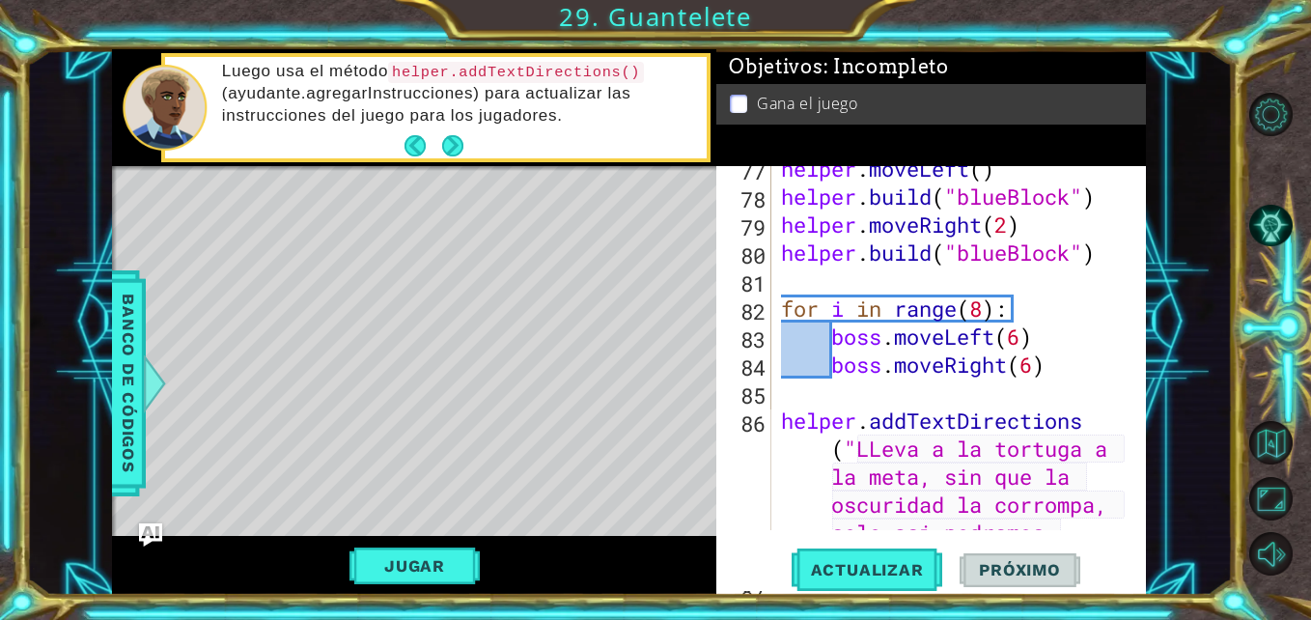
scroll to position [2306, 0]
click at [450, 155] on button "Next" at bounding box center [453, 145] width 22 height 22
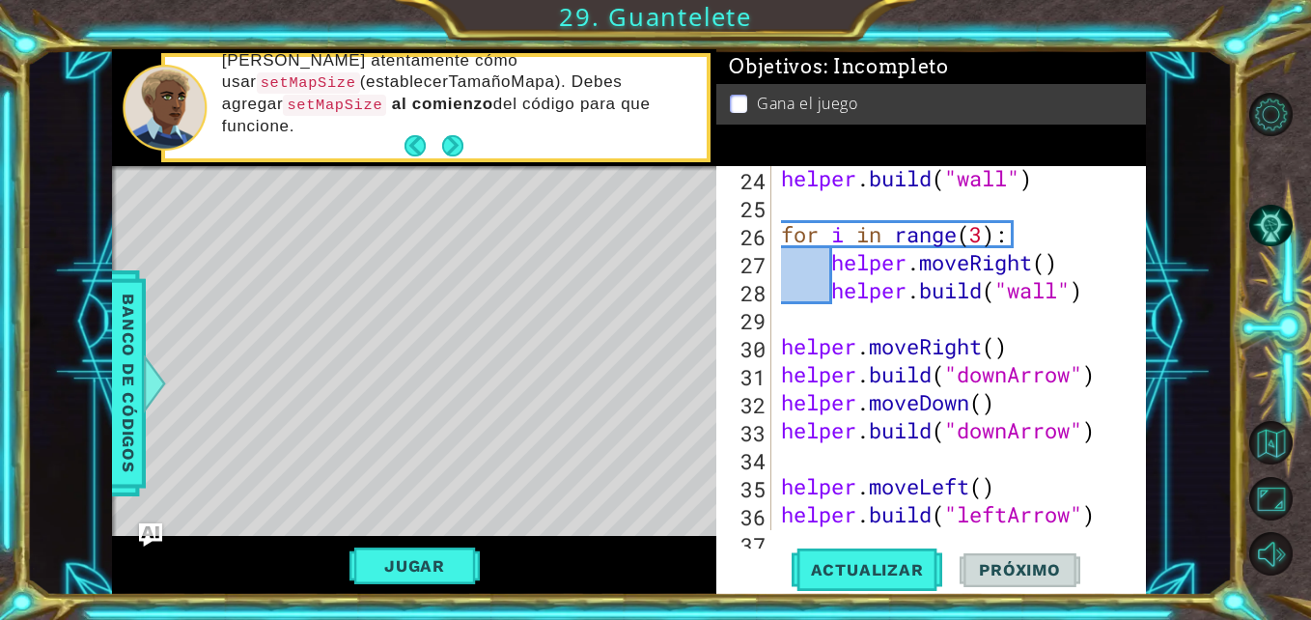
scroll to position [730, 0]
click at [139, 417] on span "Banco de códigos" at bounding box center [128, 384] width 31 height 200
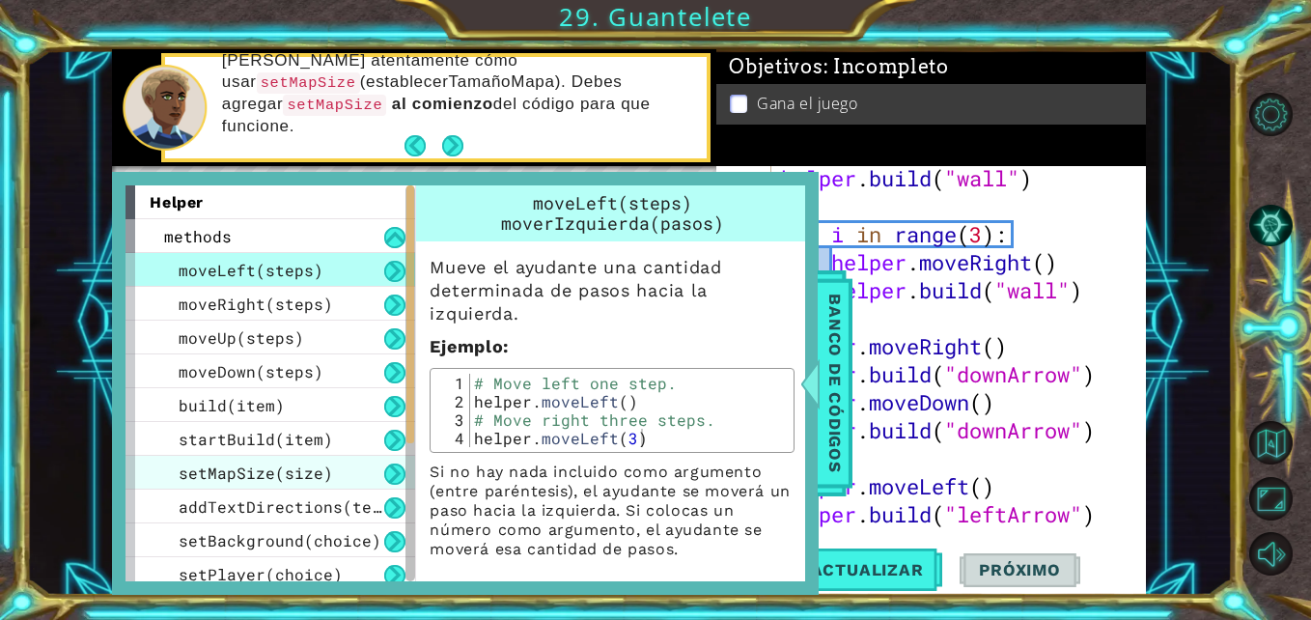
click at [210, 466] on span "setMapSize(size)" at bounding box center [256, 472] width 154 height 20
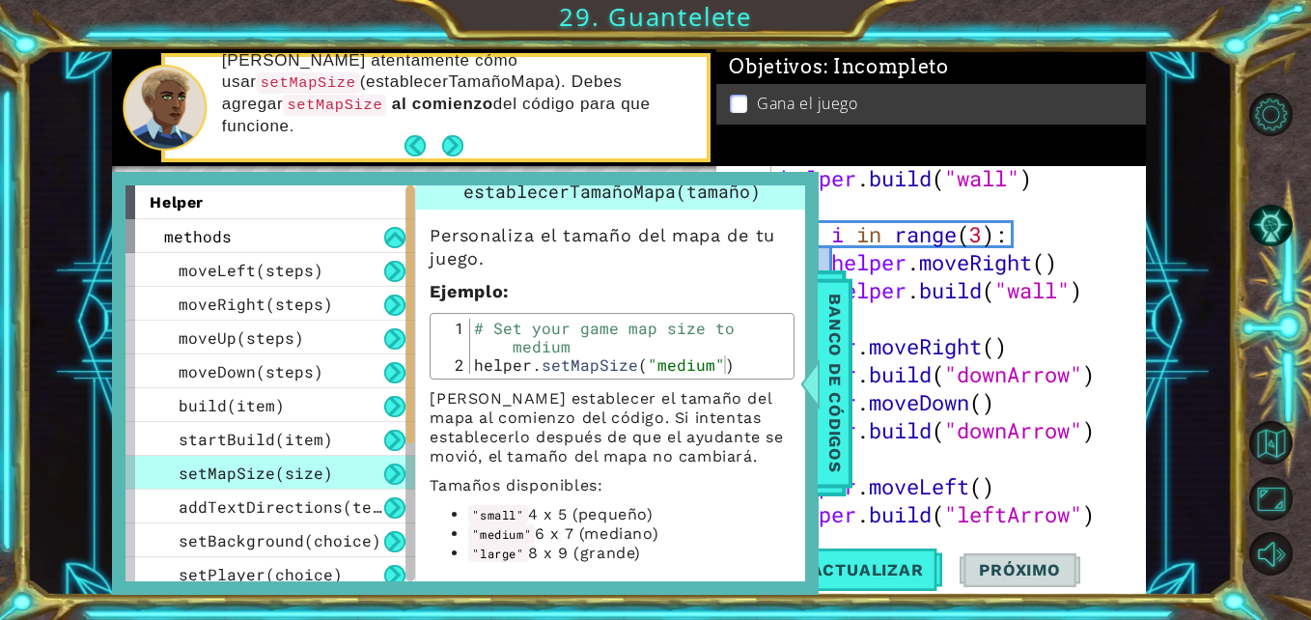
scroll to position [0, 0]
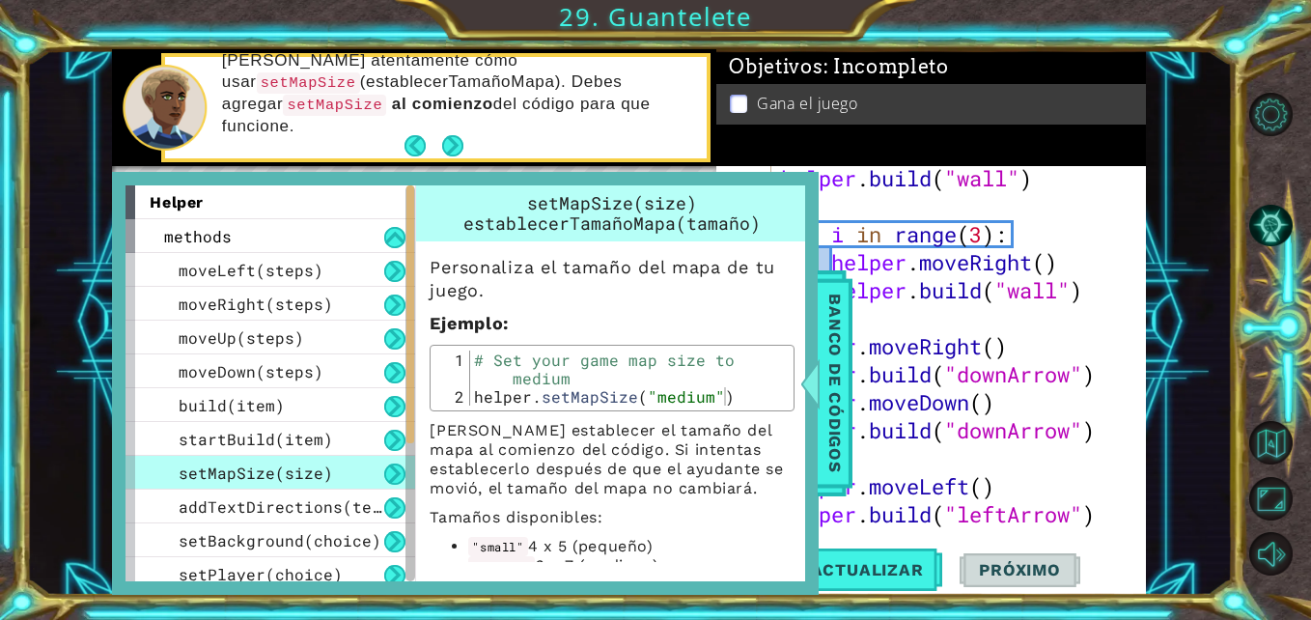
click at [649, 273] on p "Personaliza el tamaño del mapa de tu juego." at bounding box center [612, 279] width 365 height 46
type textarea "# Set your game map size to medium"
drag, startPoint x: 477, startPoint y: 360, endPoint x: 591, endPoint y: 378, distance: 115.4
click at [591, 378] on div "# Set your game map size to medium helper . setMapSize ( "medium" )" at bounding box center [629, 405] width 319 height 110
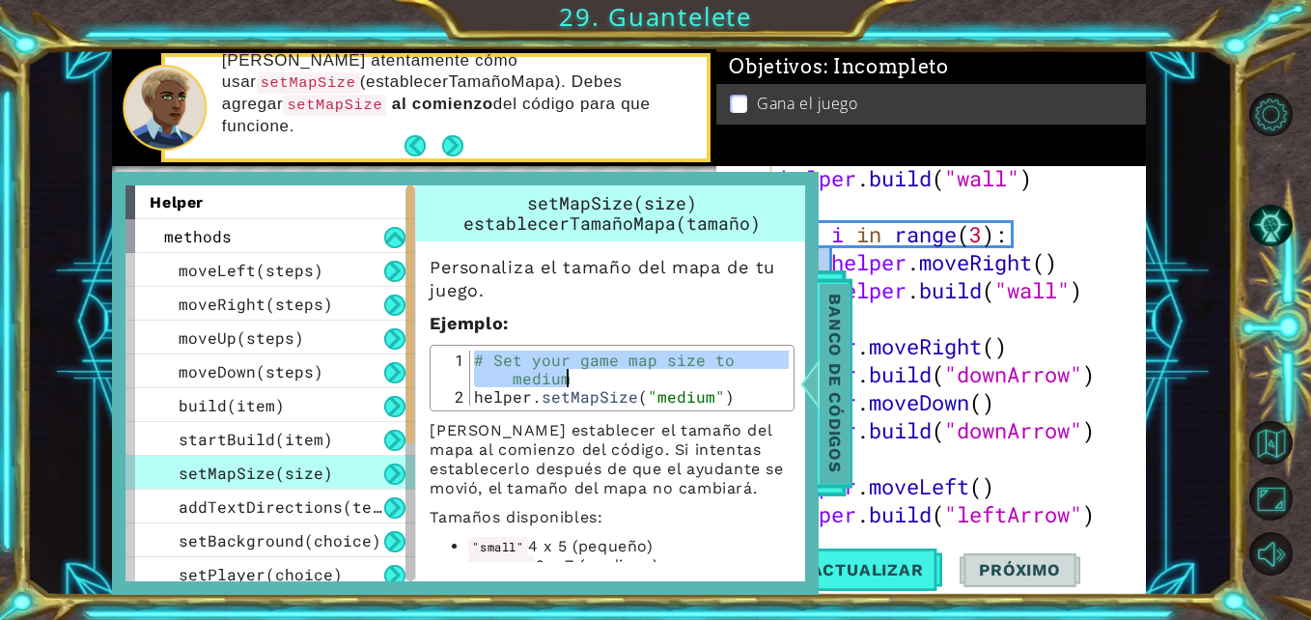
click at [838, 391] on span "Banco de códigos" at bounding box center [835, 384] width 31 height 200
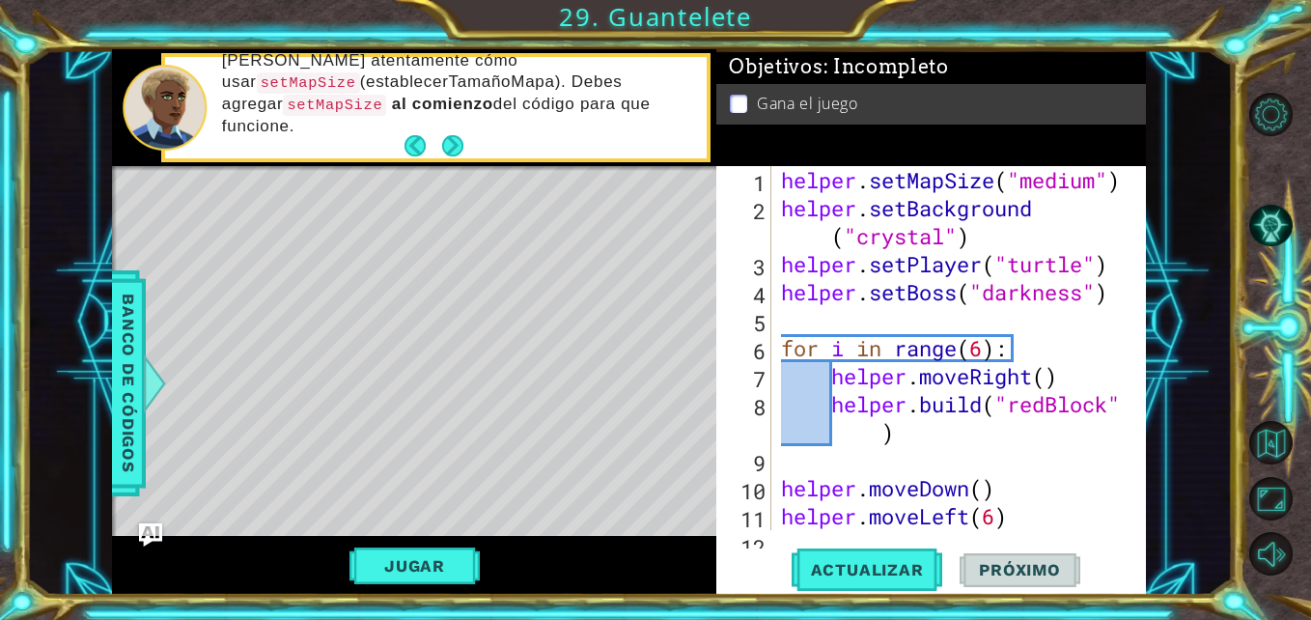
type textarea "helper.setMapSize("medium")"
click at [787, 185] on div "helper . setMapSize ( "medium" ) helper . setBackground ( "crystal" ) helper . …" at bounding box center [956, 376] width 359 height 420
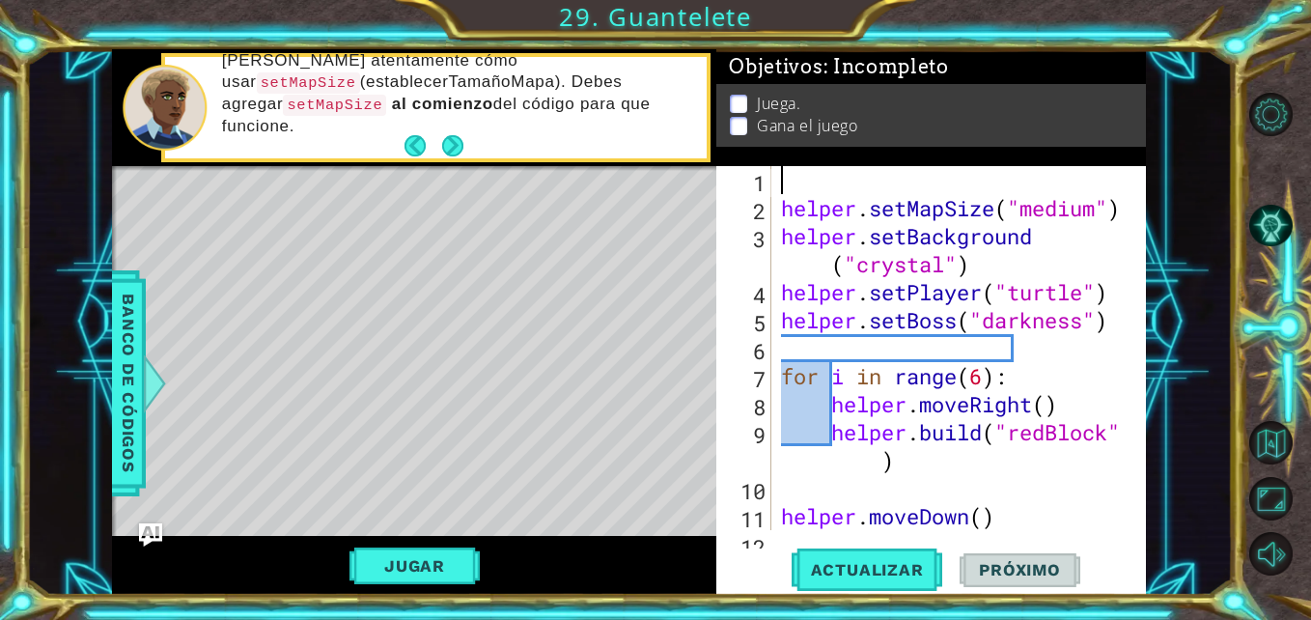
paste textarea "# Set your game map size to medium"
type textarea "# Set your game map size to medium"
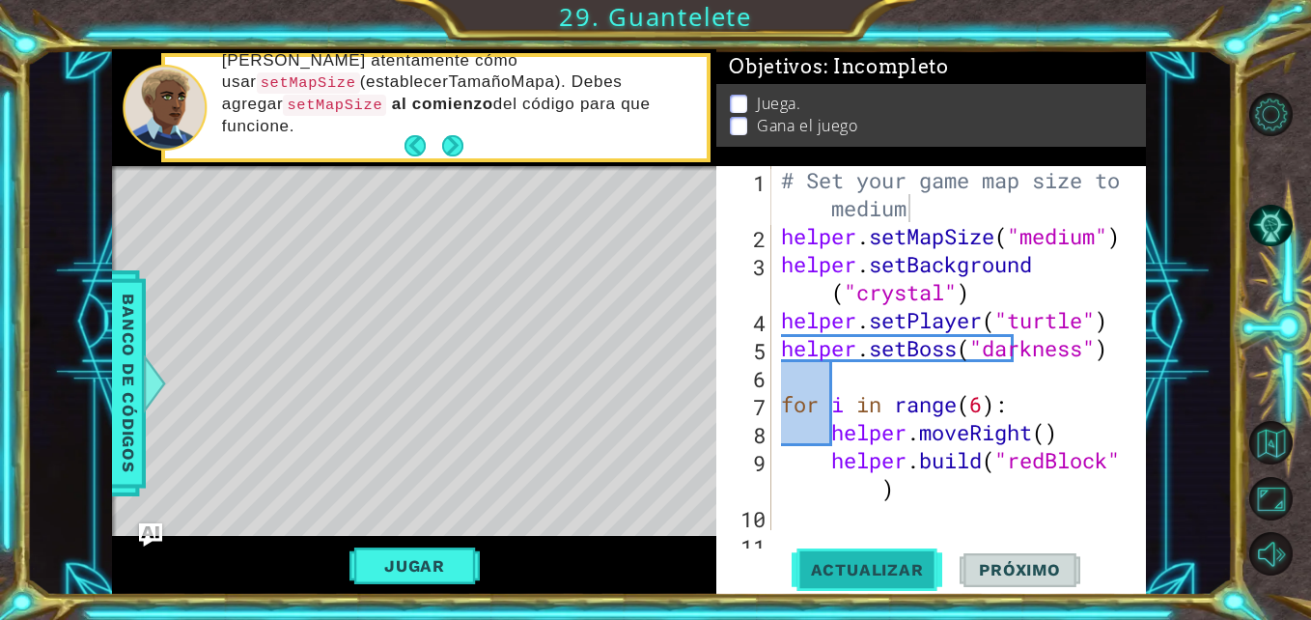
click at [855, 571] on span "Actualizar" at bounding box center [868, 569] width 152 height 19
click at [445, 140] on button "Next" at bounding box center [453, 145] width 22 height 22
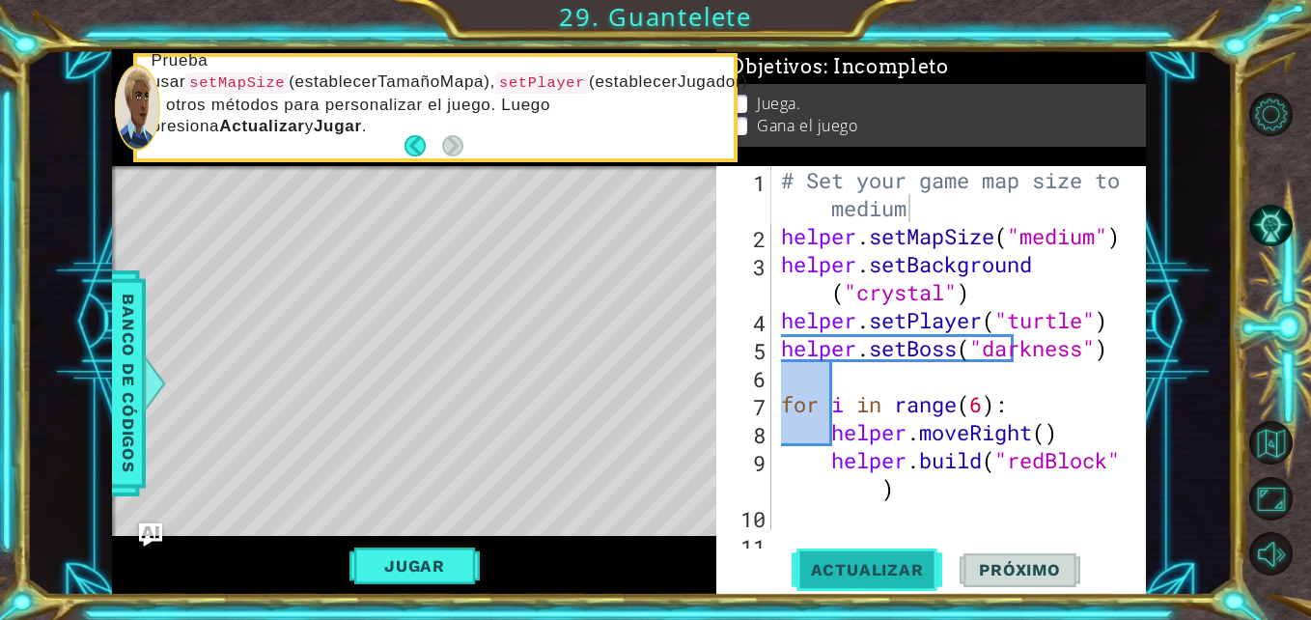
click at [830, 572] on span "Actualizar" at bounding box center [868, 569] width 152 height 19
click at [413, 557] on button "Jugar" at bounding box center [414, 565] width 130 height 37
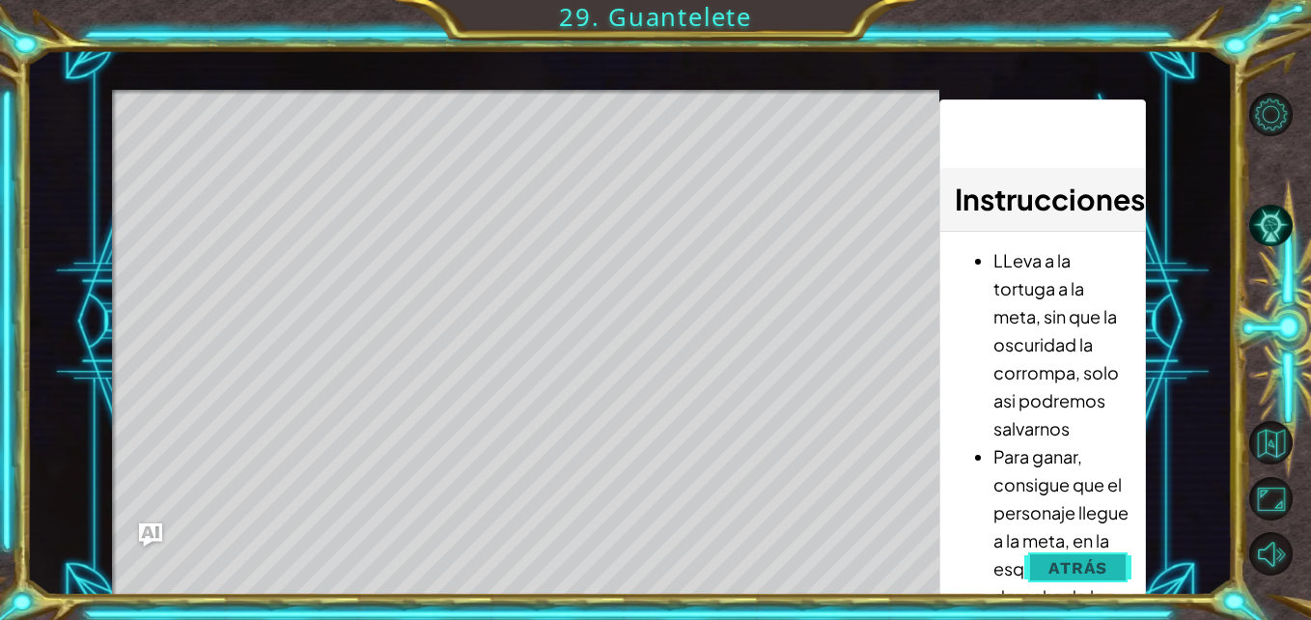
click at [1059, 572] on span "Atrás" at bounding box center [1077, 567] width 59 height 19
